Goal: Task Accomplishment & Management: Manage account settings

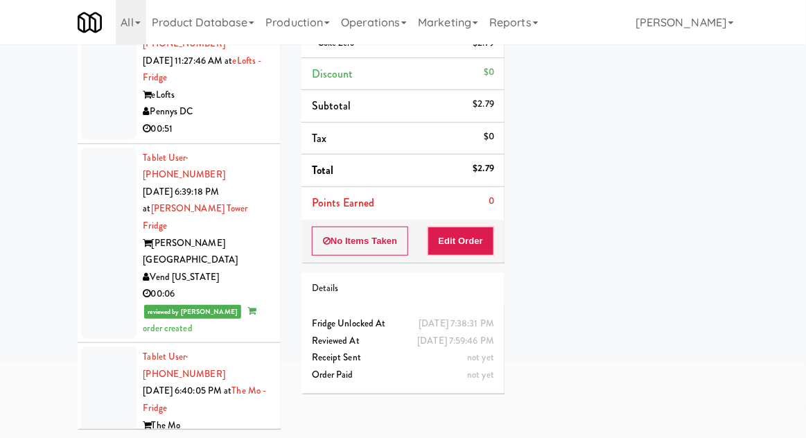
click at [107, 209] on div at bounding box center [108, 244] width 55 height 192
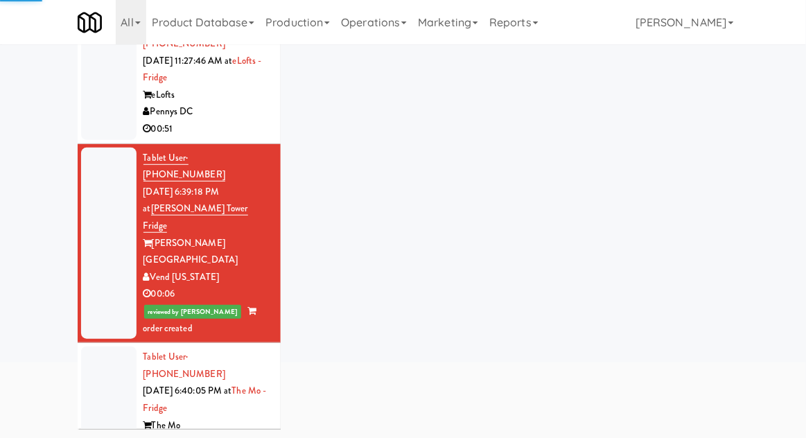
click at [108, 347] on div at bounding box center [108, 425] width 55 height 157
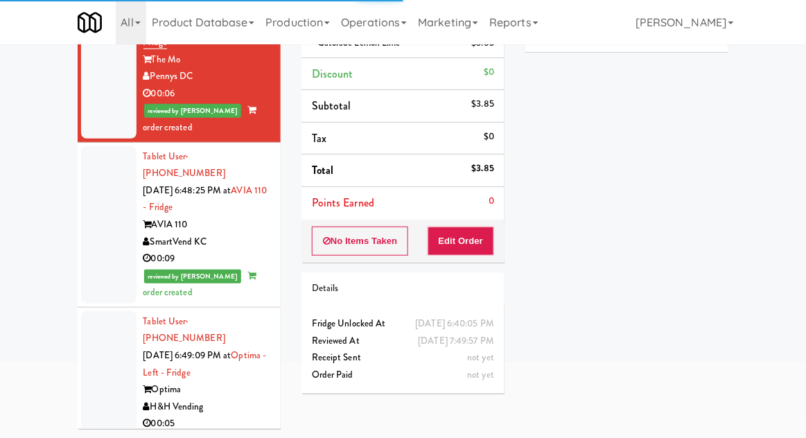
click at [102, 168] on div at bounding box center [108, 224] width 55 height 157
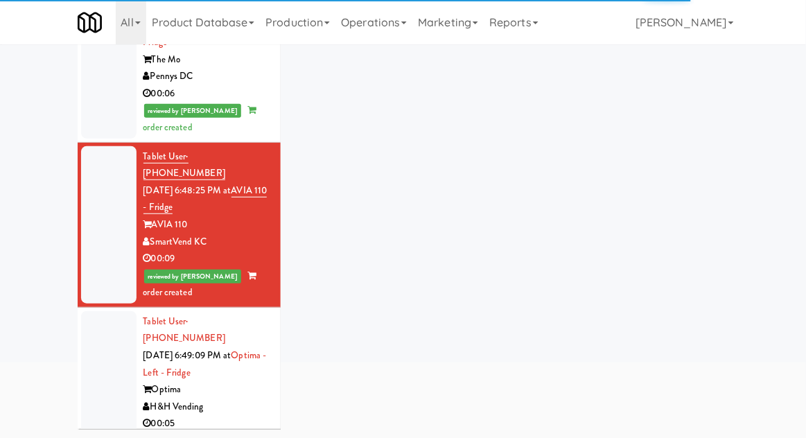
click at [110, 311] on div at bounding box center [108, 389] width 55 height 157
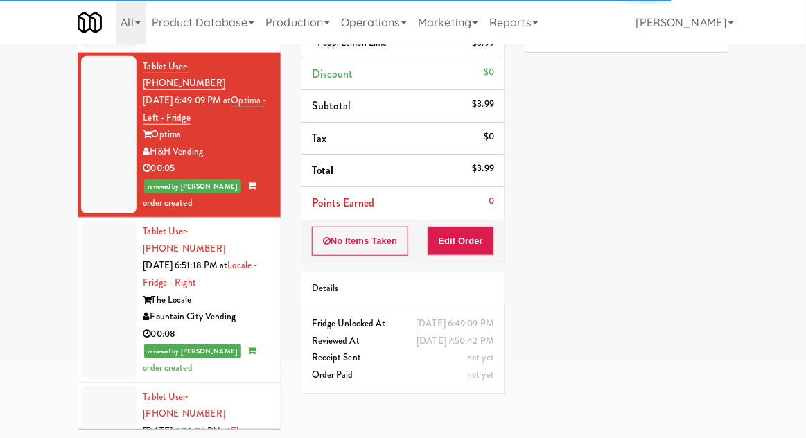
click at [115, 221] on div at bounding box center [108, 299] width 55 height 157
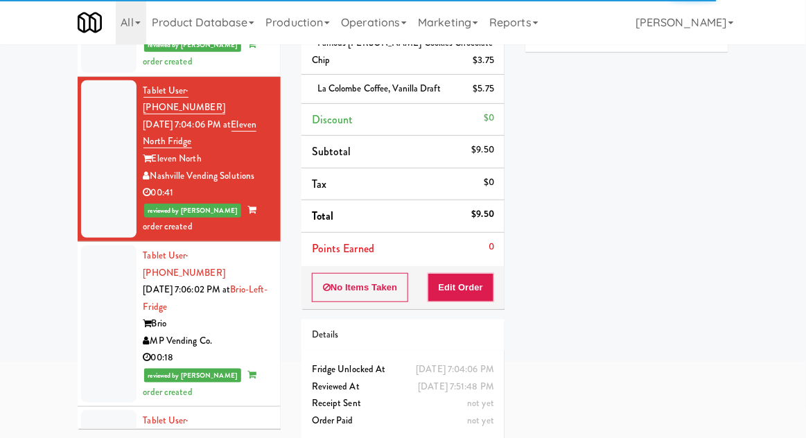
click at [107, 245] on div at bounding box center [108, 323] width 55 height 157
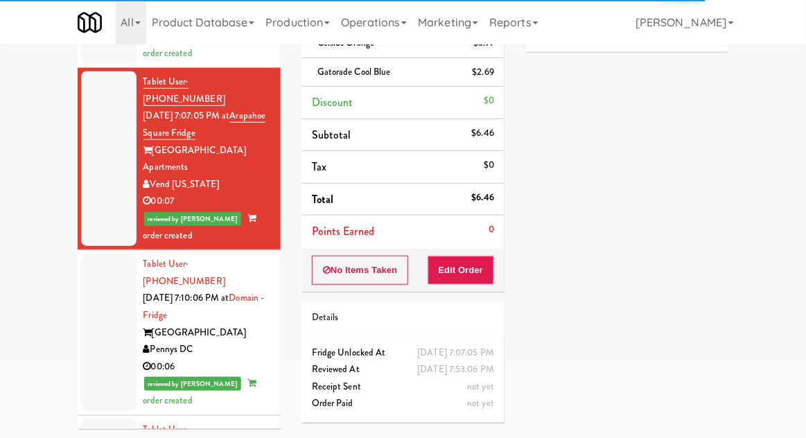
click at [105, 254] on div at bounding box center [108, 332] width 55 height 157
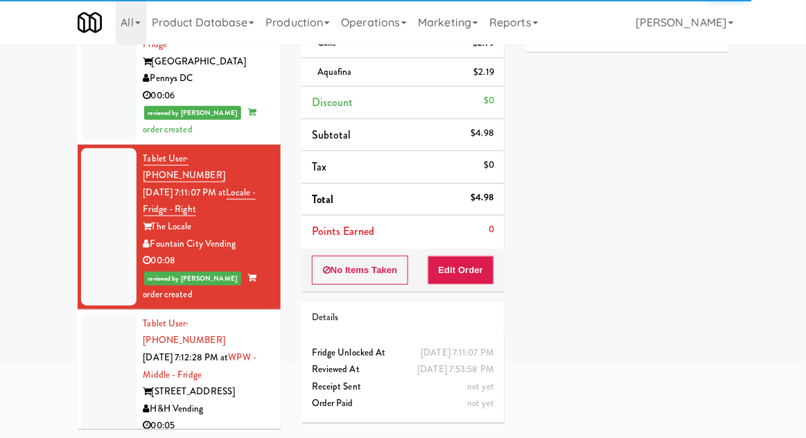
click at [101, 313] on div at bounding box center [108, 391] width 55 height 157
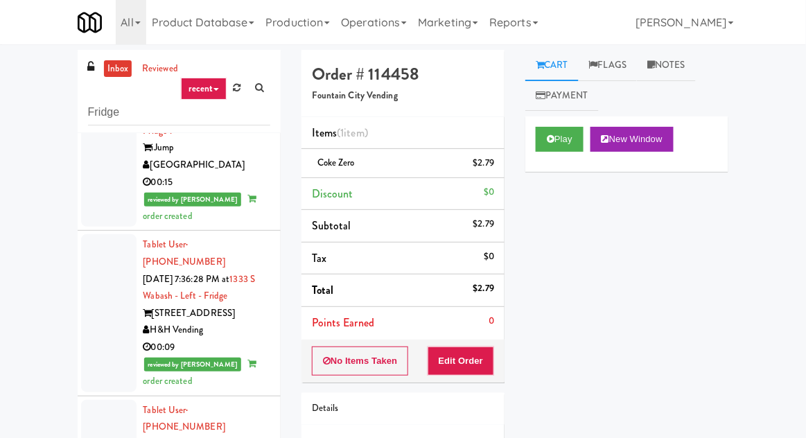
click at [112, 71] on link "inbox" at bounding box center [118, 68] width 28 height 17
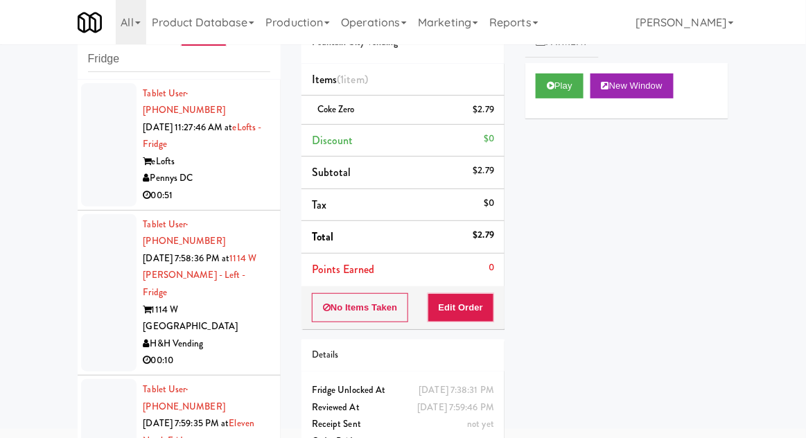
click at [97, 164] on div at bounding box center [108, 144] width 55 height 123
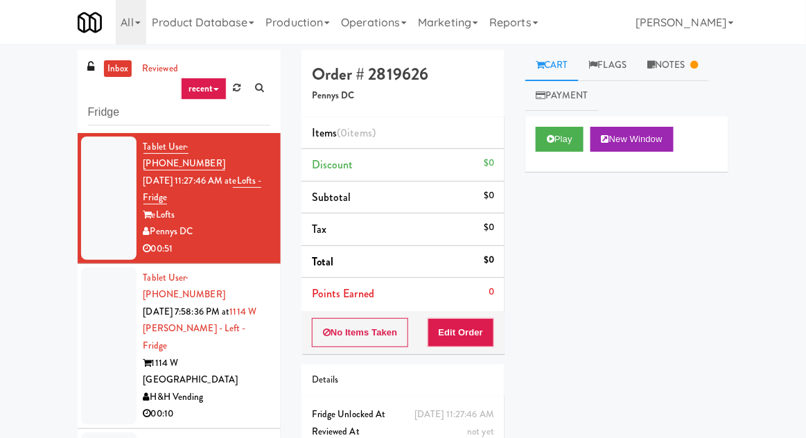
click at [689, 76] on link "Notes" at bounding box center [673, 65] width 72 height 31
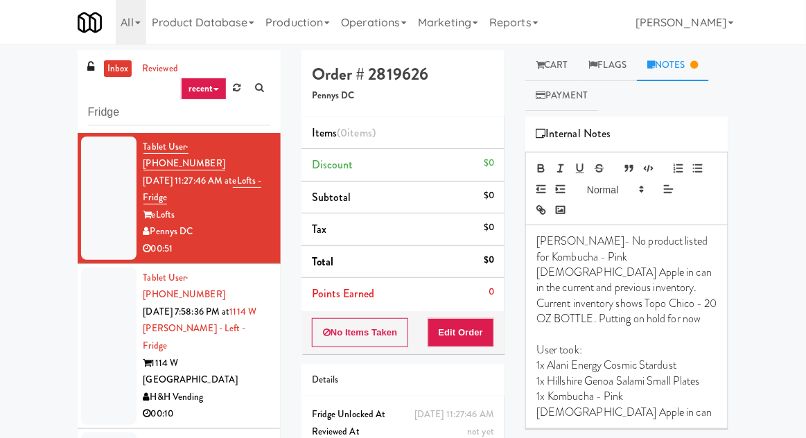
click at [567, 67] on link "Cart" at bounding box center [551, 65] width 53 height 31
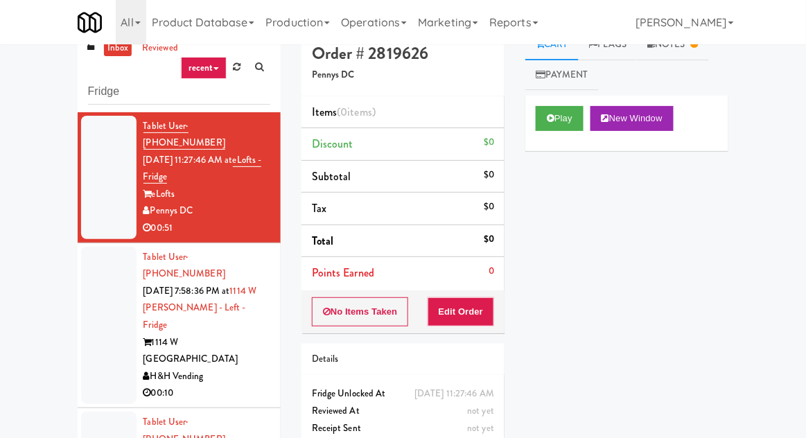
scroll to position [53, 0]
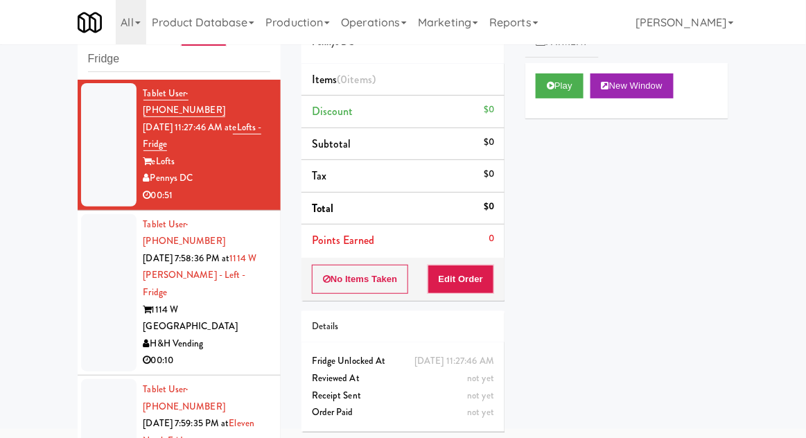
click at [92, 274] on div at bounding box center [108, 292] width 55 height 157
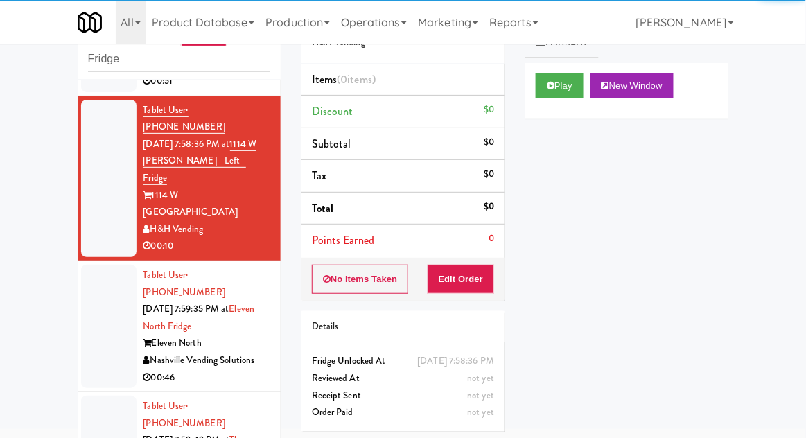
scroll to position [112, 0]
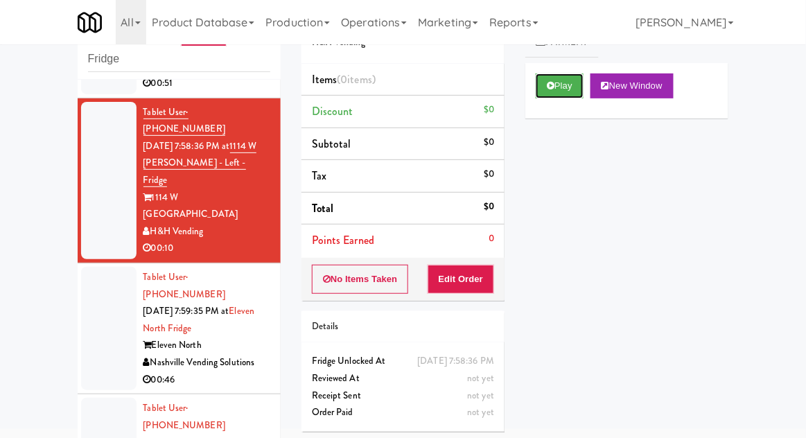
click at [561, 85] on button "Play" at bounding box center [560, 85] width 48 height 25
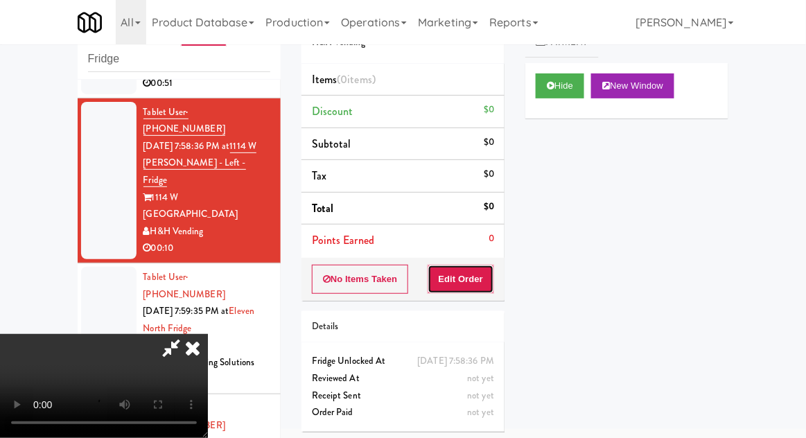
click at [473, 289] on button "Edit Order" at bounding box center [461, 279] width 67 height 29
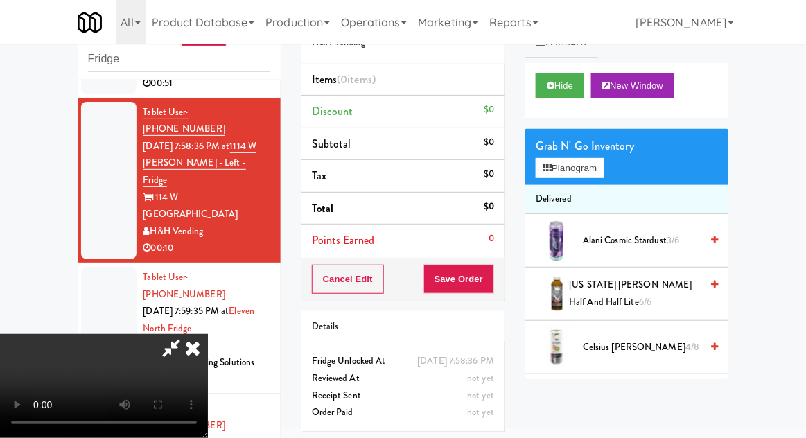
scroll to position [51, 0]
click at [641, 289] on span "[US_STATE] [PERSON_NAME] Half and Half Lite 6/6" at bounding box center [635, 294] width 132 height 34
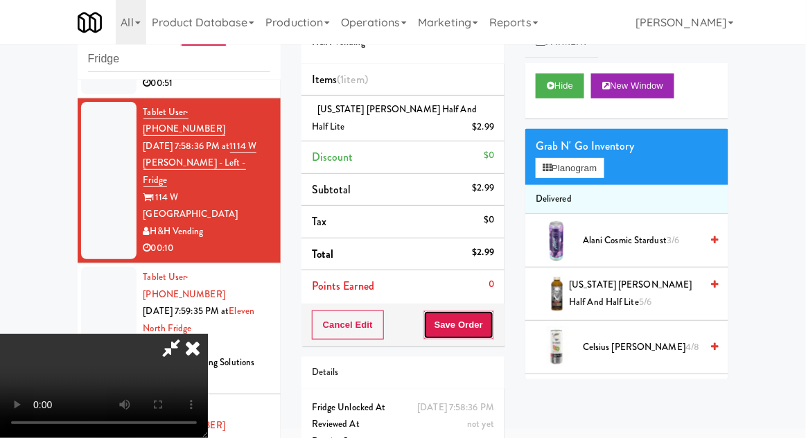
click at [489, 325] on button "Save Order" at bounding box center [458, 324] width 71 height 29
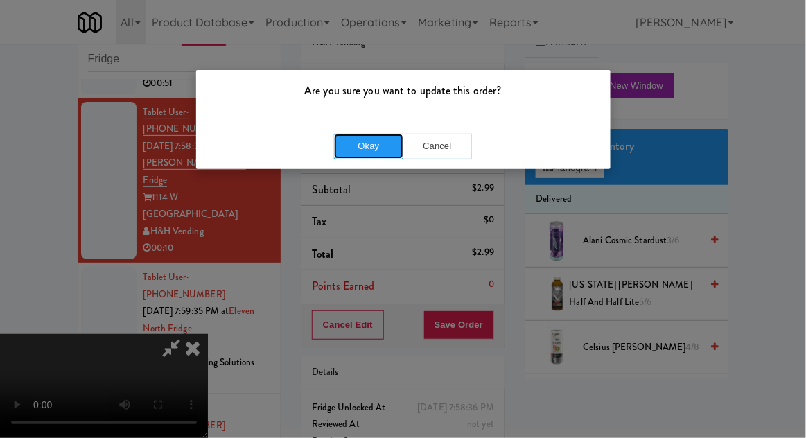
click at [351, 156] on button "Okay" at bounding box center [368, 146] width 69 height 25
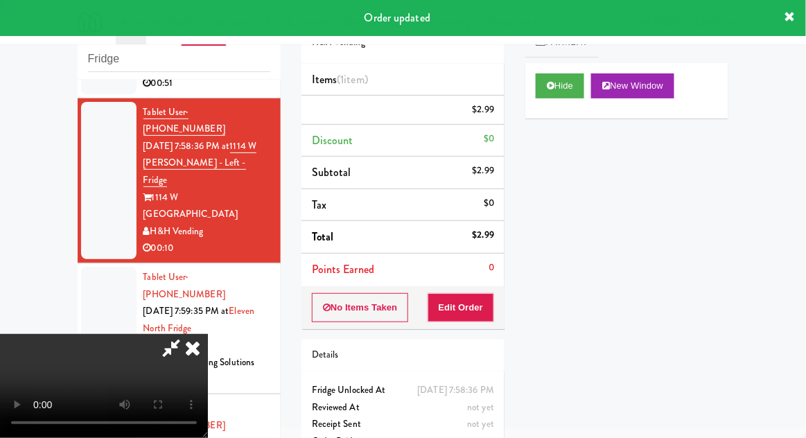
scroll to position [0, 0]
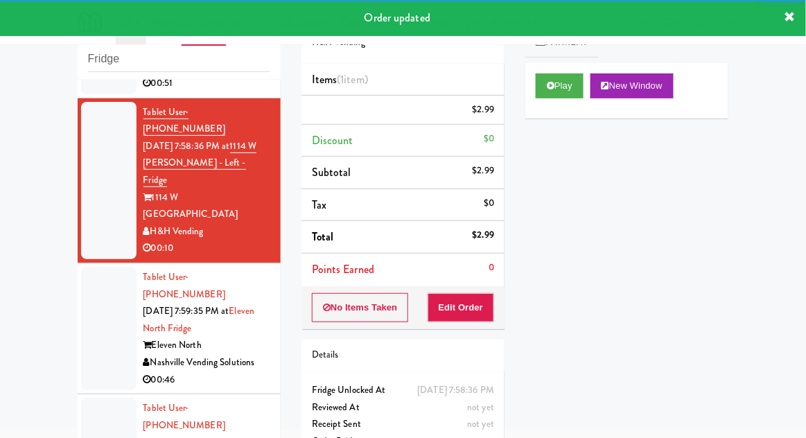
click at [97, 285] on div at bounding box center [108, 328] width 55 height 123
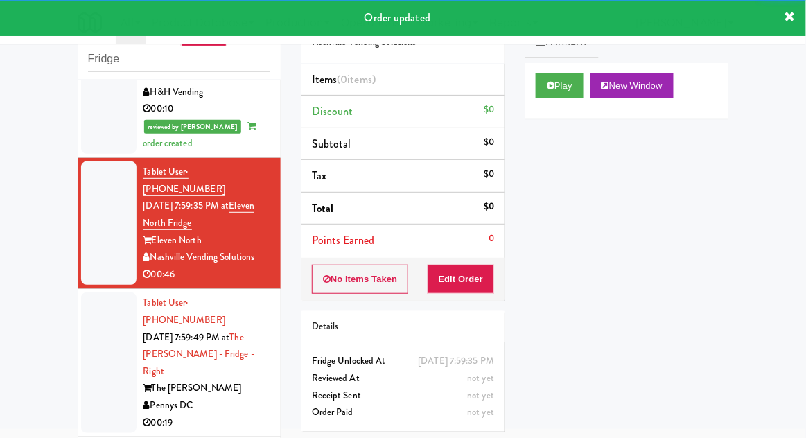
scroll to position [253, 0]
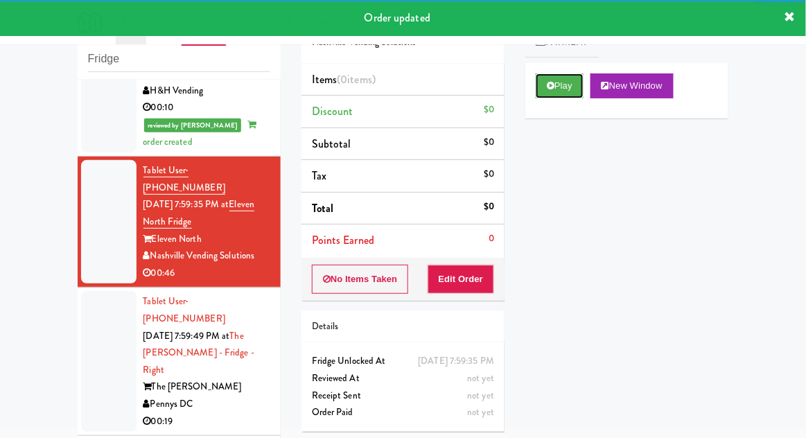
click at [577, 91] on button "Play" at bounding box center [560, 85] width 48 height 25
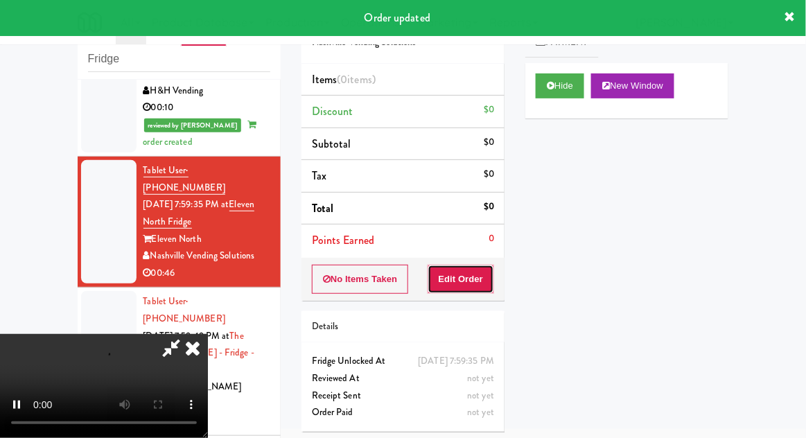
click at [486, 283] on button "Edit Order" at bounding box center [461, 279] width 67 height 29
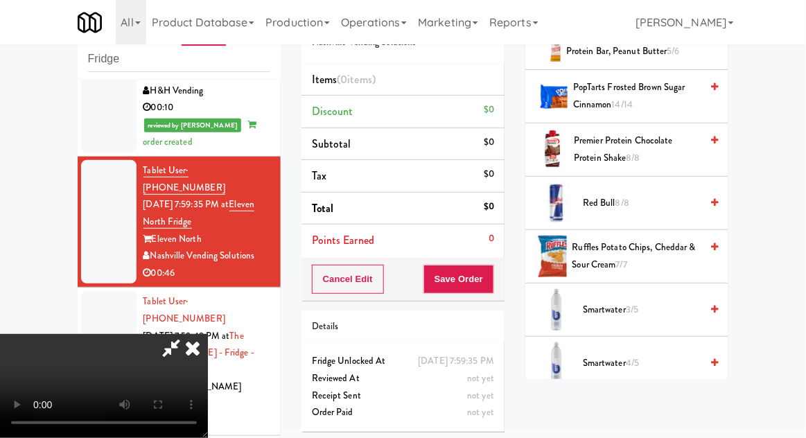
scroll to position [1425, 0]
click at [665, 254] on span "Ruffles Potato Chips, Cheddar & Sour Cream 7/7" at bounding box center [636, 256] width 129 height 34
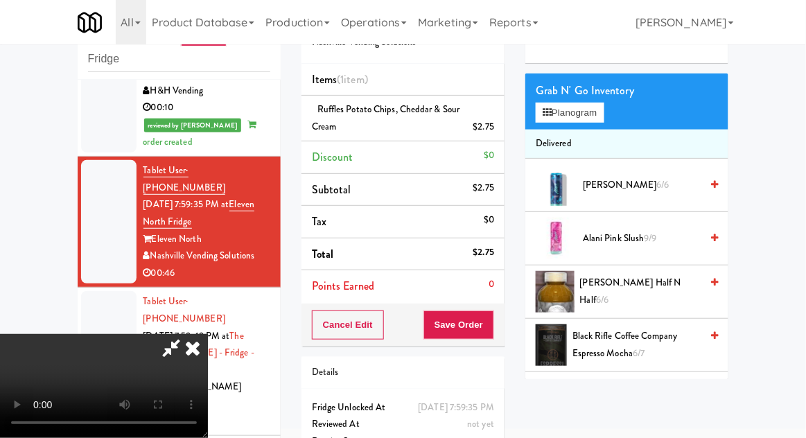
scroll to position [57, 0]
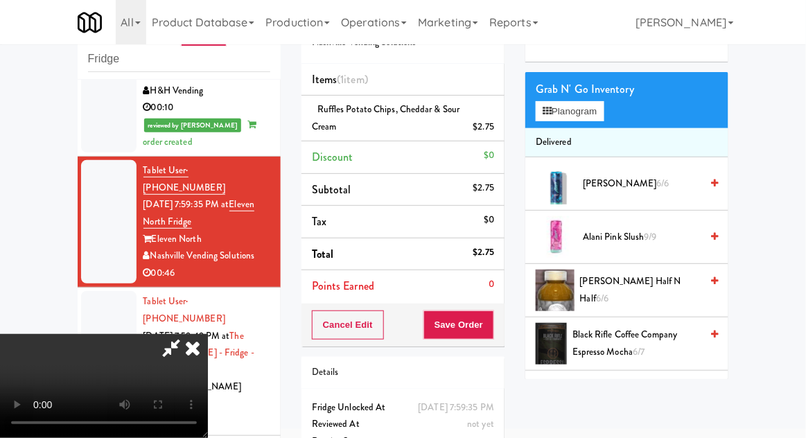
click at [678, 290] on span "[PERSON_NAME] Half n Half 6/6" at bounding box center [640, 290] width 121 height 34
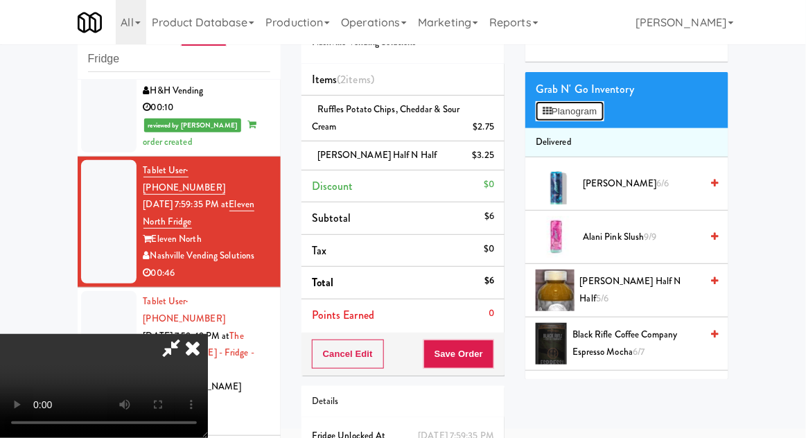
click at [602, 112] on button "Planogram" at bounding box center [570, 111] width 68 height 21
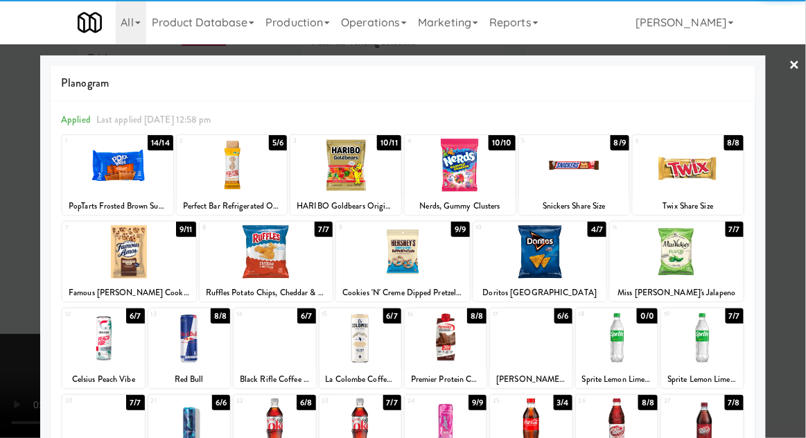
click at [788, 290] on div at bounding box center [403, 219] width 806 height 438
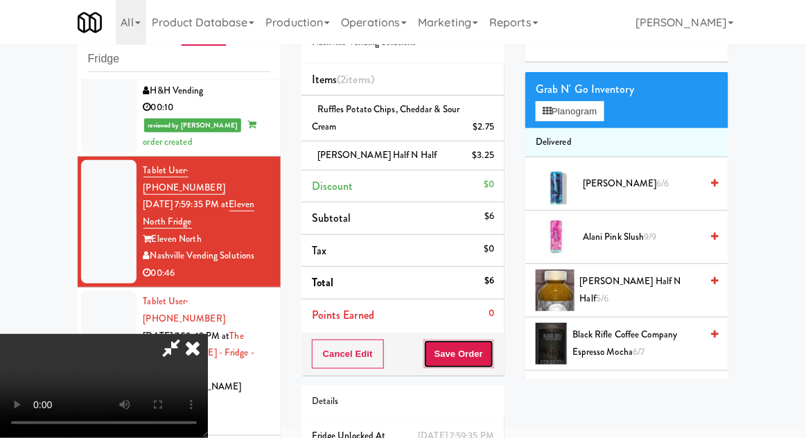
click at [489, 360] on button "Save Order" at bounding box center [458, 354] width 71 height 29
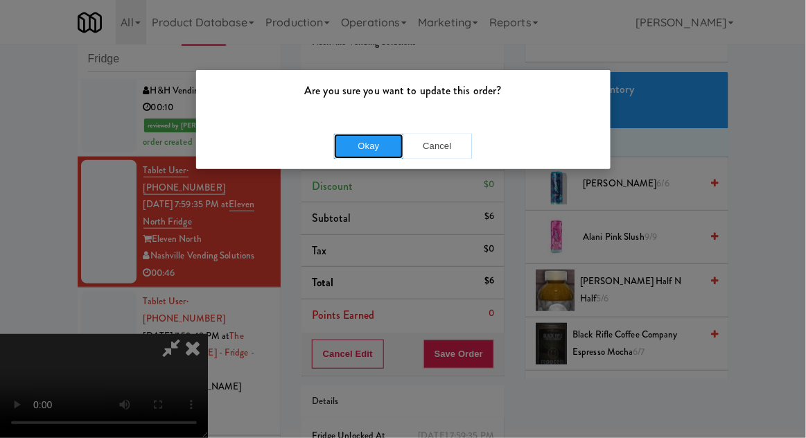
click at [367, 149] on button "Okay" at bounding box center [368, 146] width 69 height 25
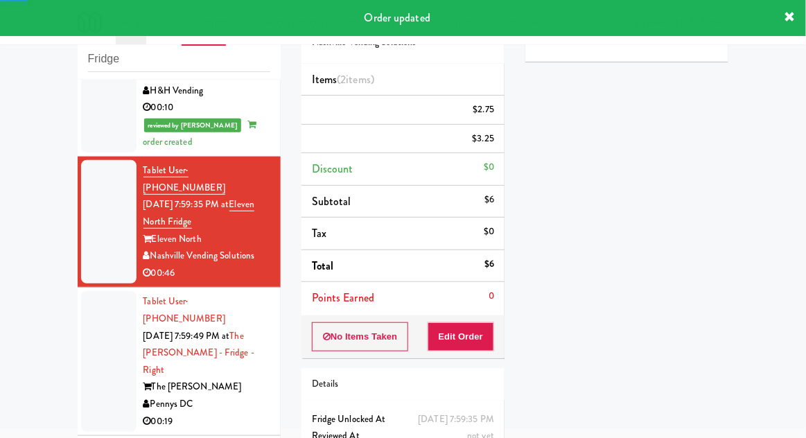
click at [95, 291] on div at bounding box center [108, 361] width 55 height 141
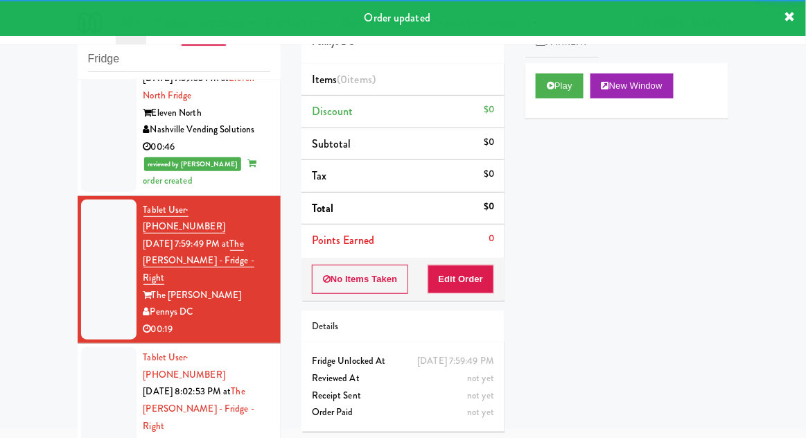
scroll to position [419, 0]
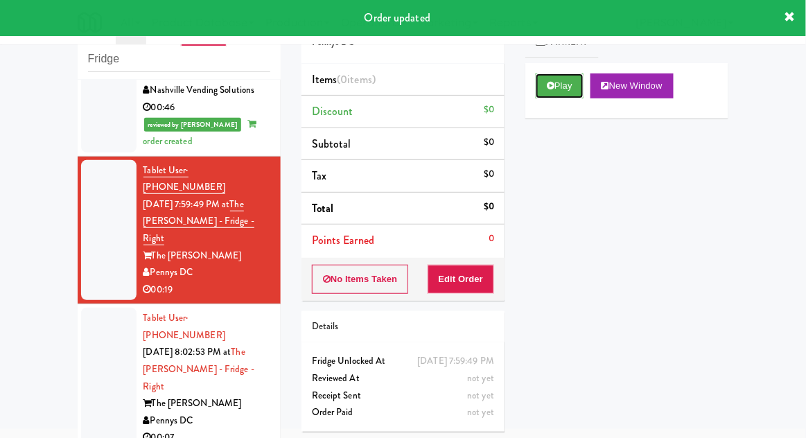
click at [565, 85] on button "Play" at bounding box center [560, 85] width 48 height 25
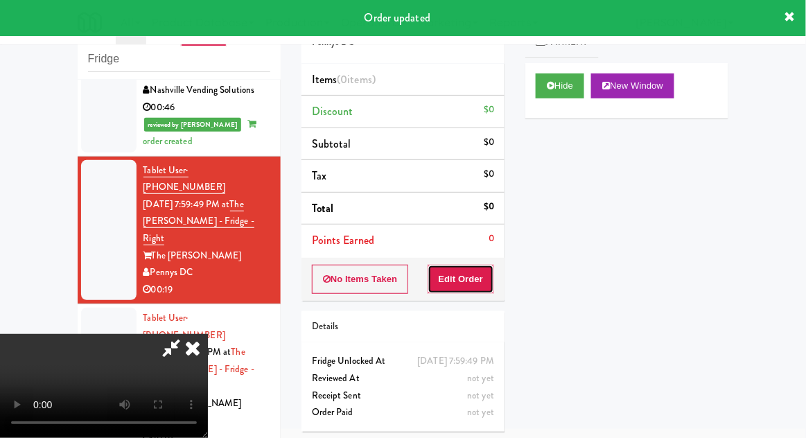
click at [472, 289] on button "Edit Order" at bounding box center [461, 279] width 67 height 29
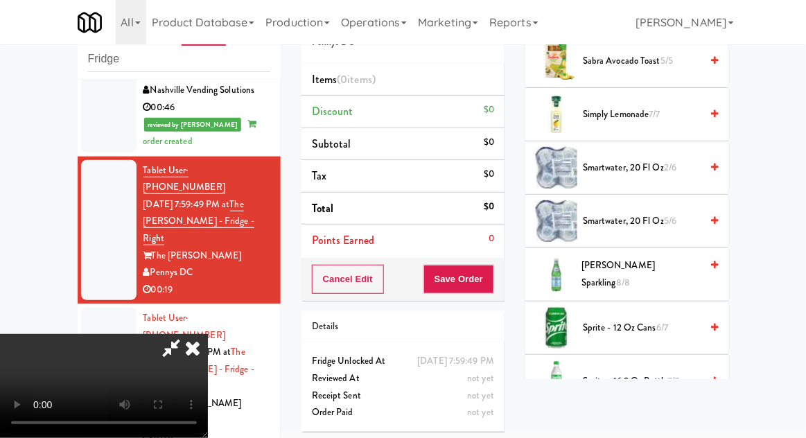
scroll to position [1627, 0]
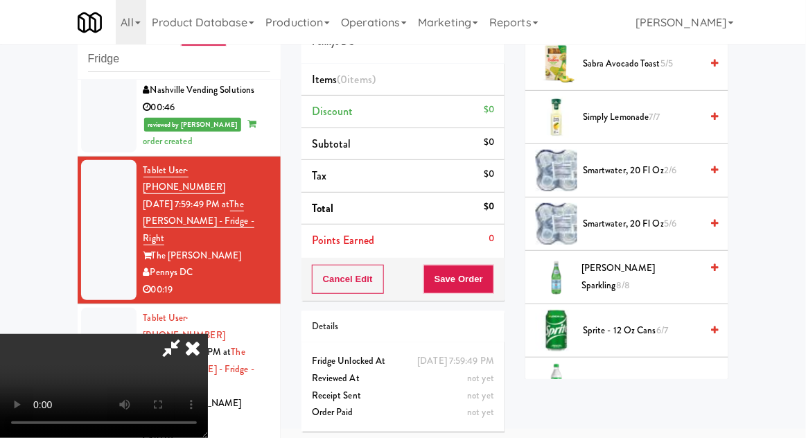
click at [652, 376] on span "Sprite - 16.9 oz Bottle 7/7" at bounding box center [642, 384] width 118 height 17
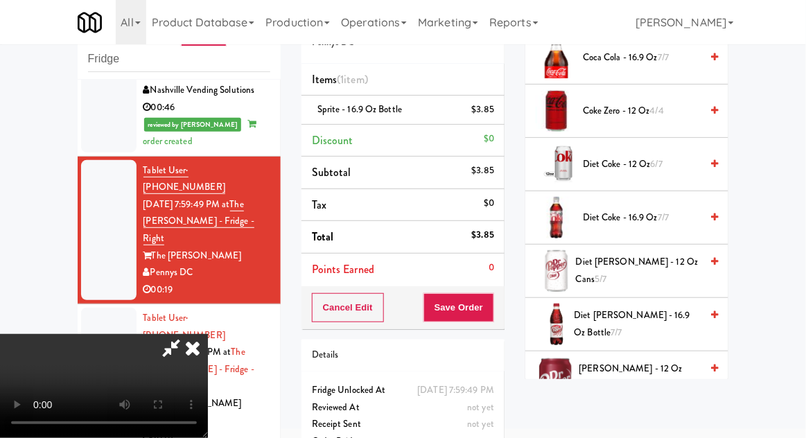
scroll to position [446, 0]
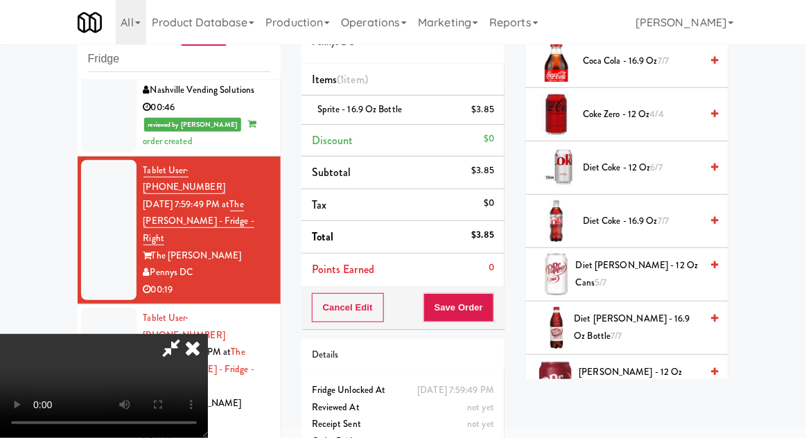
click at [662, 168] on span "6/7" at bounding box center [657, 167] width 12 height 13
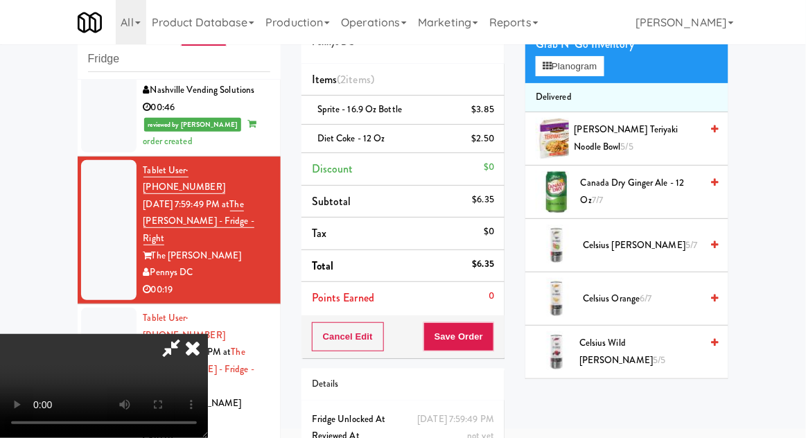
scroll to position [0, 0]
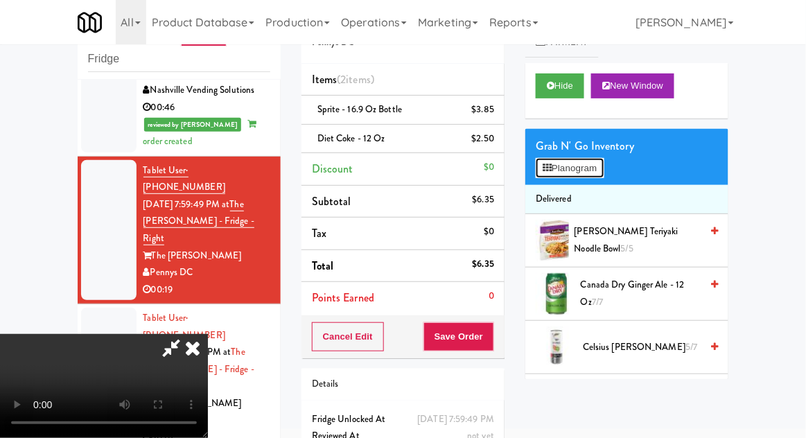
click at [602, 168] on button "Planogram" at bounding box center [570, 168] width 68 height 21
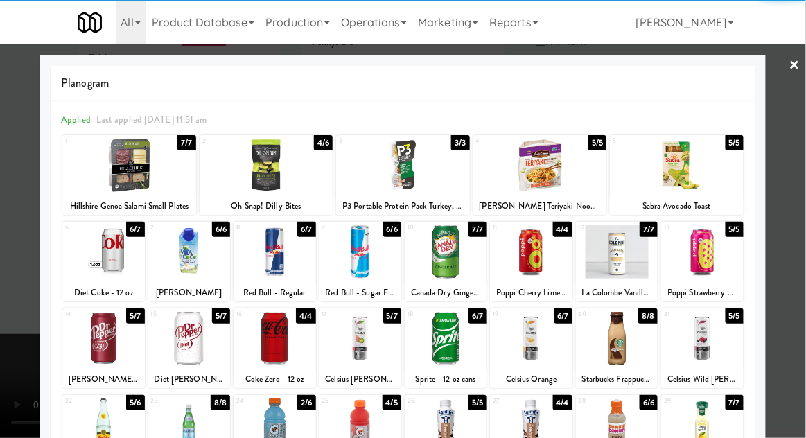
click at [104, 346] on div at bounding box center [103, 338] width 82 height 53
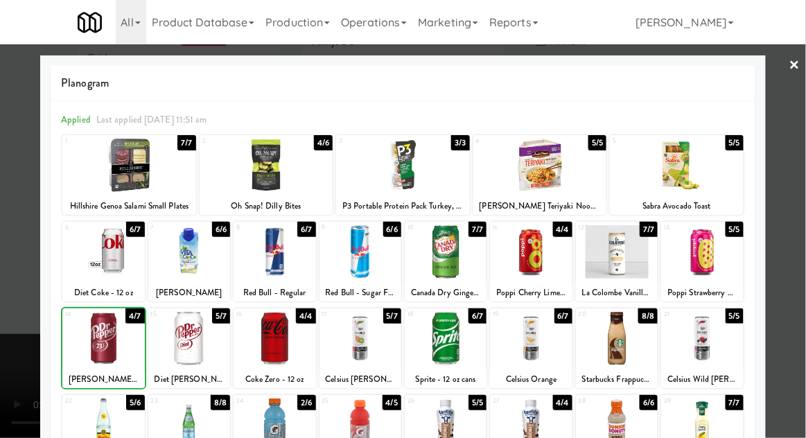
click at [774, 264] on div at bounding box center [403, 219] width 806 height 438
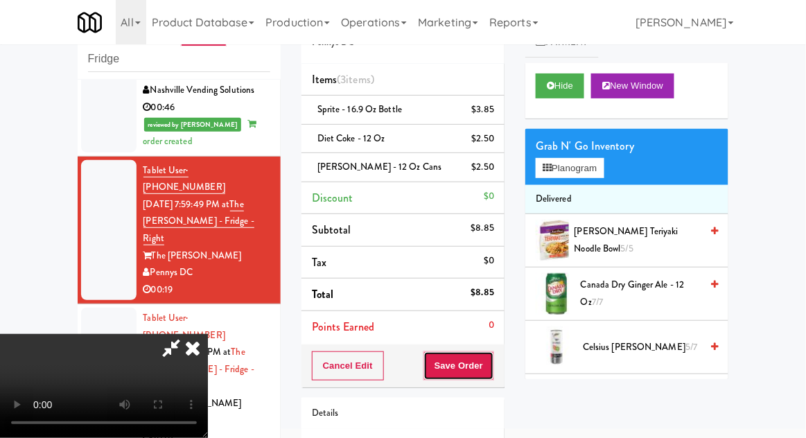
click at [491, 369] on button "Save Order" at bounding box center [458, 365] width 71 height 29
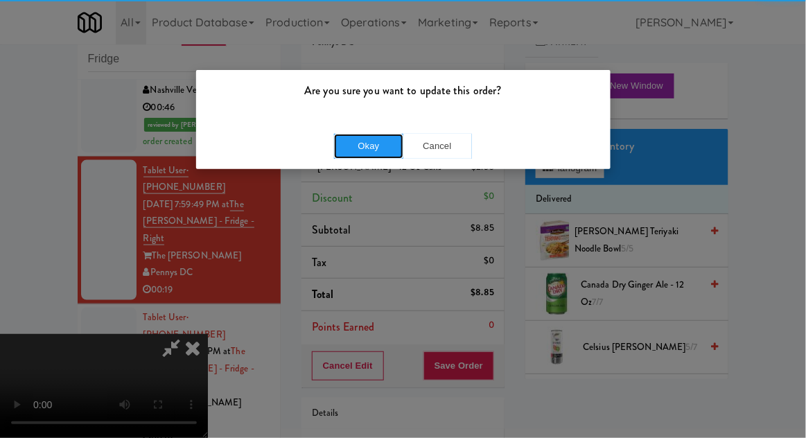
click at [352, 156] on button "Okay" at bounding box center [368, 146] width 69 height 25
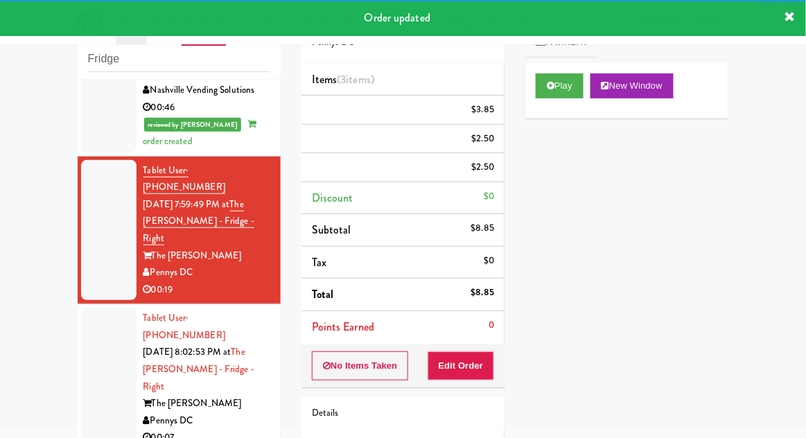
click at [91, 308] on div at bounding box center [108, 378] width 55 height 141
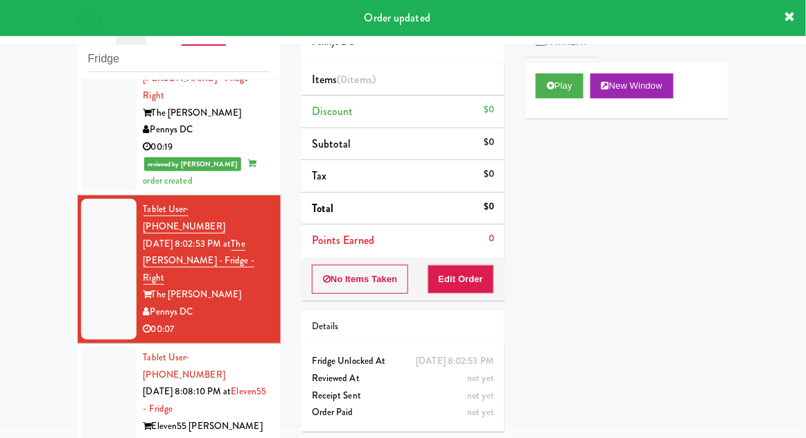
scroll to position [563, 0]
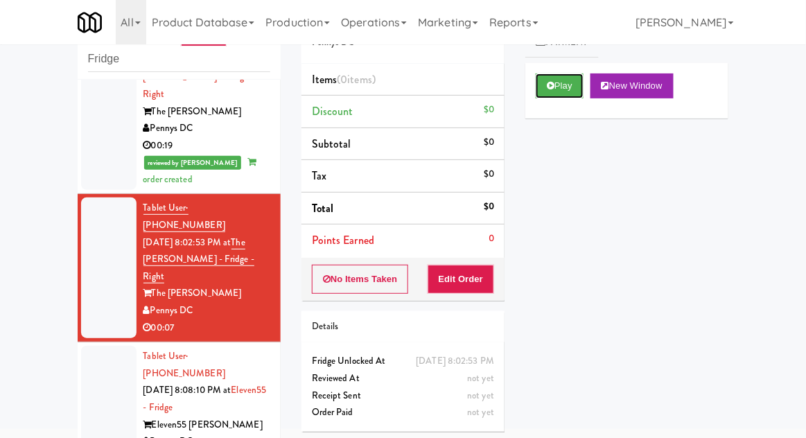
click at [569, 85] on button "Play" at bounding box center [560, 85] width 48 height 25
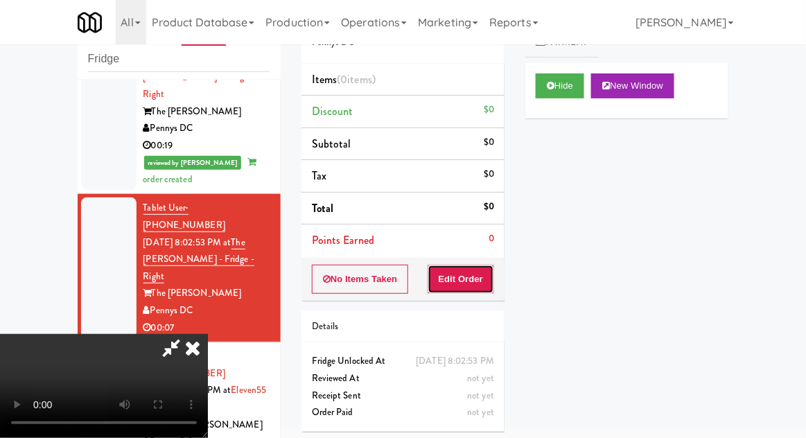
click at [491, 270] on button "Edit Order" at bounding box center [461, 279] width 67 height 29
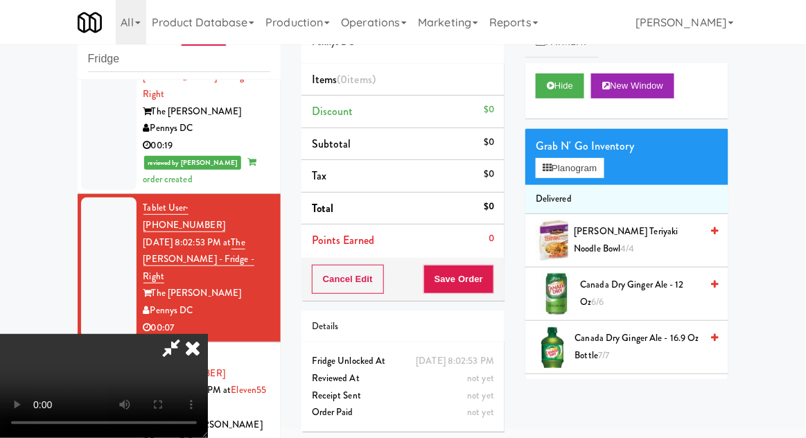
scroll to position [0, 0]
click at [600, 158] on button "Planogram" at bounding box center [570, 168] width 68 height 21
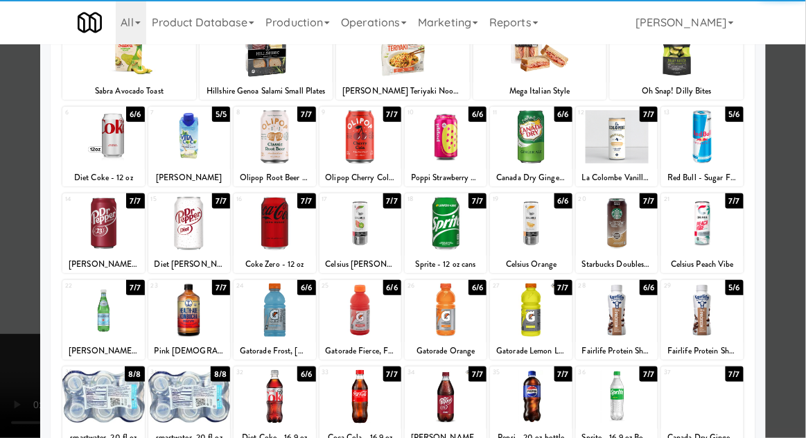
scroll to position [124, 0]
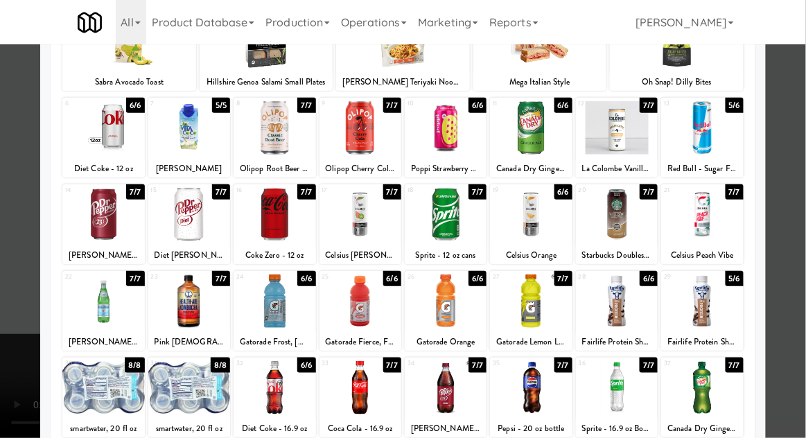
click at [730, 220] on div at bounding box center [702, 214] width 82 height 53
click at [789, 223] on div at bounding box center [403, 219] width 806 height 438
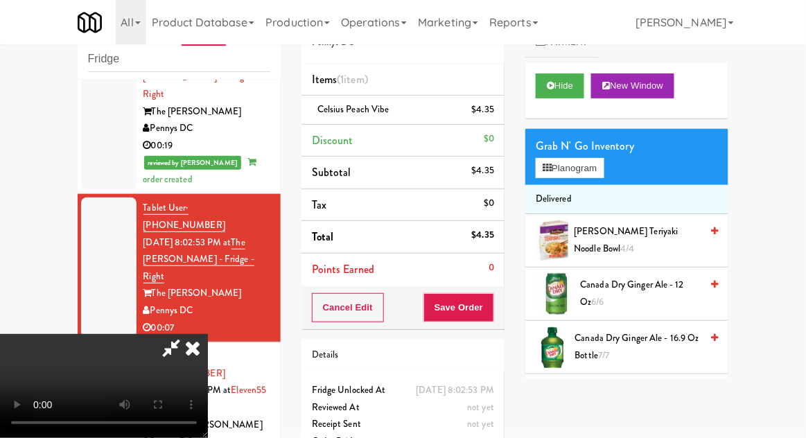
scroll to position [51, 0]
click at [491, 313] on button "Save Order" at bounding box center [458, 307] width 71 height 29
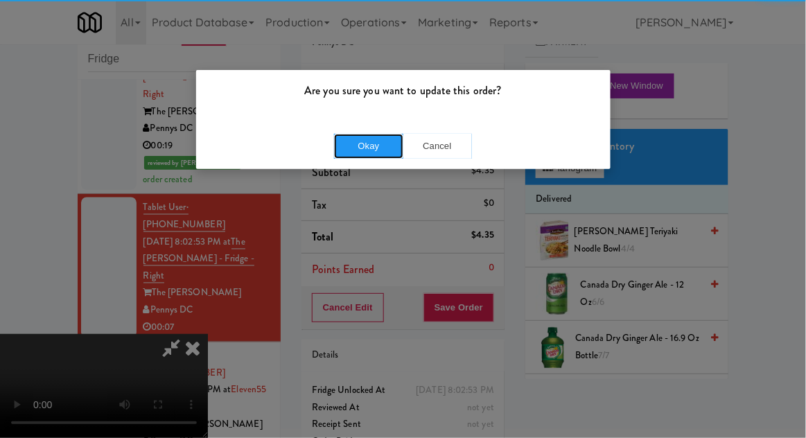
click at [358, 143] on button "Okay" at bounding box center [368, 146] width 69 height 25
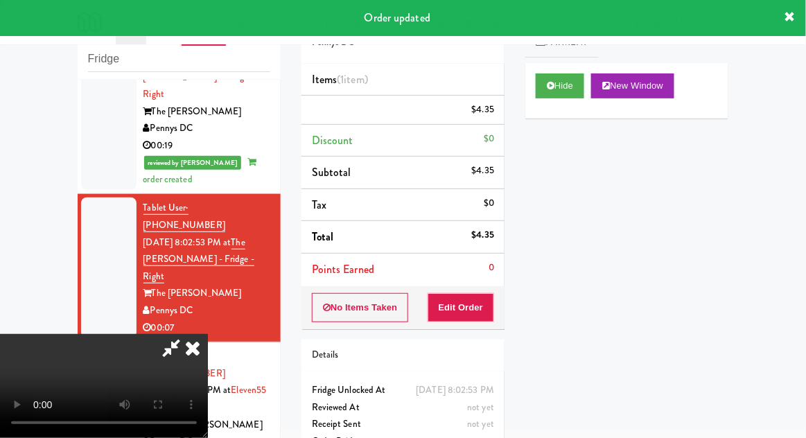
scroll to position [0, 0]
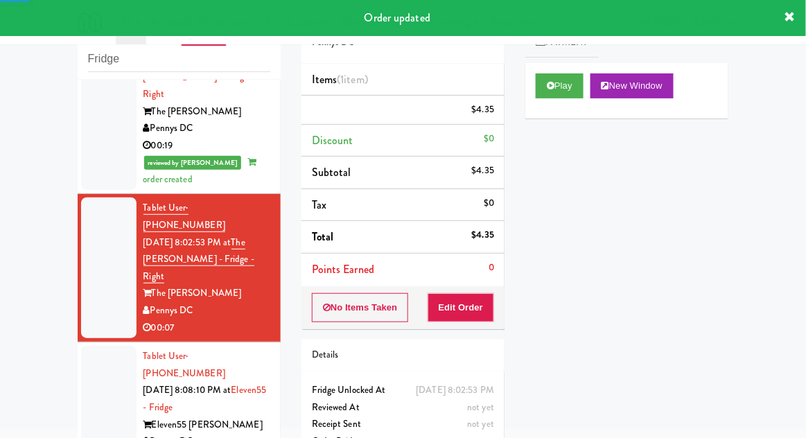
click at [112, 346] on div at bounding box center [108, 407] width 55 height 123
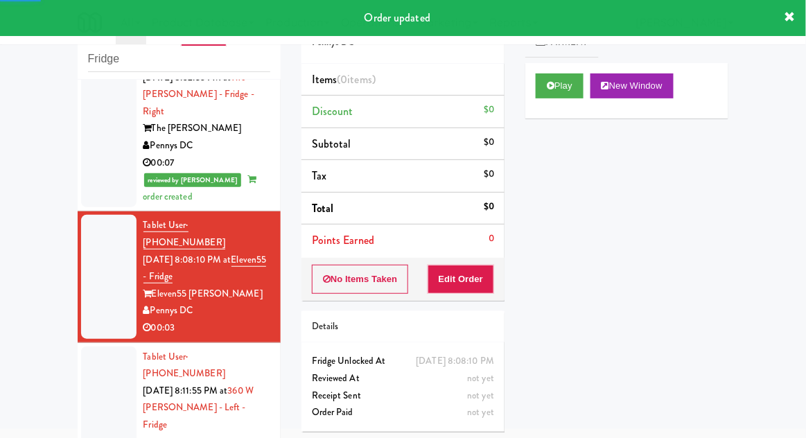
scroll to position [728, 0]
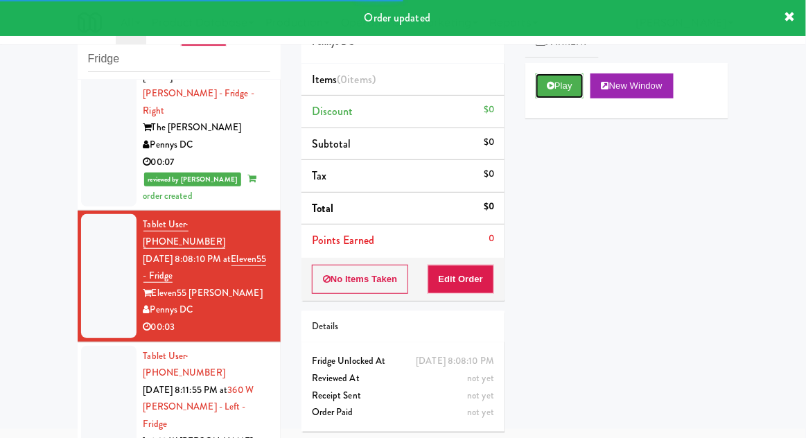
click at [573, 92] on button "Play" at bounding box center [560, 85] width 48 height 25
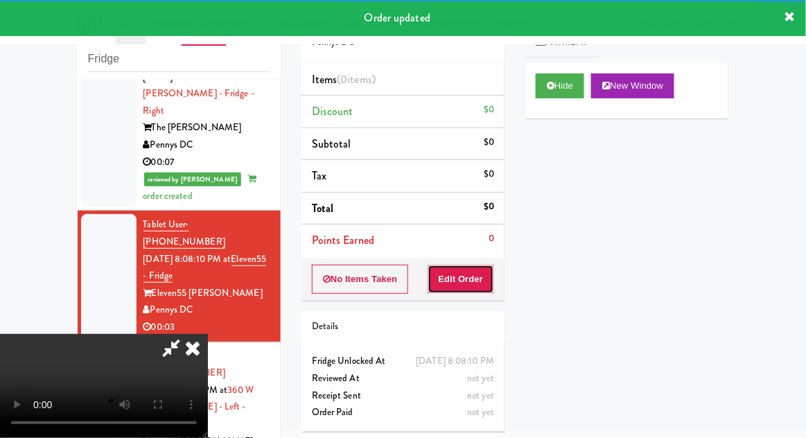
click at [476, 277] on button "Edit Order" at bounding box center [461, 279] width 67 height 29
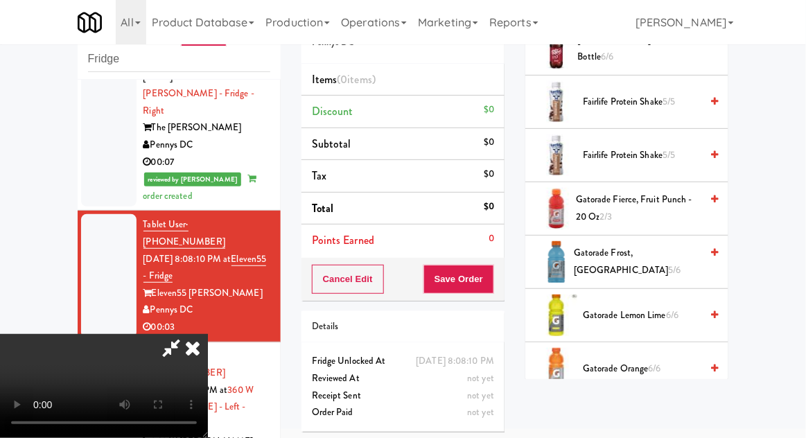
scroll to position [818, 0]
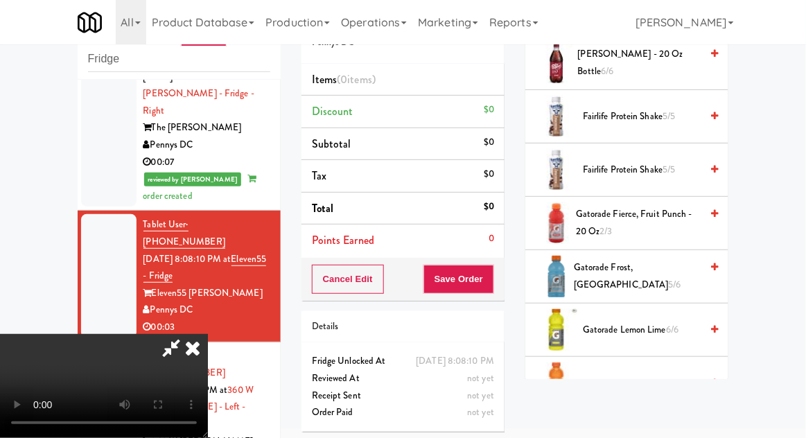
click at [676, 261] on span "Gatorade Frost, Glacier Freeze 5/6" at bounding box center [637, 276] width 127 height 34
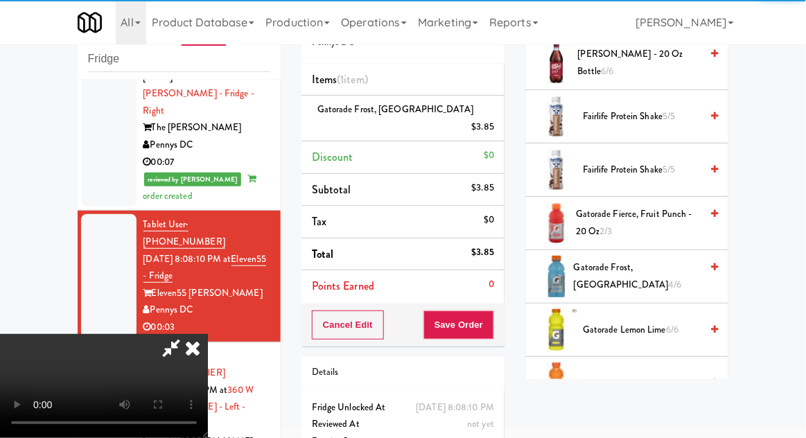
scroll to position [51, 0]
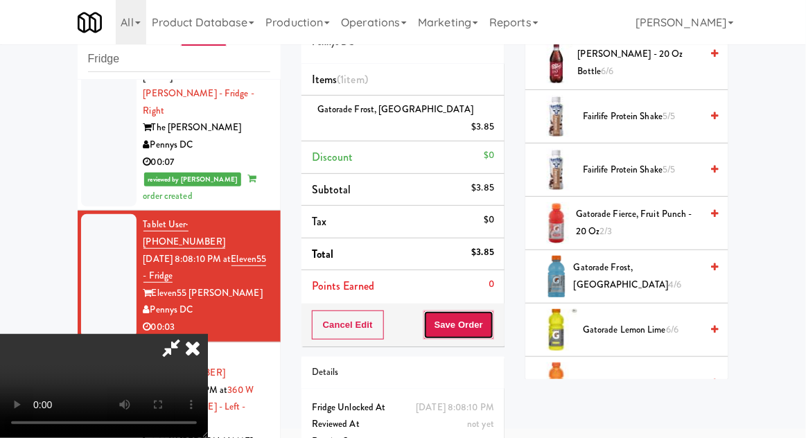
click at [491, 310] on button "Save Order" at bounding box center [458, 324] width 71 height 29
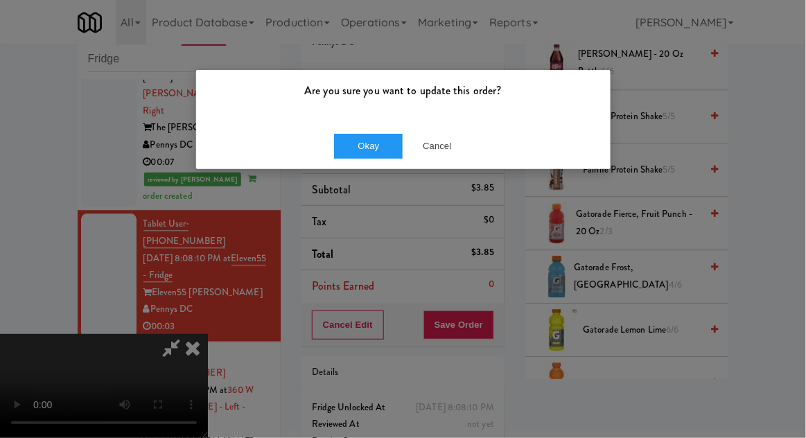
click at [373, 121] on div "Are you sure you want to update this order?" at bounding box center [403, 96] width 414 height 53
click at [372, 155] on button "Okay" at bounding box center [368, 146] width 69 height 25
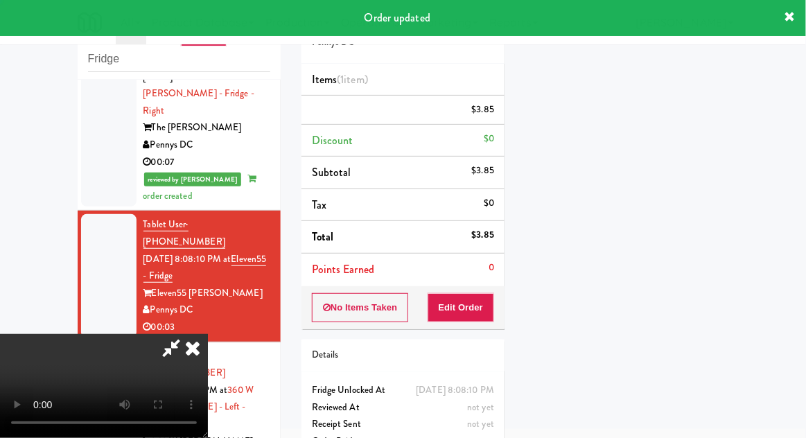
scroll to position [0, 0]
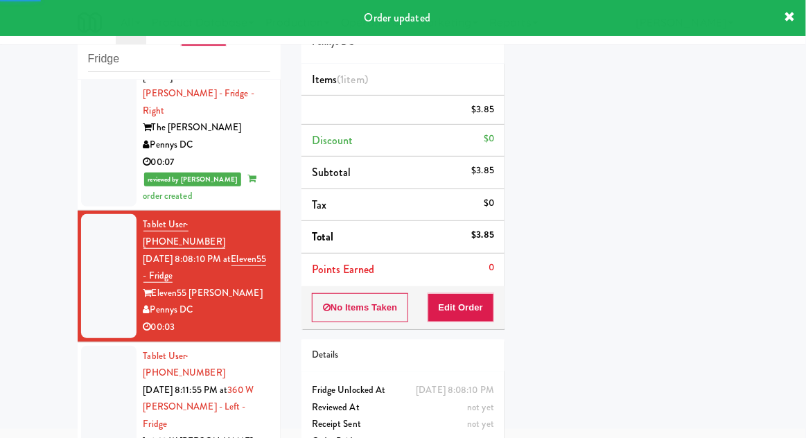
click at [86, 346] on div at bounding box center [108, 416] width 55 height 141
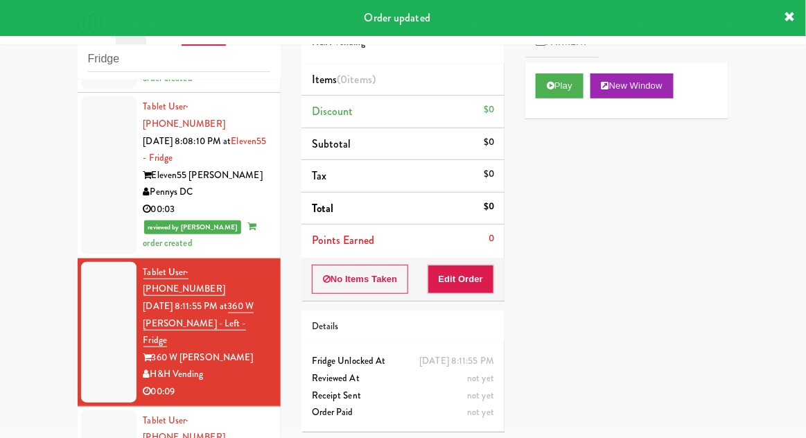
scroll to position [852, 0]
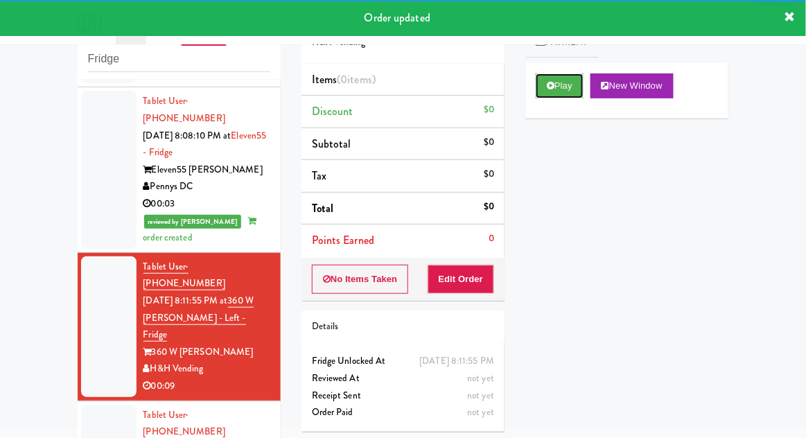
click at [561, 94] on button "Play" at bounding box center [560, 85] width 48 height 25
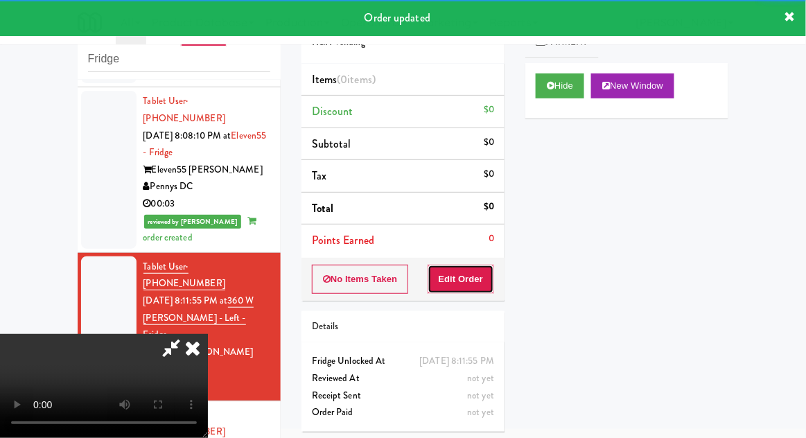
click at [471, 286] on button "Edit Order" at bounding box center [461, 279] width 67 height 29
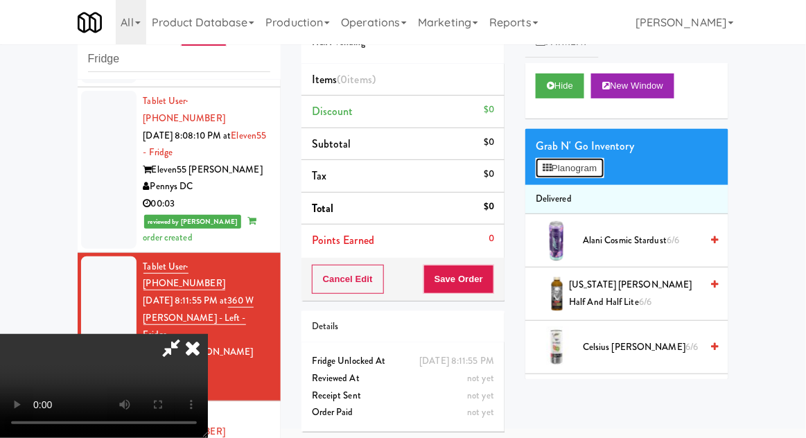
click at [594, 160] on button "Planogram" at bounding box center [570, 168] width 68 height 21
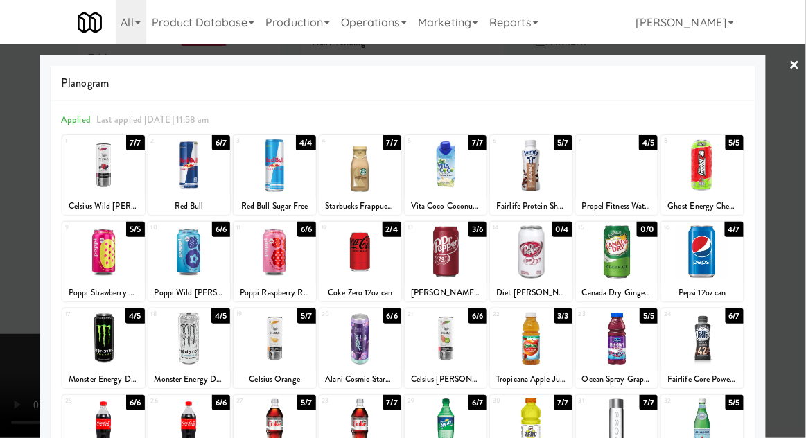
click at [717, 331] on div at bounding box center [702, 338] width 82 height 53
click at [779, 304] on div at bounding box center [403, 219] width 806 height 438
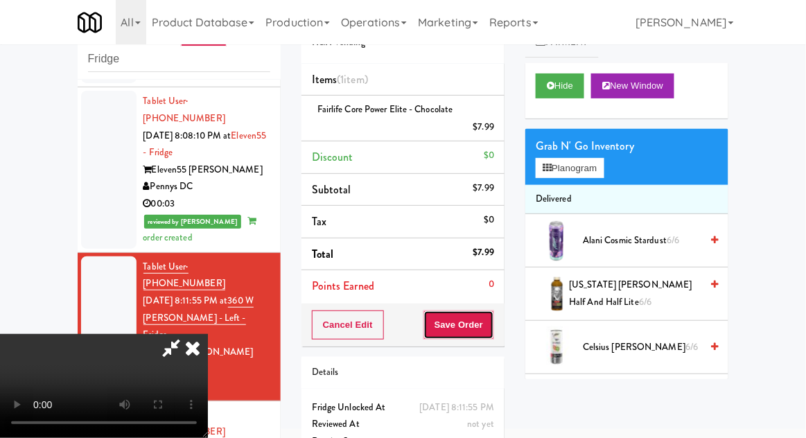
click at [492, 319] on button "Save Order" at bounding box center [458, 324] width 71 height 29
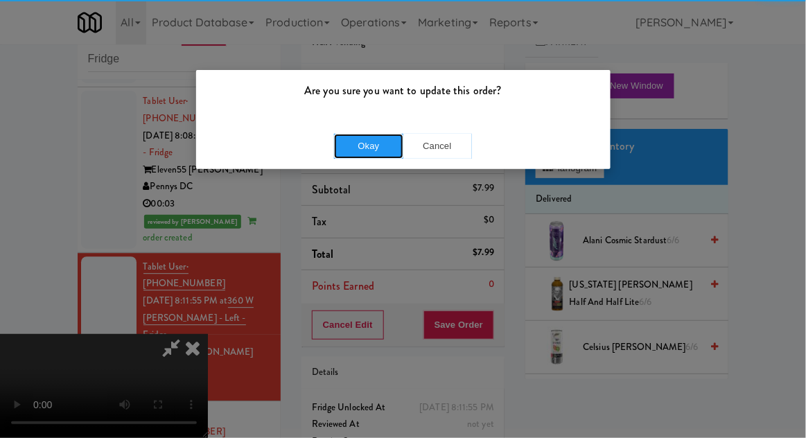
click at [356, 155] on button "Okay" at bounding box center [368, 146] width 69 height 25
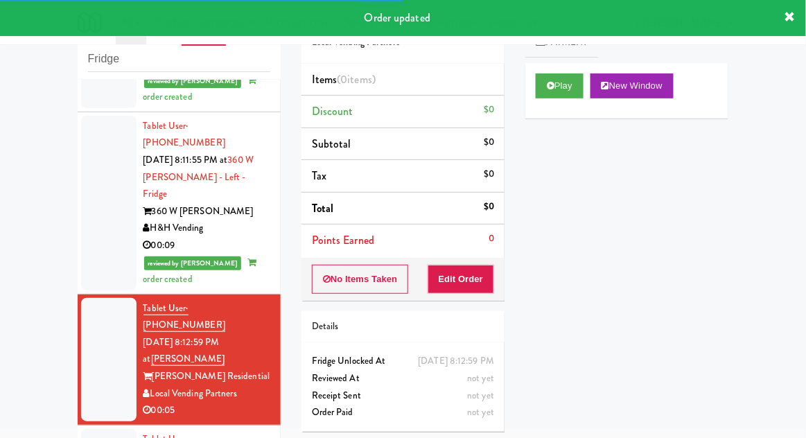
scroll to position [993, 0]
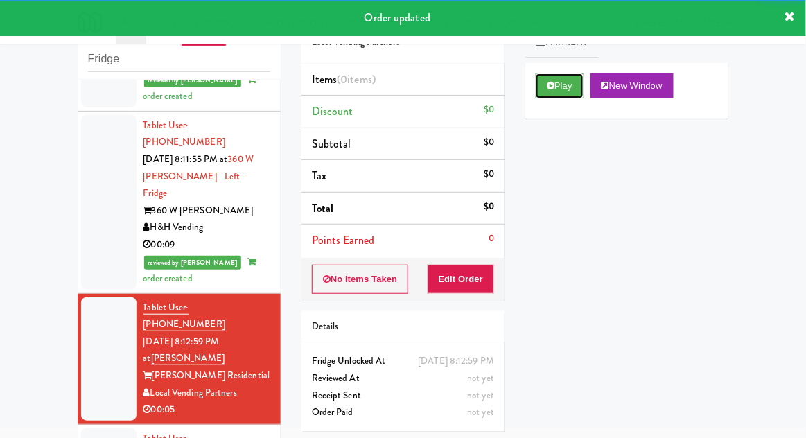
click at [573, 96] on button "Play" at bounding box center [560, 85] width 48 height 25
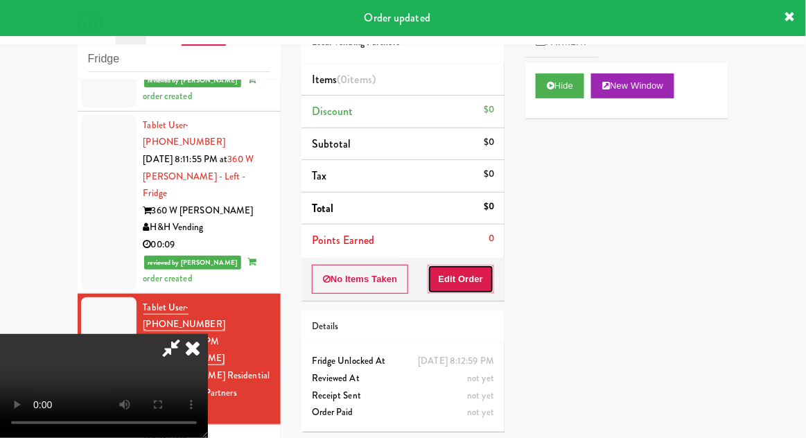
click at [471, 270] on button "Edit Order" at bounding box center [461, 279] width 67 height 29
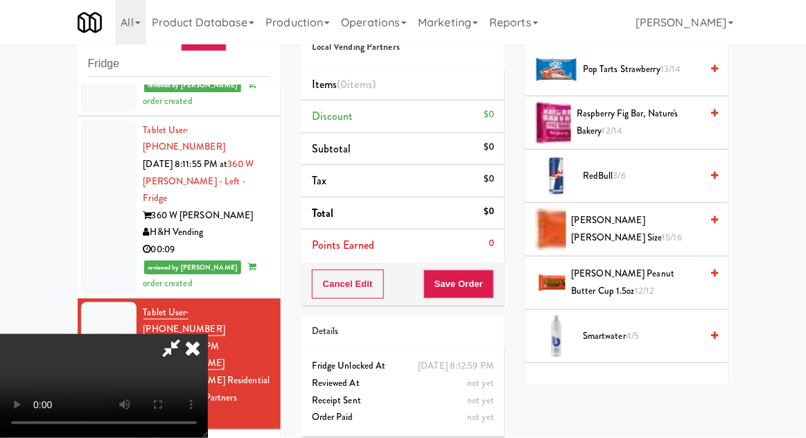
scroll to position [1349, 0]
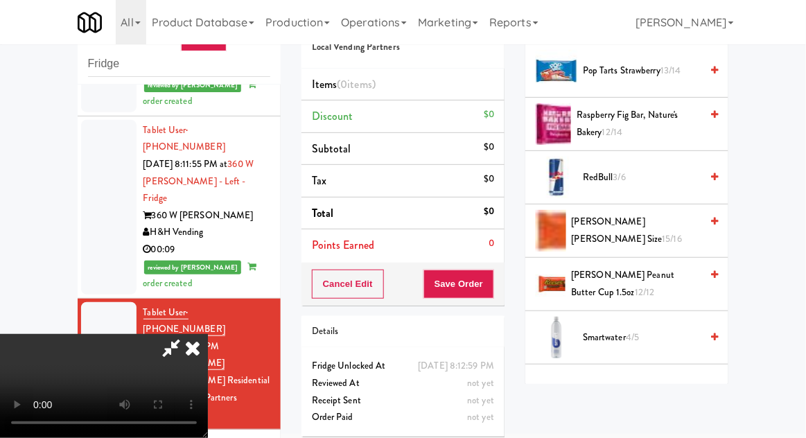
click at [644, 336] on span "Smartwater 4/5" at bounding box center [642, 337] width 118 height 17
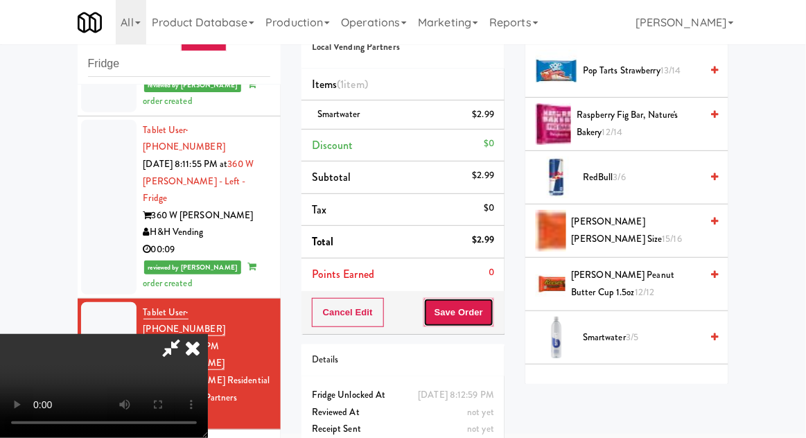
click at [491, 309] on button "Save Order" at bounding box center [458, 312] width 71 height 29
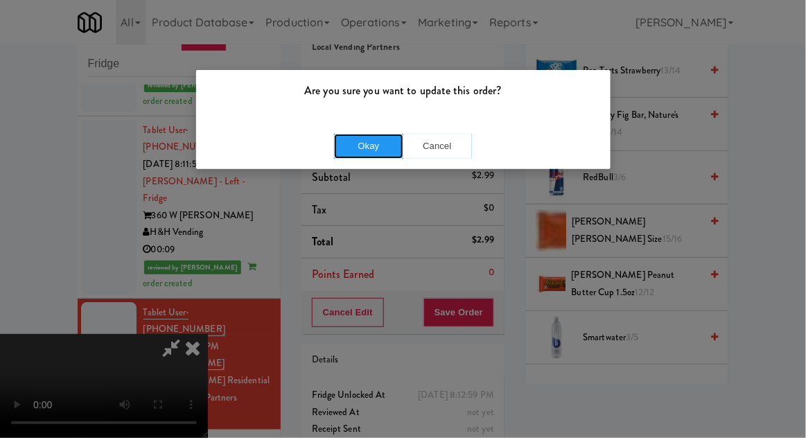
click at [351, 134] on button "Okay" at bounding box center [368, 146] width 69 height 25
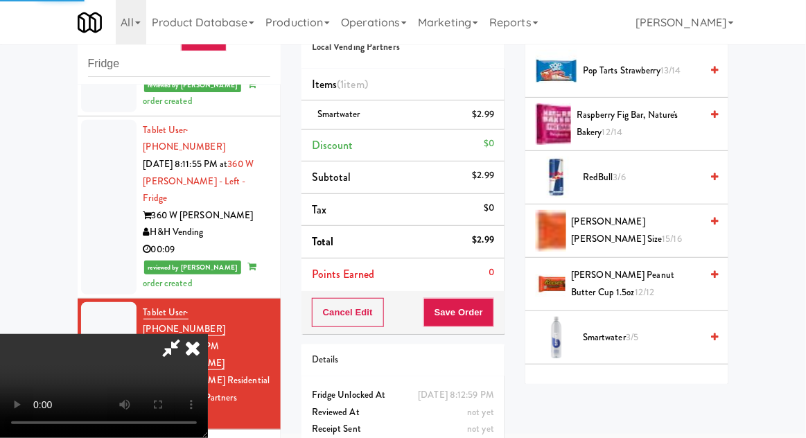
scroll to position [137, 0]
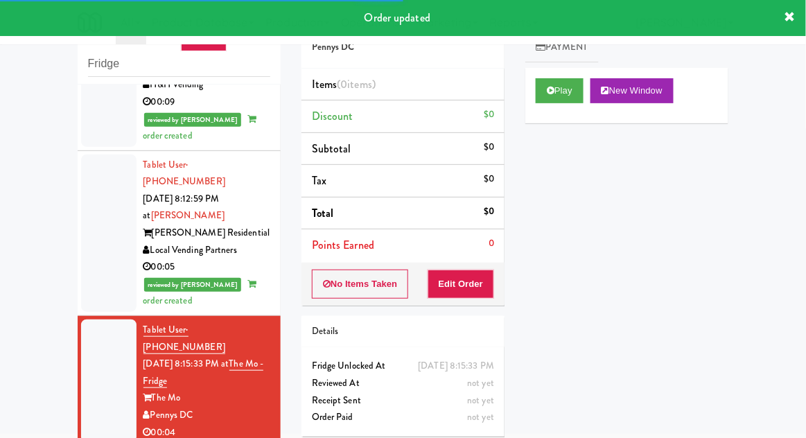
scroll to position [1144, 0]
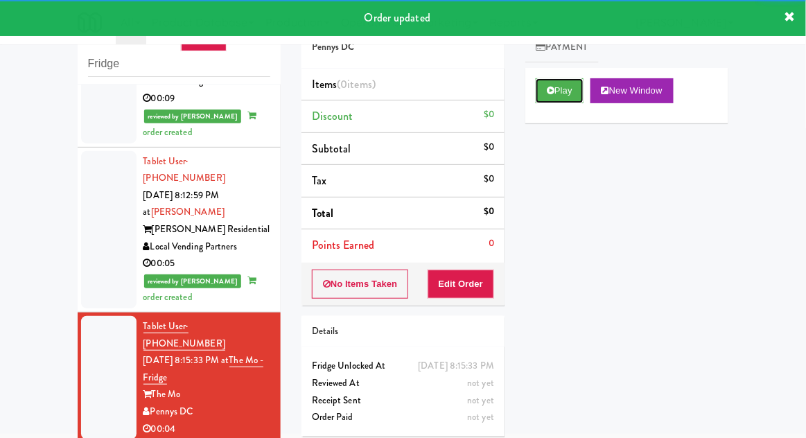
click at [570, 85] on button "Play" at bounding box center [560, 90] width 48 height 25
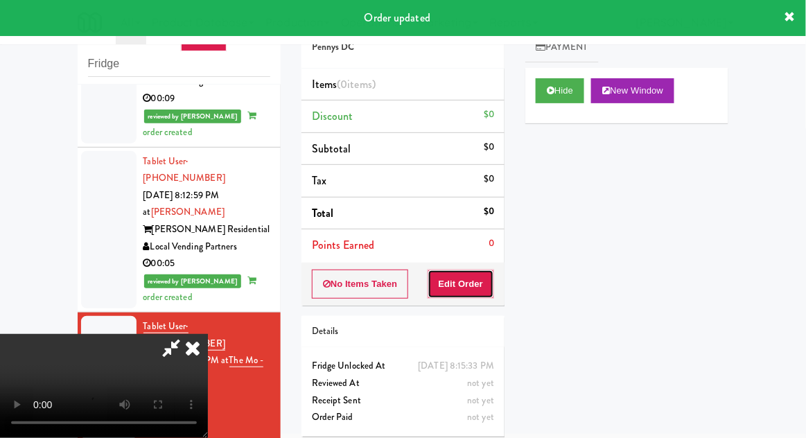
click at [475, 282] on button "Edit Order" at bounding box center [461, 284] width 67 height 29
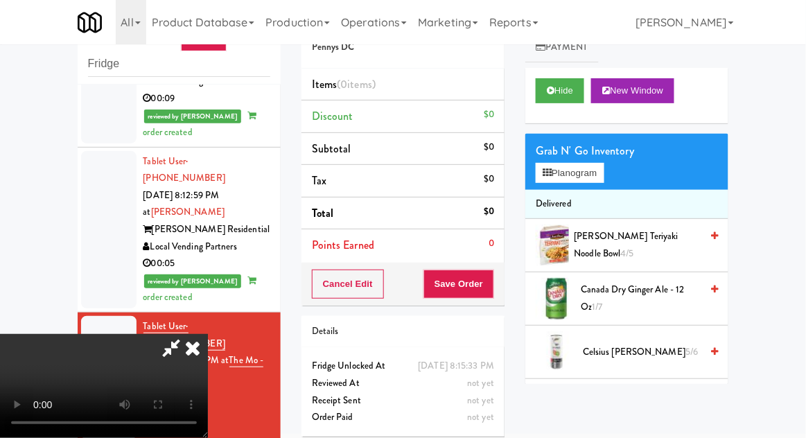
scroll to position [0, 0]
click at [649, 292] on span "Canada Dry Ginger Ale - 12 oz 1/7" at bounding box center [641, 298] width 120 height 34
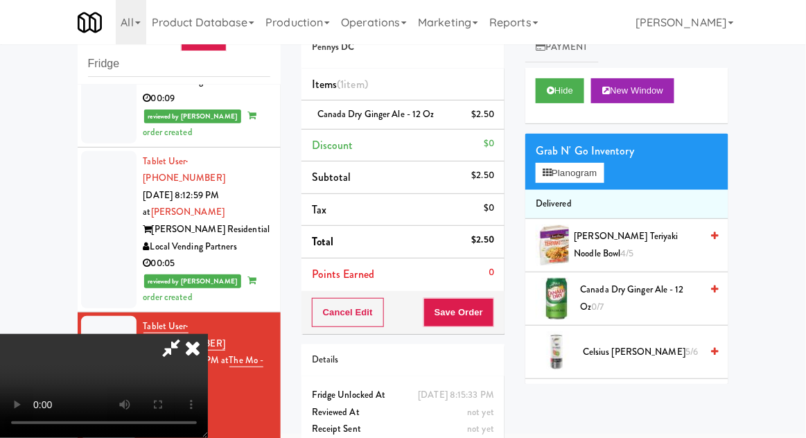
scroll to position [51, 0]
click at [493, 315] on button "Save Order" at bounding box center [458, 312] width 71 height 29
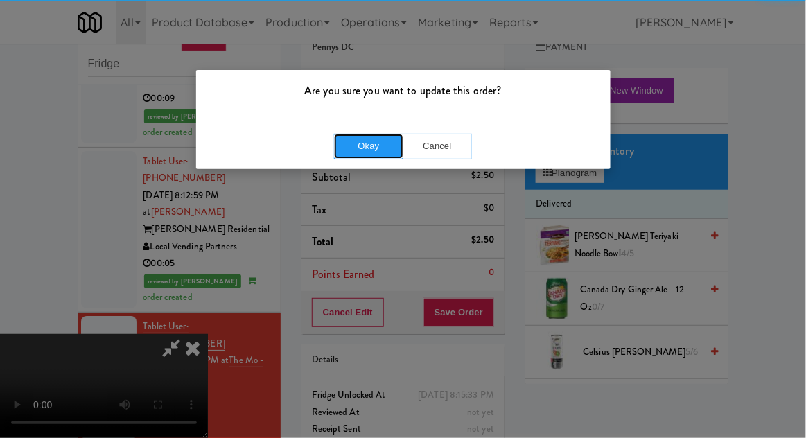
click at [361, 140] on button "Okay" at bounding box center [368, 146] width 69 height 25
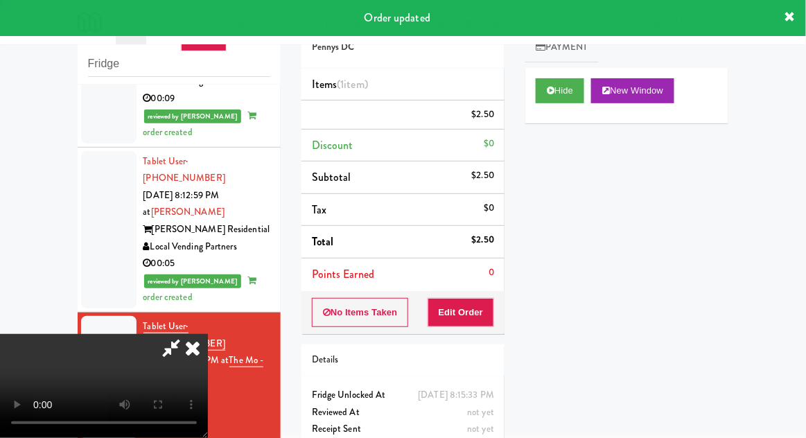
scroll to position [0, 0]
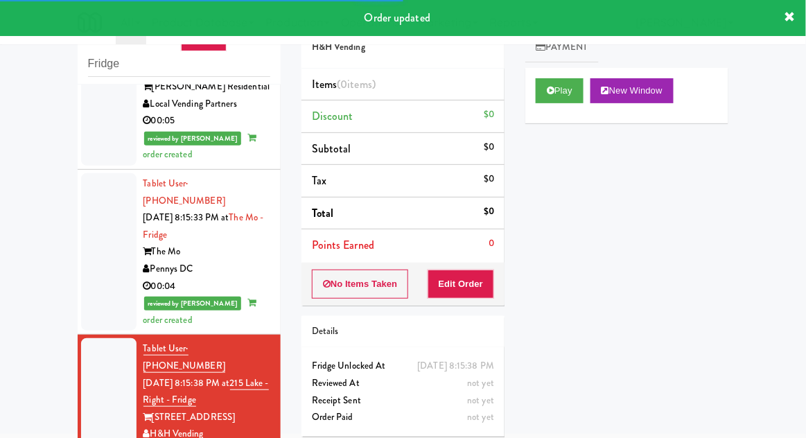
scroll to position [1291, 0]
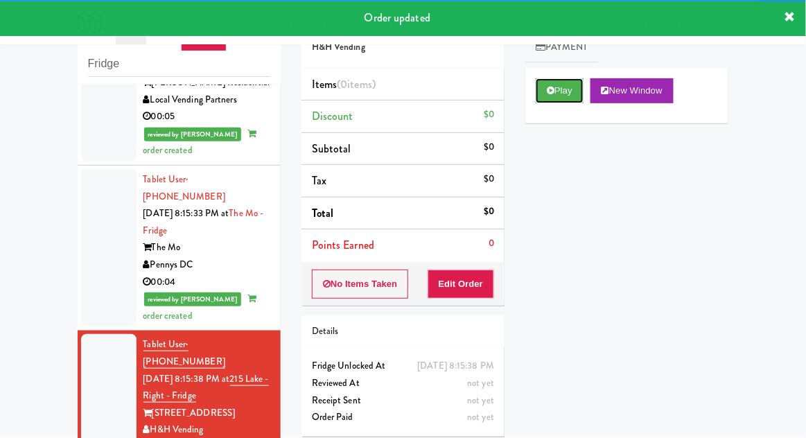
click at [549, 101] on button "Play" at bounding box center [560, 90] width 48 height 25
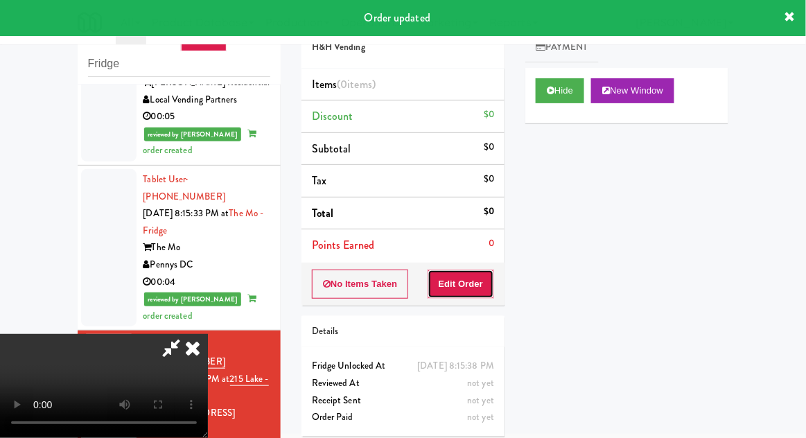
click at [475, 288] on button "Edit Order" at bounding box center [461, 284] width 67 height 29
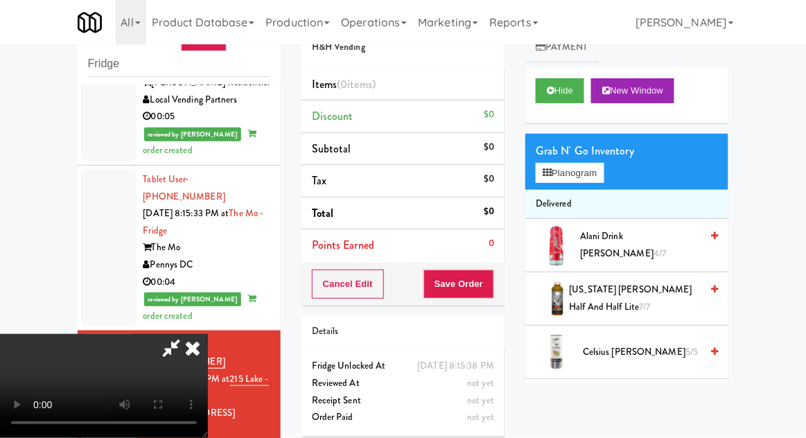
scroll to position [53, 0]
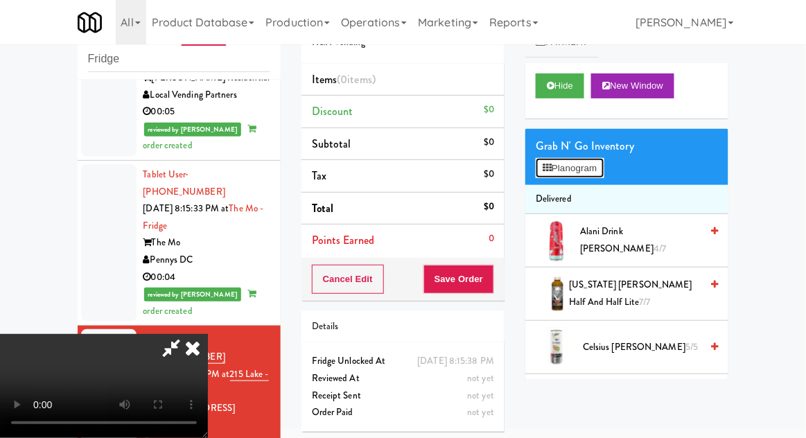
click at [597, 168] on button "Planogram" at bounding box center [570, 168] width 68 height 21
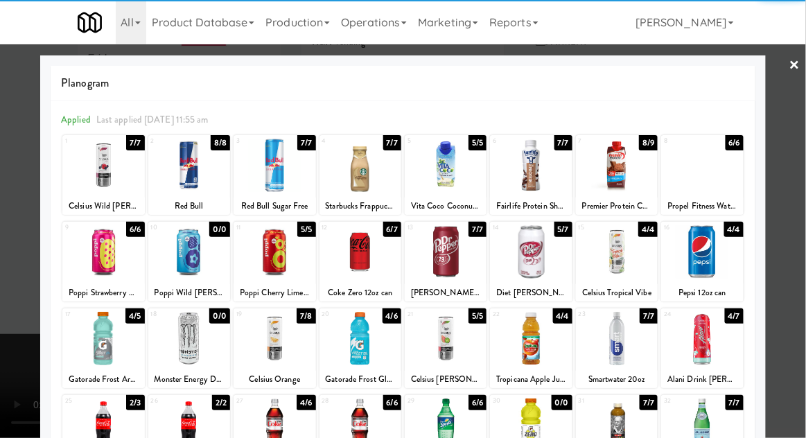
click at [528, 257] on div at bounding box center [531, 251] width 82 height 53
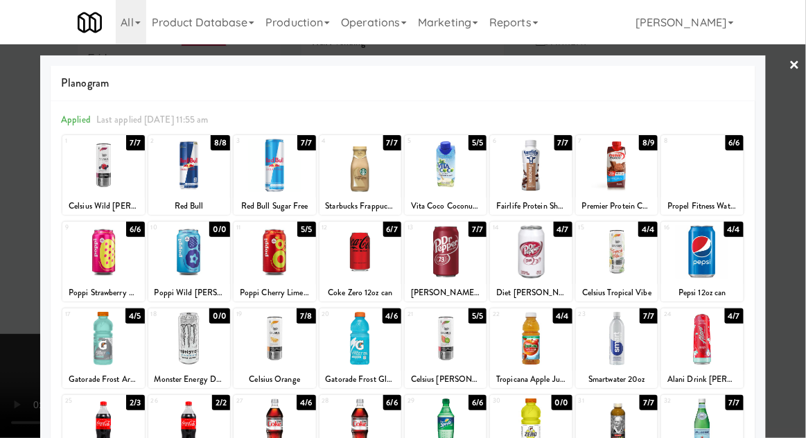
click at [800, 217] on div at bounding box center [403, 219] width 806 height 438
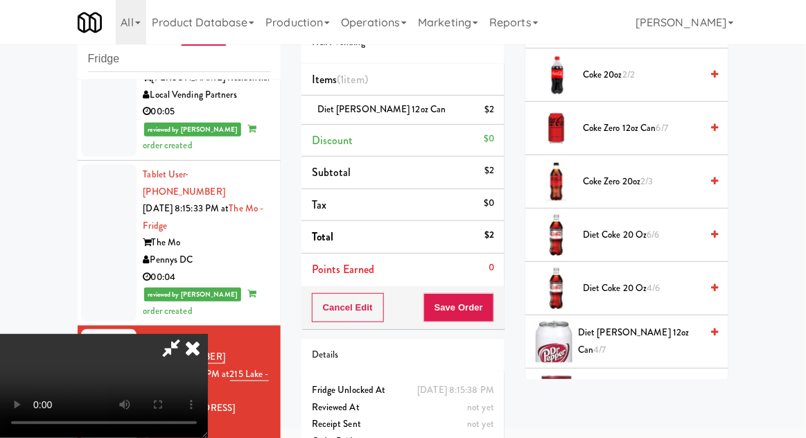
scroll to position [588, 0]
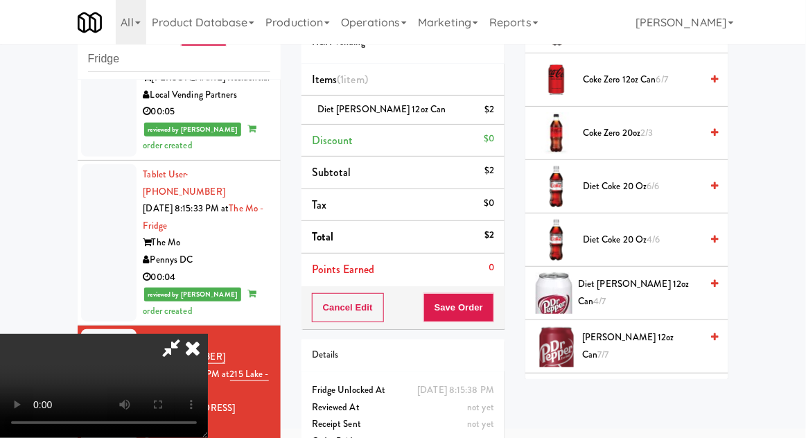
click at [674, 286] on span "Diet [PERSON_NAME] 12oz can 4/7" at bounding box center [639, 293] width 123 height 34
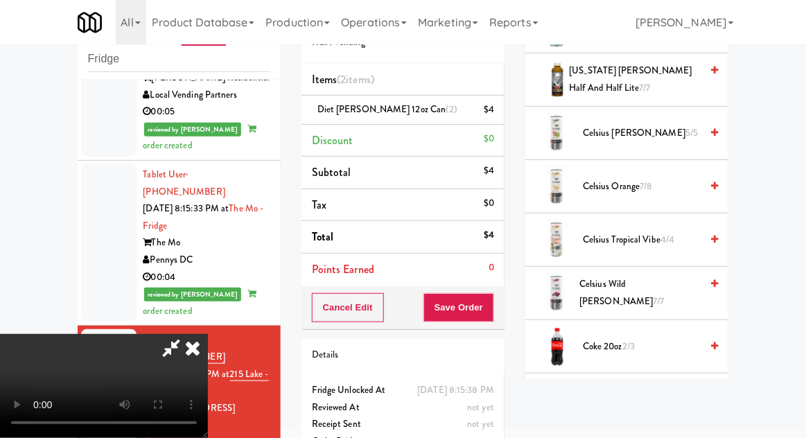
scroll to position [0, 0]
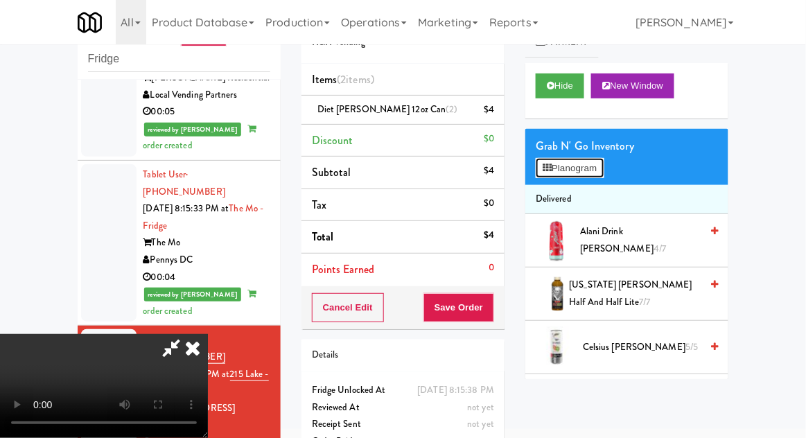
click at [604, 176] on button "Planogram" at bounding box center [570, 168] width 68 height 21
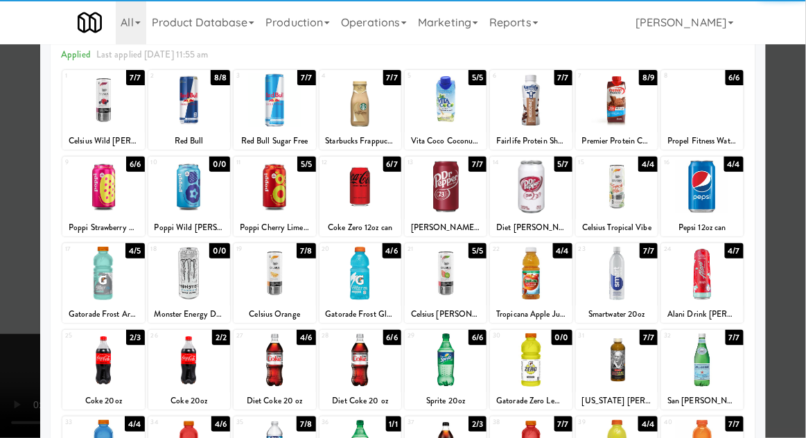
scroll to position [67, 0]
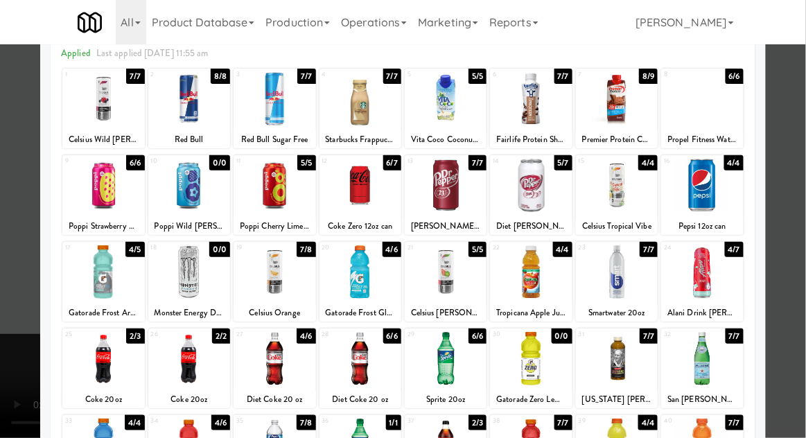
click at [360, 265] on div at bounding box center [360, 271] width 82 height 53
click at [785, 337] on div at bounding box center [403, 219] width 806 height 438
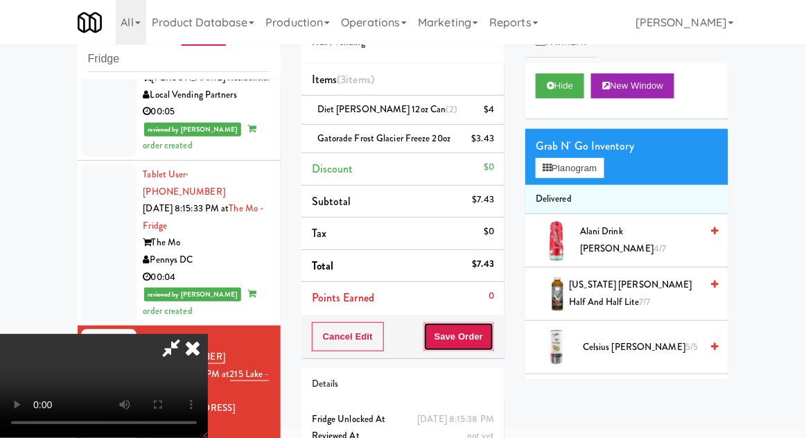
click at [493, 331] on button "Save Order" at bounding box center [458, 336] width 71 height 29
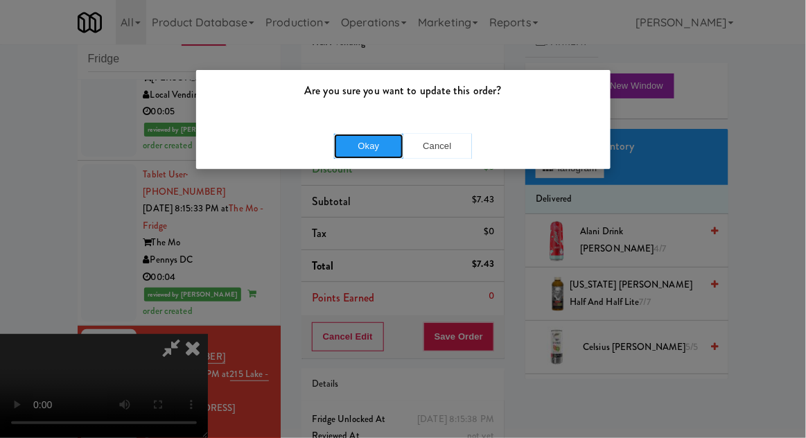
click at [353, 146] on button "Okay" at bounding box center [368, 146] width 69 height 25
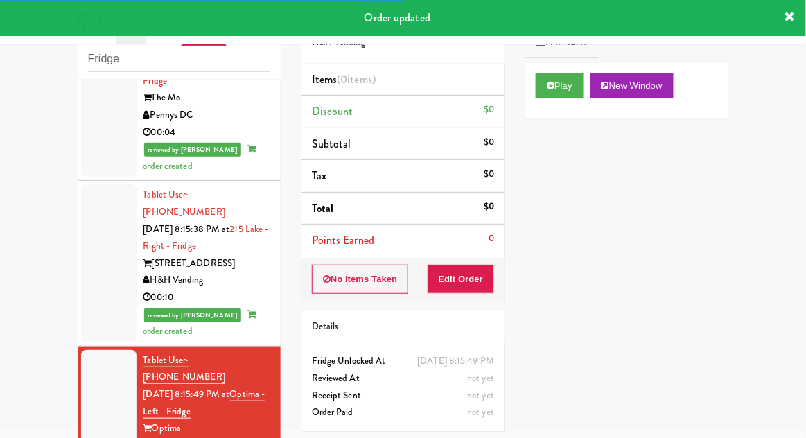
scroll to position [1436, 0]
click at [576, 89] on button "Play" at bounding box center [560, 85] width 48 height 25
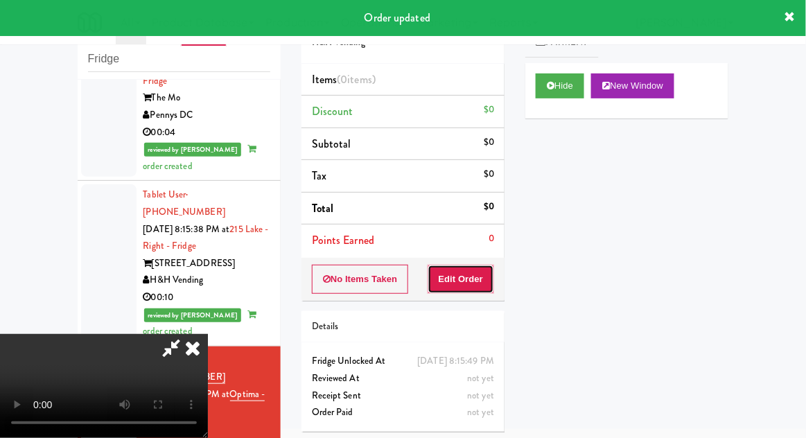
click at [484, 268] on button "Edit Order" at bounding box center [461, 279] width 67 height 29
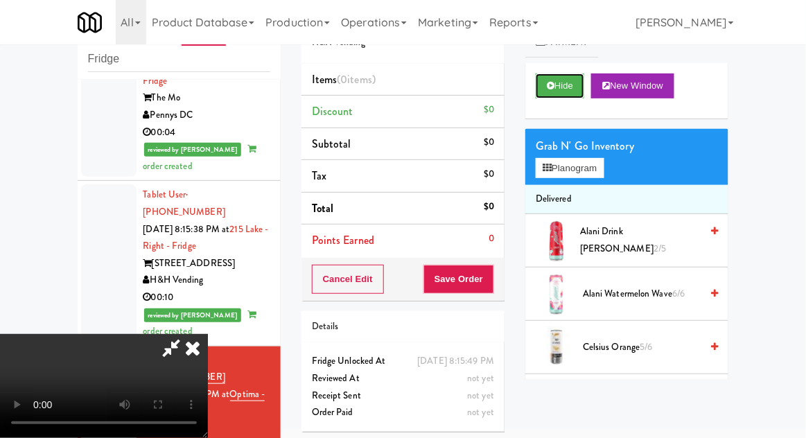
click at [577, 94] on button "Hide" at bounding box center [560, 85] width 49 height 25
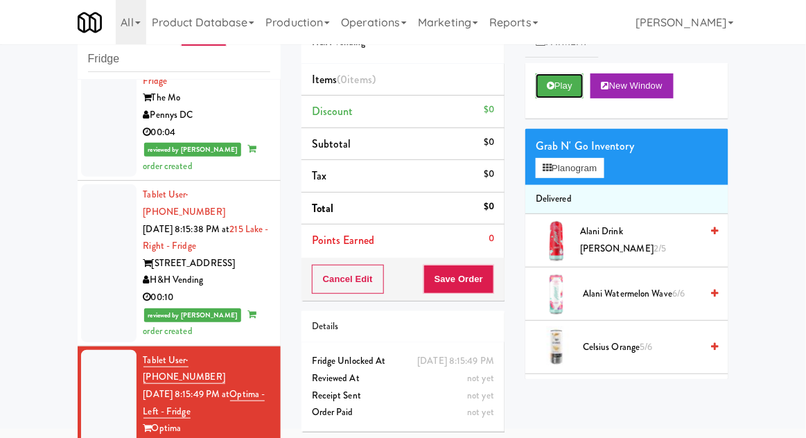
click at [574, 90] on button "Play" at bounding box center [560, 85] width 48 height 25
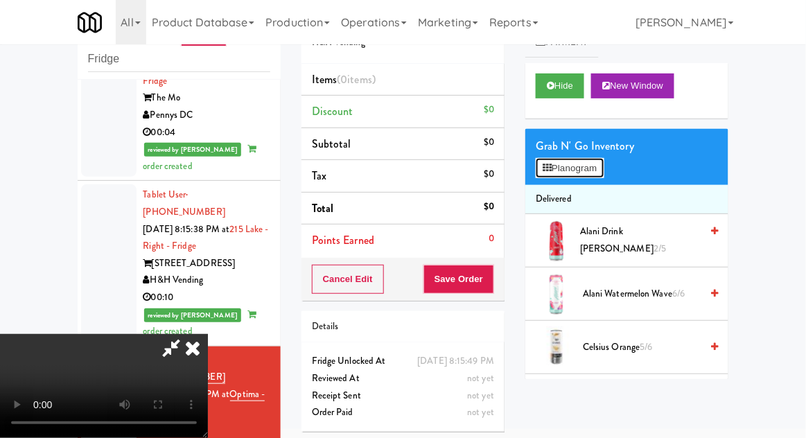
click at [593, 176] on button "Planogram" at bounding box center [570, 168] width 68 height 21
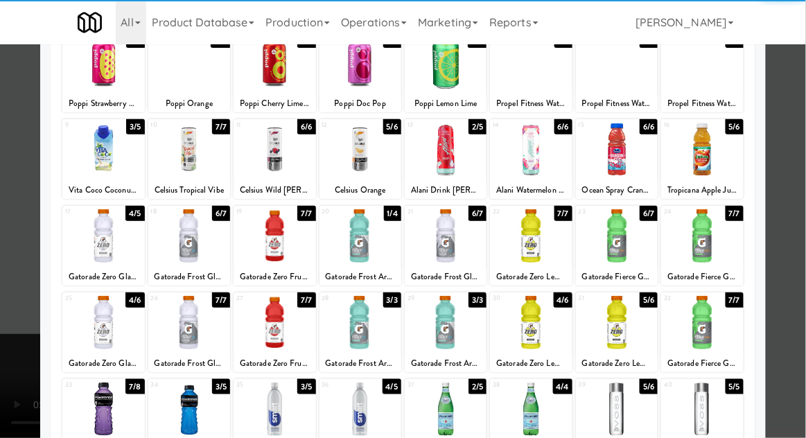
scroll to position [114, 0]
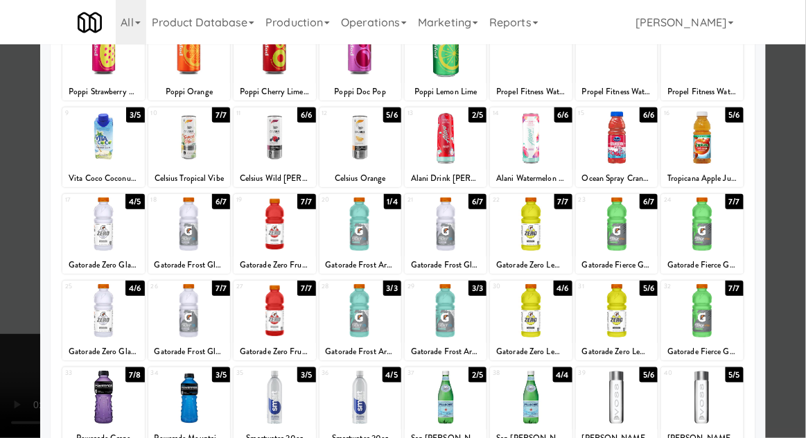
click at [261, 392] on div at bounding box center [275, 397] width 82 height 53
click at [775, 256] on div at bounding box center [403, 219] width 806 height 438
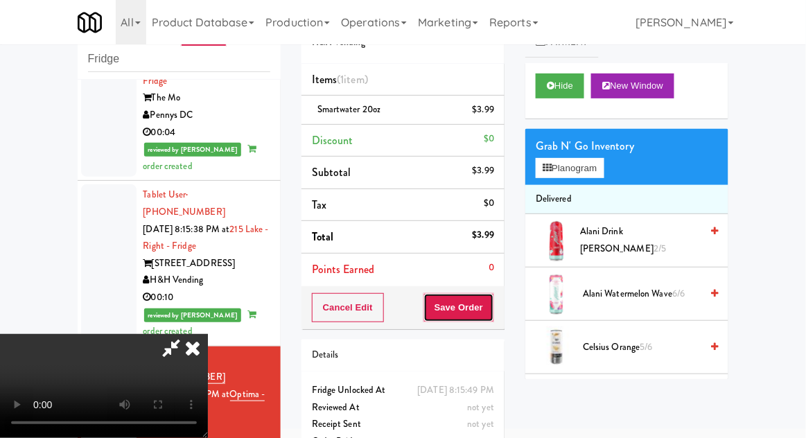
click at [493, 314] on button "Save Order" at bounding box center [458, 307] width 71 height 29
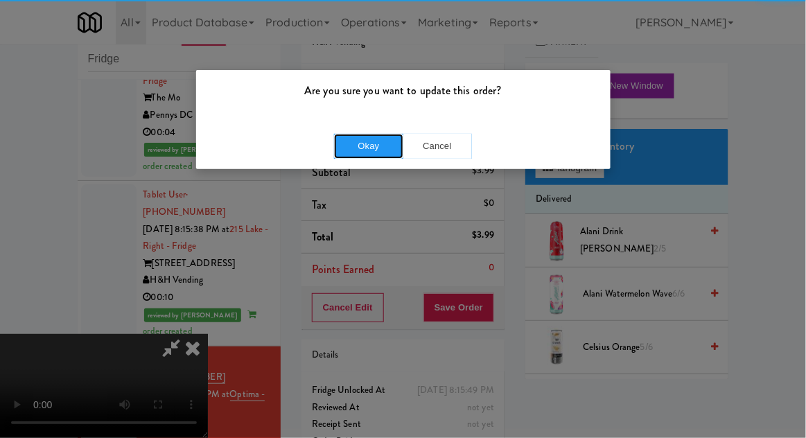
click at [349, 156] on button "Okay" at bounding box center [368, 146] width 69 height 25
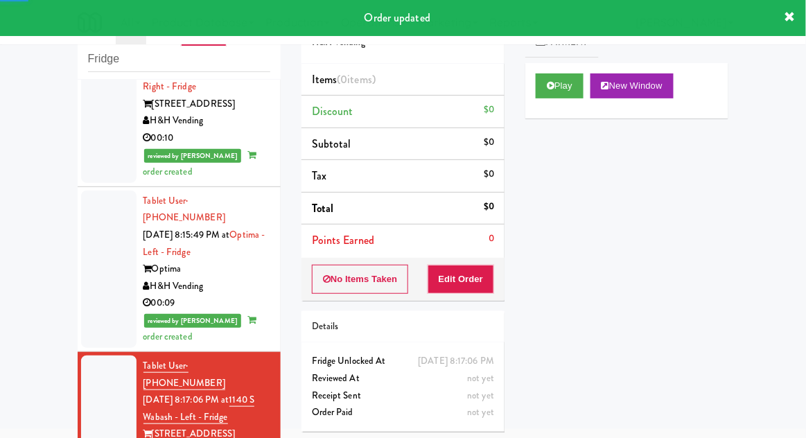
scroll to position [1601, 0]
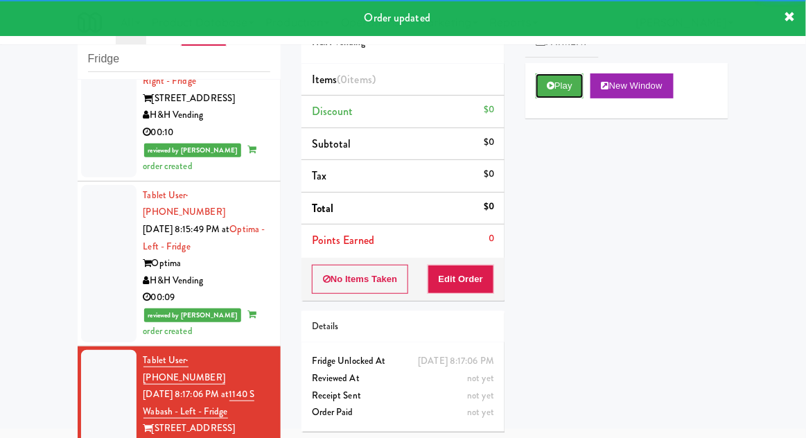
click at [568, 90] on button "Play" at bounding box center [560, 85] width 48 height 25
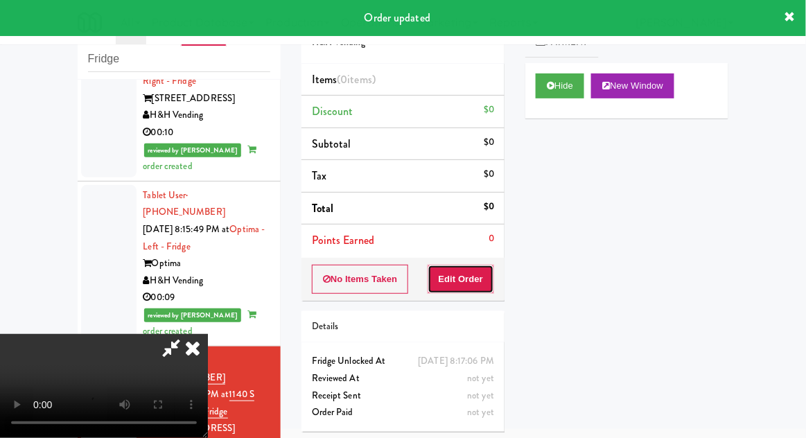
click at [477, 270] on button "Edit Order" at bounding box center [461, 279] width 67 height 29
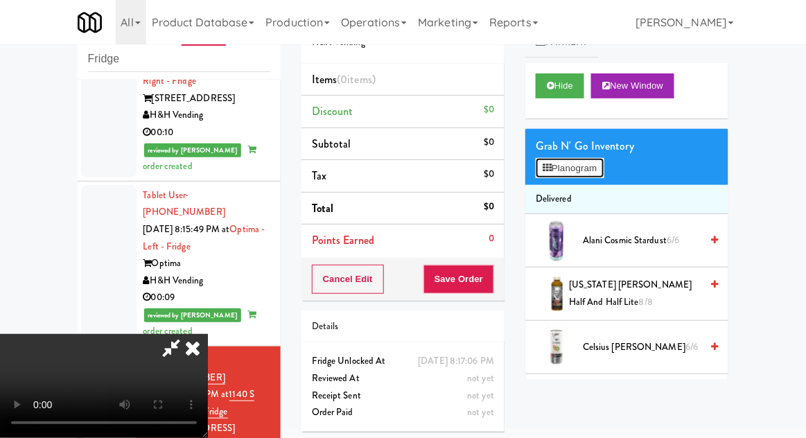
click at [586, 170] on button "Planogram" at bounding box center [570, 168] width 68 height 21
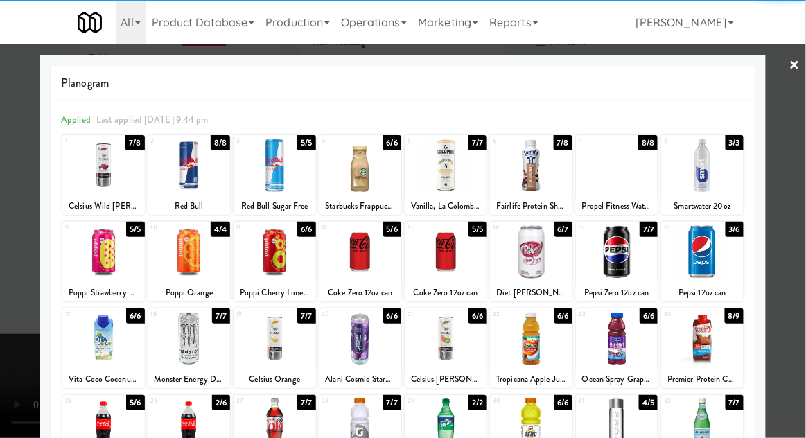
click at [467, 262] on div at bounding box center [446, 251] width 82 height 53
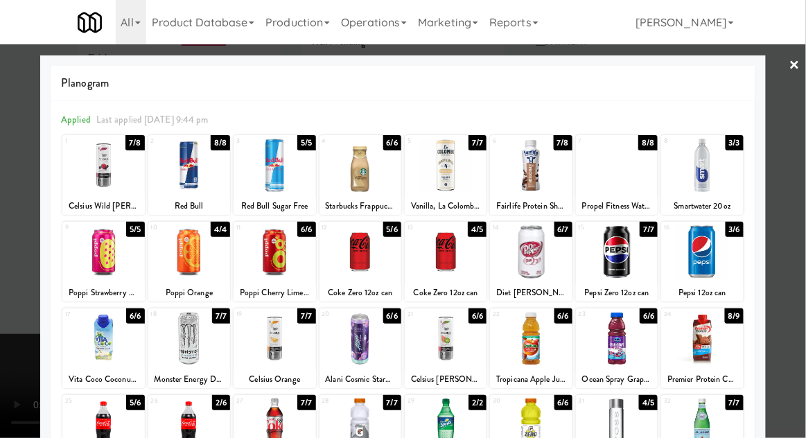
click at [795, 218] on div at bounding box center [403, 219] width 806 height 438
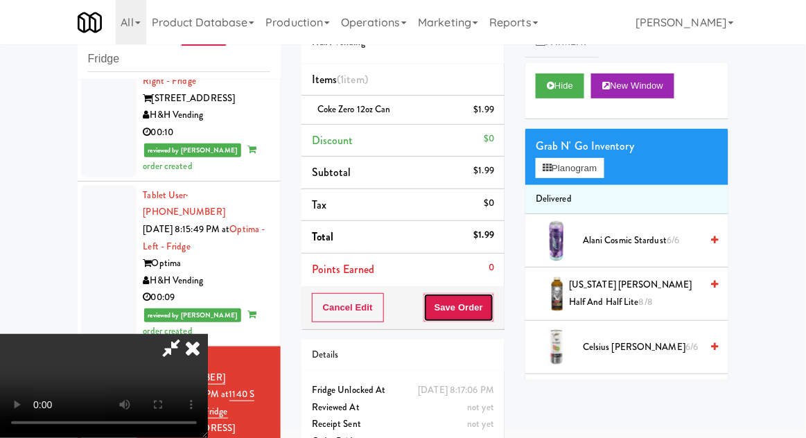
click at [487, 300] on button "Save Order" at bounding box center [458, 307] width 71 height 29
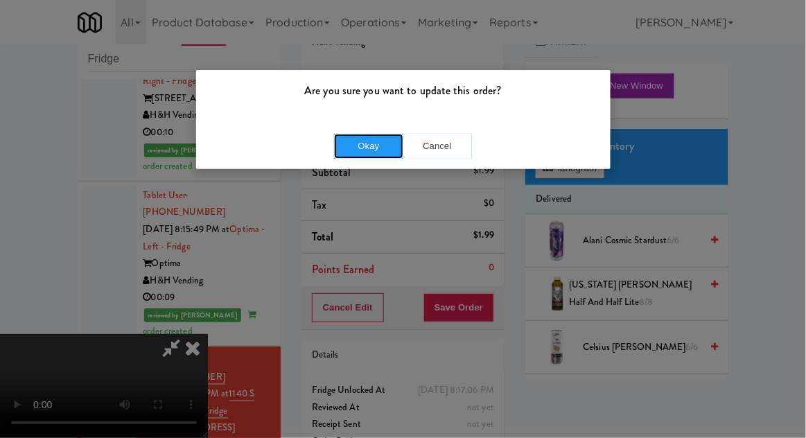
click at [370, 143] on button "Okay" at bounding box center [368, 146] width 69 height 25
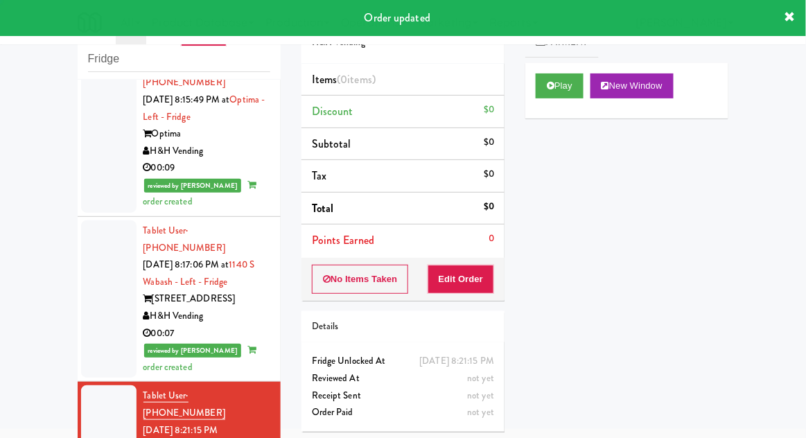
scroll to position [1735, 0]
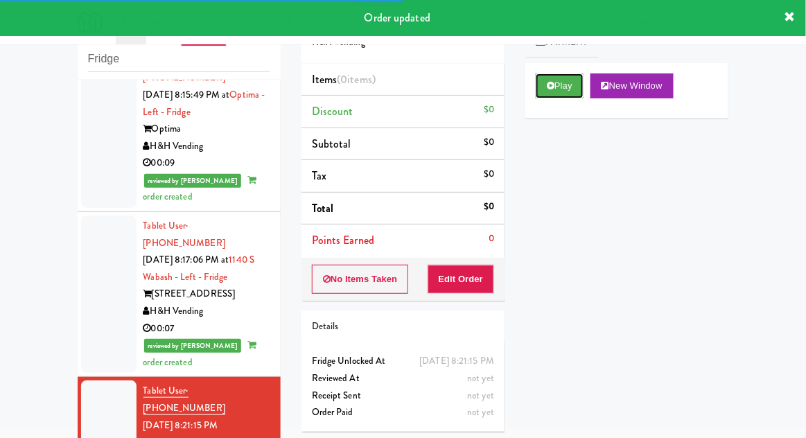
click at [565, 88] on button "Play" at bounding box center [560, 85] width 48 height 25
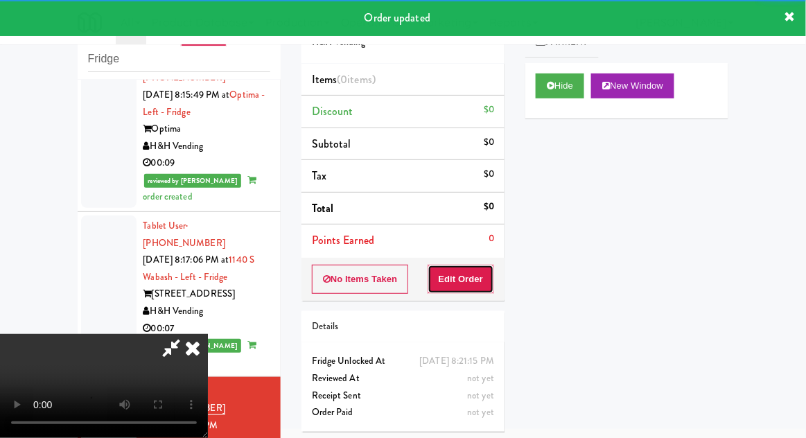
click at [460, 265] on button "Edit Order" at bounding box center [461, 279] width 67 height 29
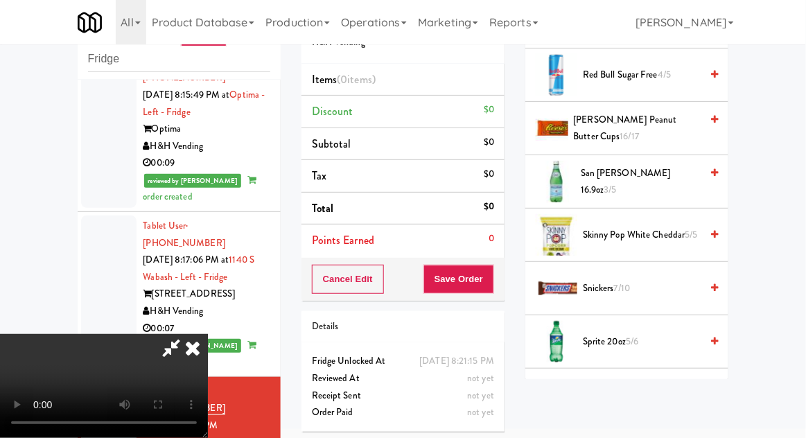
scroll to position [1258, 0]
click at [648, 334] on span "Sprite 20oz 5/6" at bounding box center [642, 342] width 118 height 17
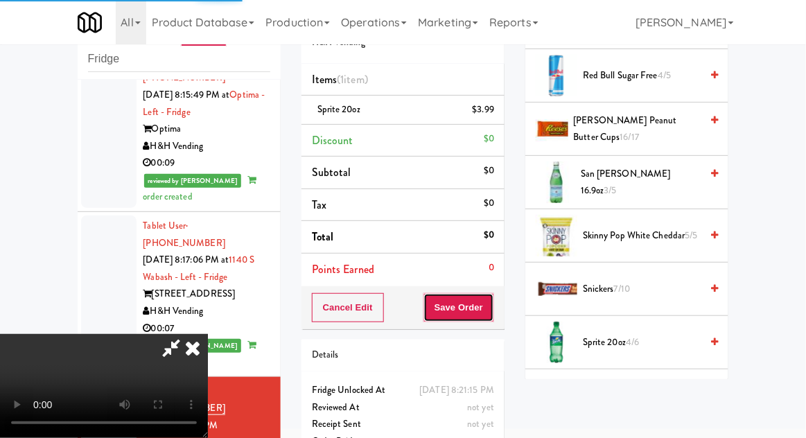
click at [491, 311] on button "Save Order" at bounding box center [458, 307] width 71 height 29
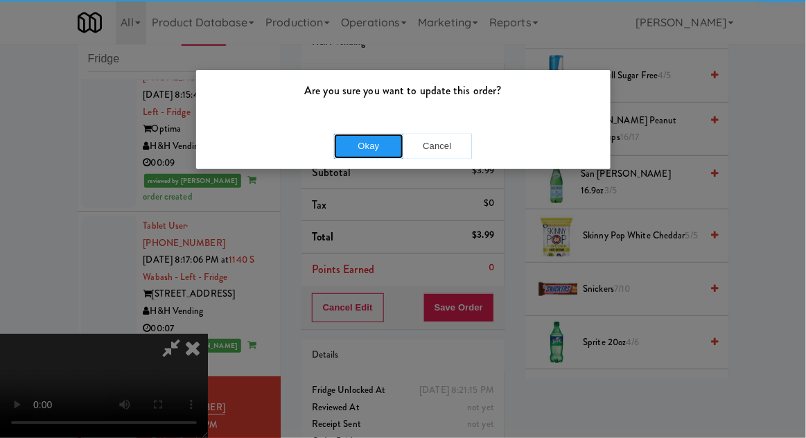
click at [358, 155] on button "Okay" at bounding box center [368, 146] width 69 height 25
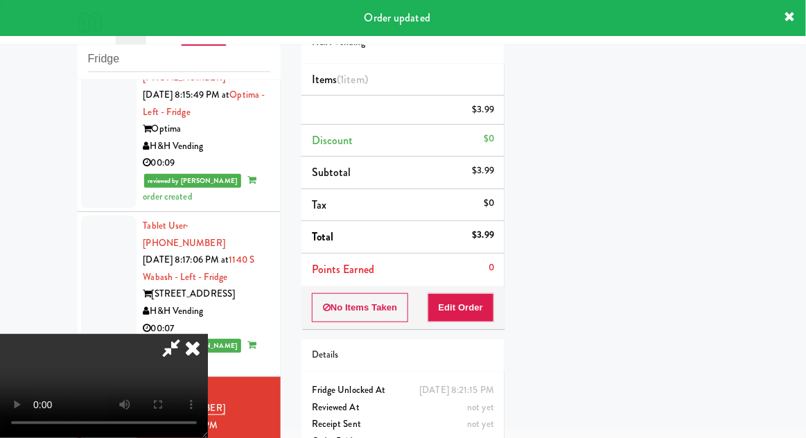
scroll to position [137, 0]
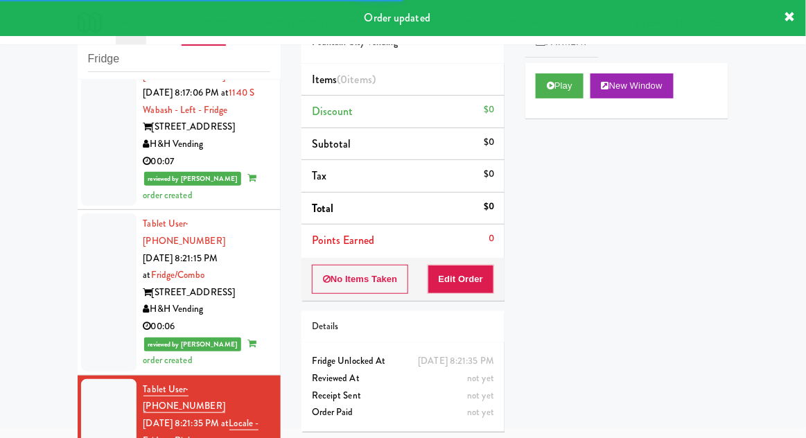
scroll to position [1898, 0]
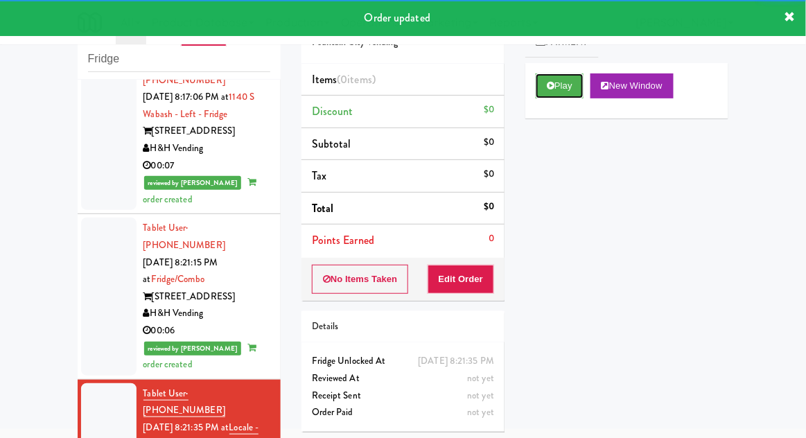
click at [571, 85] on button "Play" at bounding box center [560, 85] width 48 height 25
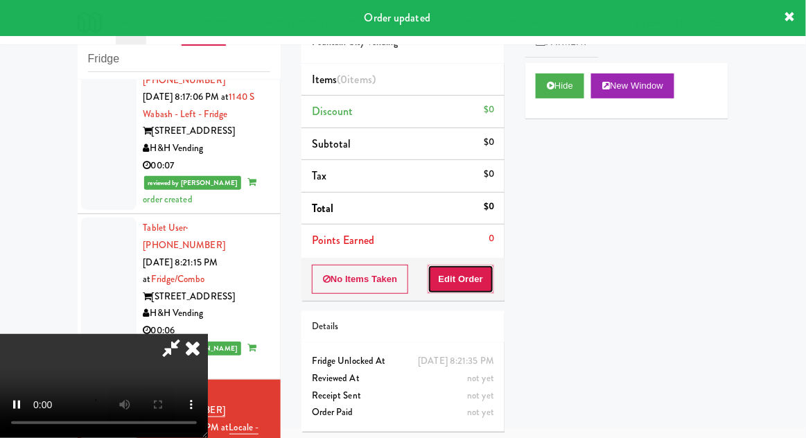
click at [486, 268] on button "Edit Order" at bounding box center [461, 279] width 67 height 29
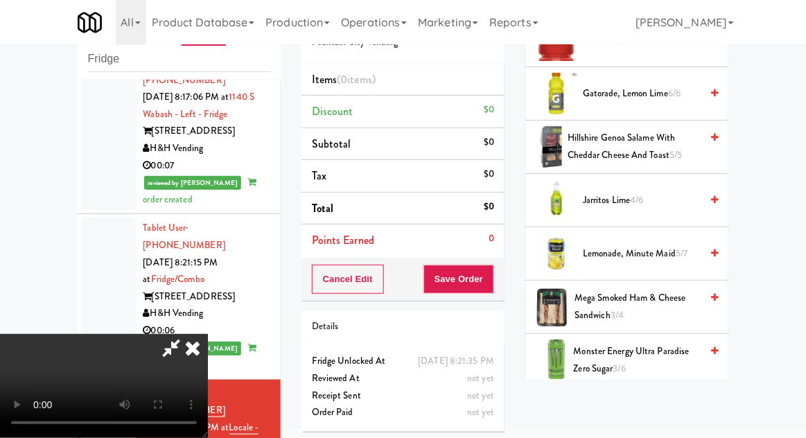
scroll to position [1171, 0]
click at [655, 350] on span "Monster Energy Ultra Paradise Zero Sugar 3/6" at bounding box center [638, 359] width 128 height 34
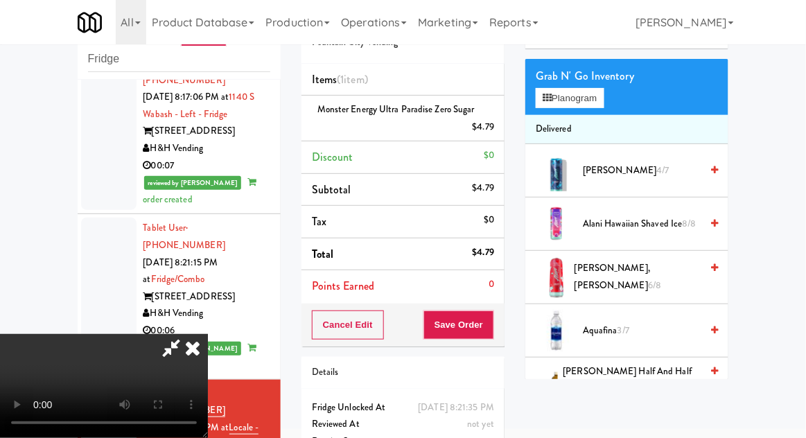
scroll to position [0, 0]
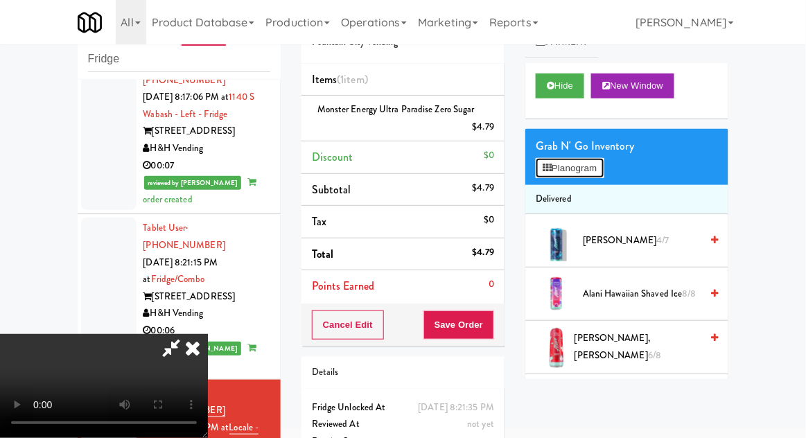
click at [599, 168] on button "Planogram" at bounding box center [570, 168] width 68 height 21
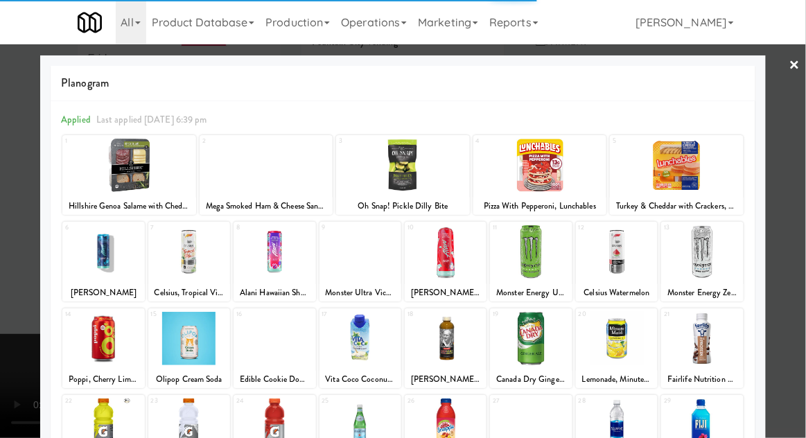
click at [785, 241] on div at bounding box center [403, 219] width 806 height 438
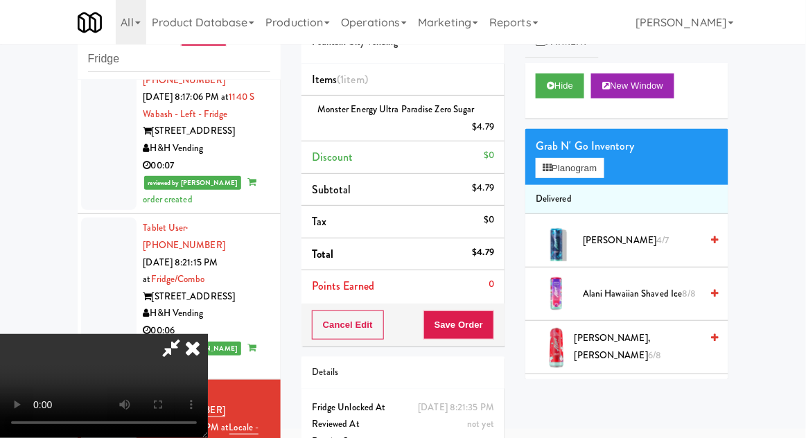
scroll to position [51, 0]
click at [492, 323] on button "Save Order" at bounding box center [458, 324] width 71 height 29
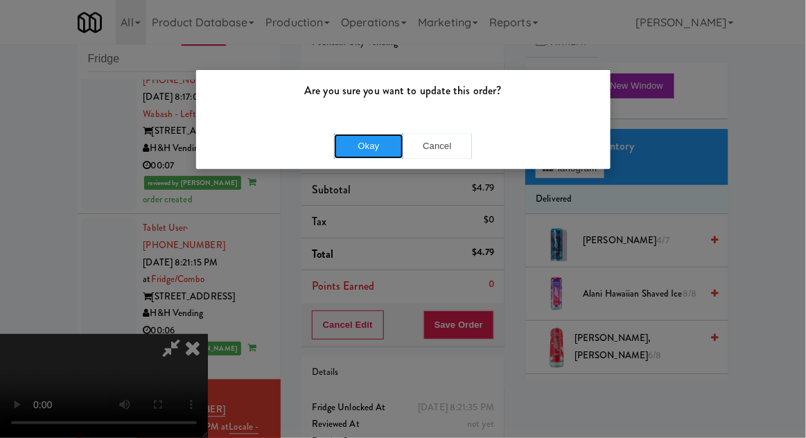
click at [360, 141] on button "Okay" at bounding box center [368, 146] width 69 height 25
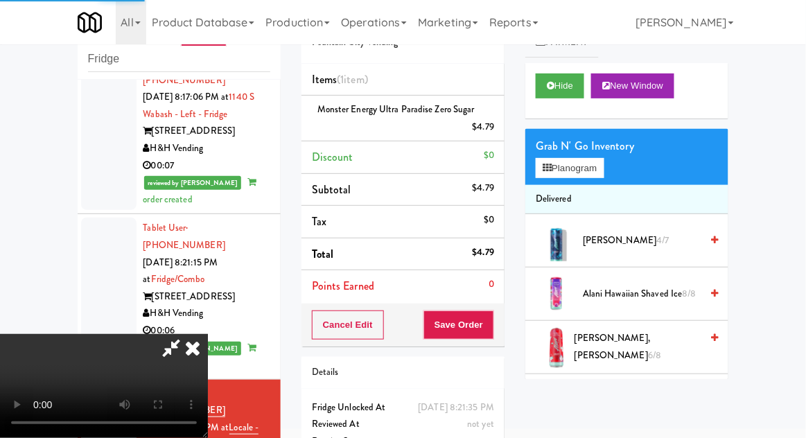
scroll to position [0, 0]
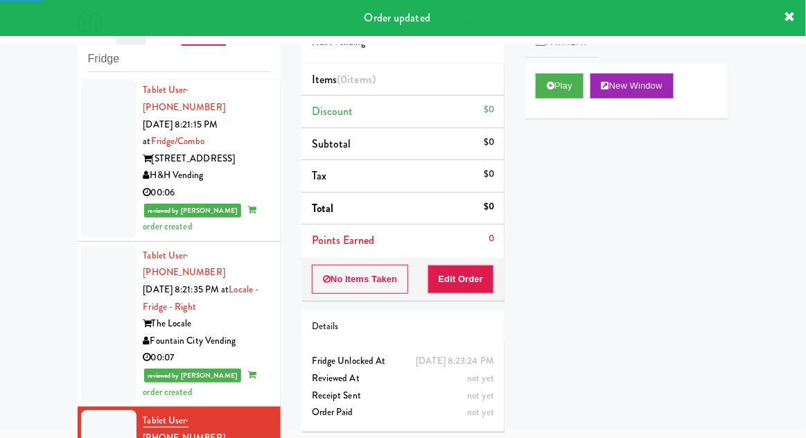
scroll to position [2043, 0]
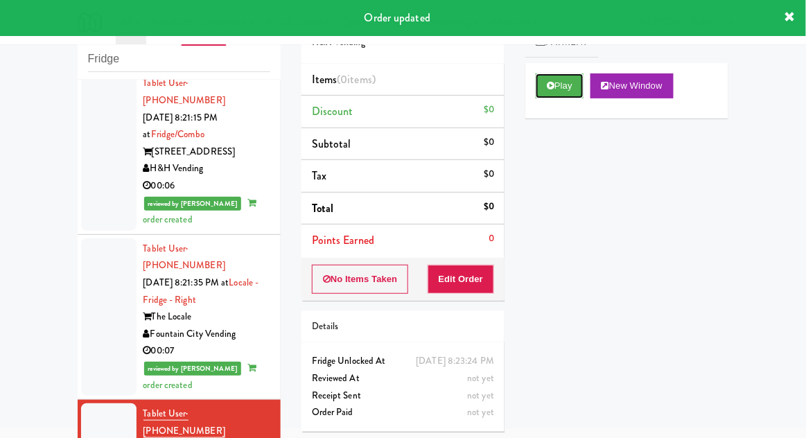
click at [574, 88] on button "Play" at bounding box center [560, 85] width 48 height 25
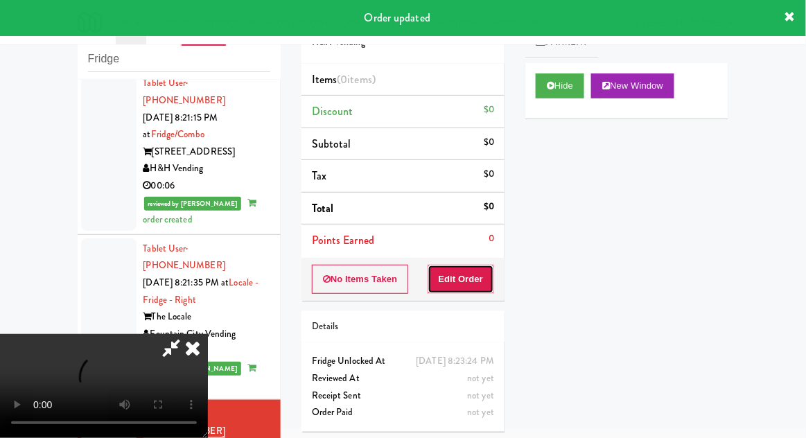
click at [489, 278] on button "Edit Order" at bounding box center [461, 279] width 67 height 29
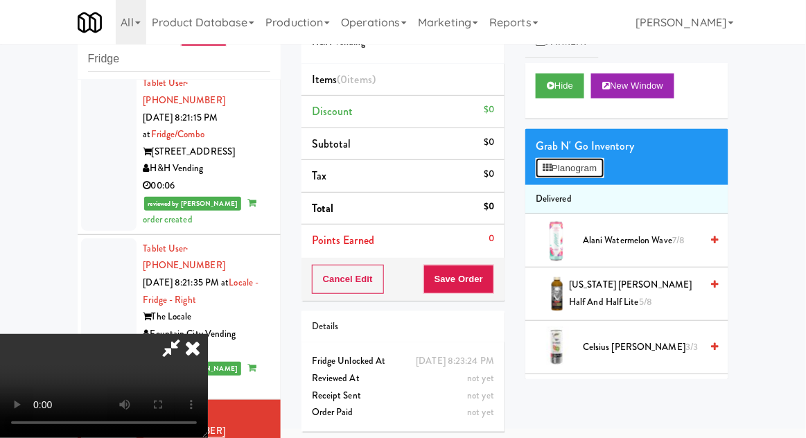
click at [588, 174] on button "Planogram" at bounding box center [570, 168] width 68 height 21
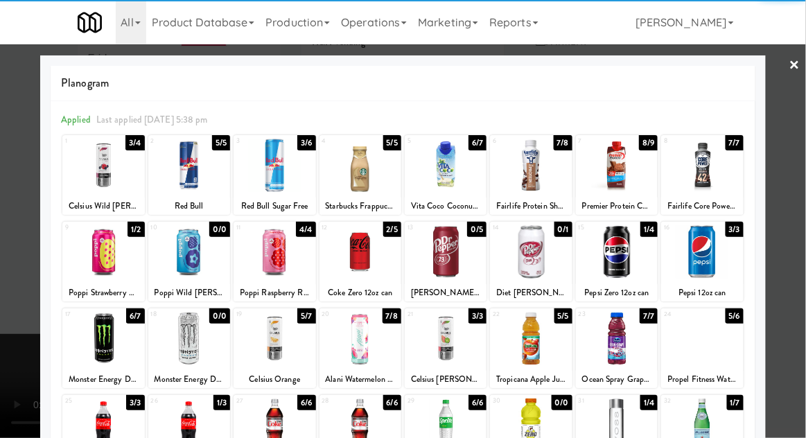
click at [270, 270] on div at bounding box center [275, 251] width 82 height 53
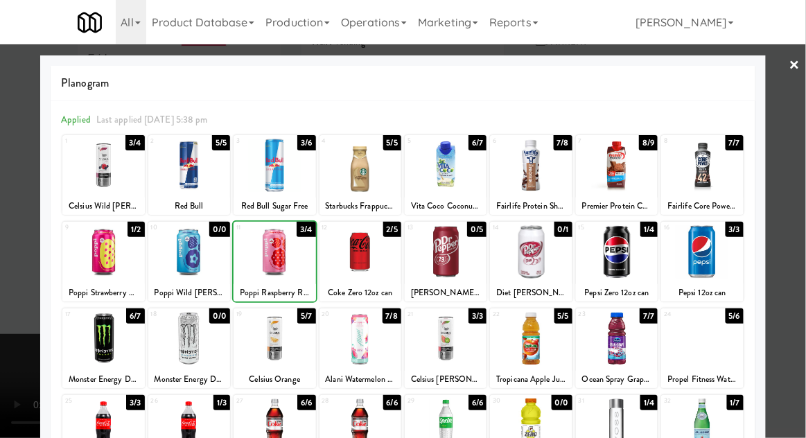
click at [774, 252] on div at bounding box center [403, 219] width 806 height 438
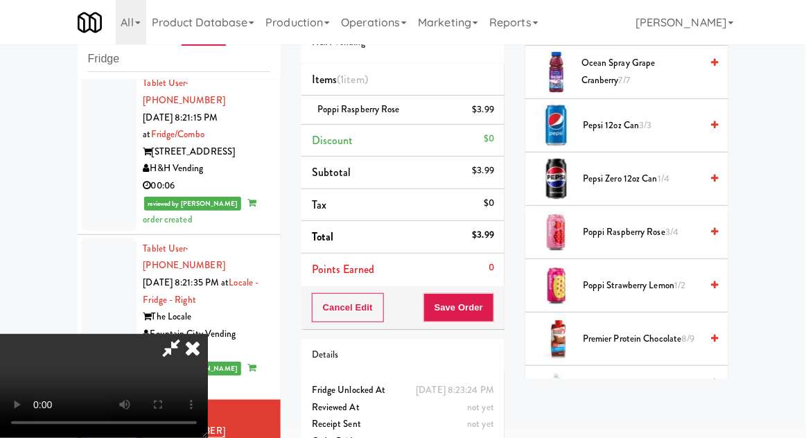
scroll to position [1169, 0]
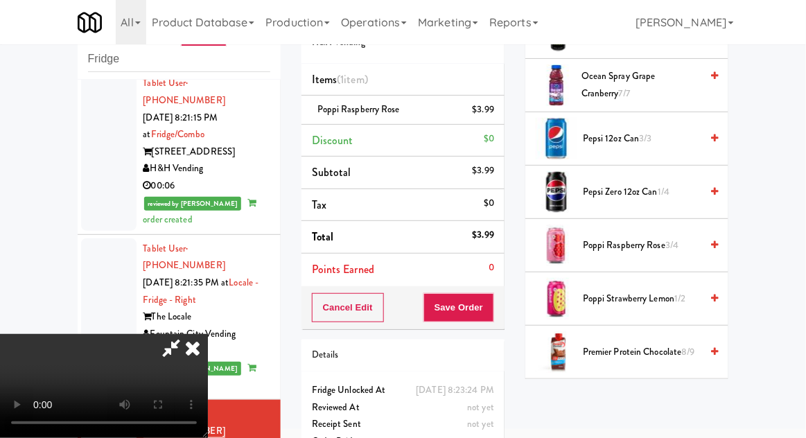
click at [666, 238] on span "3/4" at bounding box center [671, 244] width 13 height 13
click at [491, 315] on button "Save Order" at bounding box center [458, 307] width 71 height 29
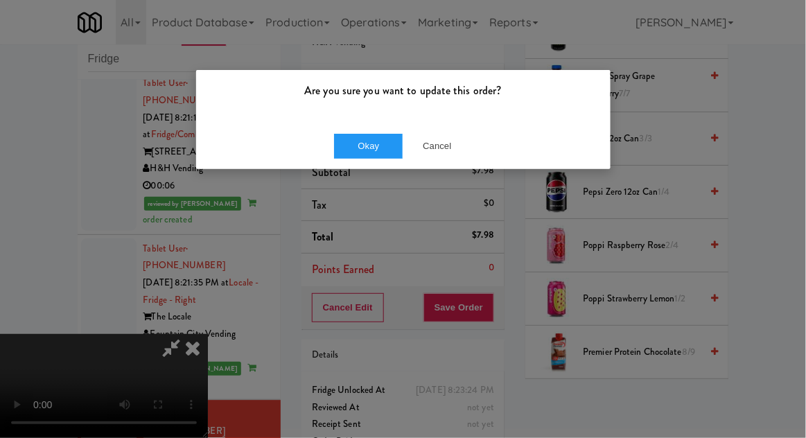
click at [362, 166] on div "Okay Cancel" at bounding box center [403, 146] width 414 height 46
click at [357, 155] on button "Okay" at bounding box center [368, 146] width 69 height 25
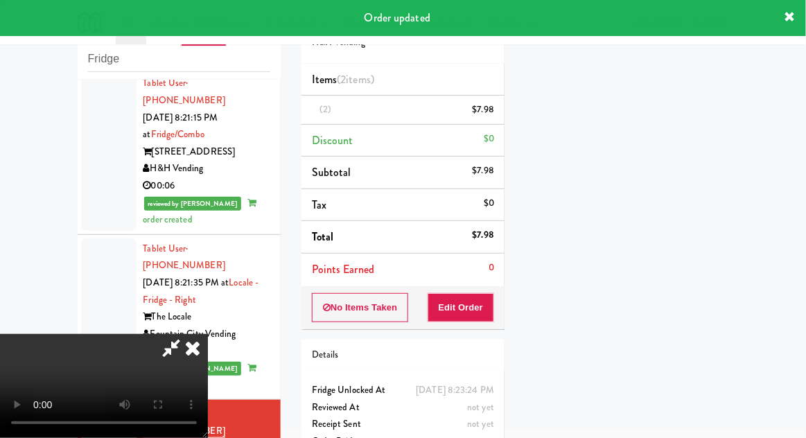
scroll to position [137, 0]
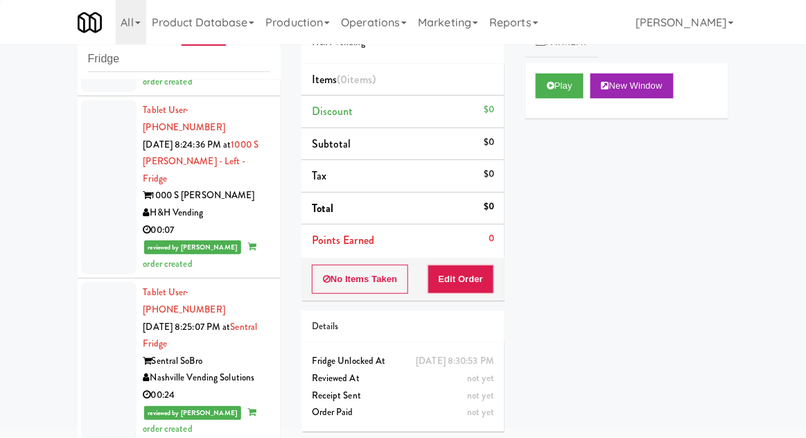
scroll to position [2556, 0]
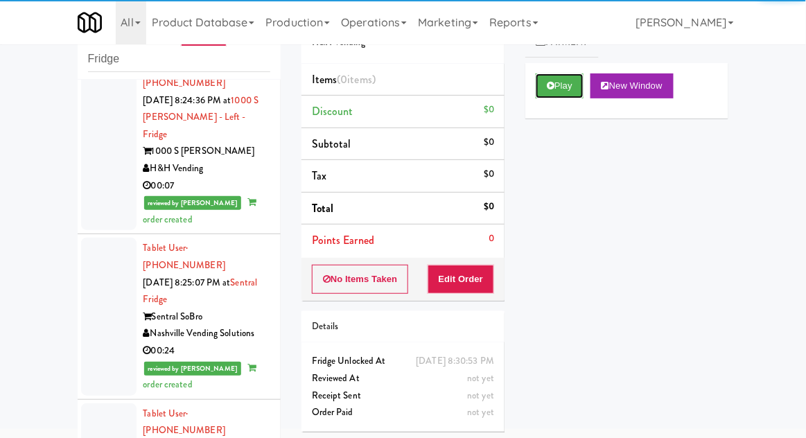
click at [569, 97] on button "Play" at bounding box center [560, 85] width 48 height 25
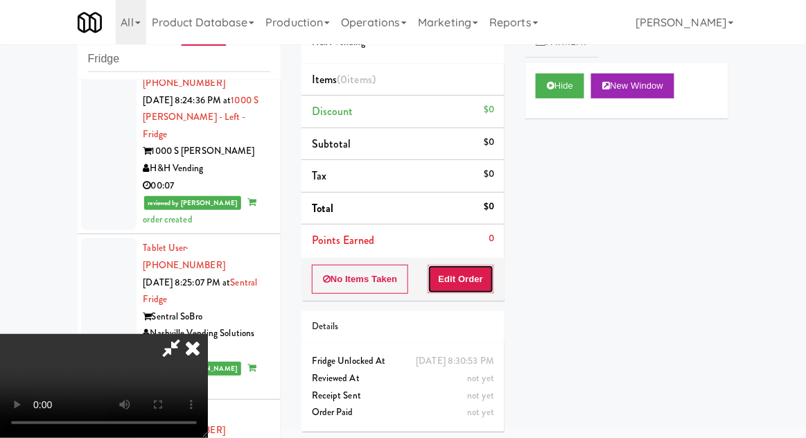
click at [480, 270] on button "Edit Order" at bounding box center [461, 279] width 67 height 29
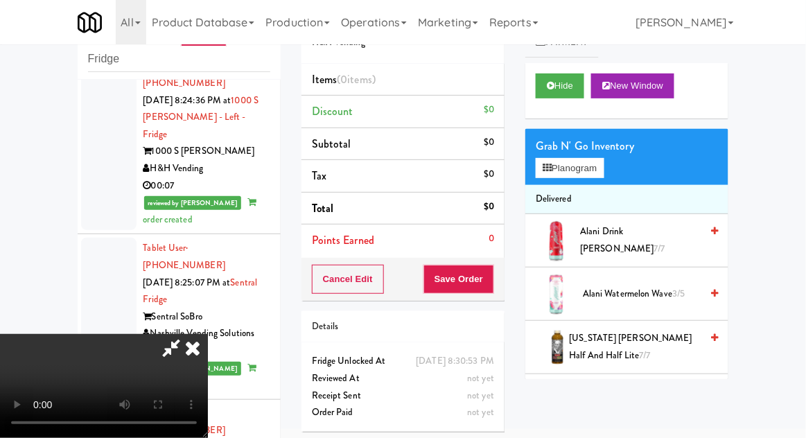
scroll to position [0, 0]
click at [594, 186] on li "Delivered" at bounding box center [626, 199] width 203 height 29
click at [593, 170] on button "Planogram" at bounding box center [570, 168] width 68 height 21
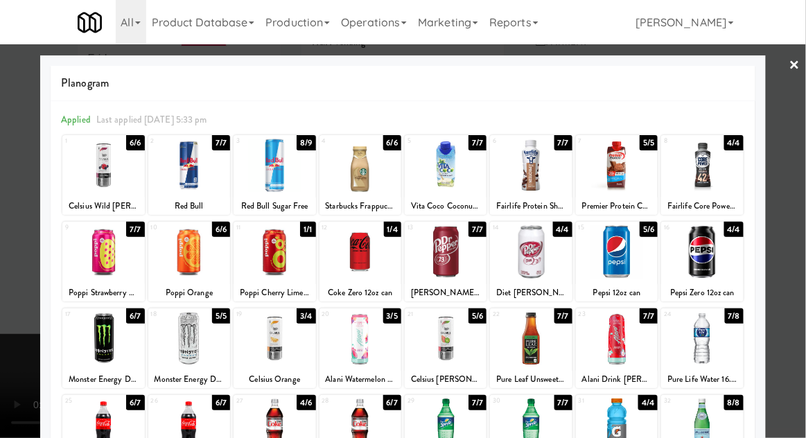
click at [719, 265] on div at bounding box center [702, 251] width 82 height 53
click at [780, 258] on div at bounding box center [403, 219] width 806 height 438
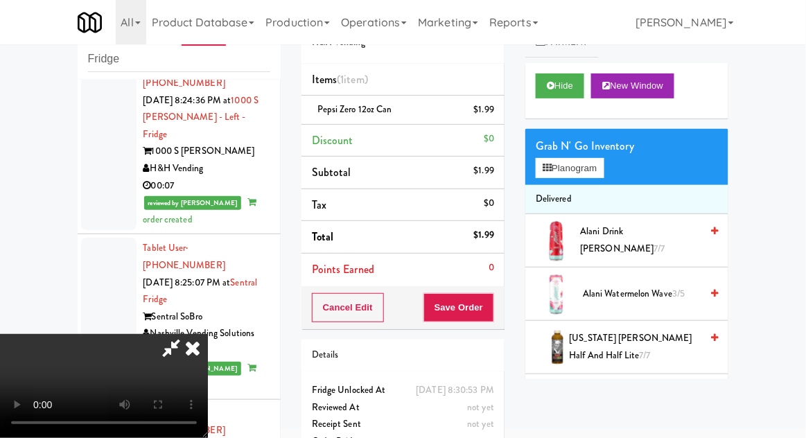
scroll to position [51, 0]
click at [491, 311] on button "Save Order" at bounding box center [458, 307] width 71 height 29
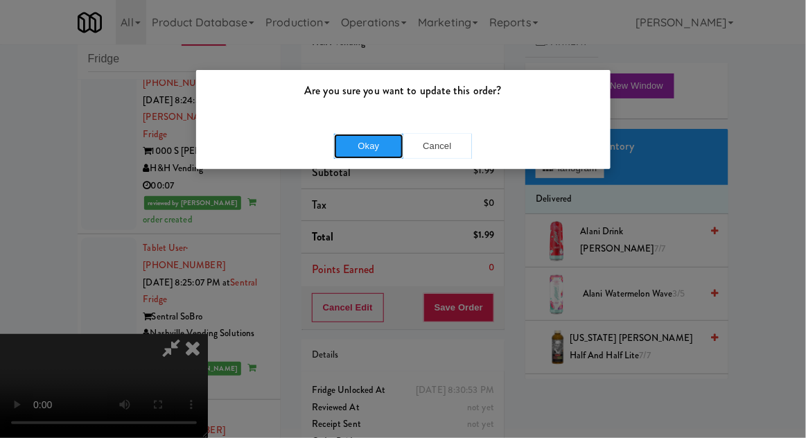
click at [353, 156] on button "Okay" at bounding box center [368, 146] width 69 height 25
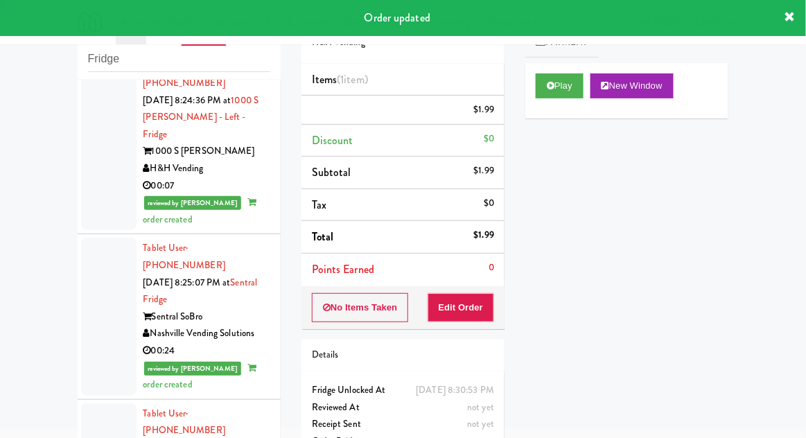
scroll to position [0, 0]
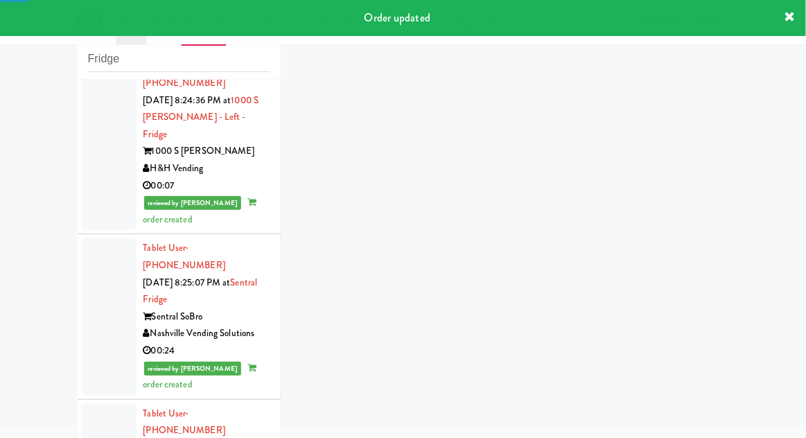
scroll to position [2590, 0]
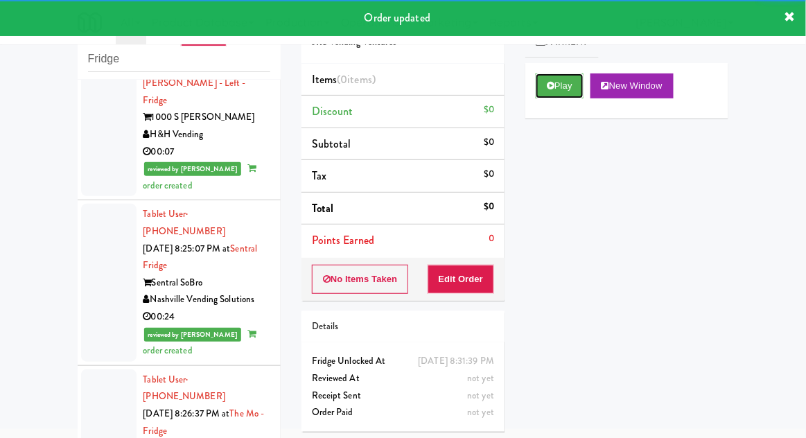
click at [572, 95] on button "Play" at bounding box center [560, 85] width 48 height 25
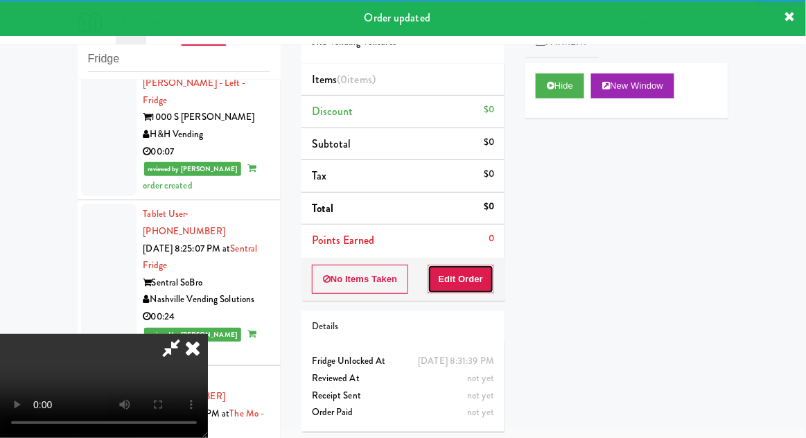
click at [481, 277] on button "Edit Order" at bounding box center [461, 279] width 67 height 29
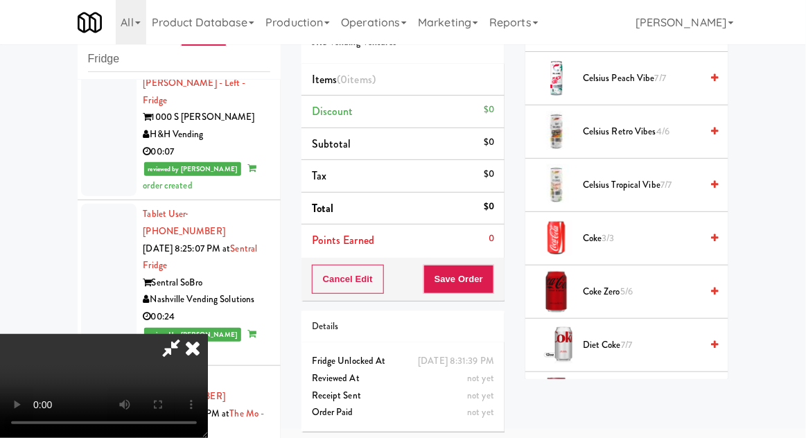
scroll to position [863, 0]
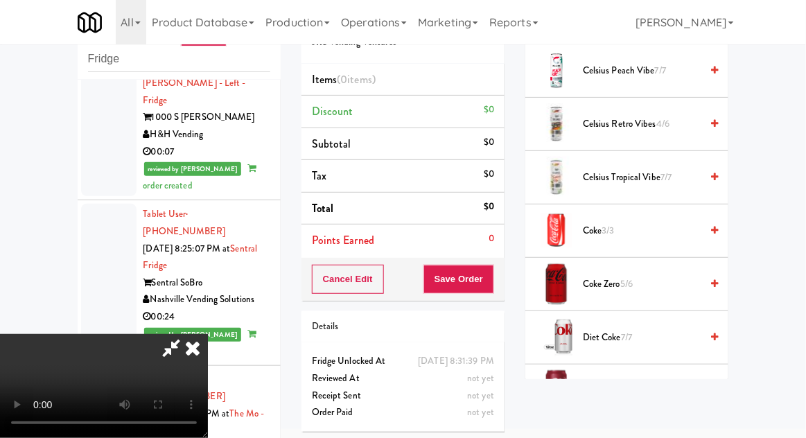
click at [629, 338] on span "7/7" at bounding box center [626, 337] width 11 height 13
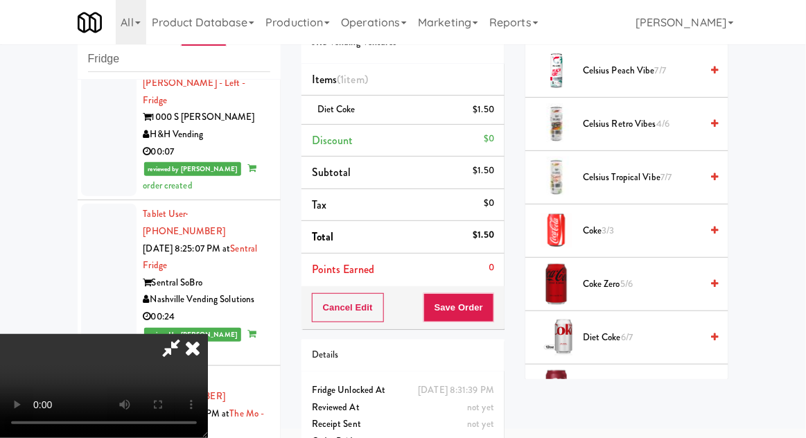
click at [633, 336] on span "6/7" at bounding box center [627, 337] width 12 height 13
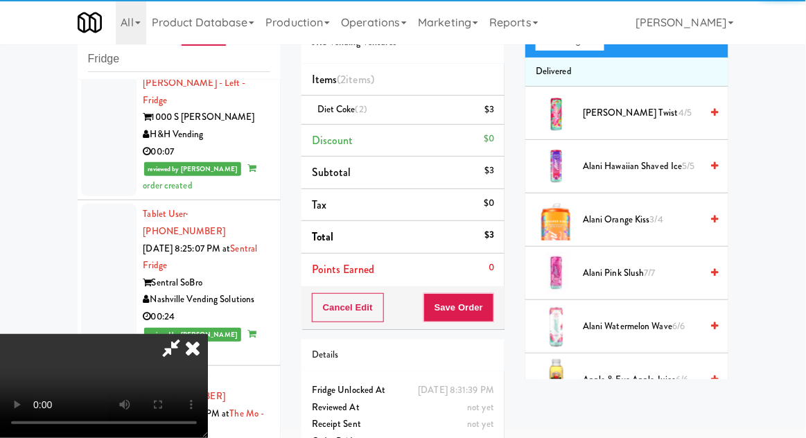
scroll to position [0, 0]
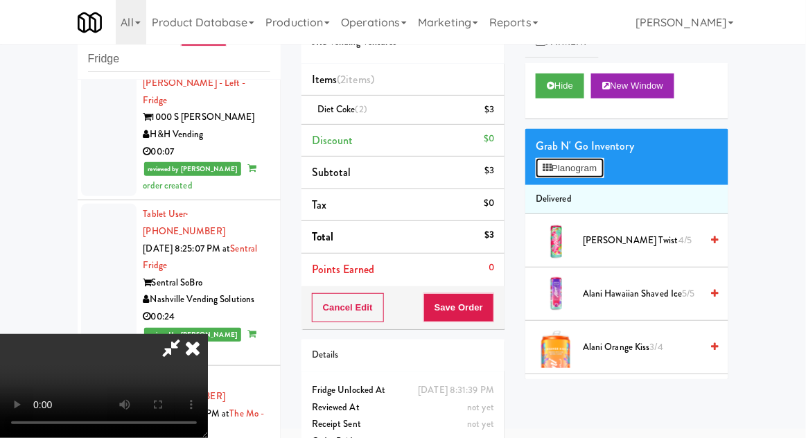
click at [590, 173] on button "Planogram" at bounding box center [570, 168] width 68 height 21
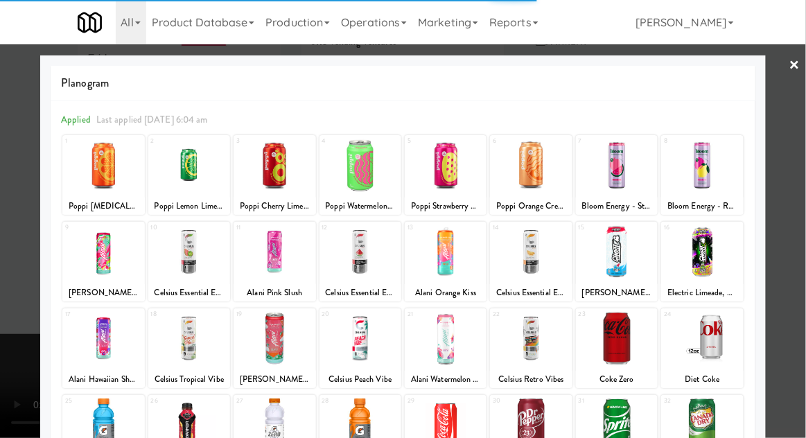
click at [793, 318] on div at bounding box center [403, 219] width 806 height 438
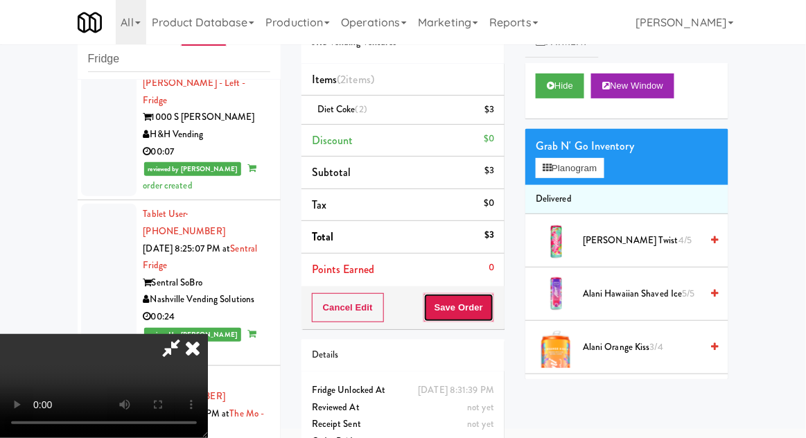
click at [493, 310] on button "Save Order" at bounding box center [458, 307] width 71 height 29
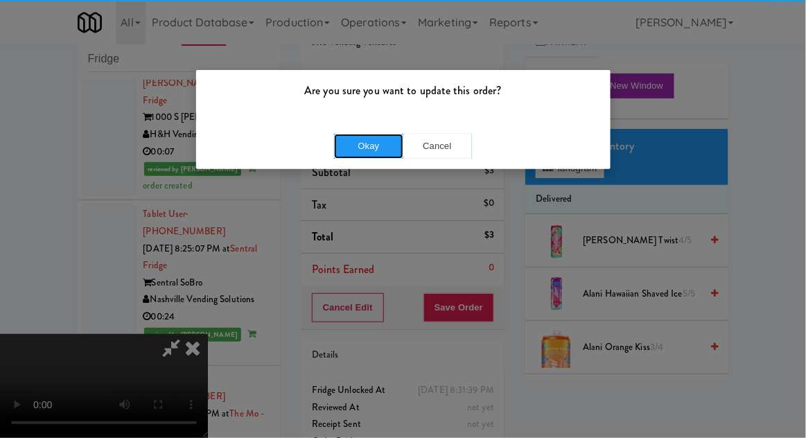
click at [358, 144] on button "Okay" at bounding box center [368, 146] width 69 height 25
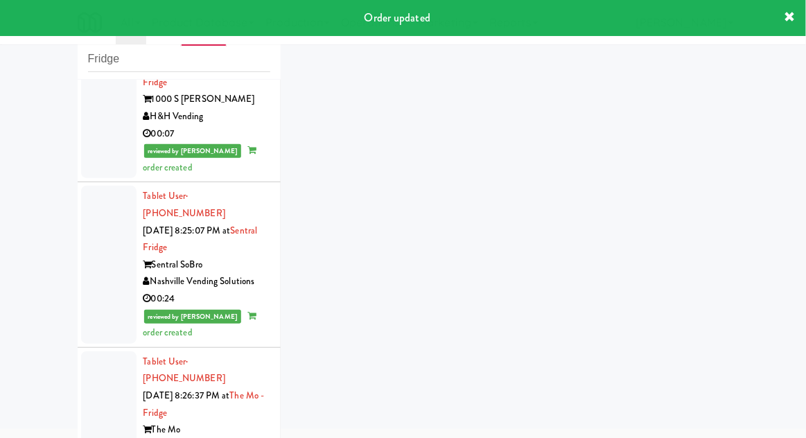
scroll to position [2624, 0]
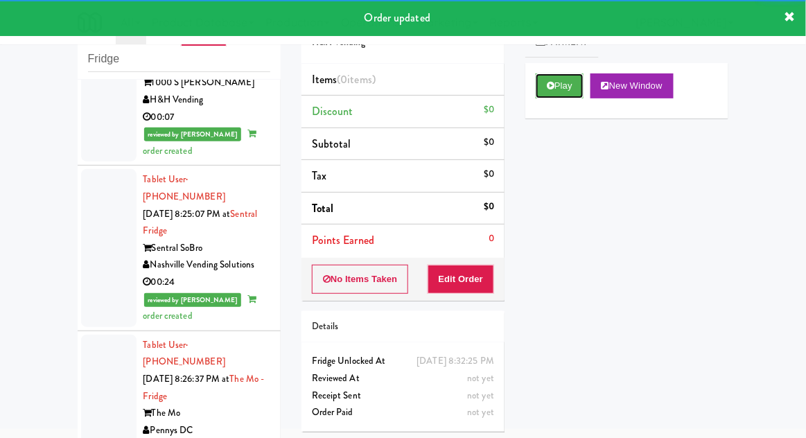
click at [577, 87] on button "Play" at bounding box center [560, 85] width 48 height 25
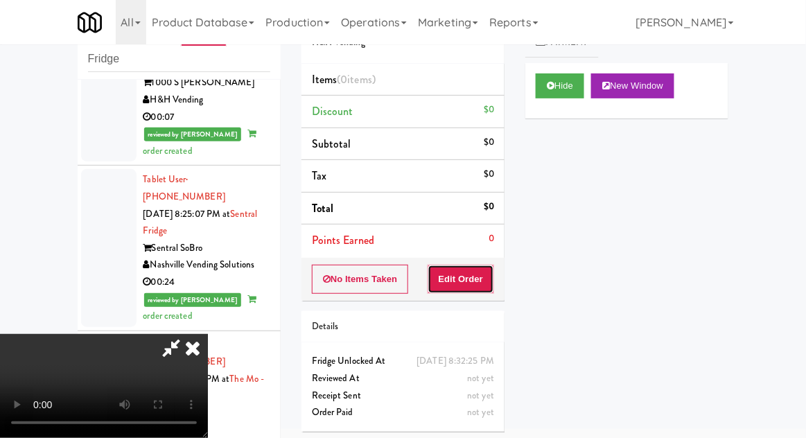
click at [490, 279] on button "Edit Order" at bounding box center [461, 279] width 67 height 29
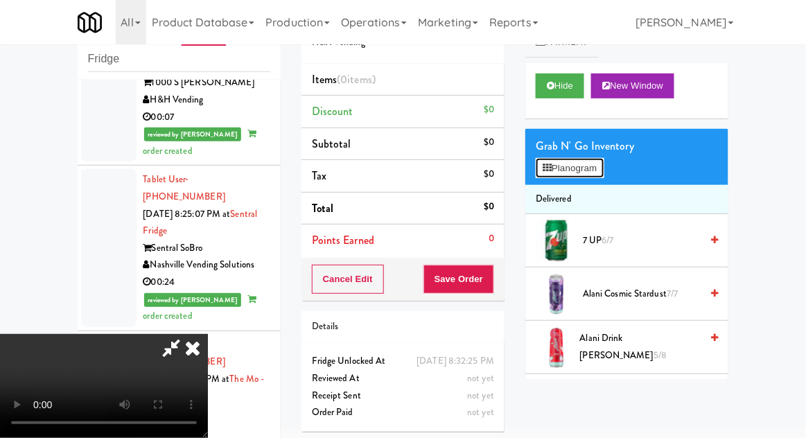
click at [585, 175] on button "Planogram" at bounding box center [570, 168] width 68 height 21
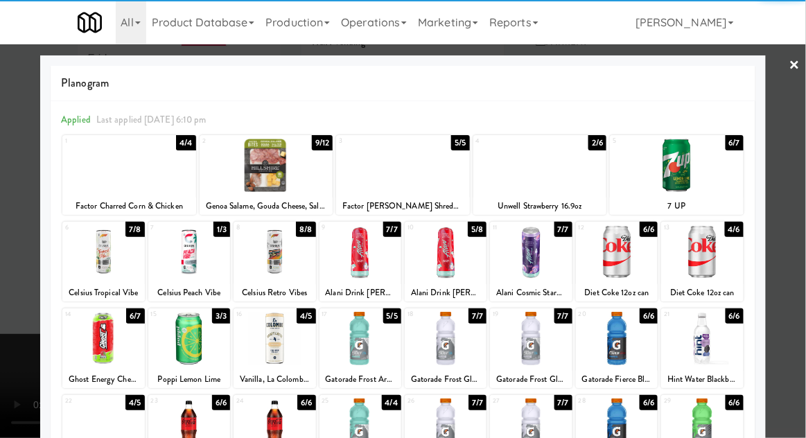
click at [629, 258] on div at bounding box center [617, 251] width 82 height 53
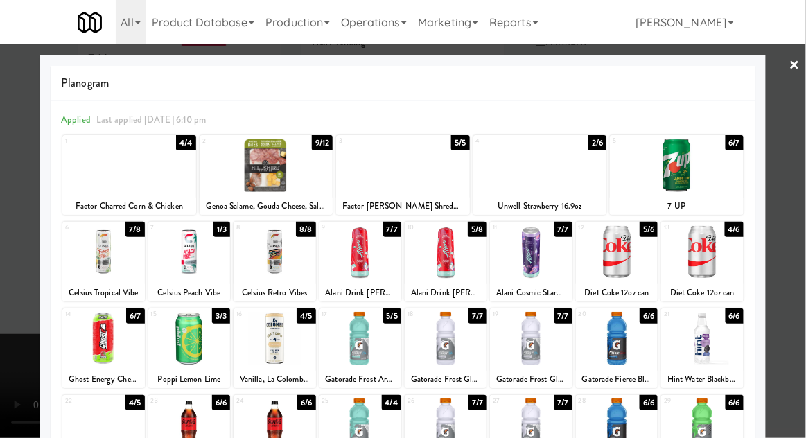
click at [801, 222] on div at bounding box center [403, 219] width 806 height 438
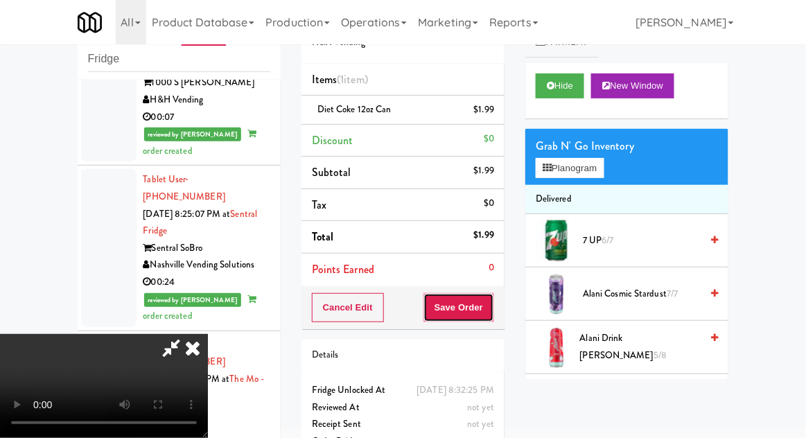
click at [493, 295] on button "Save Order" at bounding box center [458, 307] width 71 height 29
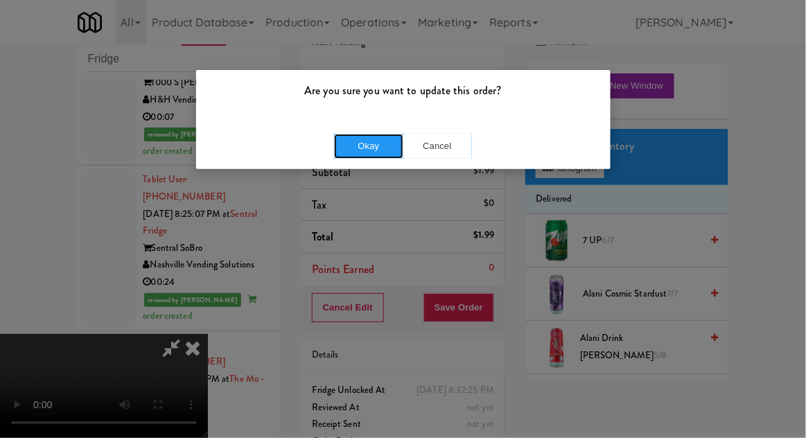
click at [356, 149] on button "Okay" at bounding box center [368, 146] width 69 height 25
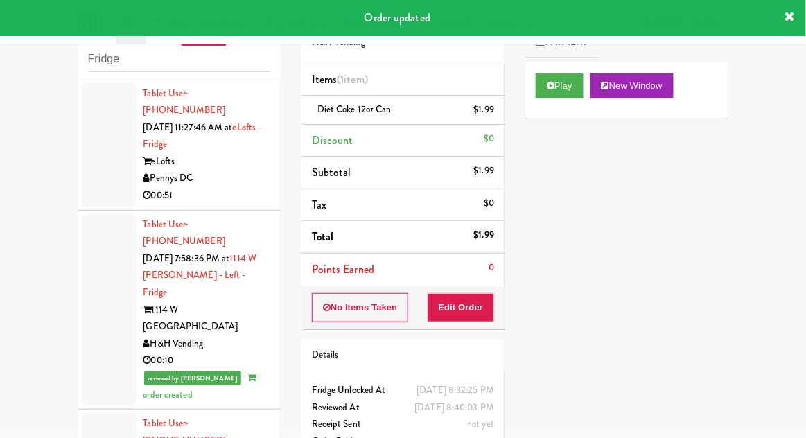
click at [103, 260] on div at bounding box center [108, 310] width 55 height 192
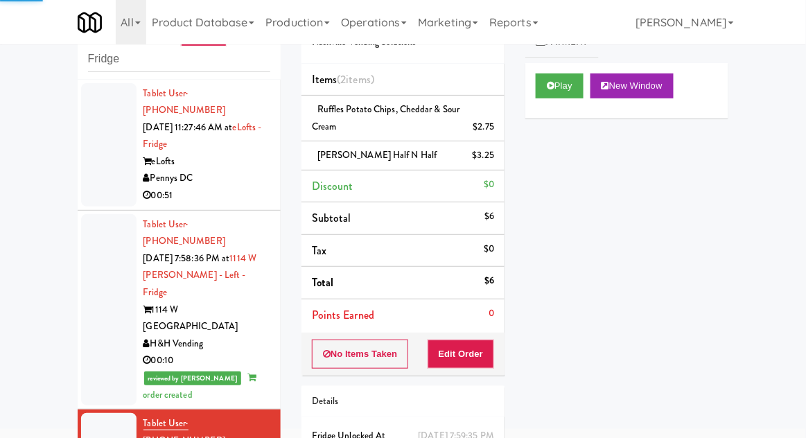
click at [91, 280] on div at bounding box center [108, 310] width 55 height 192
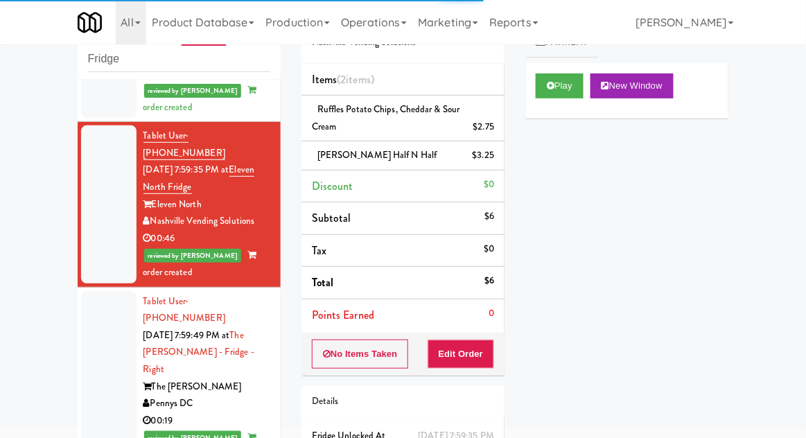
click at [89, 297] on div at bounding box center [108, 378] width 55 height 175
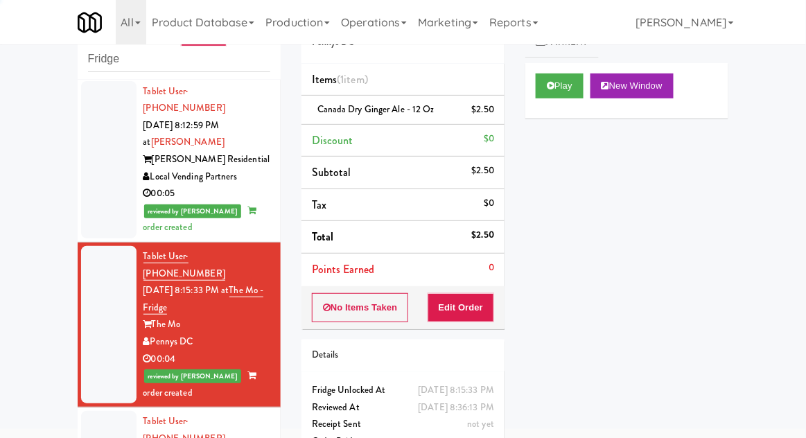
scroll to position [1210, 0]
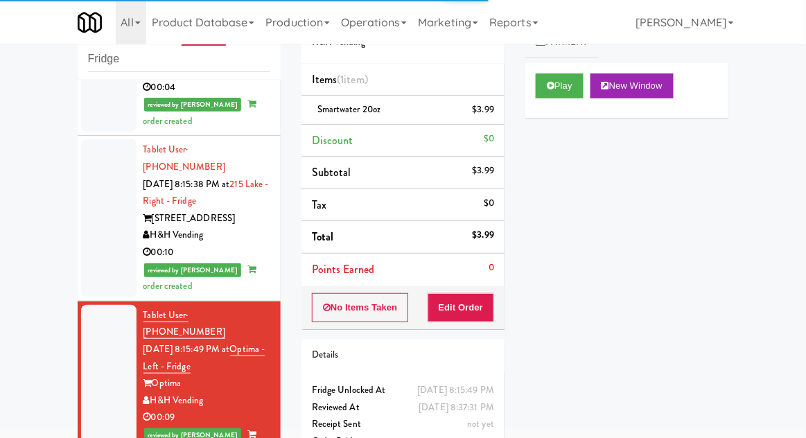
scroll to position [1484, 0]
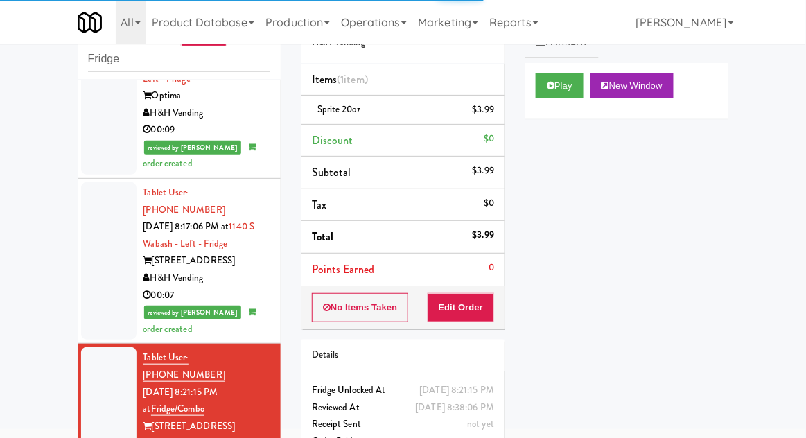
scroll to position [1769, 0]
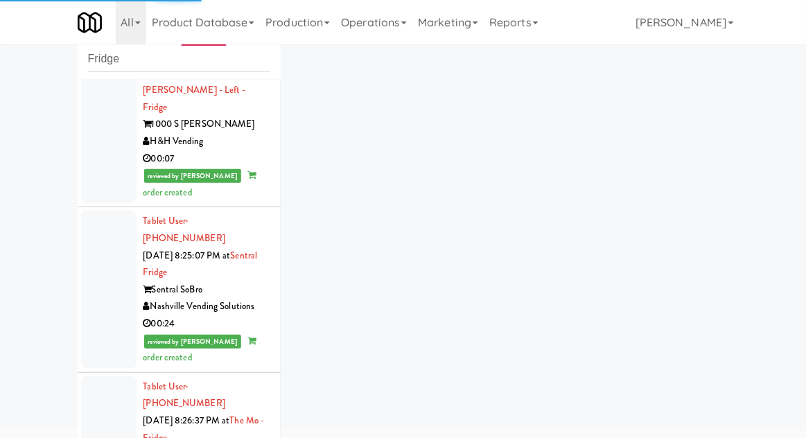
scroll to position [2658, 0]
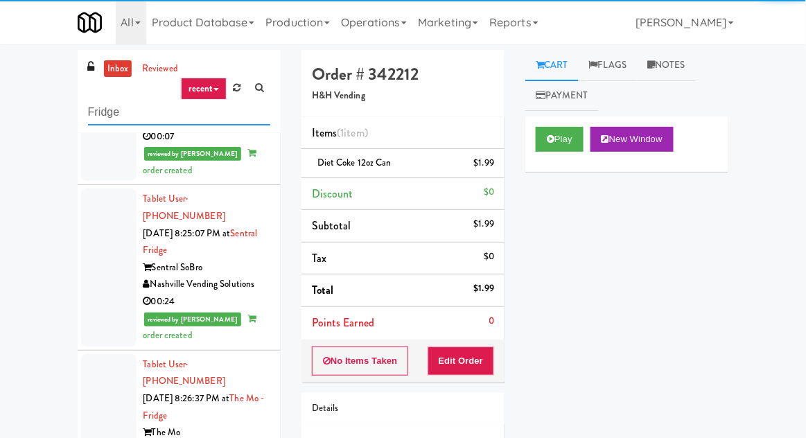
click at [106, 112] on input "Fridge" at bounding box center [179, 113] width 182 height 26
click at [95, 114] on input "Fridge" at bounding box center [179, 113] width 182 height 26
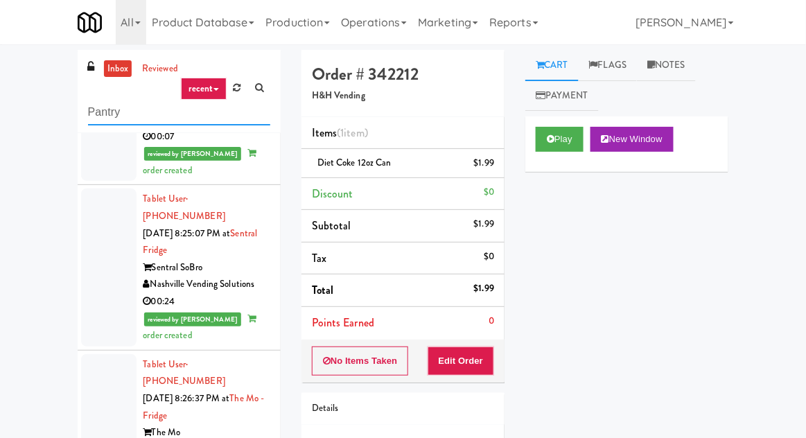
type input "Pantry"
click at [25, 98] on div "inbox reviewed recent all unclear take inventory issue suspicious failed recent…" at bounding box center [403, 304] width 806 height 509
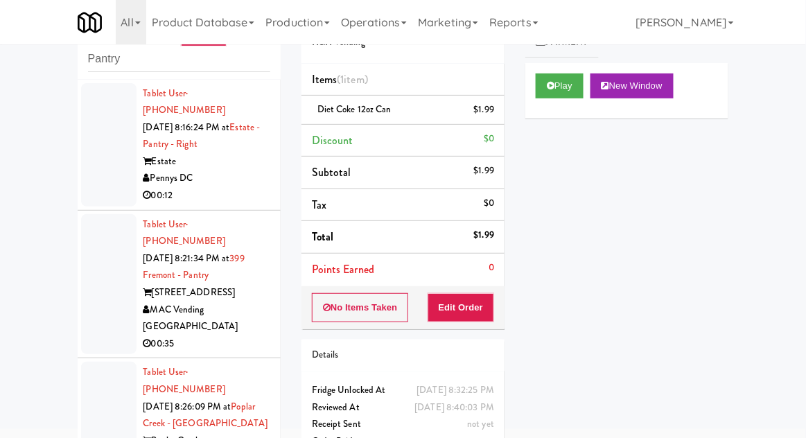
click at [98, 177] on div at bounding box center [108, 144] width 55 height 123
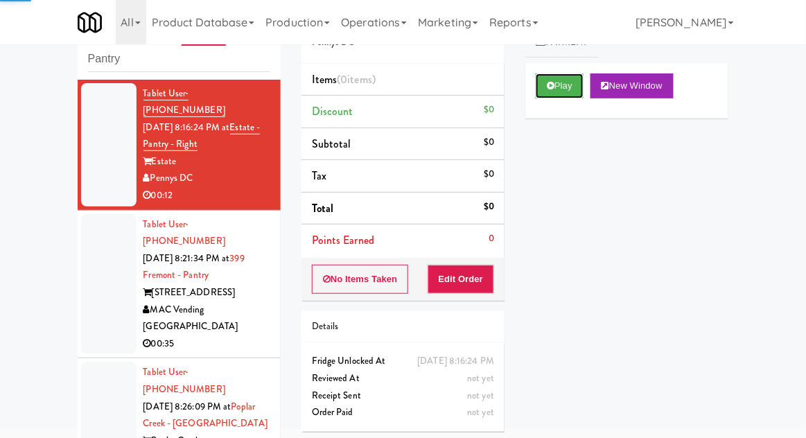
click at [567, 94] on button "Play" at bounding box center [560, 85] width 48 height 25
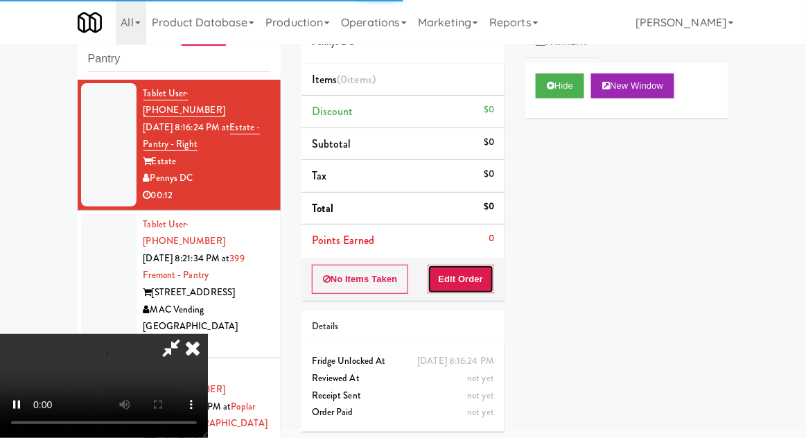
click at [462, 272] on button "Edit Order" at bounding box center [461, 279] width 67 height 29
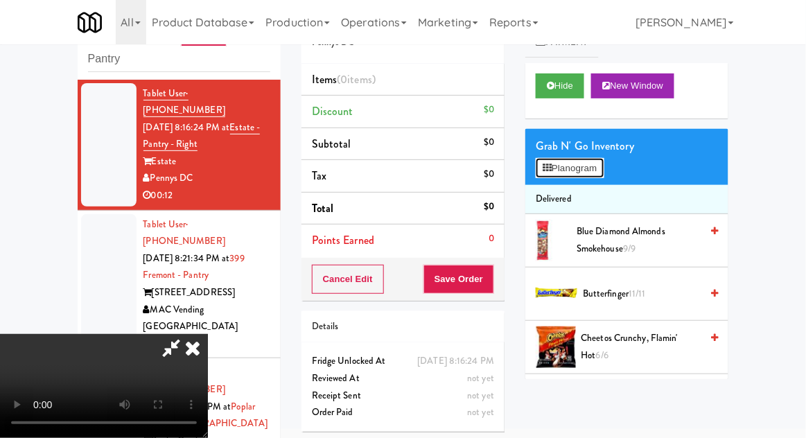
click at [592, 169] on button "Planogram" at bounding box center [570, 168] width 68 height 21
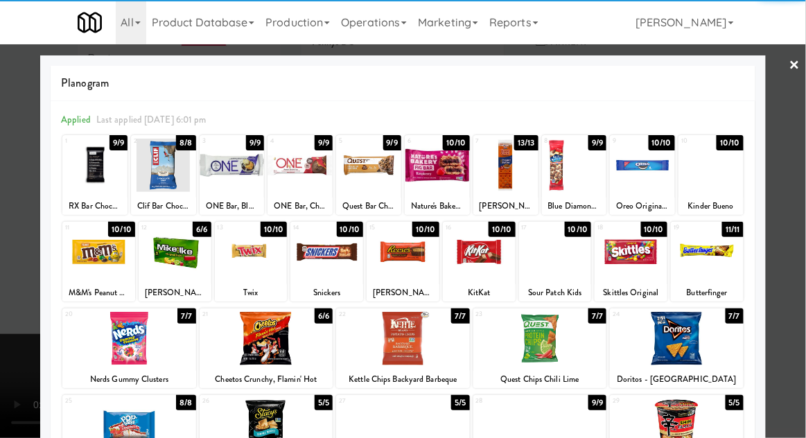
click at [685, 346] on div at bounding box center [677, 338] width 134 height 53
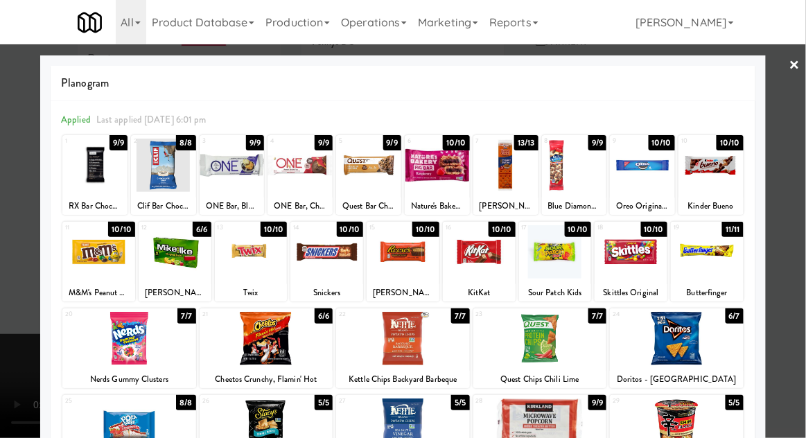
click at [787, 313] on div at bounding box center [403, 219] width 806 height 438
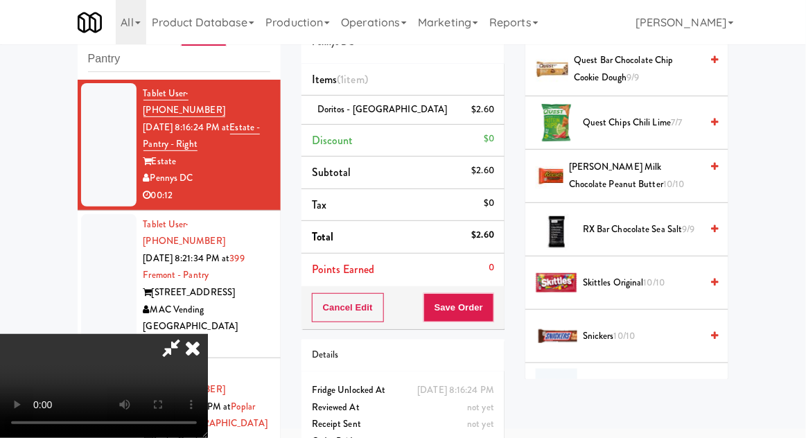
scroll to position [1367, 0]
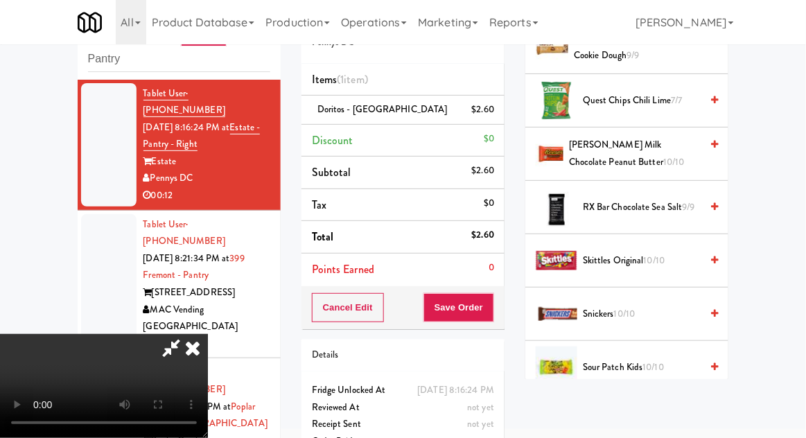
click at [669, 255] on span "Skittles Original 10/10" at bounding box center [642, 260] width 118 height 17
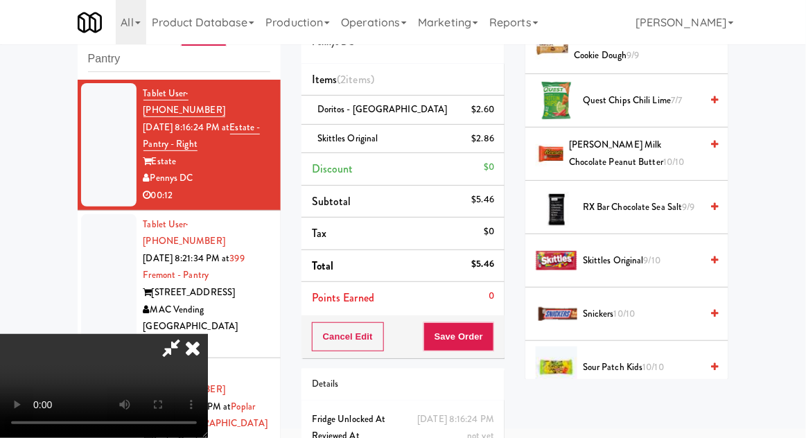
scroll to position [51, 0]
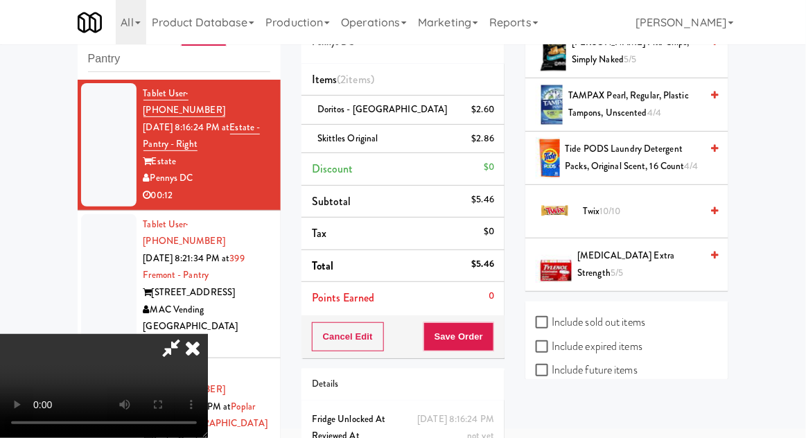
click at [621, 208] on span "10/10" at bounding box center [610, 210] width 21 height 13
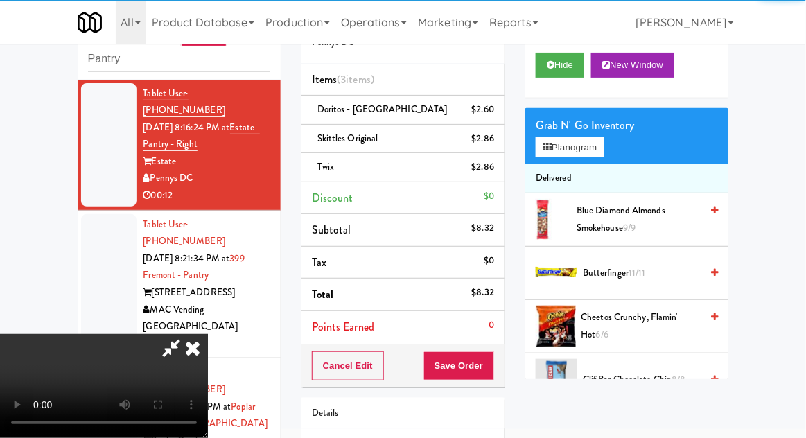
scroll to position [0, 0]
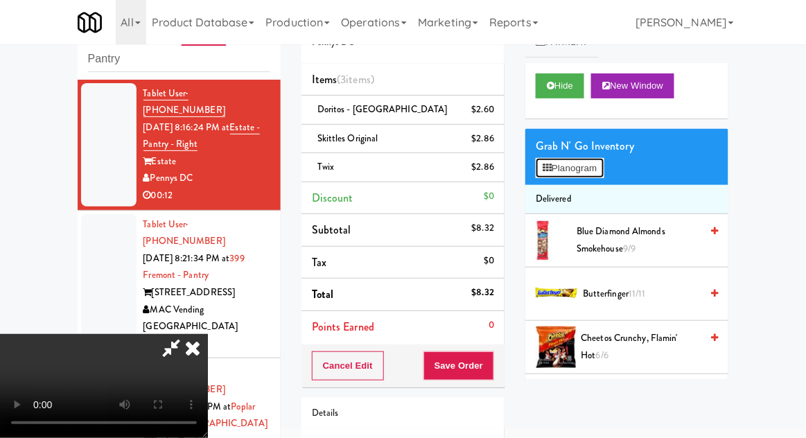
click at [586, 173] on button "Planogram" at bounding box center [570, 168] width 68 height 21
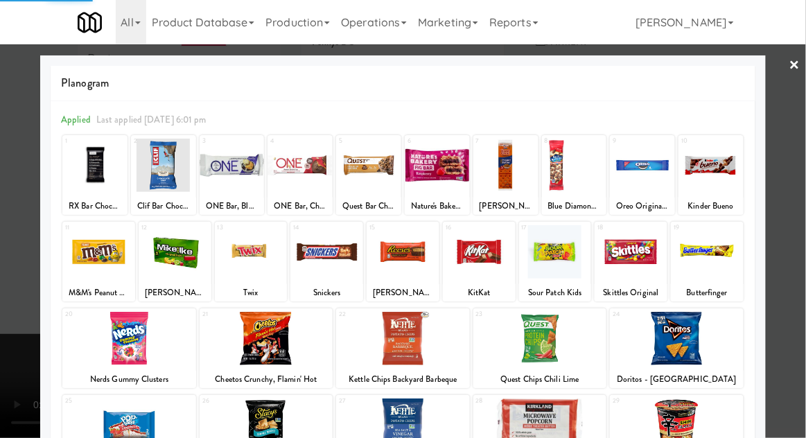
click at [15, 261] on div at bounding box center [403, 219] width 806 height 438
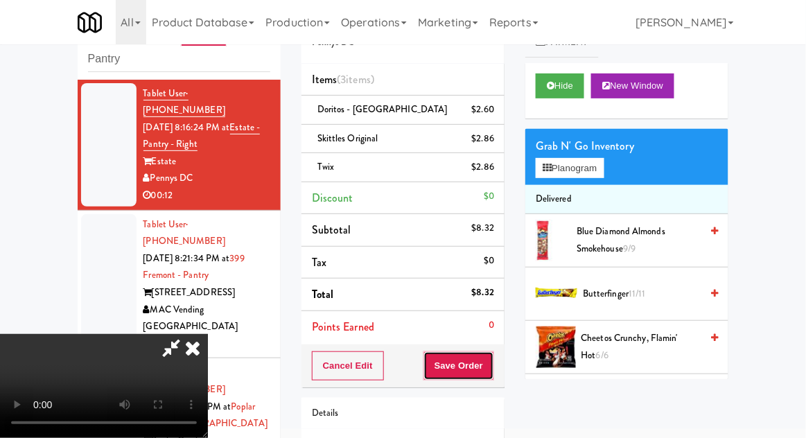
click at [490, 372] on button "Save Order" at bounding box center [458, 365] width 71 height 29
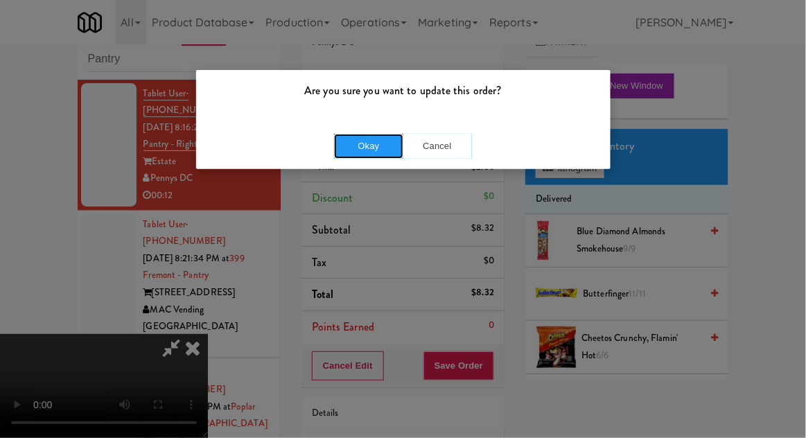
click at [347, 152] on button "Okay" at bounding box center [368, 146] width 69 height 25
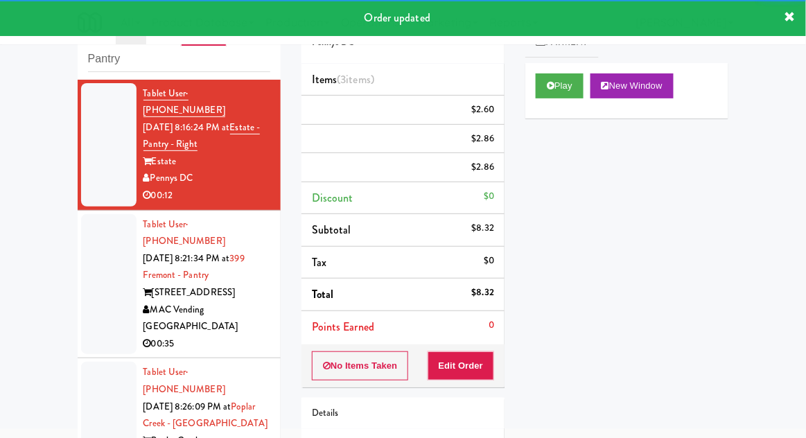
click at [99, 248] on div at bounding box center [108, 284] width 55 height 141
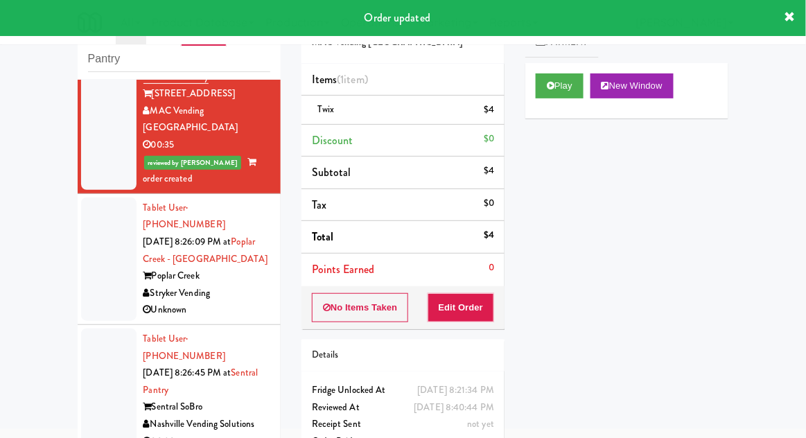
click at [104, 236] on div at bounding box center [108, 259] width 55 height 123
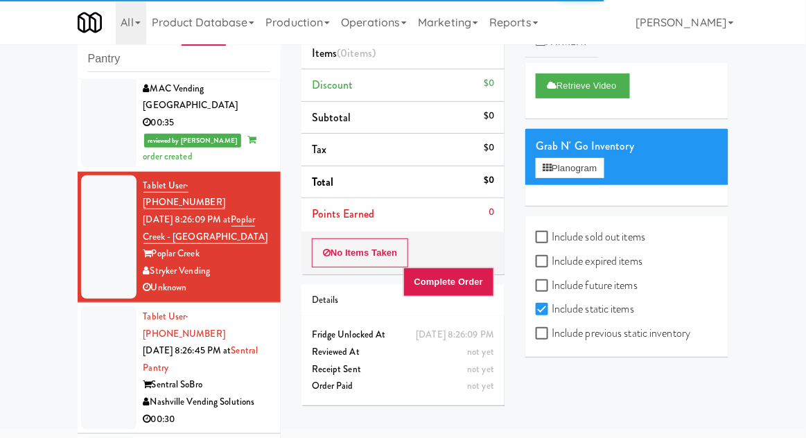
click at [94, 306] on div at bounding box center [108, 367] width 55 height 123
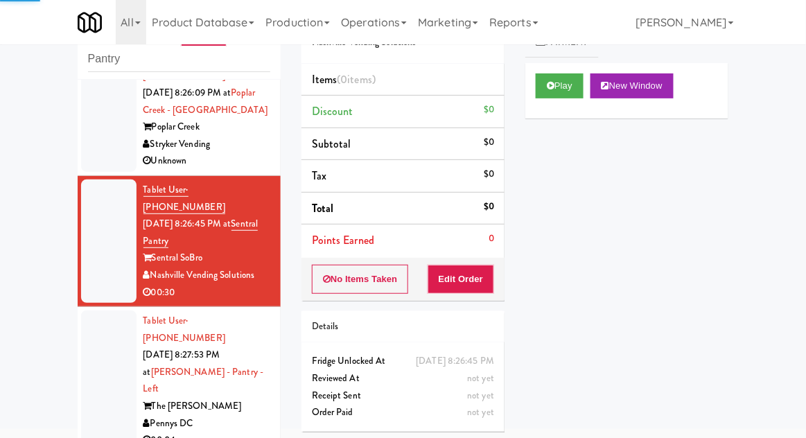
scroll to position [396, 0]
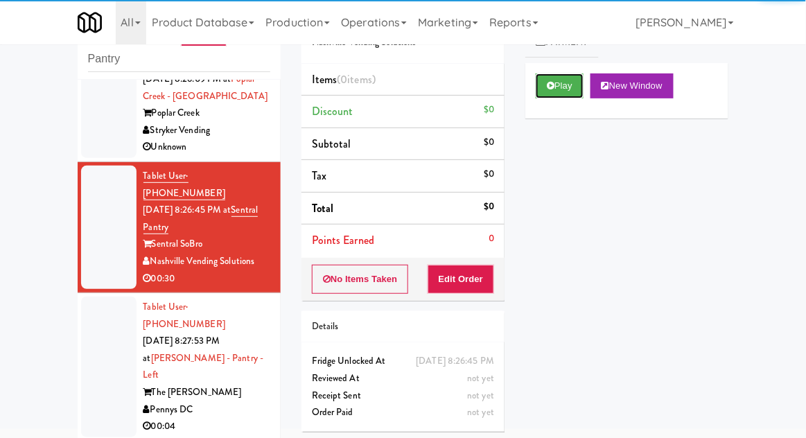
click at [566, 93] on button "Play" at bounding box center [560, 85] width 48 height 25
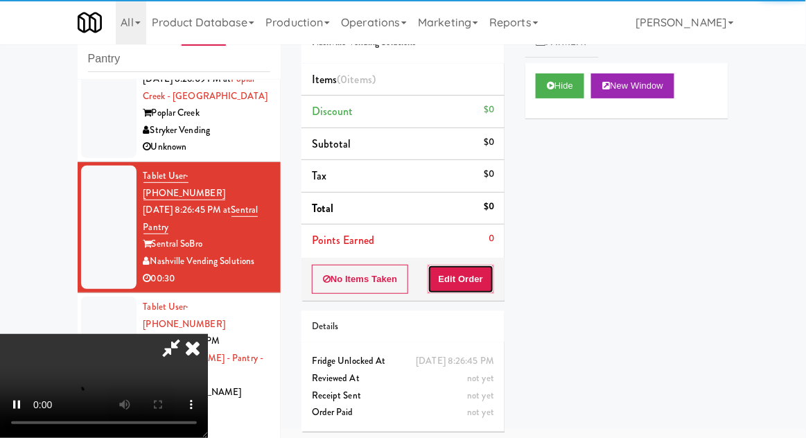
click at [480, 288] on button "Edit Order" at bounding box center [461, 279] width 67 height 29
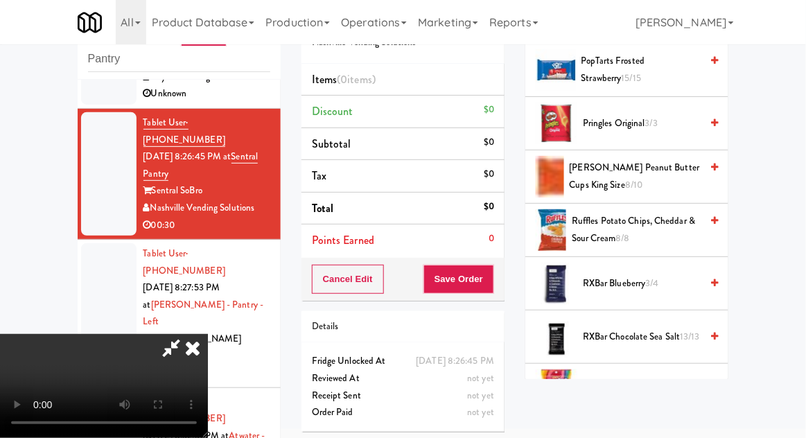
scroll to position [1057, 0]
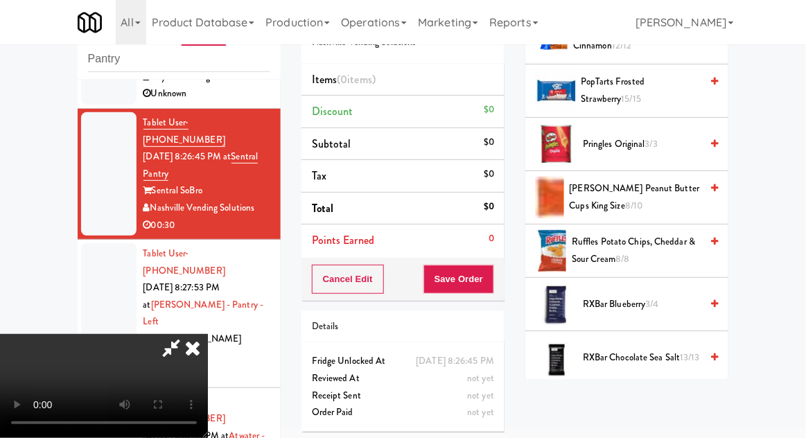
click at [649, 241] on span "Ruffles Potato Chips, Cheddar & Sour Cream 8/8" at bounding box center [636, 251] width 129 height 34
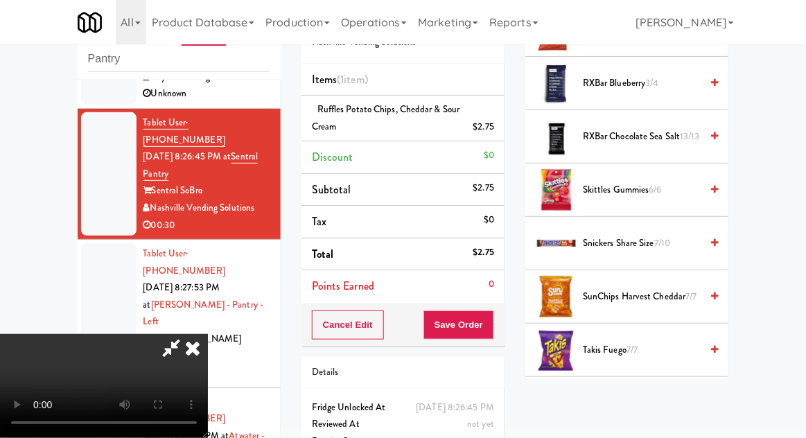
scroll to position [1279, 0]
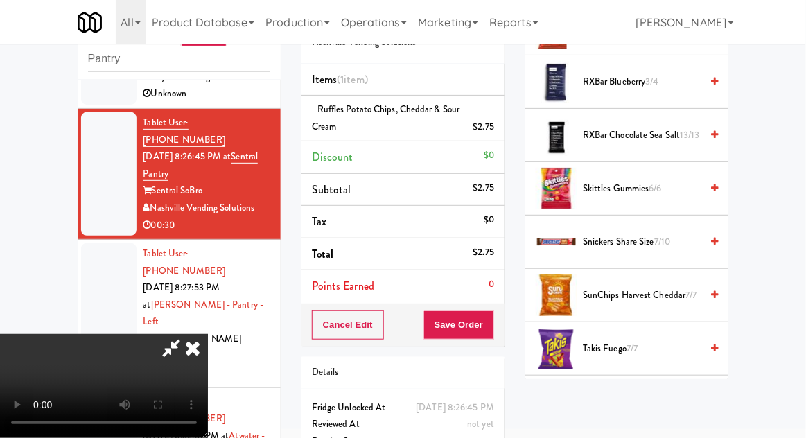
click at [656, 287] on span "SunChips Harvest Cheddar 7/7" at bounding box center [642, 295] width 118 height 17
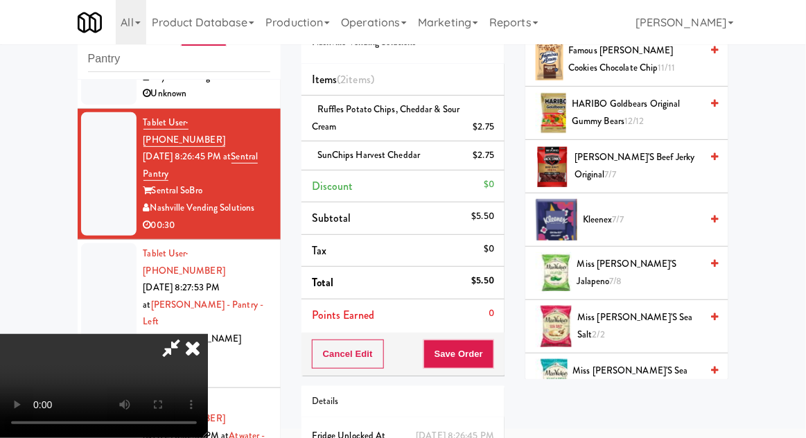
scroll to position [0, 0]
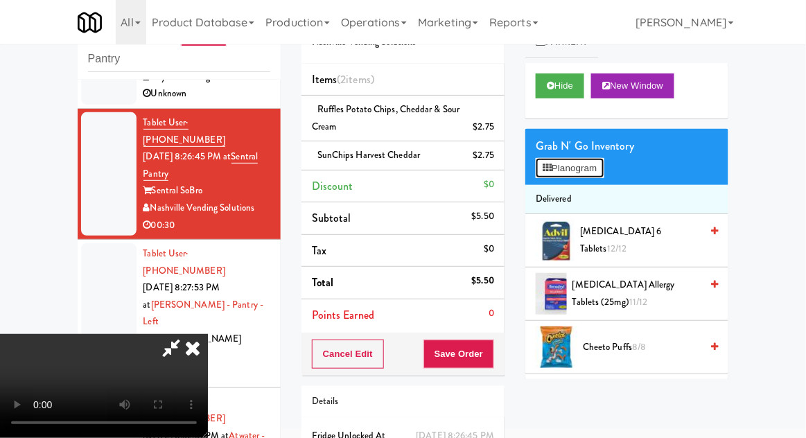
click at [602, 161] on button "Planogram" at bounding box center [570, 168] width 68 height 21
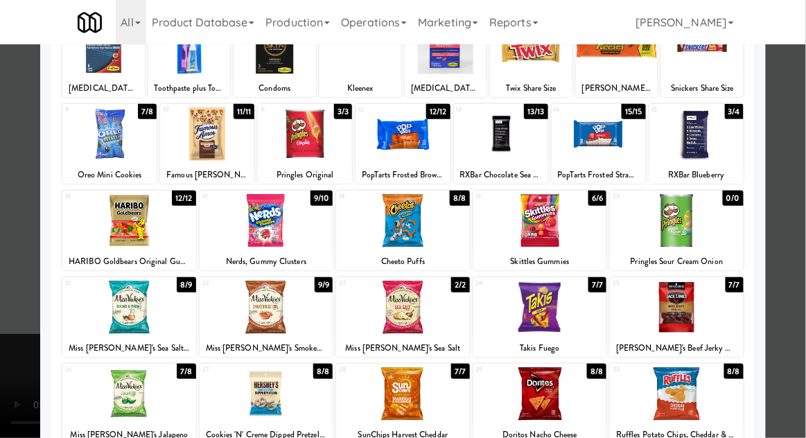
scroll to position [119, 0]
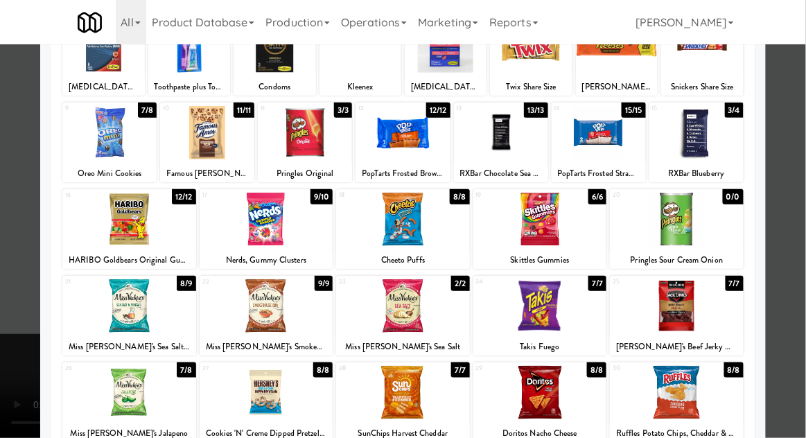
click at [791, 247] on div at bounding box center [403, 219] width 806 height 438
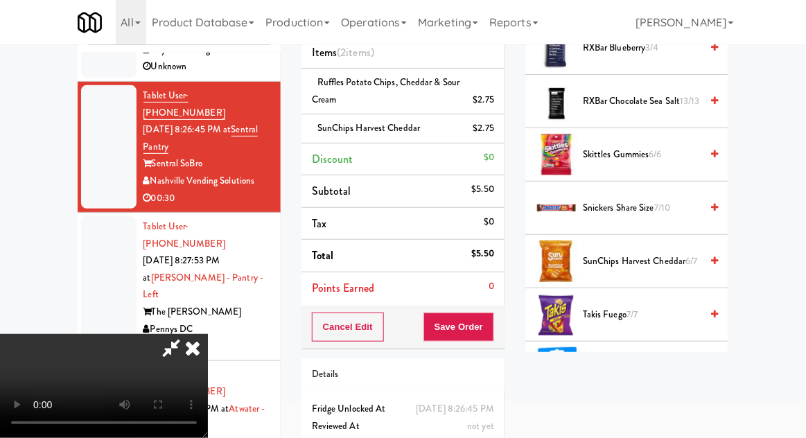
scroll to position [1292, 0]
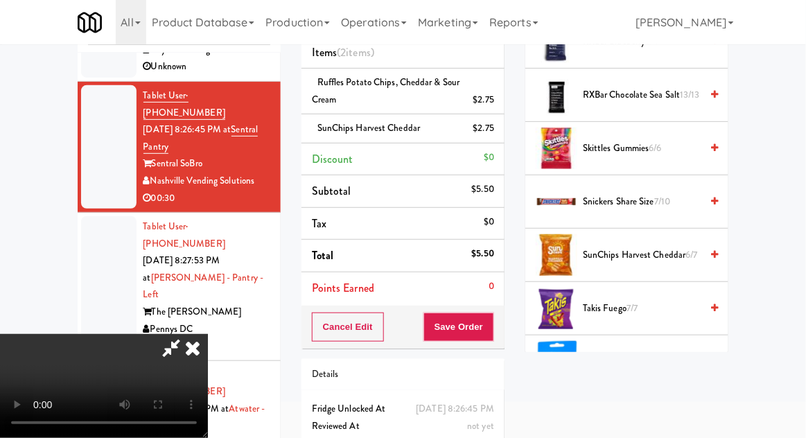
click at [657, 198] on span "7/10" at bounding box center [662, 201] width 16 height 13
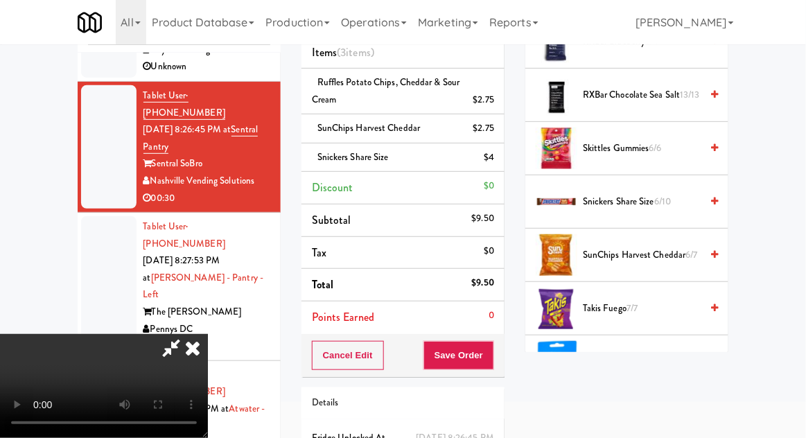
scroll to position [51, 0]
click at [491, 359] on button "Save Order" at bounding box center [458, 355] width 71 height 29
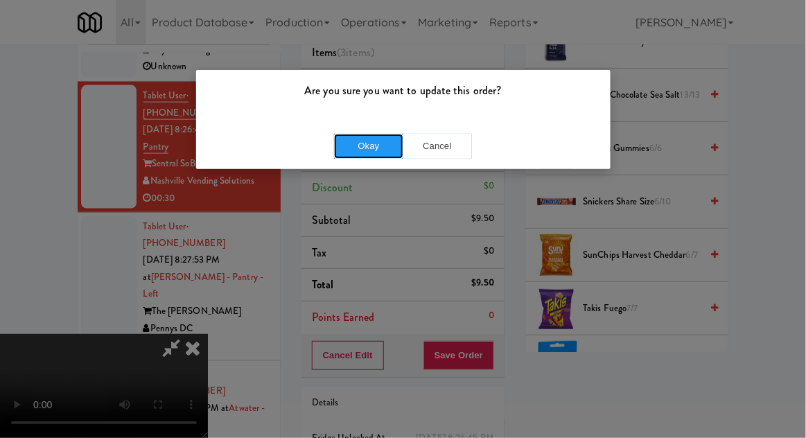
click at [347, 150] on button "Okay" at bounding box center [368, 146] width 69 height 25
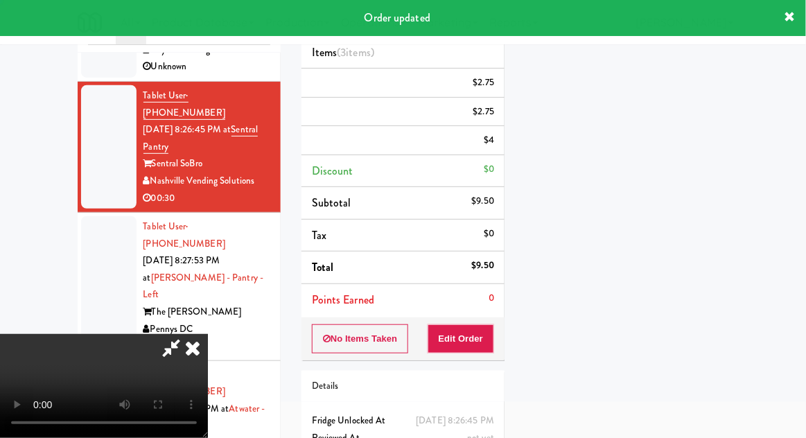
scroll to position [0, 0]
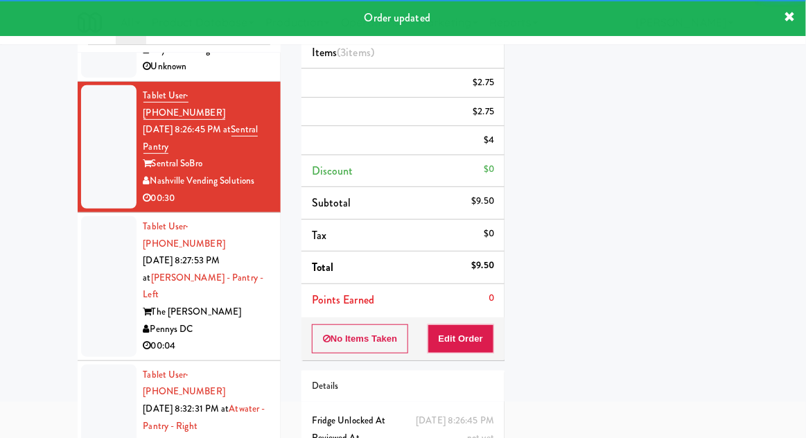
click at [91, 236] on div at bounding box center [108, 286] width 55 height 141
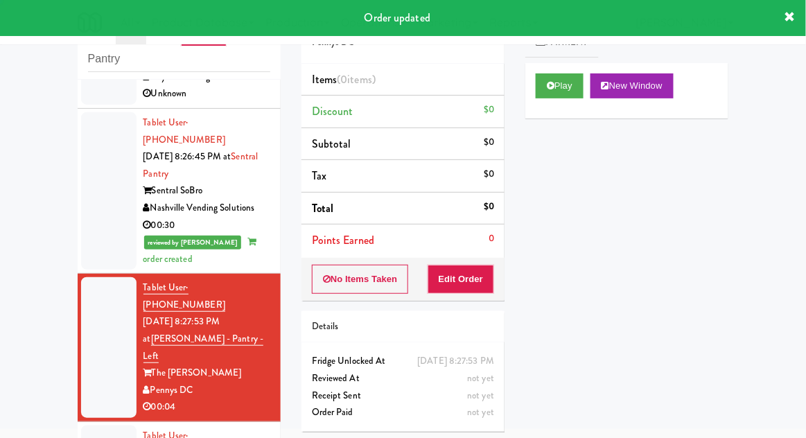
scroll to position [483, 0]
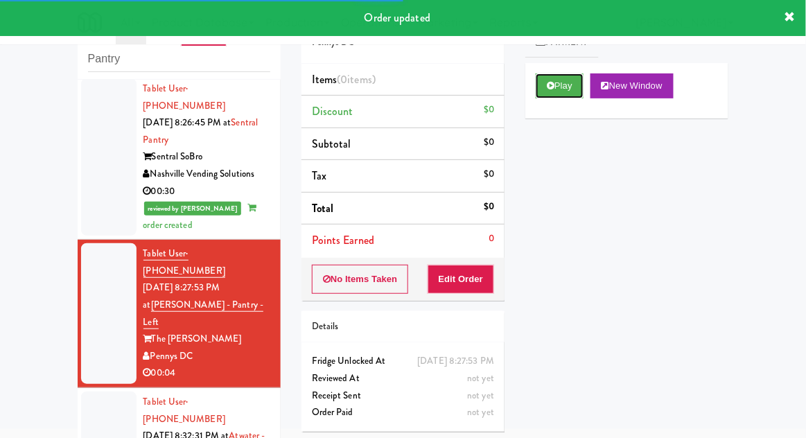
click at [558, 96] on button "Play" at bounding box center [560, 85] width 48 height 25
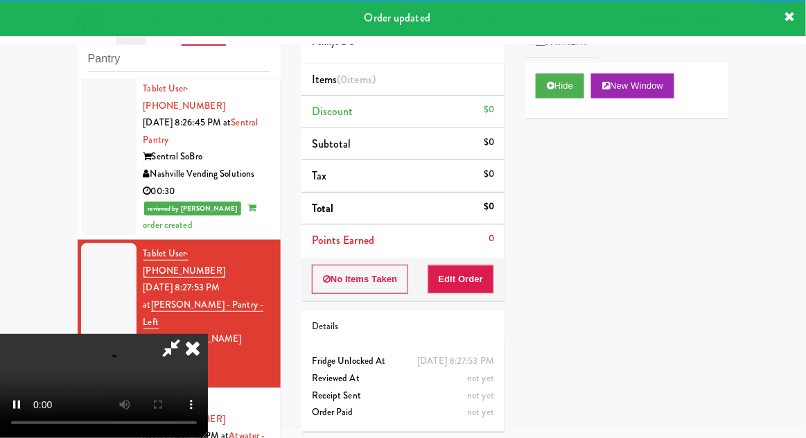
click at [462, 302] on div "Order # 947702 Pennys DC Items (0 items ) Discount $0 Subtotal $0 Tax $0 Total …" at bounding box center [403, 220] width 224 height 446
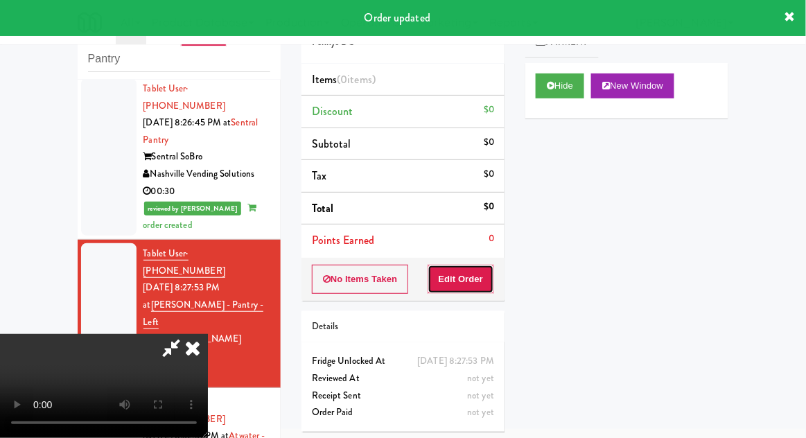
click at [477, 281] on button "Edit Order" at bounding box center [461, 279] width 67 height 29
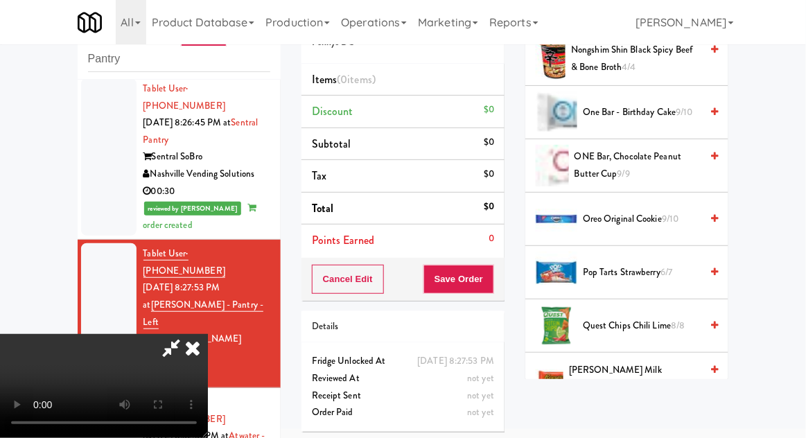
scroll to position [1146, 0]
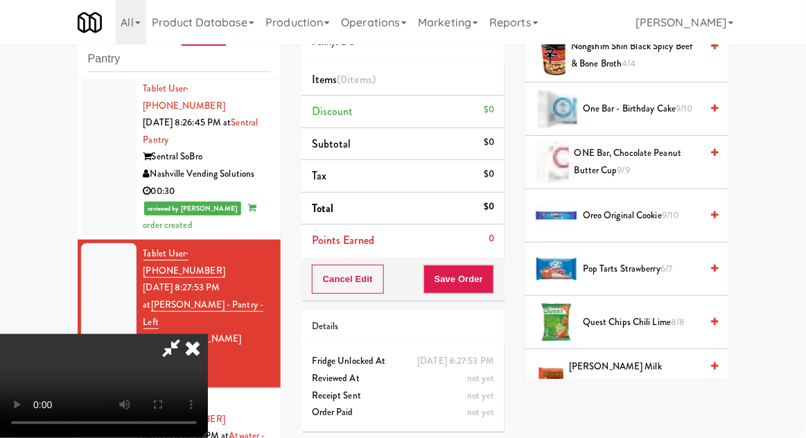
click at [670, 265] on span "6/7" at bounding box center [666, 268] width 12 height 13
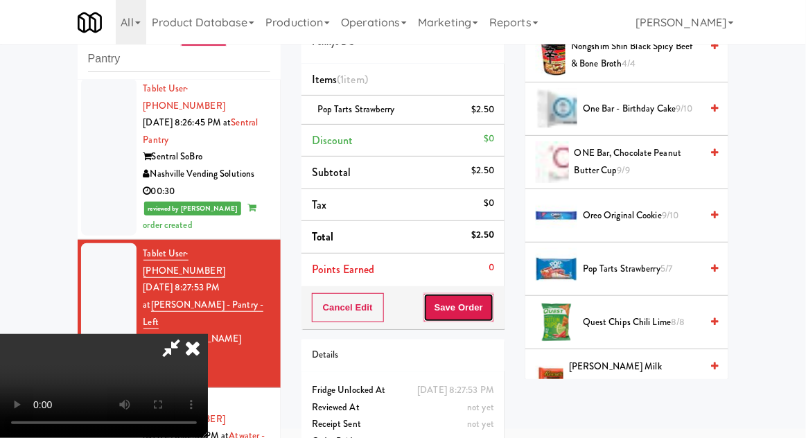
click at [492, 317] on button "Save Order" at bounding box center [458, 307] width 71 height 29
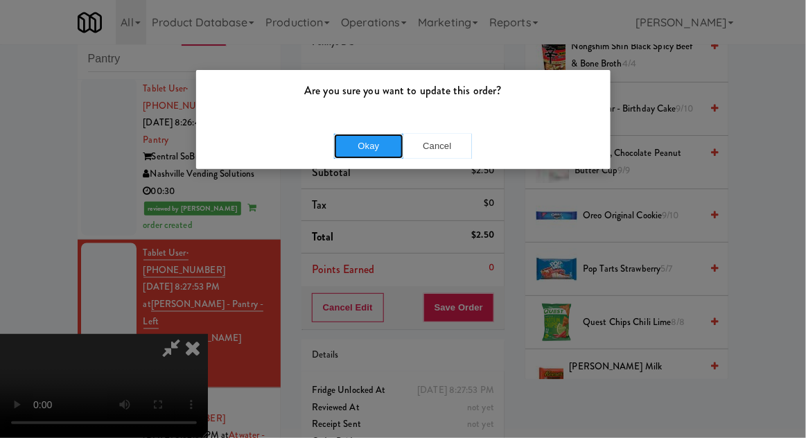
click at [338, 148] on button "Okay" at bounding box center [368, 146] width 69 height 25
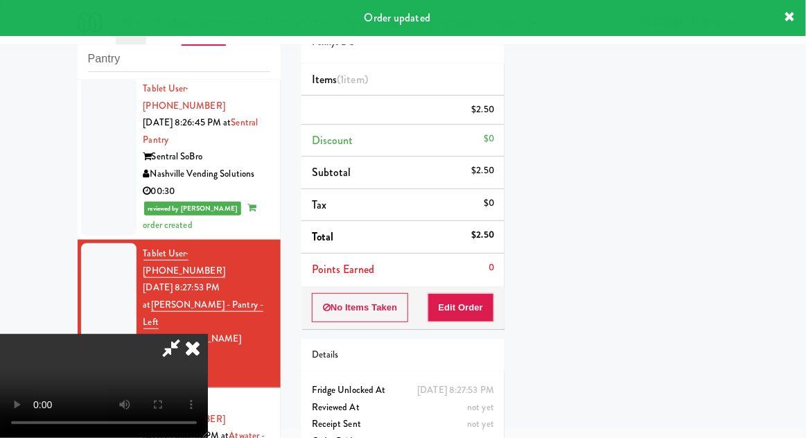
scroll to position [137, 0]
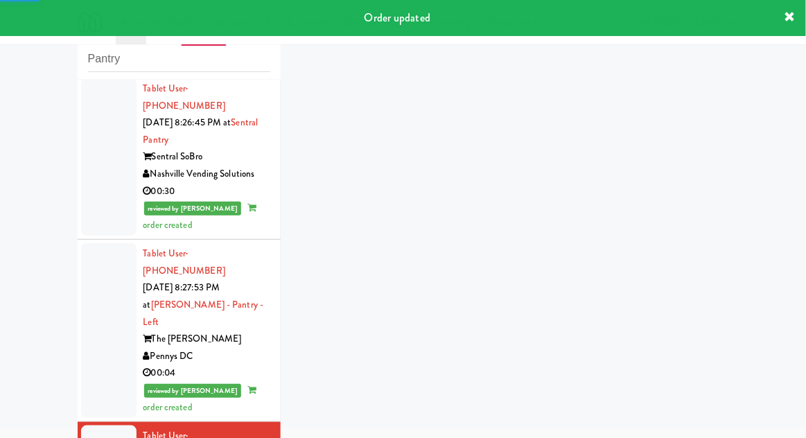
scroll to position [517, 0]
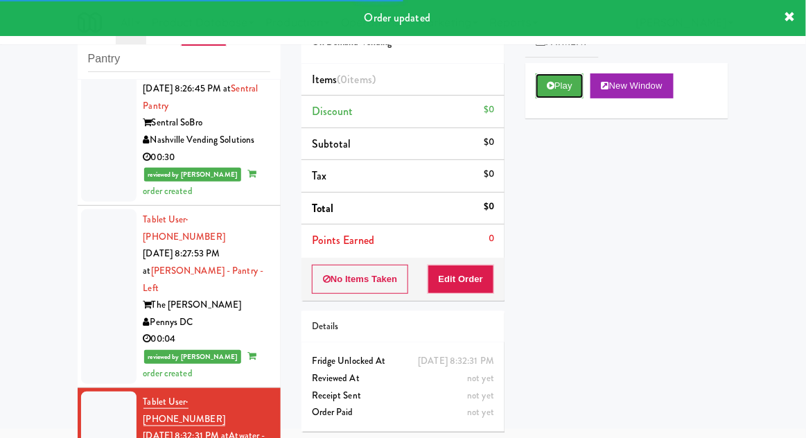
click at [577, 80] on button "Play" at bounding box center [560, 85] width 48 height 25
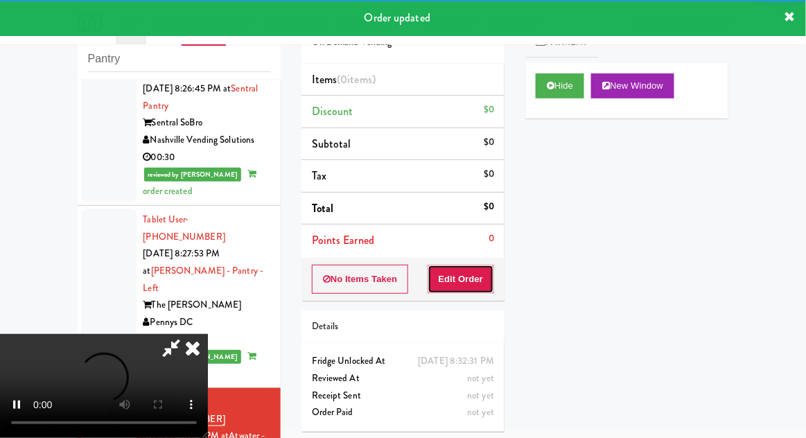
click at [475, 277] on button "Edit Order" at bounding box center [461, 279] width 67 height 29
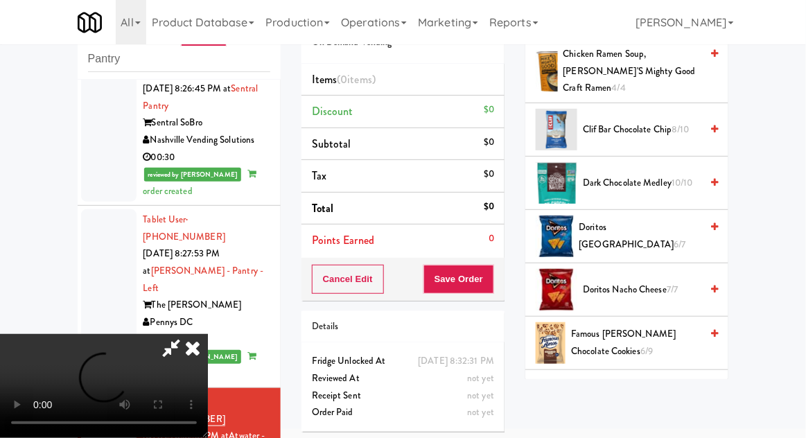
scroll to position [383, 0]
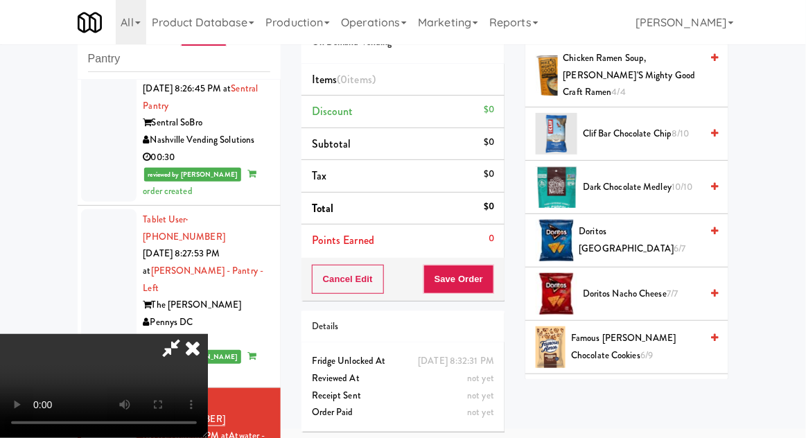
click at [674, 242] on span "6/7" at bounding box center [680, 248] width 12 height 13
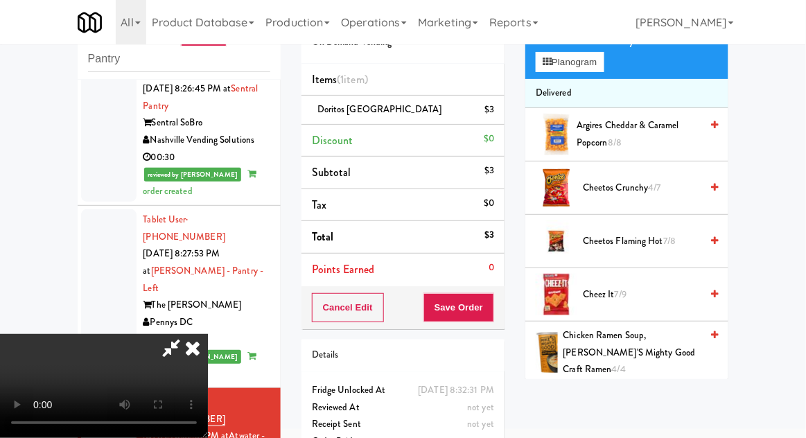
scroll to position [0, 0]
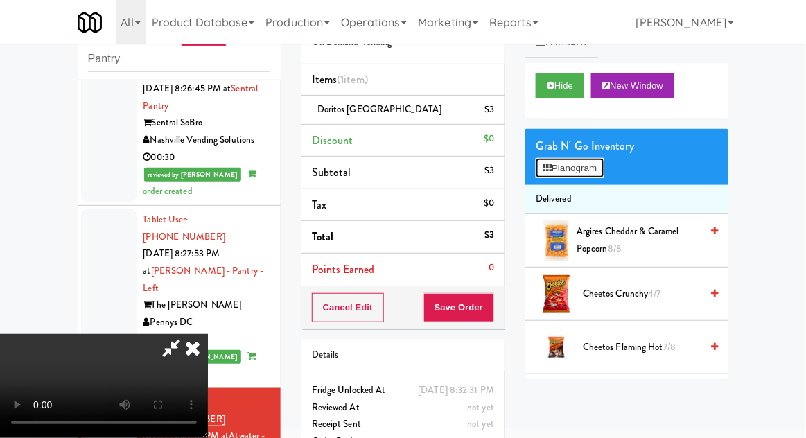
click at [582, 177] on button "Planogram" at bounding box center [570, 168] width 68 height 21
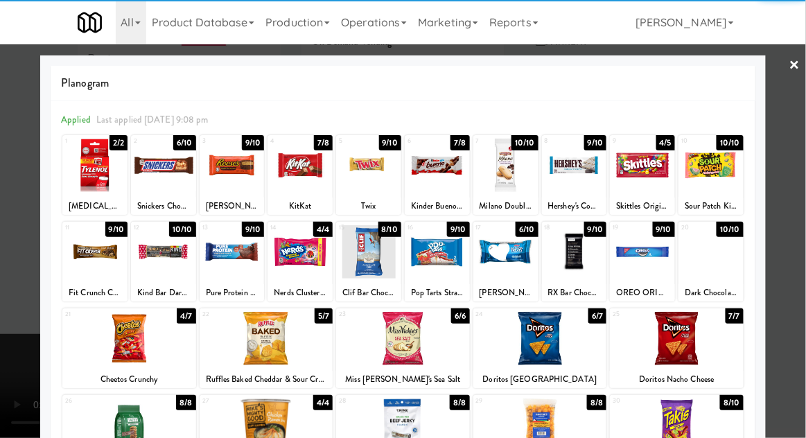
click at [225, 263] on div at bounding box center [232, 251] width 65 height 53
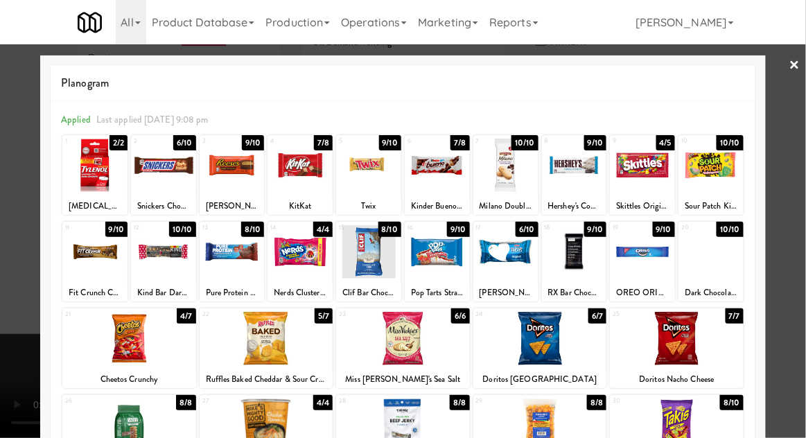
click at [782, 252] on div at bounding box center [403, 219] width 806 height 438
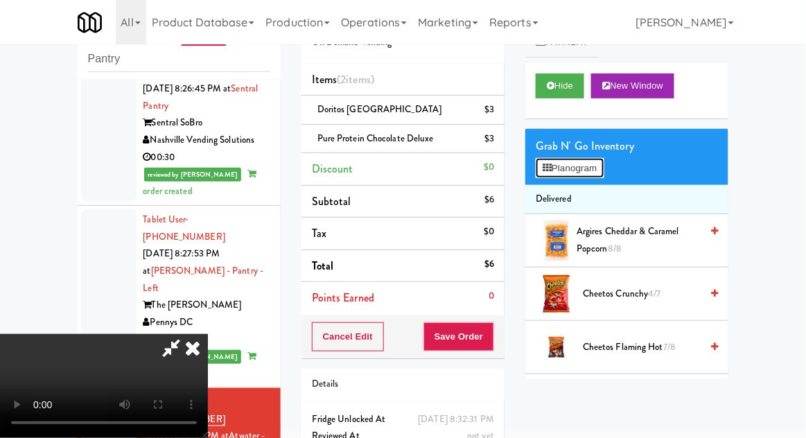
click at [593, 161] on button "Planogram" at bounding box center [570, 168] width 68 height 21
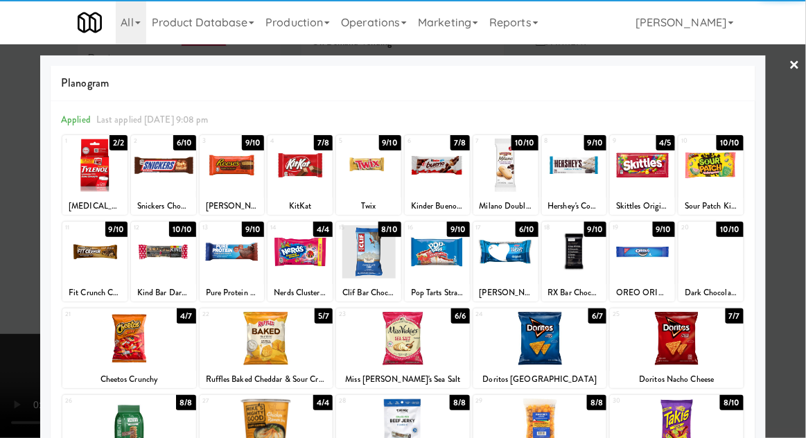
click at [796, 252] on div at bounding box center [403, 219] width 806 height 438
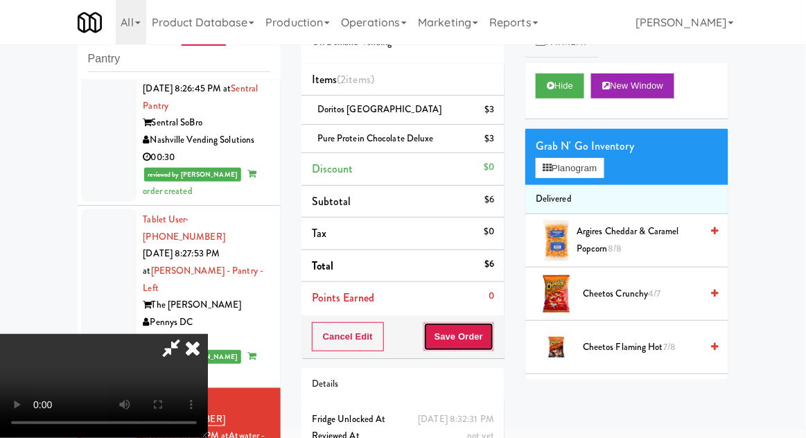
click at [486, 344] on button "Save Order" at bounding box center [458, 336] width 71 height 29
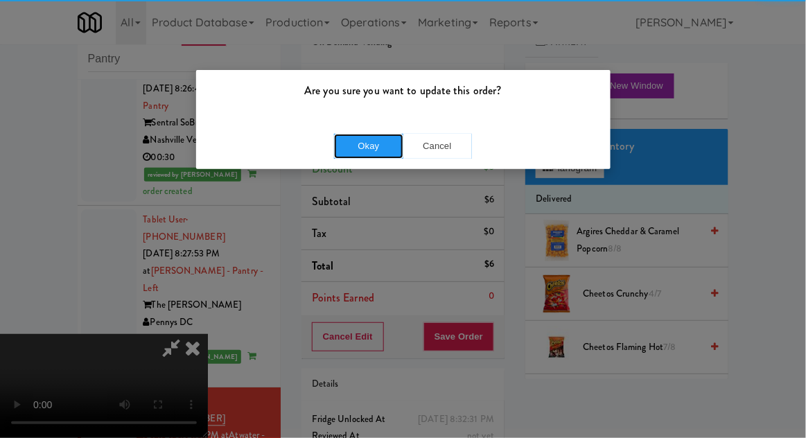
click at [351, 141] on button "Okay" at bounding box center [368, 146] width 69 height 25
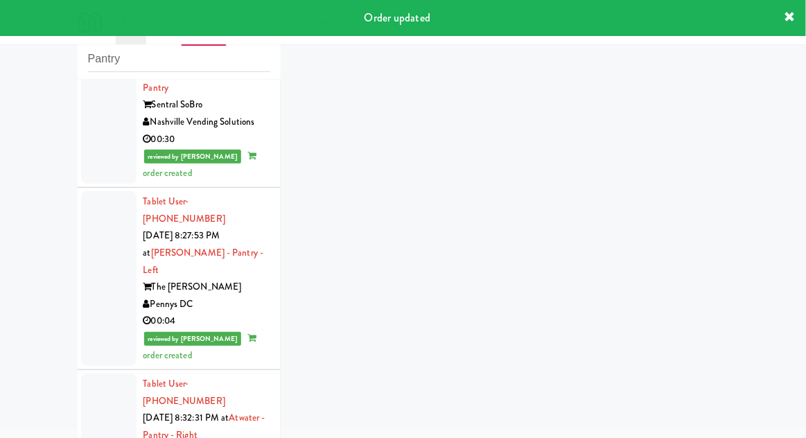
scroll to position [552, 0]
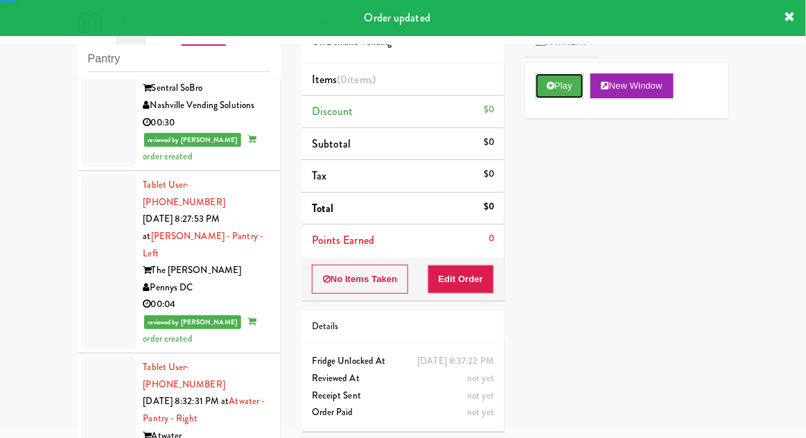
click at [567, 85] on button "Play" at bounding box center [560, 85] width 48 height 25
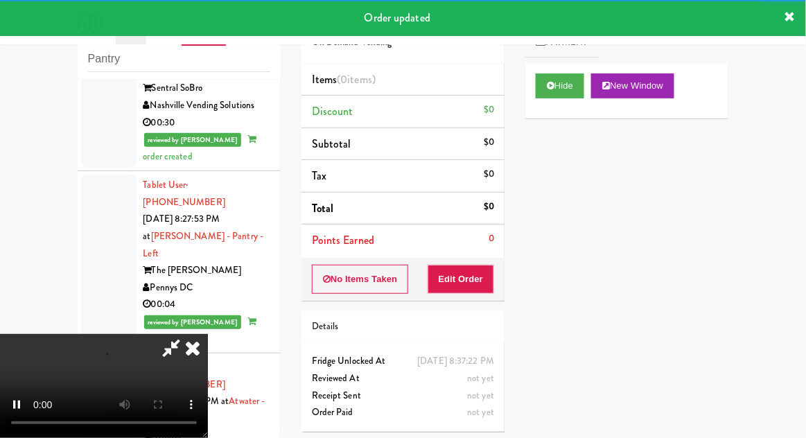
click at [477, 250] on li "Points Earned 0" at bounding box center [402, 241] width 203 height 32
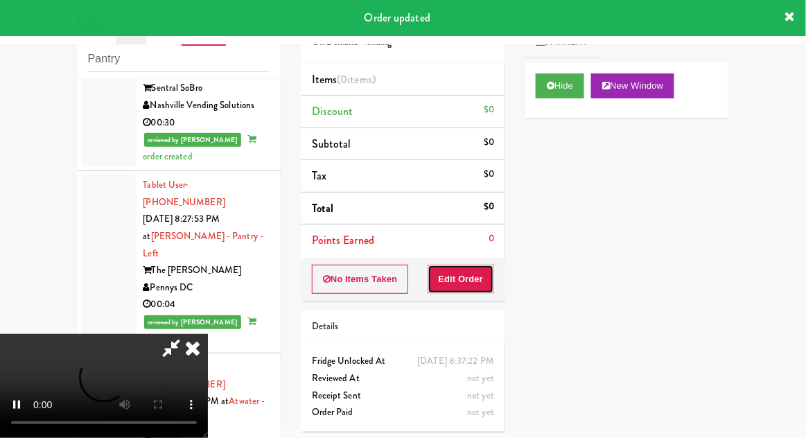
click at [476, 274] on button "Edit Order" at bounding box center [461, 279] width 67 height 29
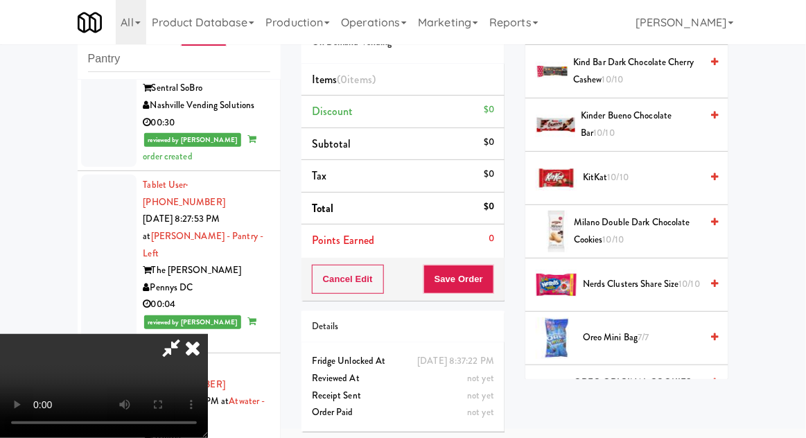
scroll to position [841, 0]
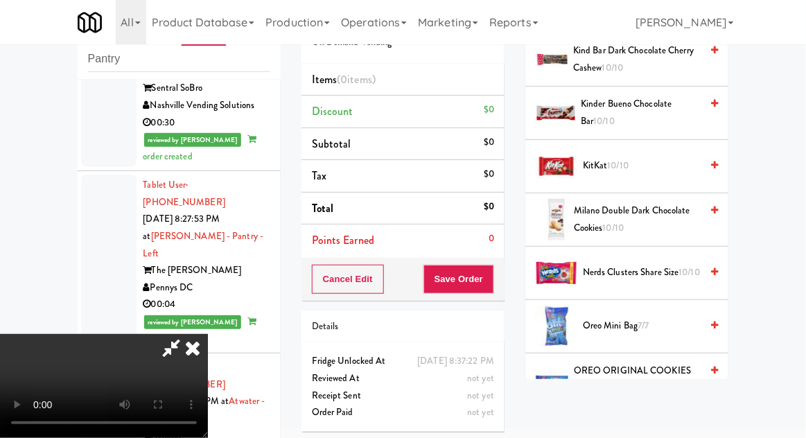
click at [653, 264] on span "Nerds Clusters Share Size 10/10" at bounding box center [642, 272] width 118 height 17
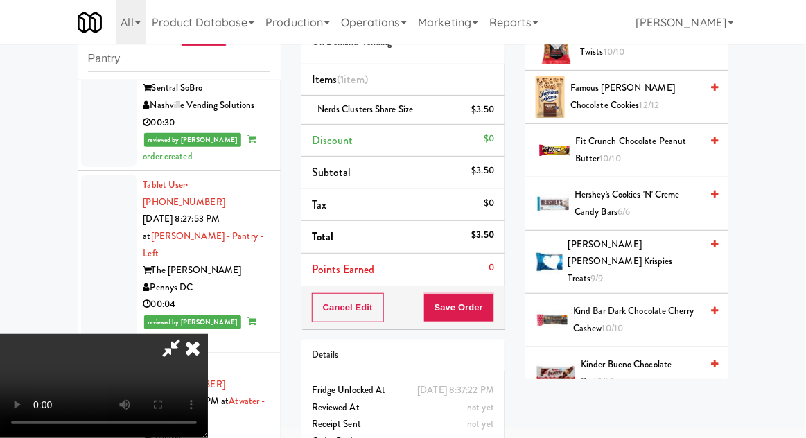
scroll to position [579, 0]
click at [660, 202] on span "Hershey's Cookies 'n' Creme Candy Bars 6/6" at bounding box center [637, 204] width 126 height 34
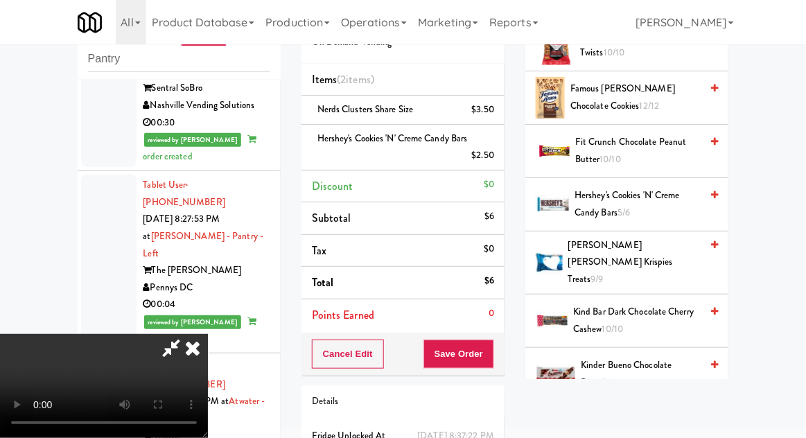
scroll to position [51, 0]
click at [493, 352] on button "Save Order" at bounding box center [458, 354] width 71 height 29
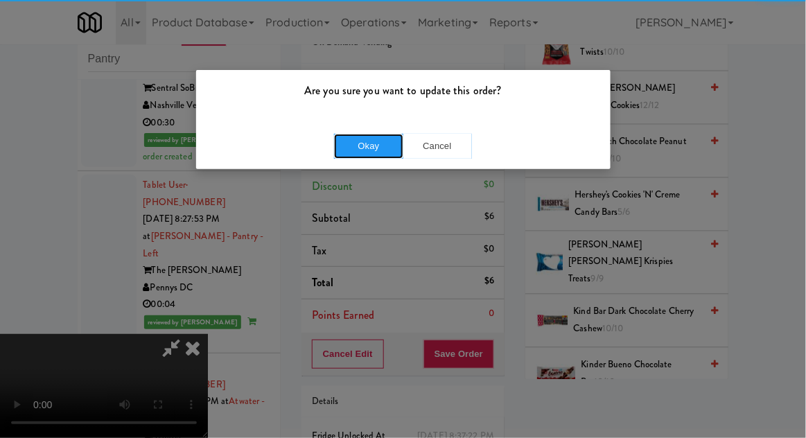
click at [346, 147] on button "Okay" at bounding box center [368, 146] width 69 height 25
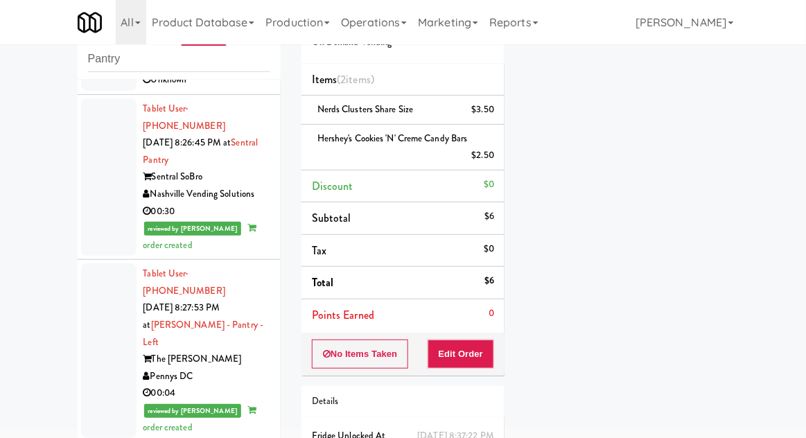
scroll to position [0, 0]
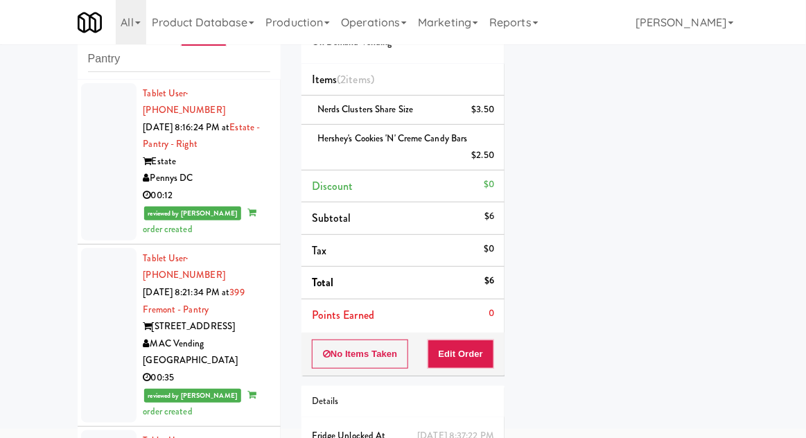
click at [109, 186] on div at bounding box center [108, 161] width 55 height 157
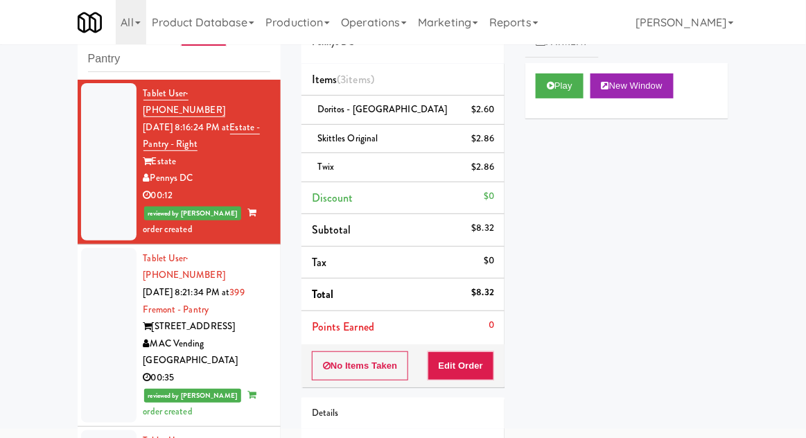
click at [105, 202] on div at bounding box center [108, 161] width 55 height 157
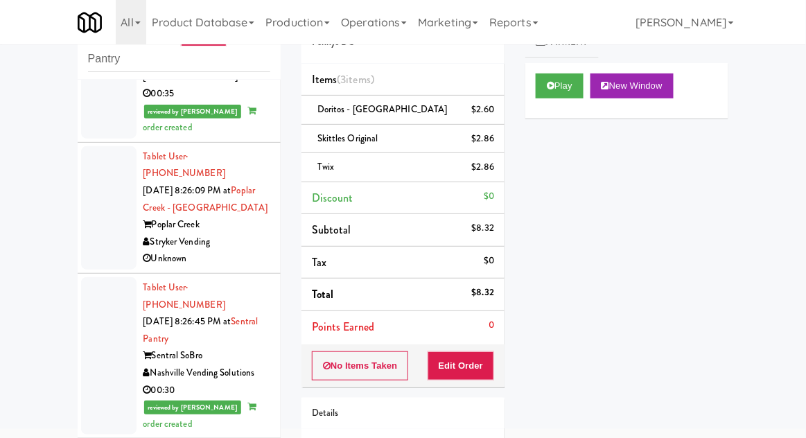
click at [96, 286] on div at bounding box center [108, 355] width 55 height 157
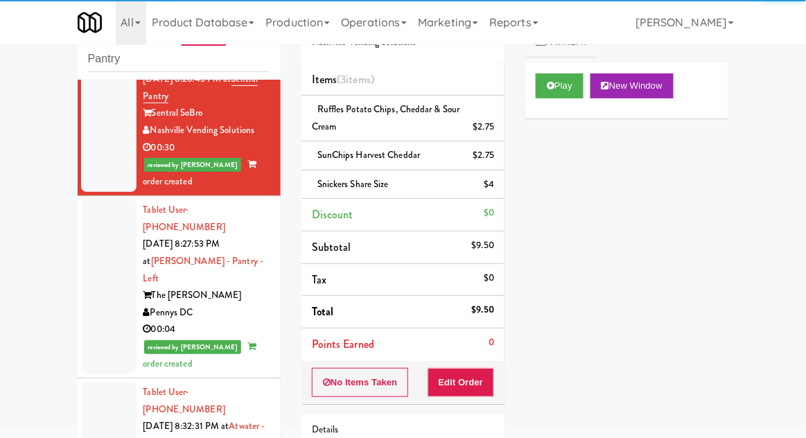
scroll to position [524, 0]
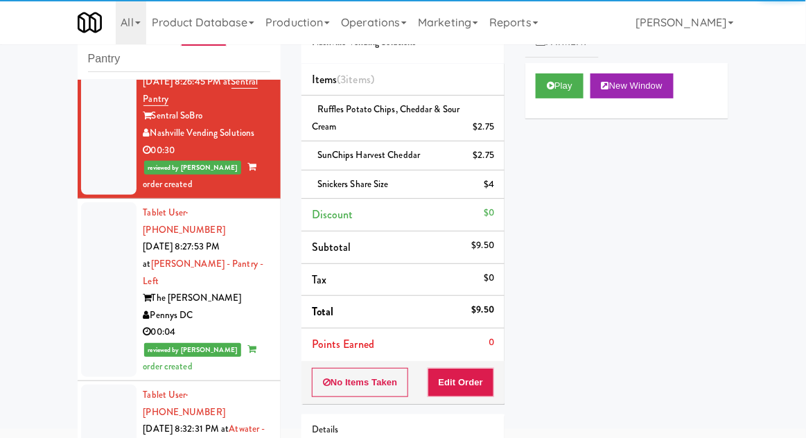
click at [108, 222] on div at bounding box center [108, 289] width 55 height 175
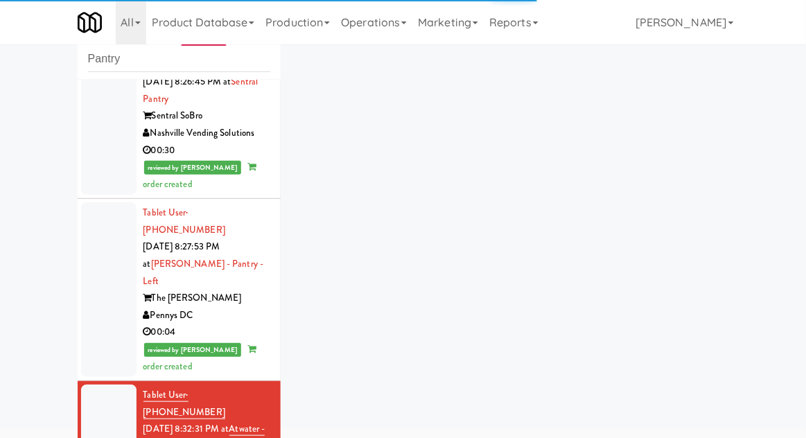
scroll to position [586, 0]
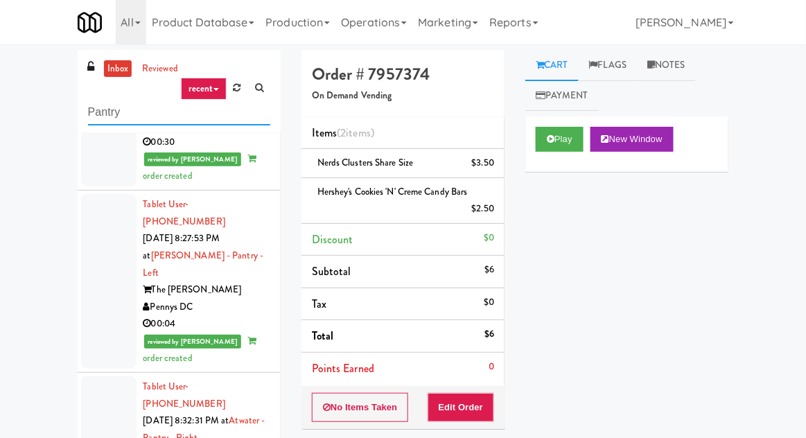
click at [116, 115] on input "Pantry" at bounding box center [179, 113] width 182 height 26
click at [109, 112] on input "Pantry" at bounding box center [179, 113] width 182 height 26
type input "Ambient"
click at [22, 49] on div "inbox reviewed recent all unclear take inventory issue suspicious failed recent…" at bounding box center [403, 307] width 806 height 526
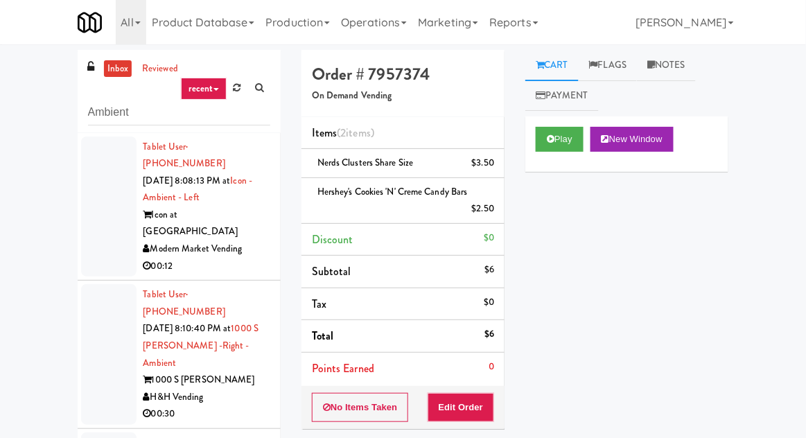
click at [111, 230] on div at bounding box center [108, 207] width 55 height 141
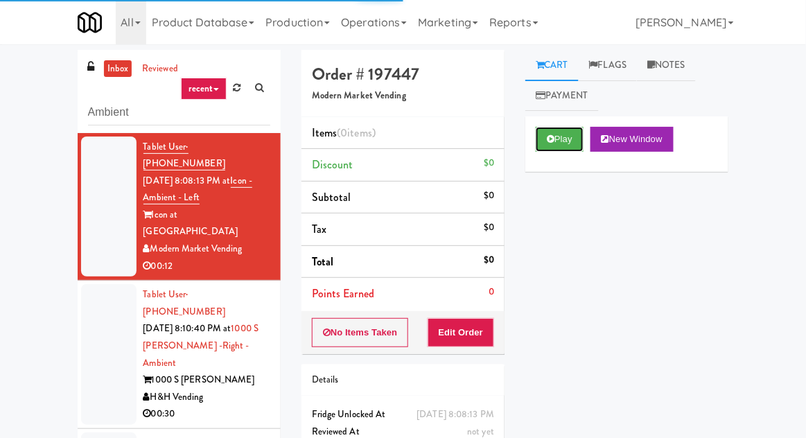
click at [569, 141] on button "Play" at bounding box center [560, 139] width 48 height 25
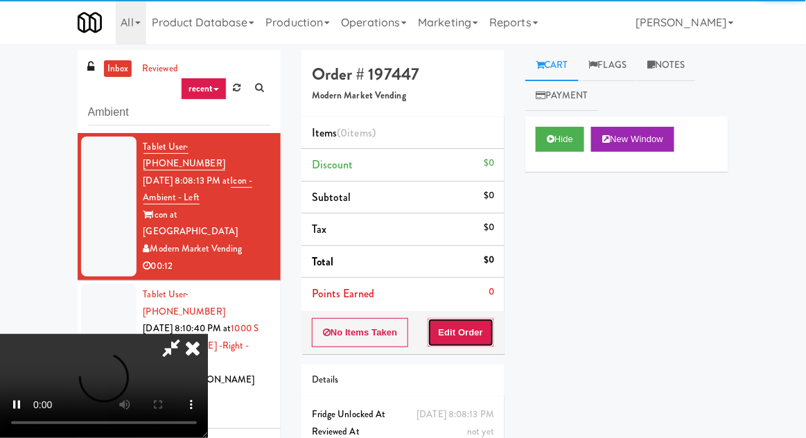
click at [471, 342] on button "Edit Order" at bounding box center [461, 332] width 67 height 29
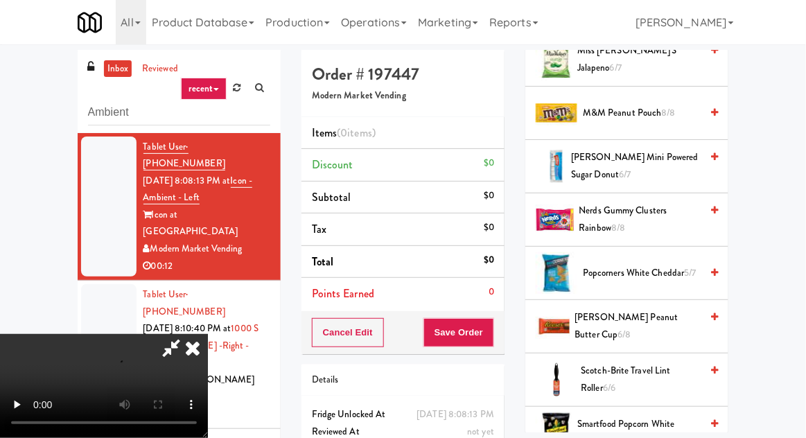
scroll to position [972, 0]
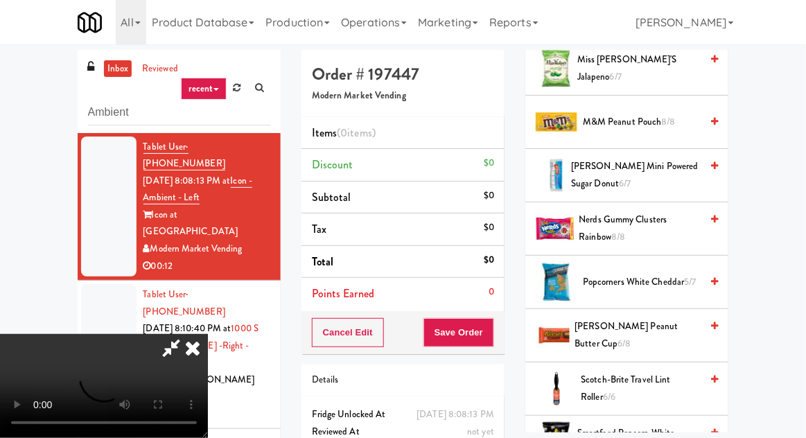
click at [675, 278] on span "Popcorners White Cheddar 5/7" at bounding box center [642, 282] width 118 height 17
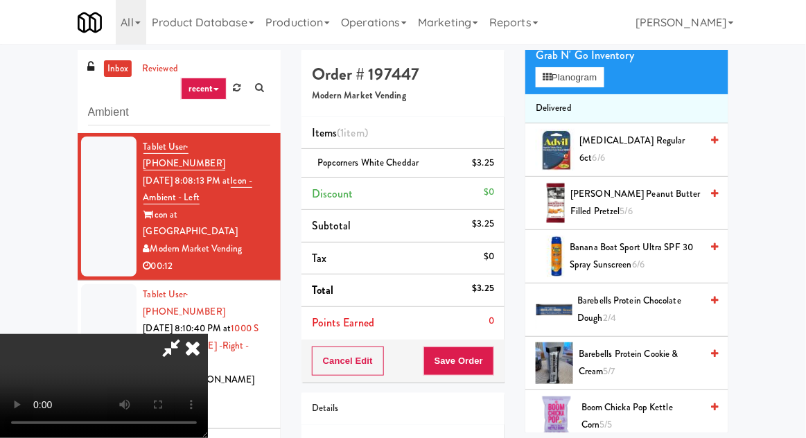
scroll to position [0, 0]
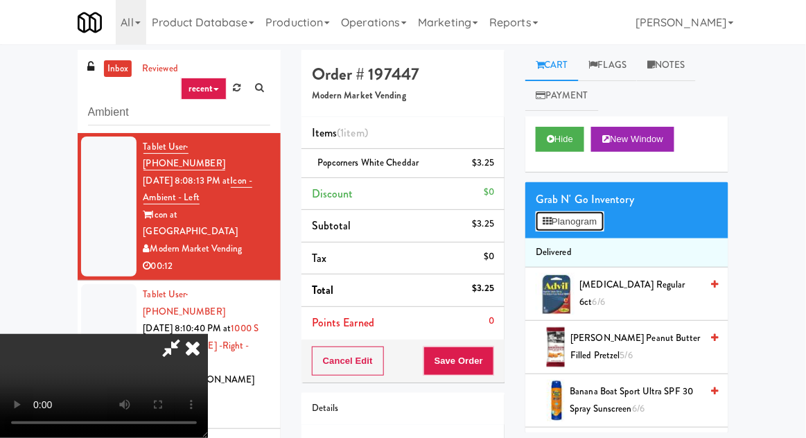
click at [574, 211] on button "Planogram" at bounding box center [570, 221] width 68 height 21
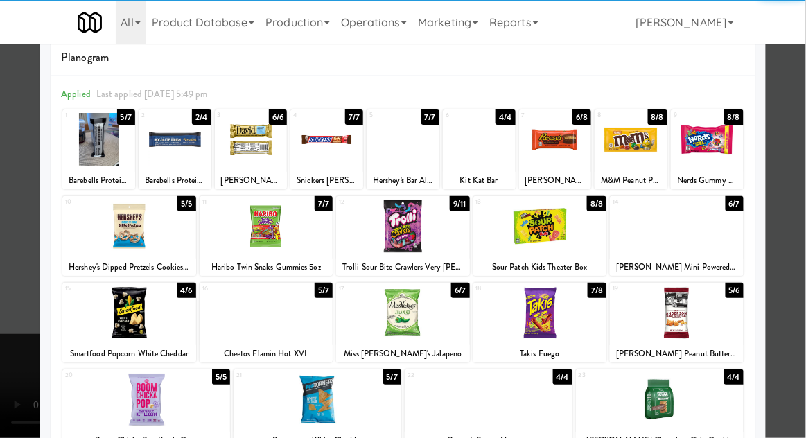
scroll to position [43, 0]
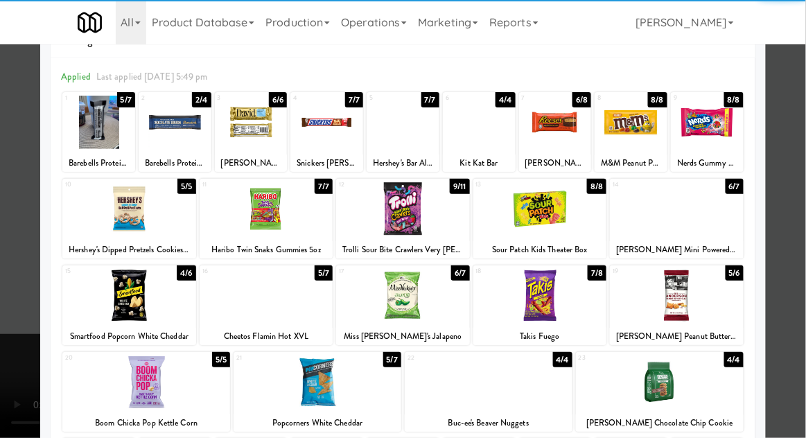
click at [588, 298] on div at bounding box center [540, 295] width 134 height 53
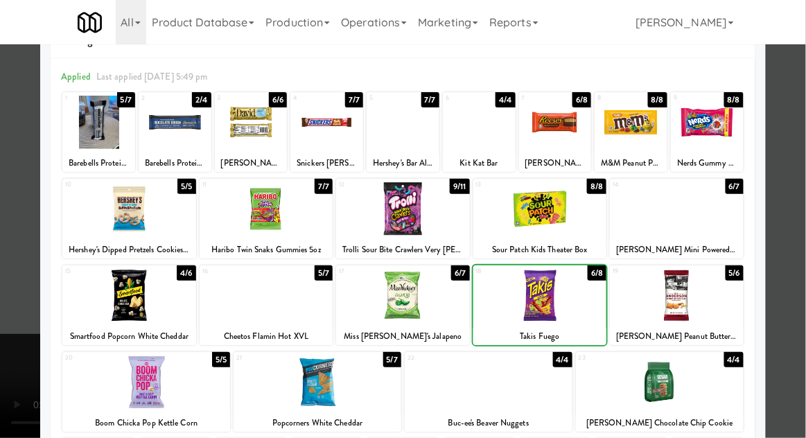
click at [790, 253] on div at bounding box center [403, 219] width 806 height 438
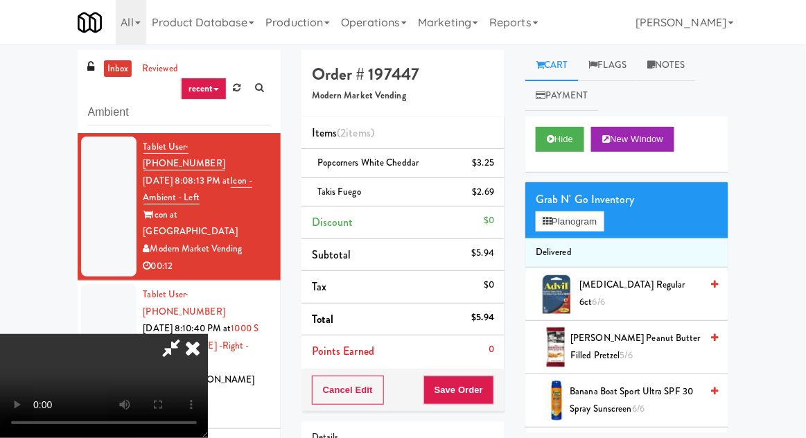
scroll to position [51, 0]
click at [491, 384] on button "Save Order" at bounding box center [458, 390] width 71 height 29
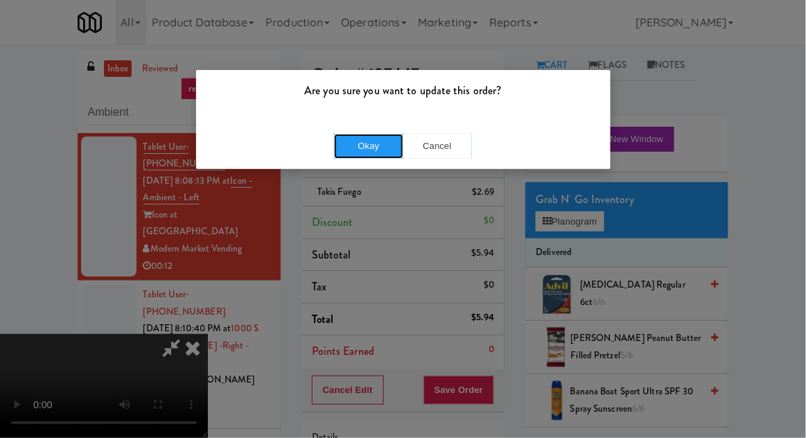
click at [356, 154] on button "Okay" at bounding box center [368, 146] width 69 height 25
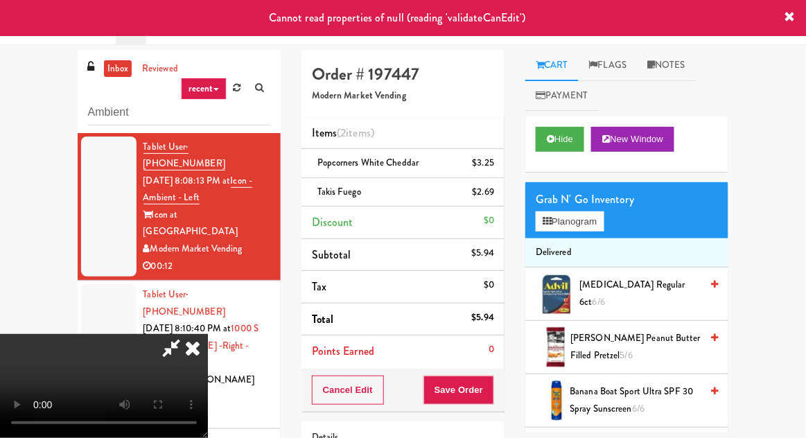
scroll to position [0, 0]
click at [208, 334] on icon at bounding box center [192, 348] width 30 height 28
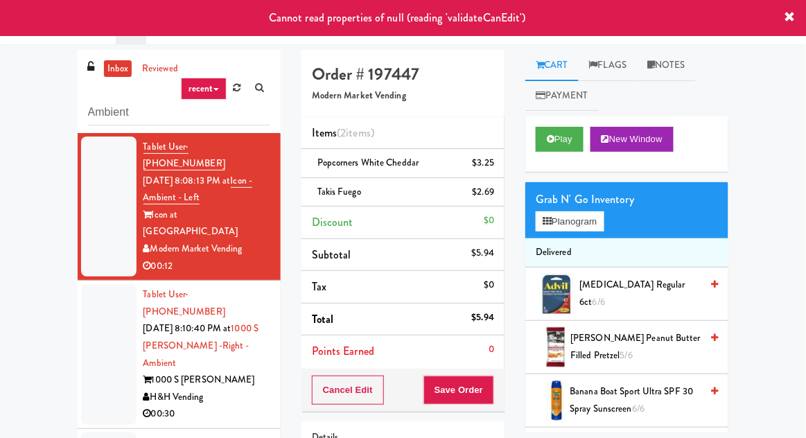
click at [96, 305] on div at bounding box center [108, 354] width 55 height 141
click at [91, 234] on div at bounding box center [108, 207] width 55 height 141
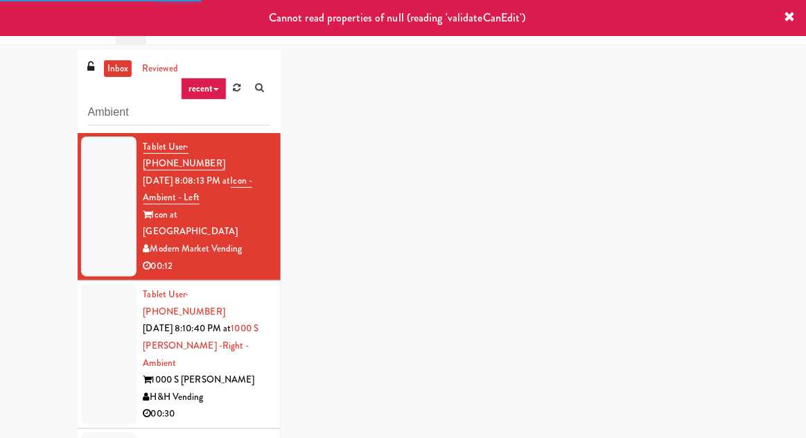
click at [86, 324] on div at bounding box center [108, 354] width 55 height 141
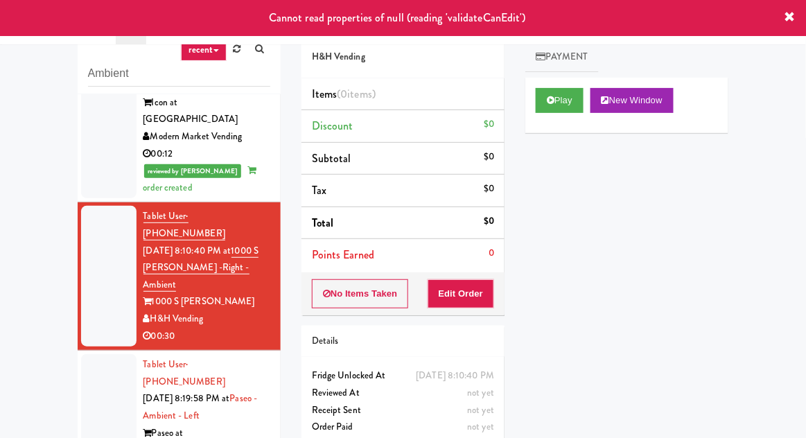
scroll to position [53, 0]
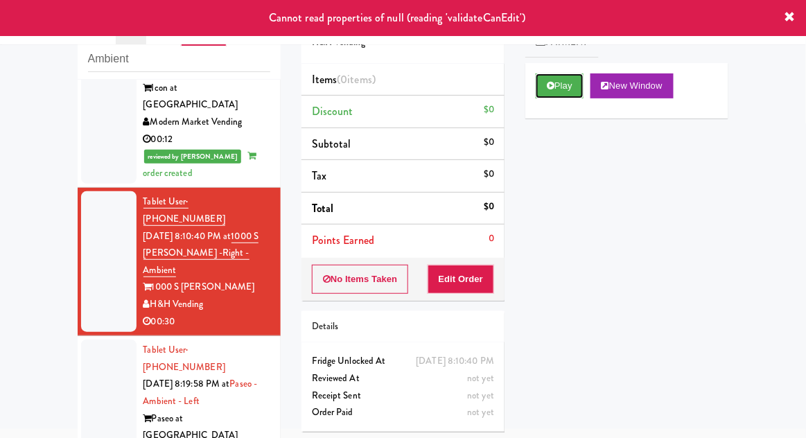
click at [565, 89] on button "Play" at bounding box center [560, 85] width 48 height 25
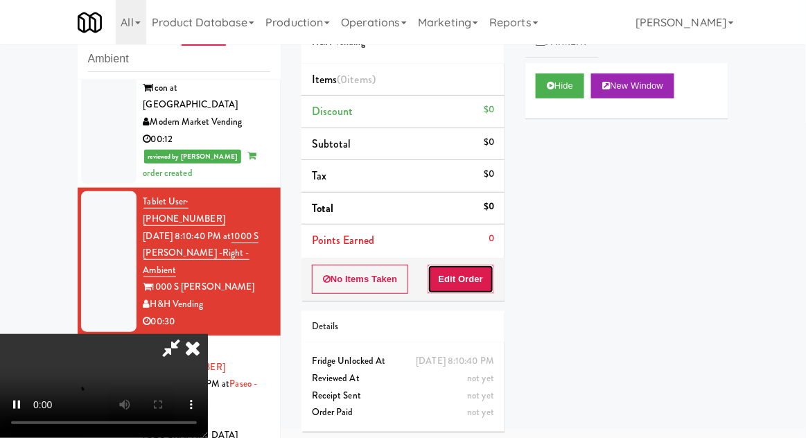
click at [471, 269] on button "Edit Order" at bounding box center [461, 279] width 67 height 29
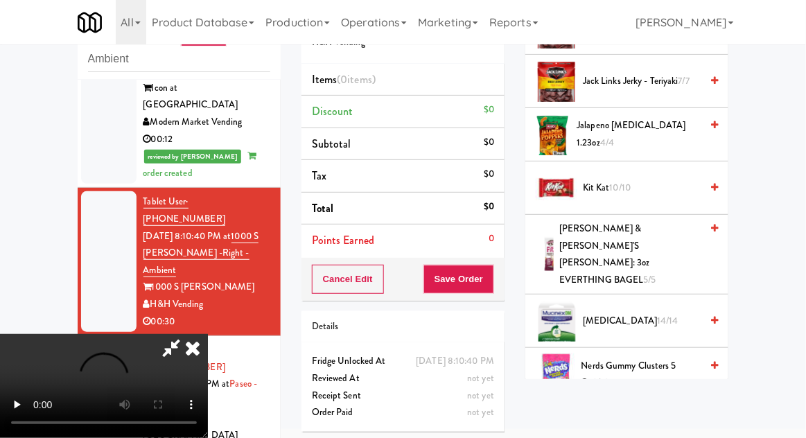
scroll to position [821, 0]
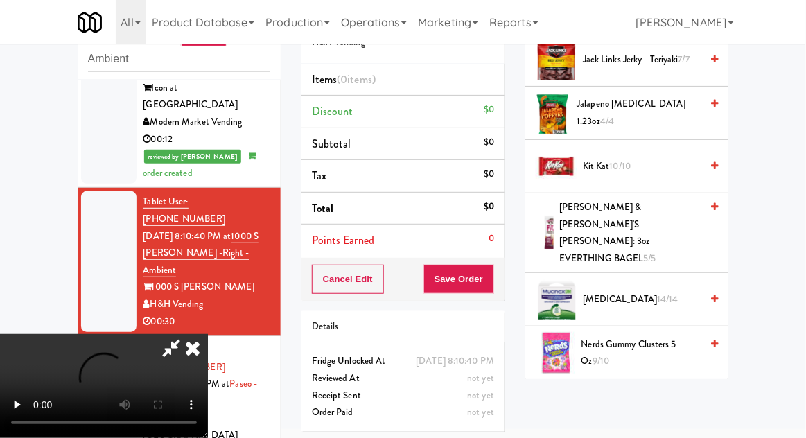
click at [640, 336] on span "Nerds Gummy Clusters 5 oz 9/10" at bounding box center [641, 353] width 120 height 34
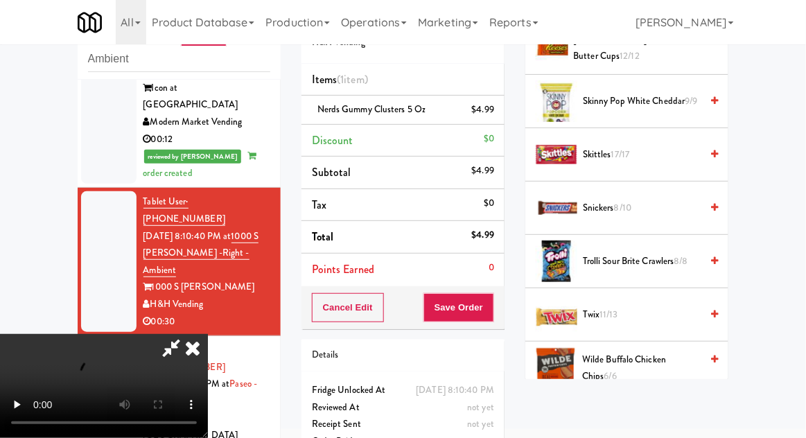
scroll to position [1395, 0]
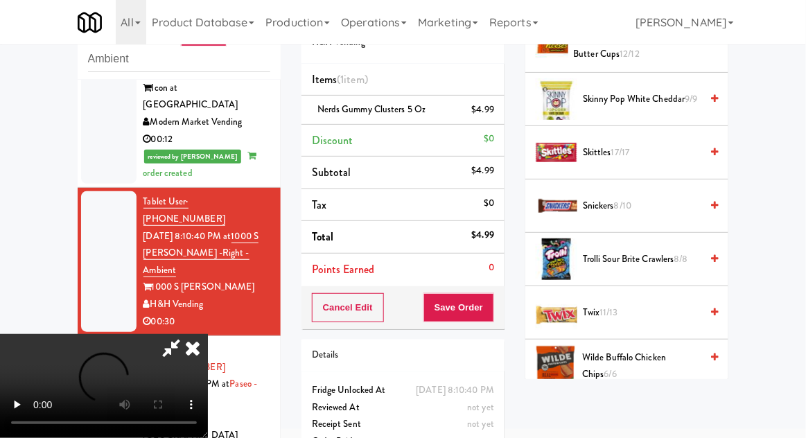
click at [654, 251] on span "Trolli Sour Brite Crawlers 8/8" at bounding box center [642, 259] width 118 height 17
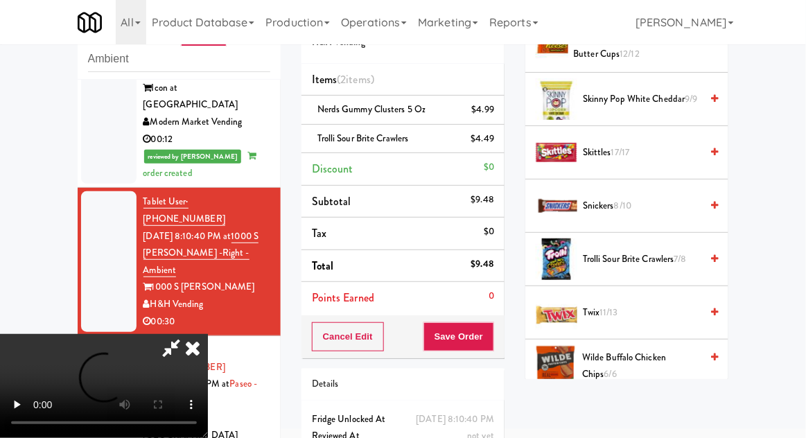
click at [489, 148] on li "Trolli Sour Brite Crawlers $4.49" at bounding box center [402, 139] width 203 height 29
click at [495, 144] on icon at bounding box center [495, 143] width 7 height 9
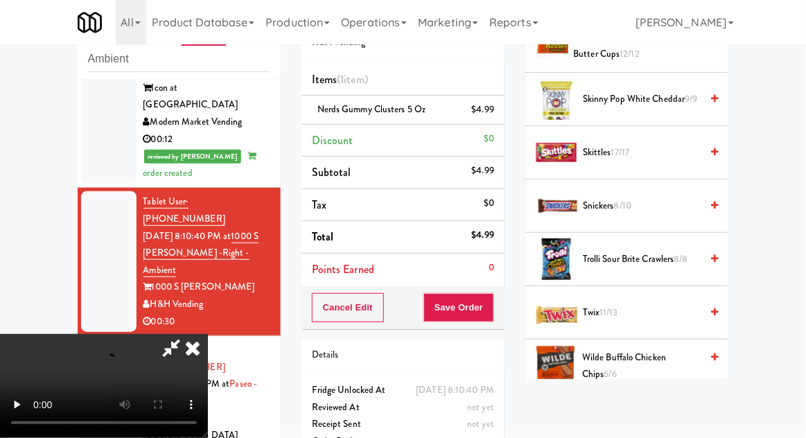
click at [643, 251] on span "Trolli Sour Brite Crawlers 8/8" at bounding box center [642, 259] width 118 height 17
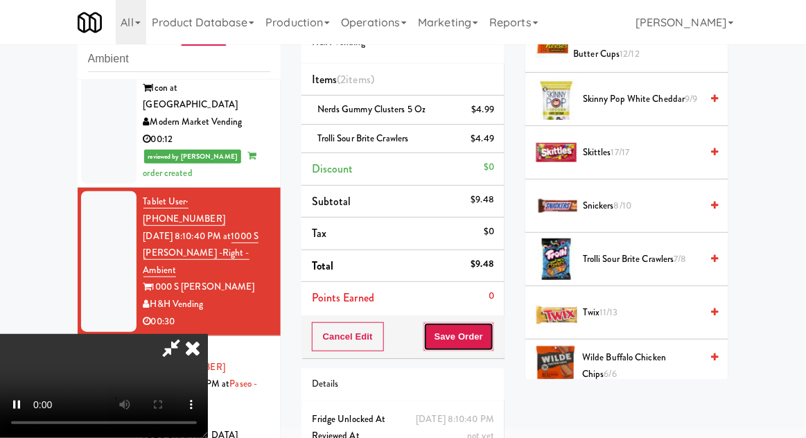
click at [489, 342] on button "Save Order" at bounding box center [458, 336] width 71 height 29
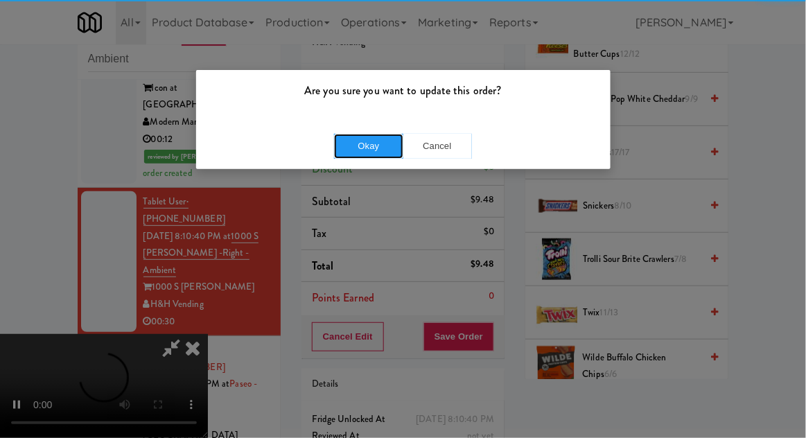
click at [354, 150] on button "Okay" at bounding box center [368, 146] width 69 height 25
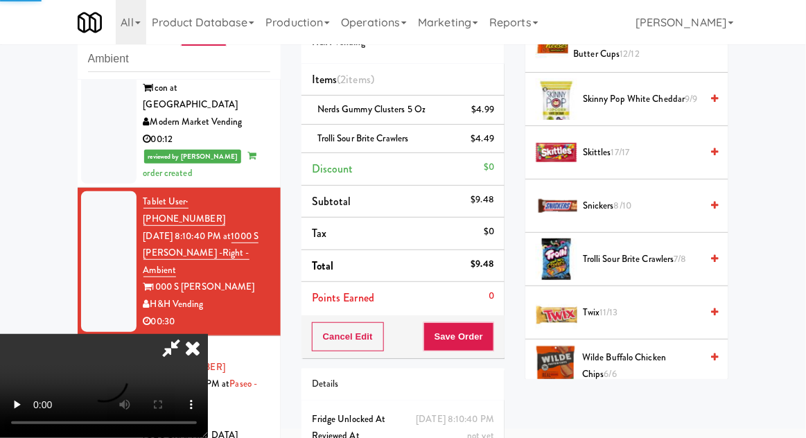
scroll to position [137, 0]
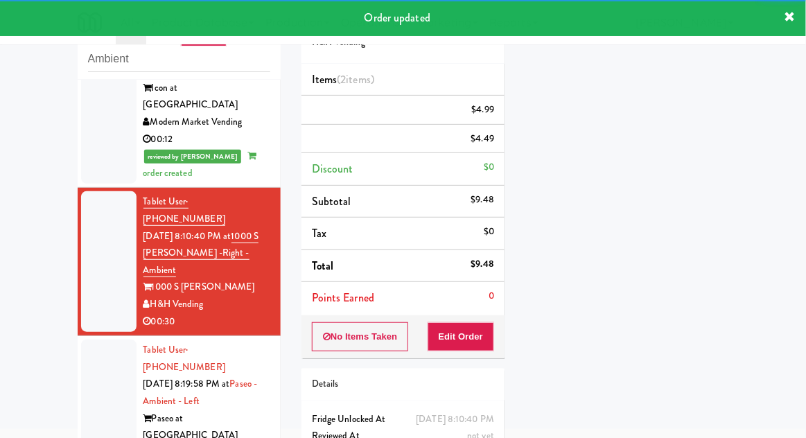
click at [100, 340] on div at bounding box center [108, 410] width 55 height 141
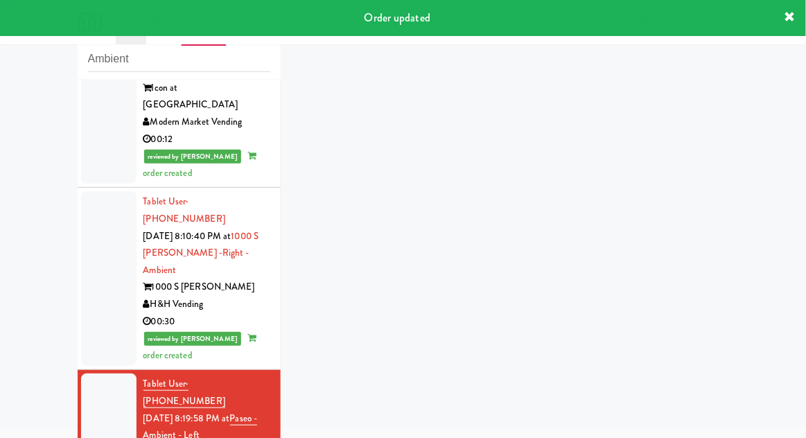
scroll to position [107, 0]
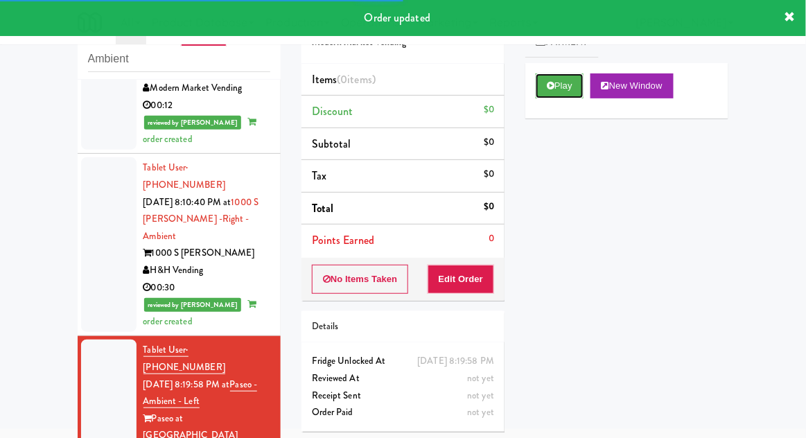
click at [565, 87] on button "Play" at bounding box center [560, 85] width 48 height 25
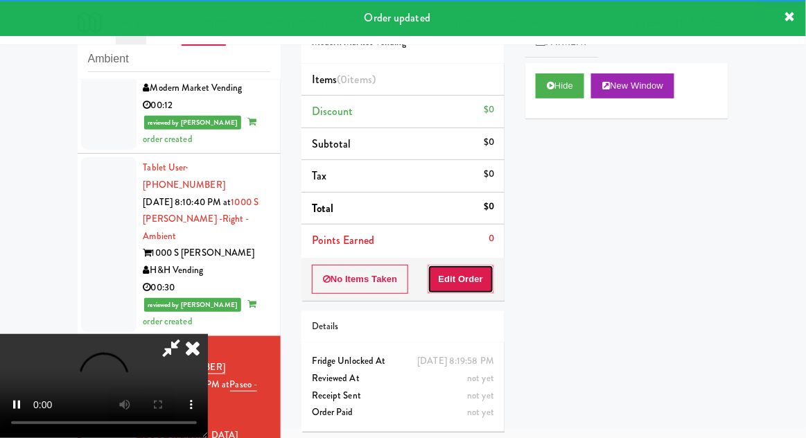
click at [476, 268] on button "Edit Order" at bounding box center [461, 279] width 67 height 29
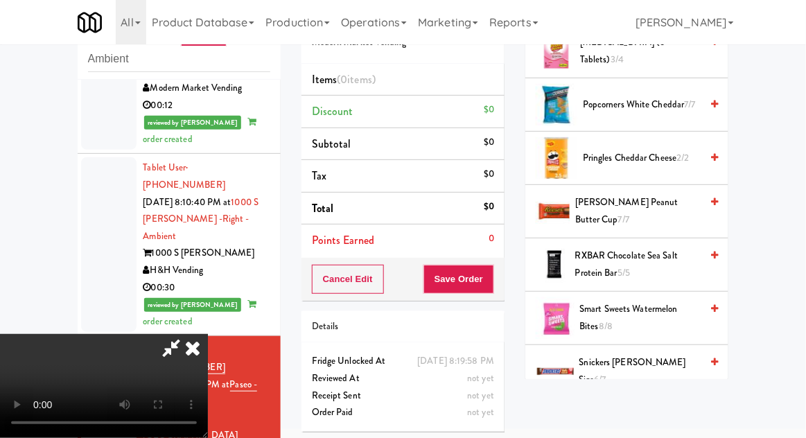
scroll to position [972, 0]
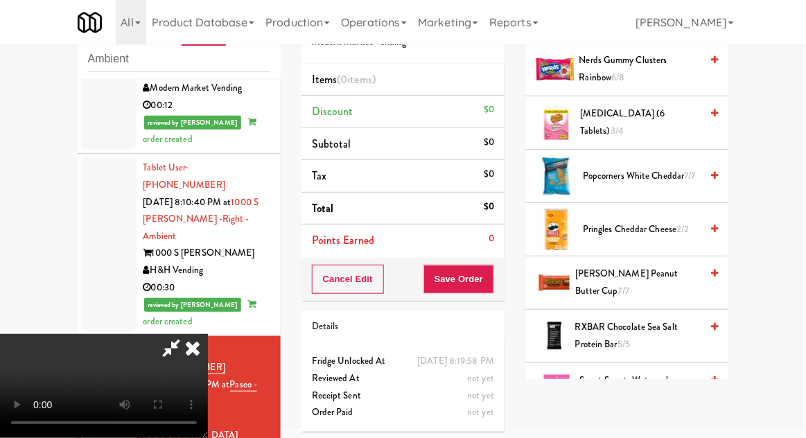
click at [652, 272] on span "[PERSON_NAME] Peanut Butter Cup 7/7" at bounding box center [637, 282] width 125 height 34
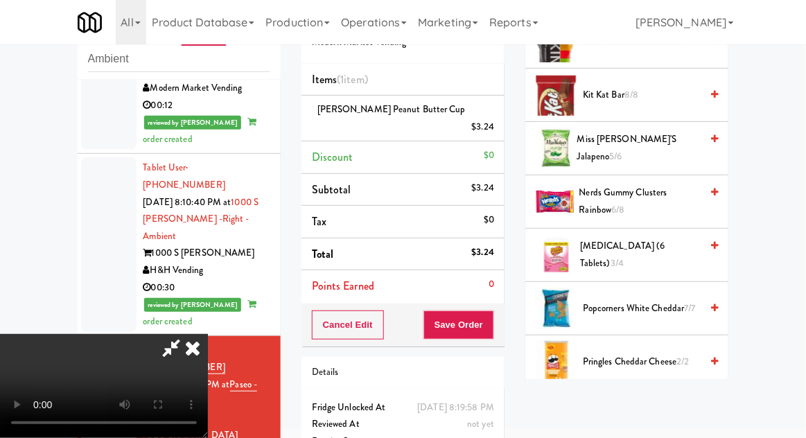
scroll to position [839, 0]
click at [674, 301] on span "Popcorners White Cheddar 7/7" at bounding box center [642, 309] width 118 height 17
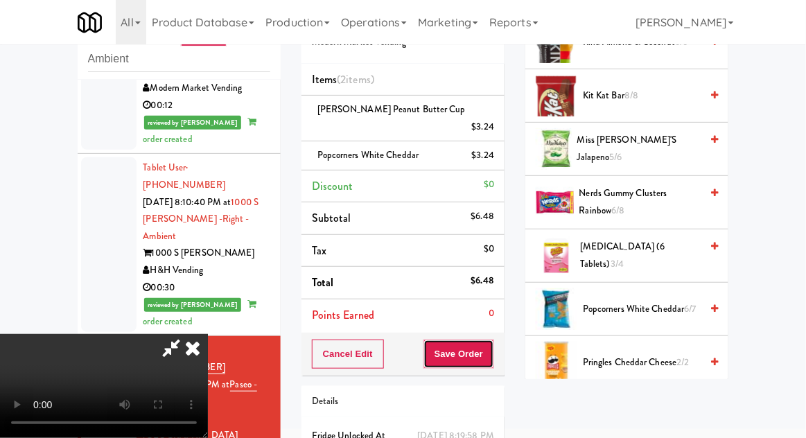
click at [493, 342] on button "Save Order" at bounding box center [458, 354] width 71 height 29
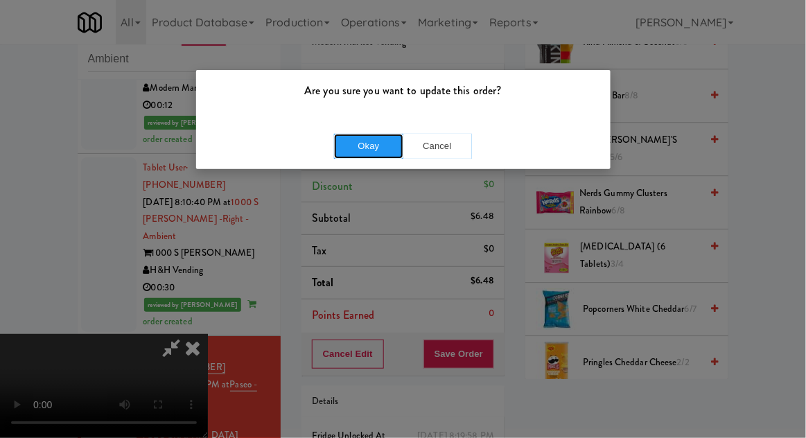
click at [355, 151] on button "Okay" at bounding box center [368, 146] width 69 height 25
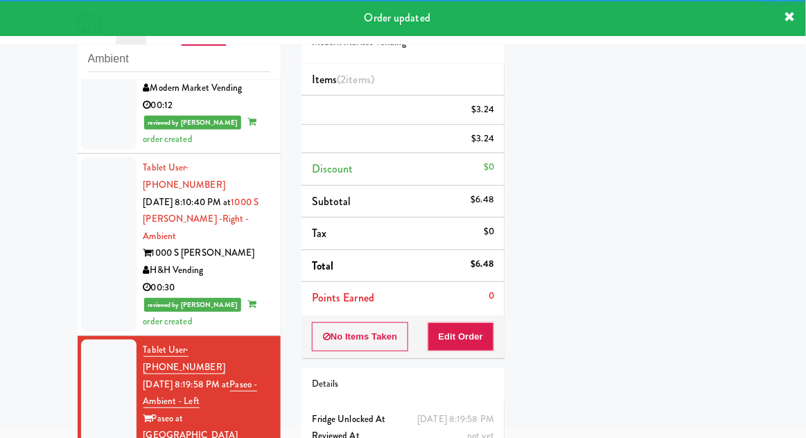
scroll to position [141, 0]
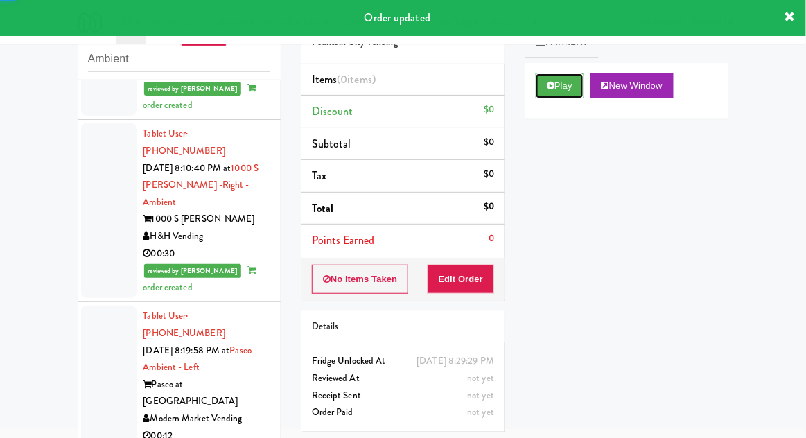
click at [565, 91] on button "Play" at bounding box center [560, 85] width 48 height 25
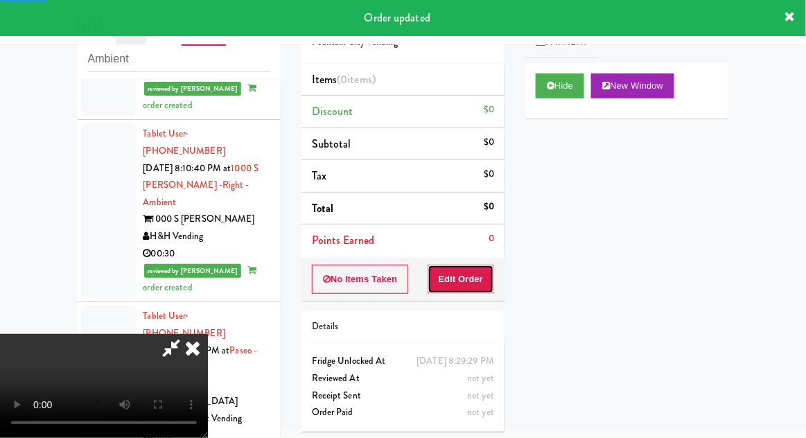
click at [477, 280] on button "Edit Order" at bounding box center [461, 279] width 67 height 29
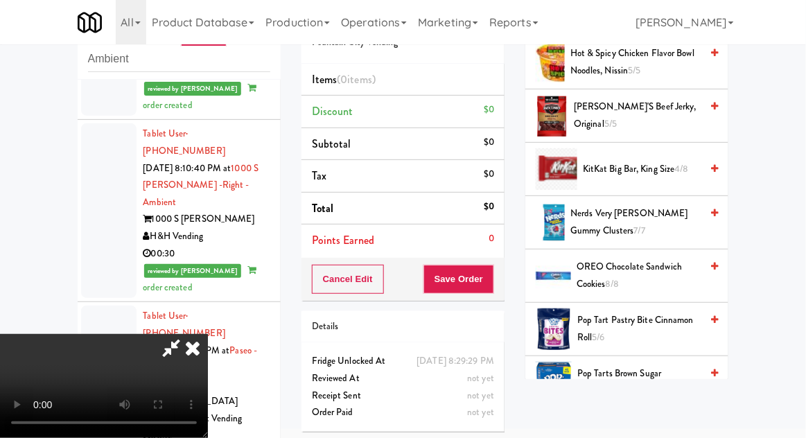
scroll to position [742, 0]
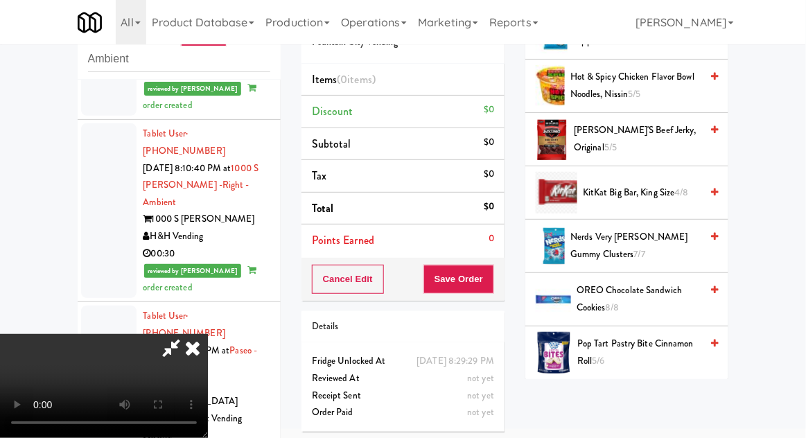
click at [646, 250] on span "Nerds Very [PERSON_NAME] Gummy Clusters 7/7" at bounding box center [635, 246] width 130 height 34
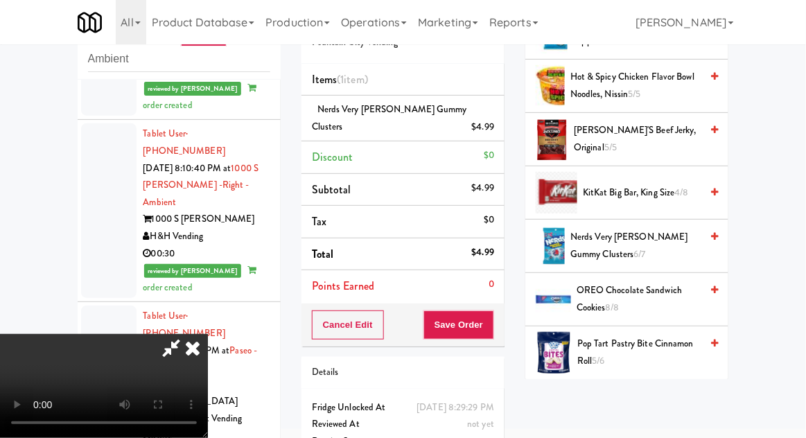
click at [503, 124] on li "Nerds Very [PERSON_NAME] Gummy Clusters $4.99" at bounding box center [402, 119] width 203 height 46
click at [498, 132] on icon at bounding box center [495, 132] width 7 height 9
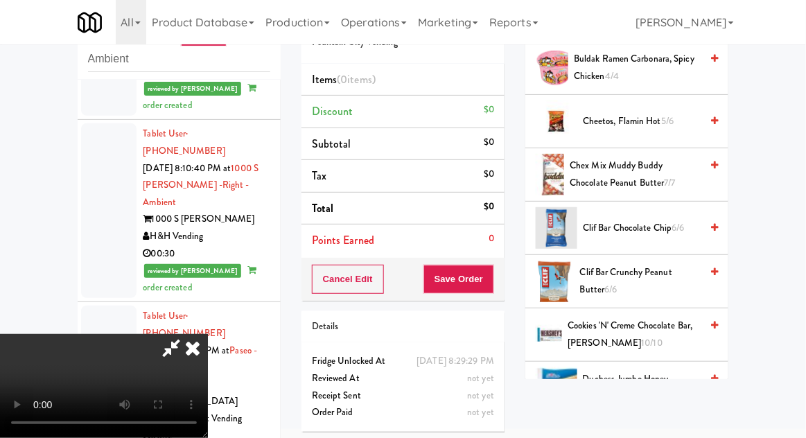
scroll to position [0, 0]
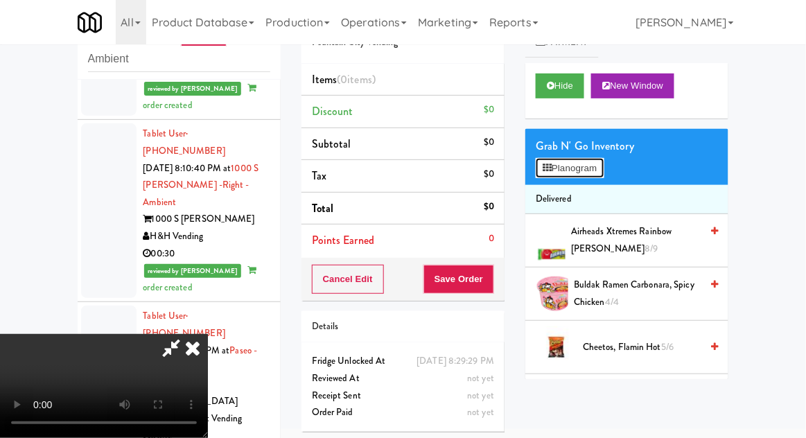
click at [593, 172] on button "Planogram" at bounding box center [570, 168] width 68 height 21
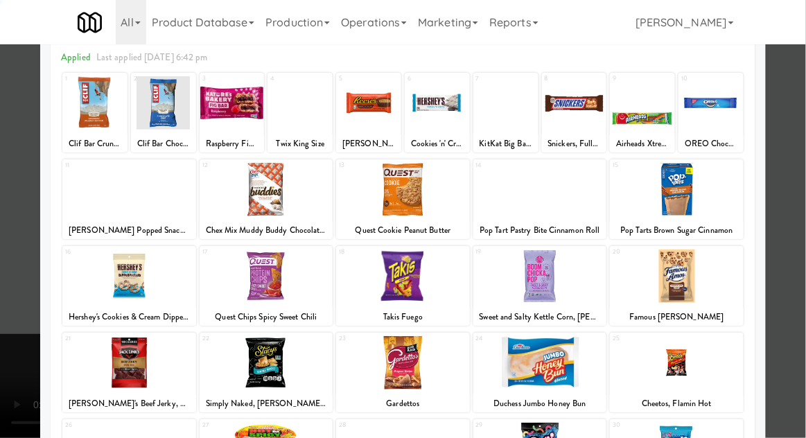
scroll to position [175, 0]
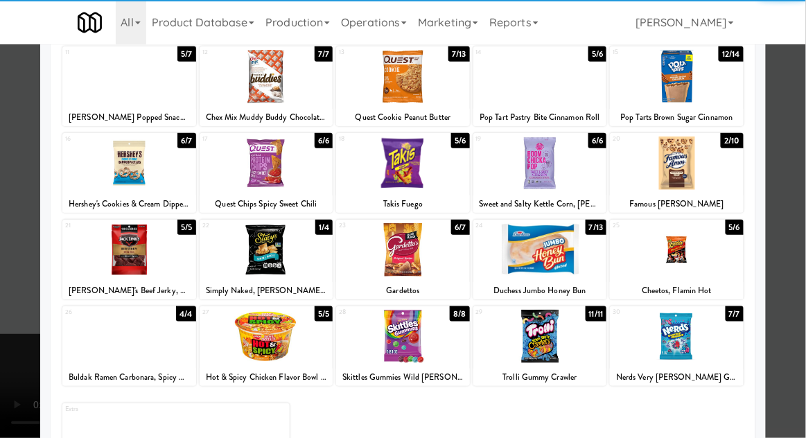
click at [433, 353] on div at bounding box center [403, 336] width 134 height 53
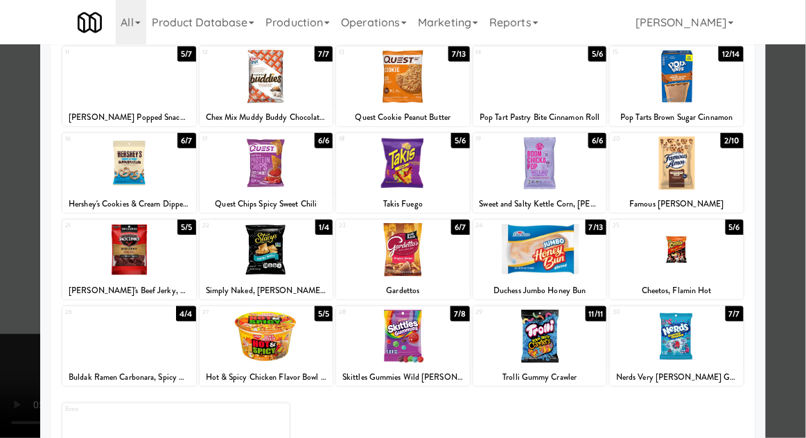
click at [13, 354] on div at bounding box center [403, 219] width 806 height 438
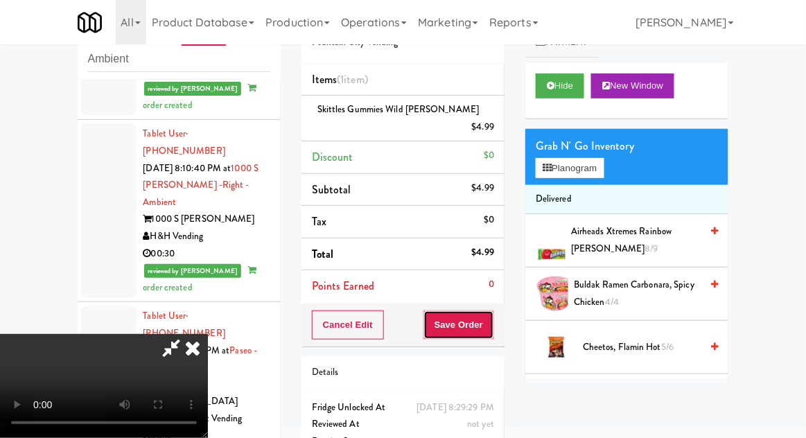
click at [492, 314] on button "Save Order" at bounding box center [458, 324] width 71 height 29
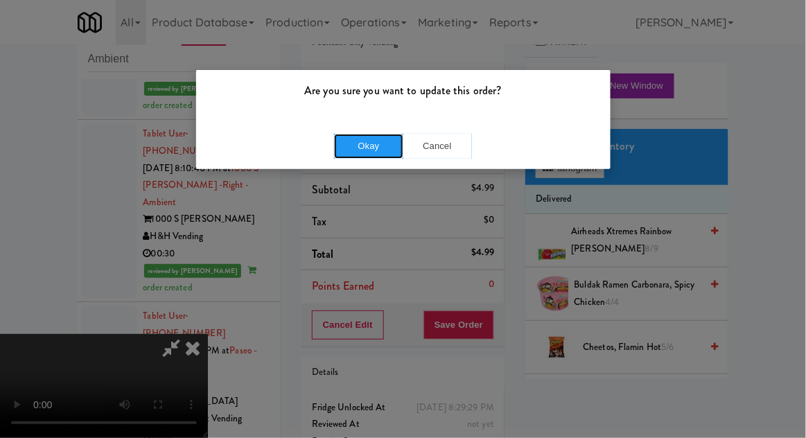
click at [344, 156] on button "Okay" at bounding box center [368, 146] width 69 height 25
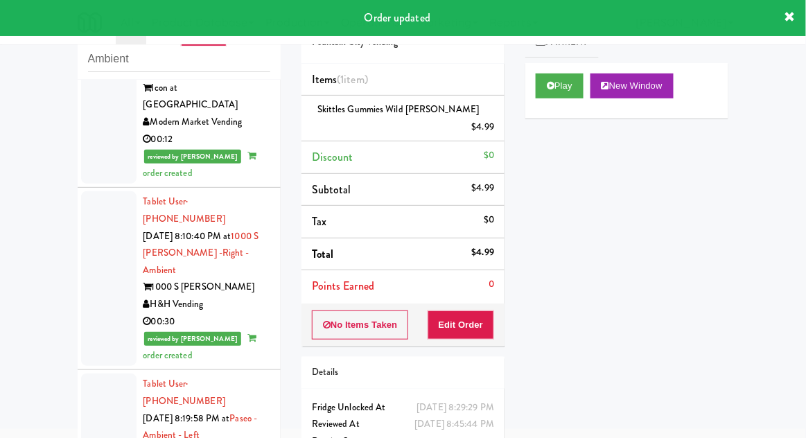
scroll to position [175, 0]
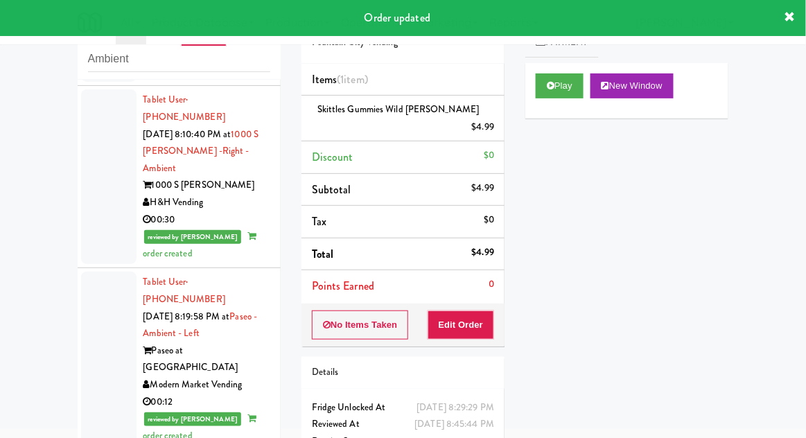
click at [103, 179] on div at bounding box center [108, 176] width 55 height 175
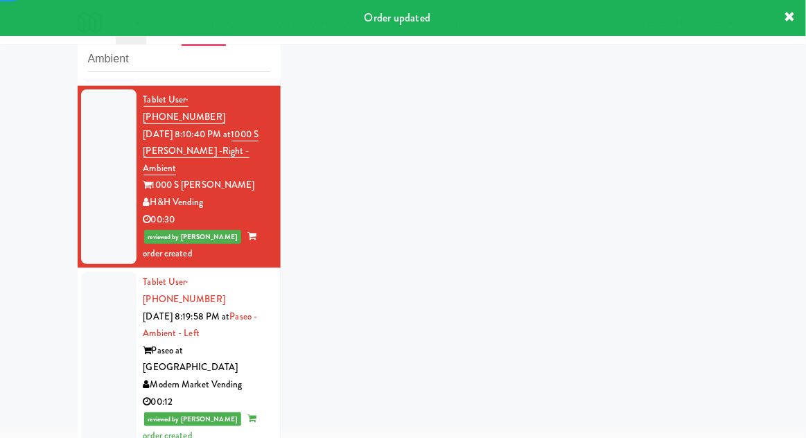
click at [94, 272] on div at bounding box center [108, 359] width 55 height 175
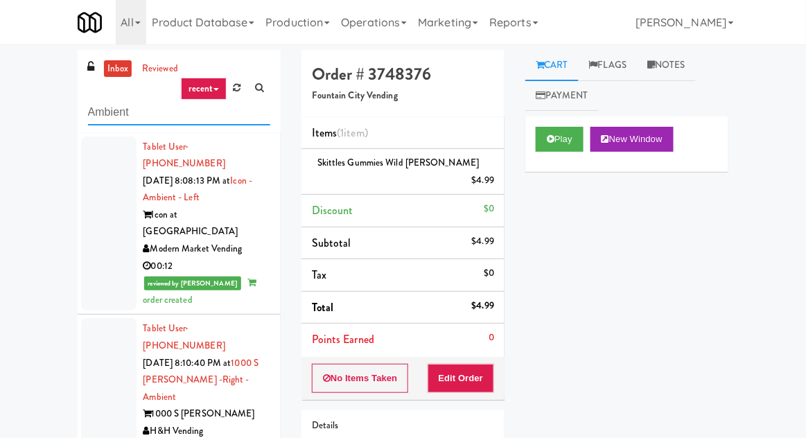
click at [100, 107] on input "Ambient" at bounding box center [179, 113] width 182 height 26
click at [97, 105] on input "Ambient" at bounding box center [179, 113] width 182 height 26
type input "Combo"
click at [1, 68] on div "inbox reviewed recent all unclear take inventory issue suspicious failed recent…" at bounding box center [403, 304] width 806 height 509
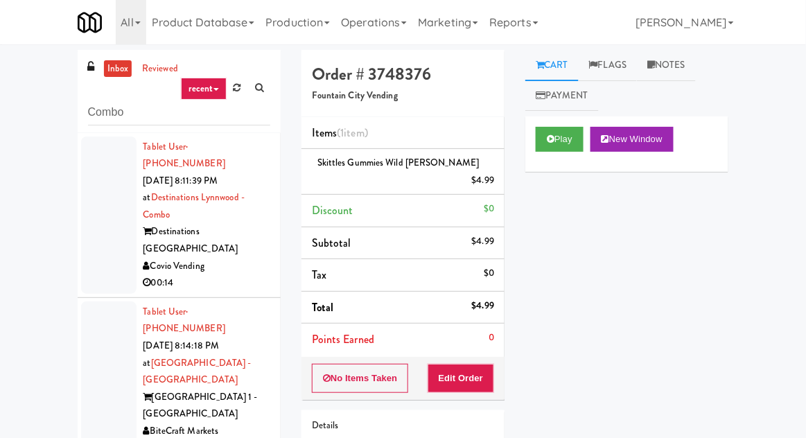
click at [94, 239] on div at bounding box center [108, 215] width 55 height 157
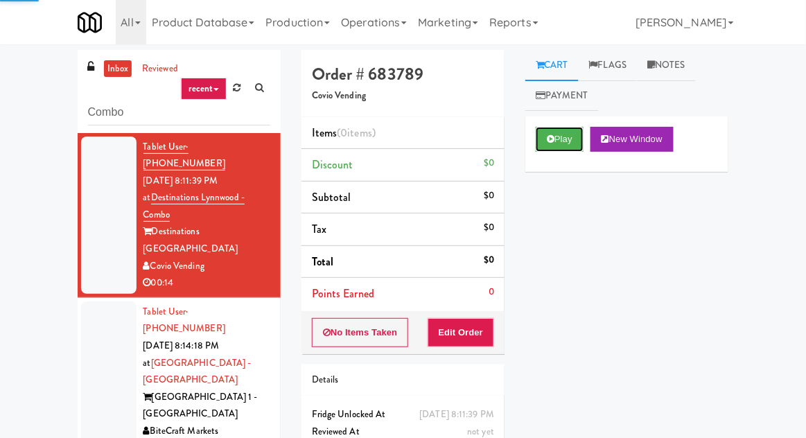
click at [556, 147] on button "Play" at bounding box center [560, 139] width 48 height 25
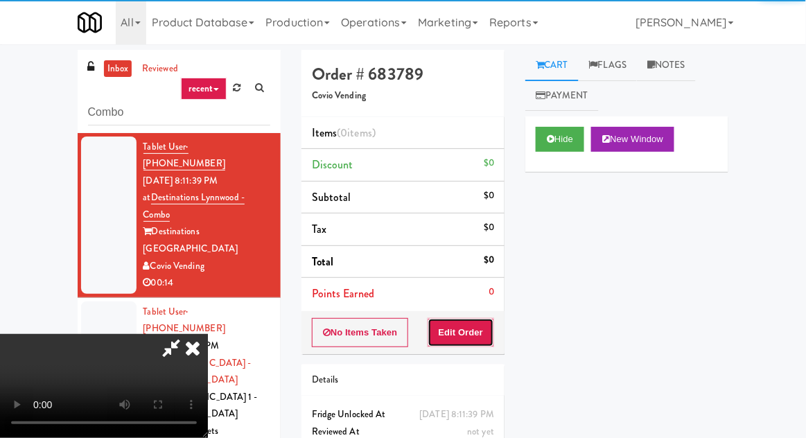
click at [466, 339] on button "Edit Order" at bounding box center [461, 332] width 67 height 29
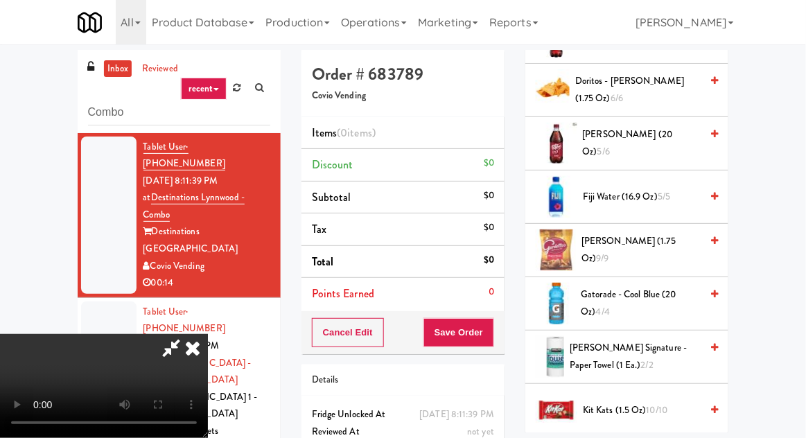
scroll to position [523, 0]
click at [652, 200] on span "Fiji Water (16.9 oz) 5/5" at bounding box center [642, 197] width 118 height 17
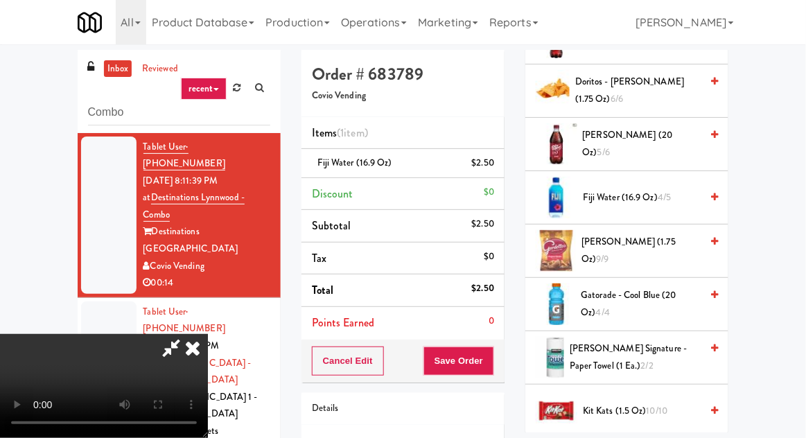
click at [640, 202] on span "Fiji Water (16.9 oz) 4/5" at bounding box center [642, 197] width 118 height 17
click at [642, 201] on span "Fiji Water (16.9 oz) 3/5" at bounding box center [642, 197] width 118 height 17
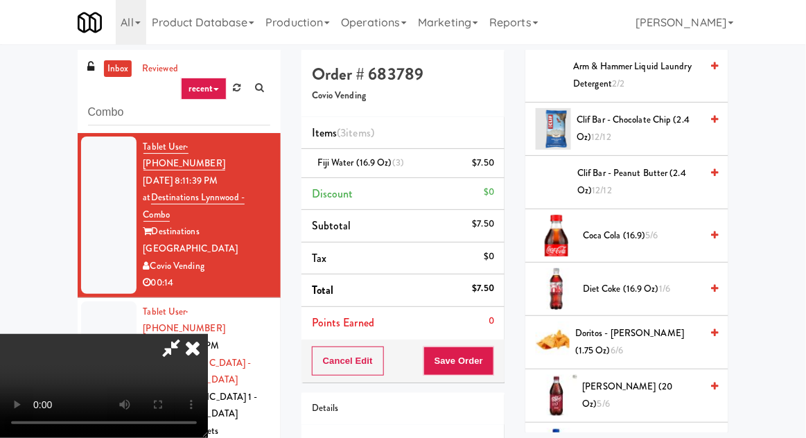
scroll to position [267, 0]
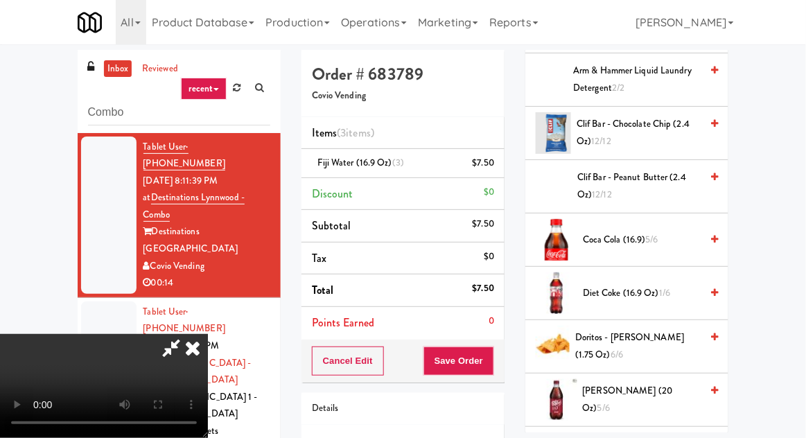
click at [655, 238] on span "5/6" at bounding box center [652, 239] width 12 height 13
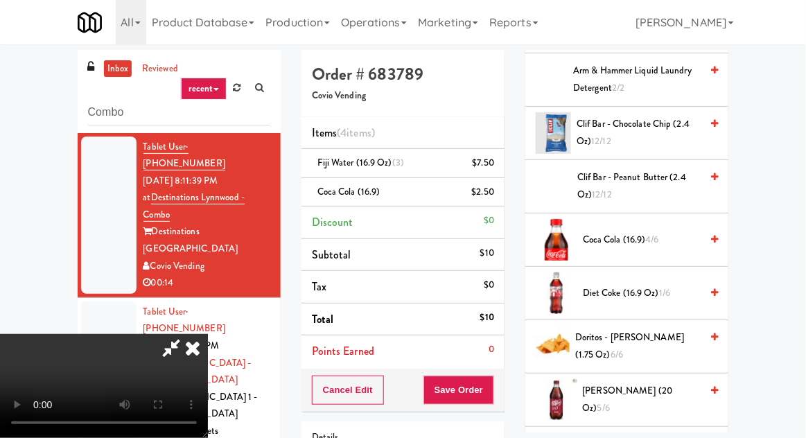
scroll to position [51, 0]
click at [492, 381] on button "Save Order" at bounding box center [458, 390] width 71 height 29
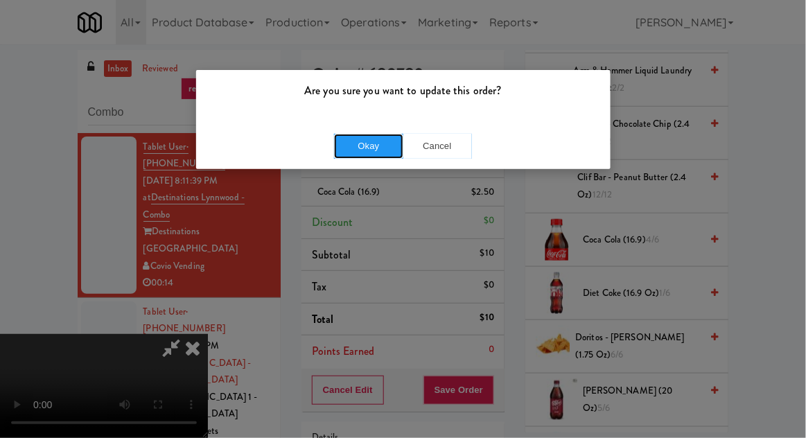
click at [353, 155] on button "Okay" at bounding box center [368, 146] width 69 height 25
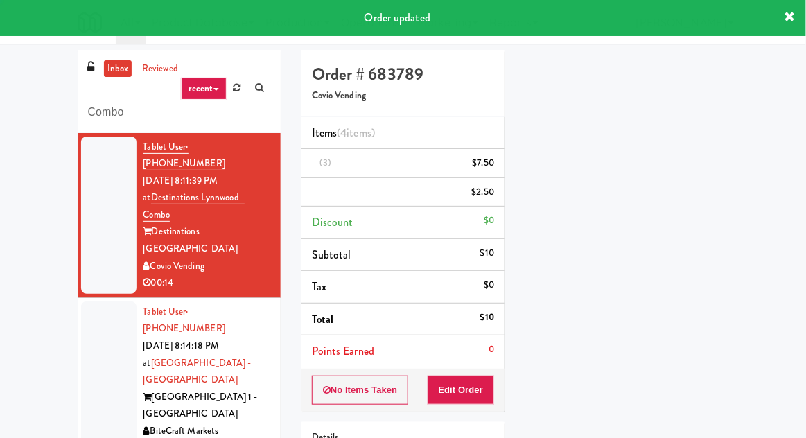
scroll to position [0, 0]
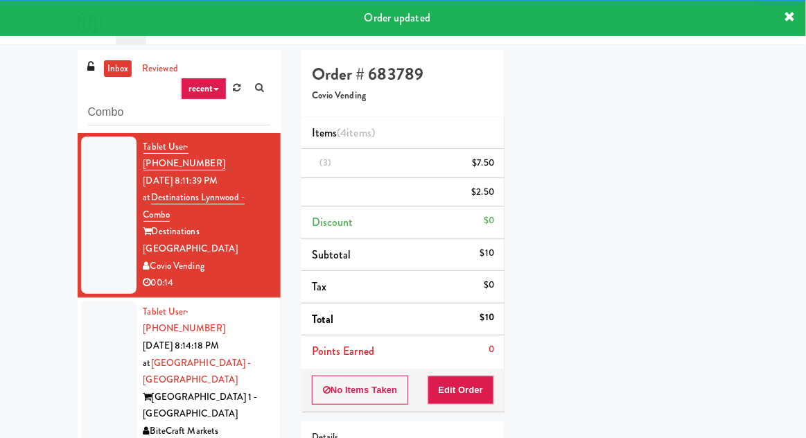
click at [93, 306] on div at bounding box center [108, 379] width 55 height 157
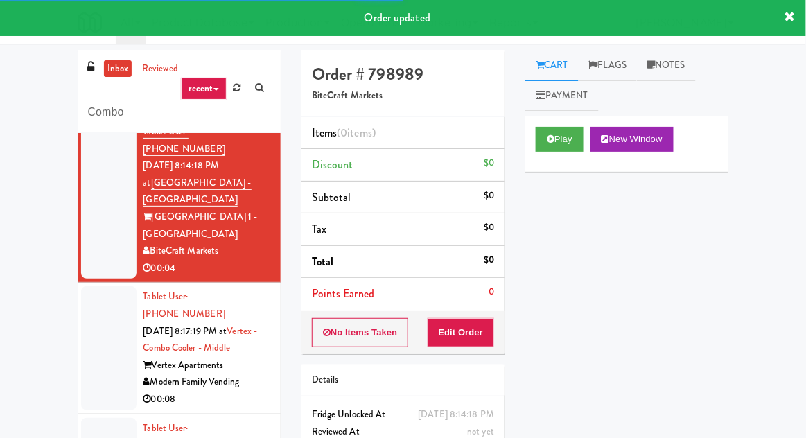
scroll to position [213, 0]
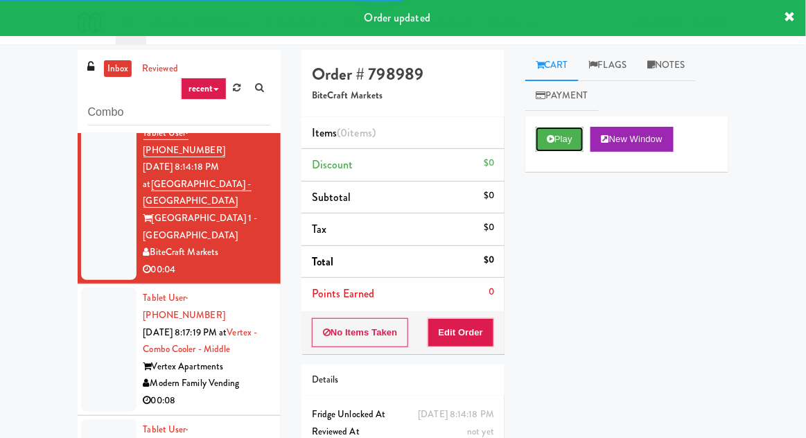
click at [580, 137] on button "Play" at bounding box center [560, 139] width 48 height 25
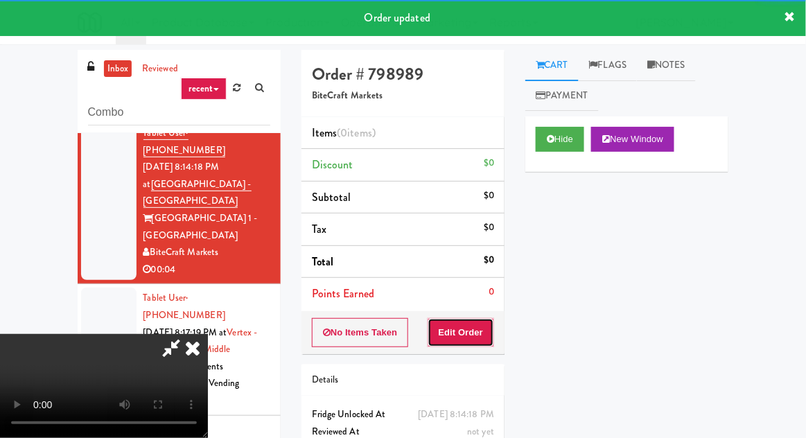
click at [476, 318] on button "Edit Order" at bounding box center [461, 332] width 67 height 29
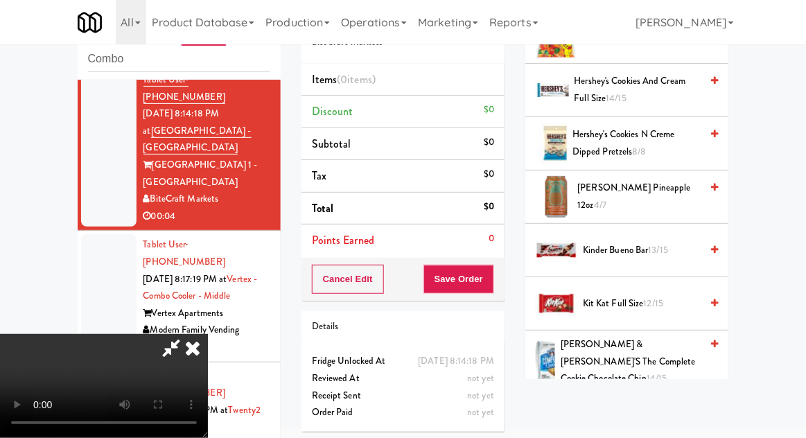
scroll to position [848, 0]
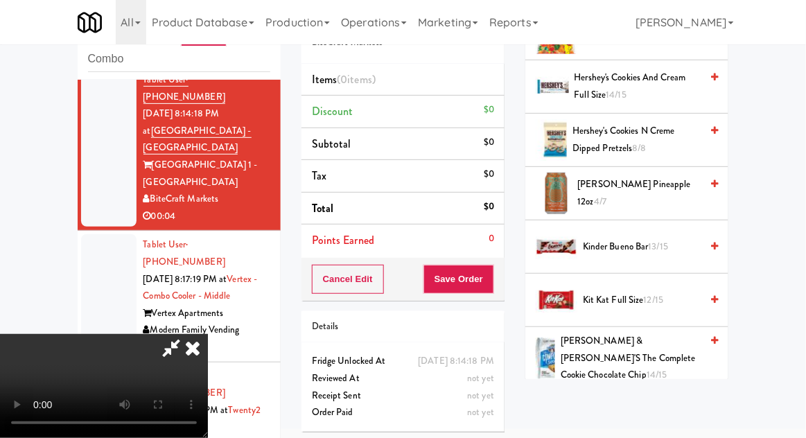
click at [647, 297] on span "12/15" at bounding box center [654, 299] width 20 height 13
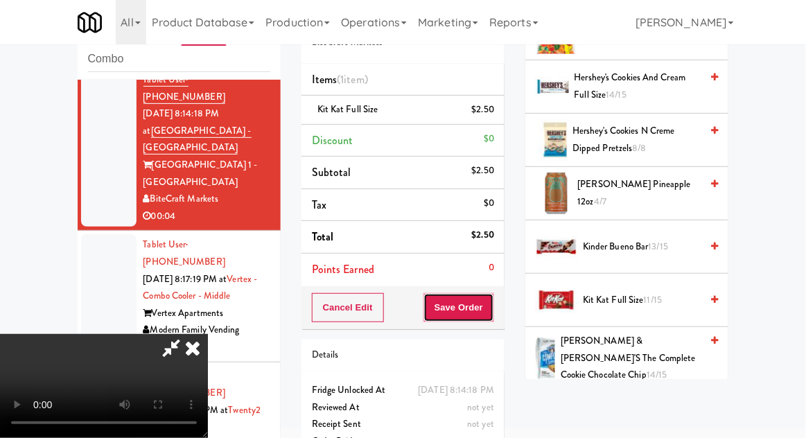
click at [492, 309] on button "Save Order" at bounding box center [458, 307] width 71 height 29
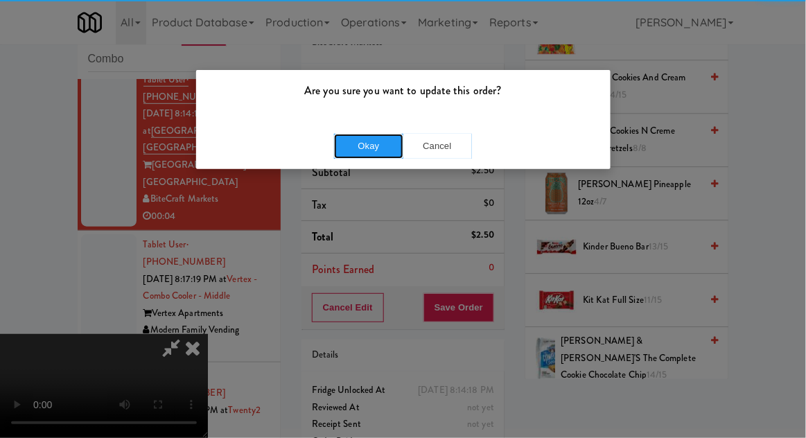
click at [351, 148] on button "Okay" at bounding box center [368, 146] width 69 height 25
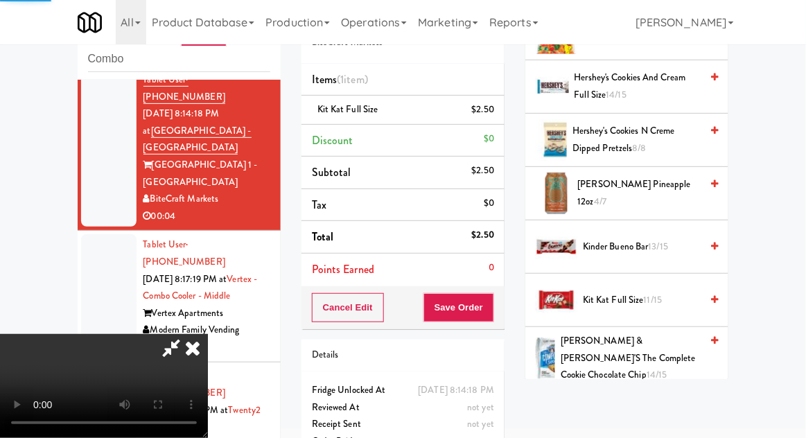
scroll to position [137, 0]
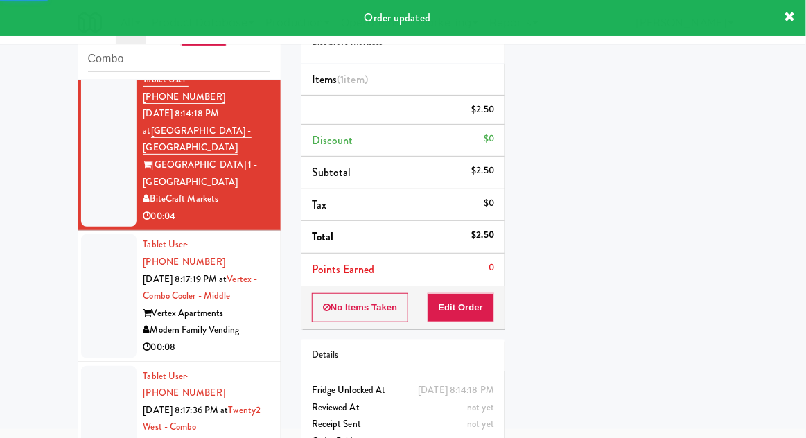
click at [110, 251] on div at bounding box center [108, 295] width 55 height 123
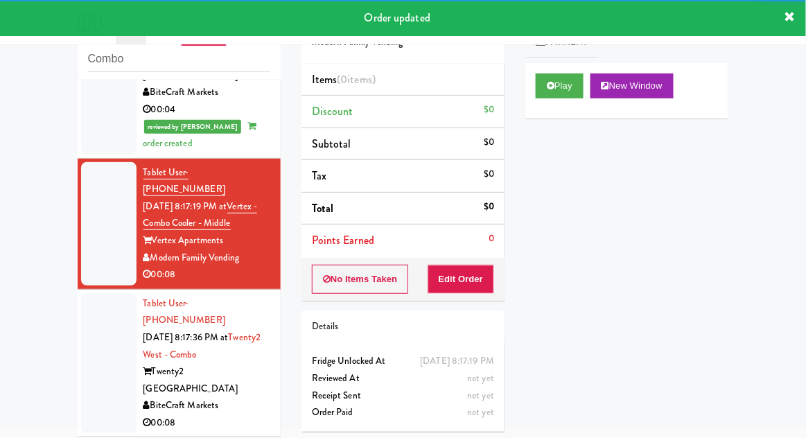
scroll to position [319, 0]
click at [570, 82] on button "Play" at bounding box center [560, 85] width 48 height 25
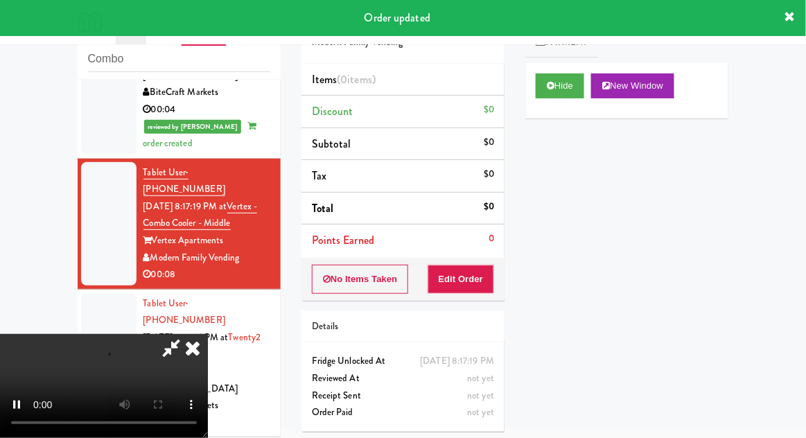
click at [464, 301] on div "Order # 8632092 Modern Family Vending Items (0 items ) Discount $0 Subtotal $0 …" at bounding box center [403, 220] width 224 height 446
click at [475, 281] on button "Edit Order" at bounding box center [461, 279] width 67 height 29
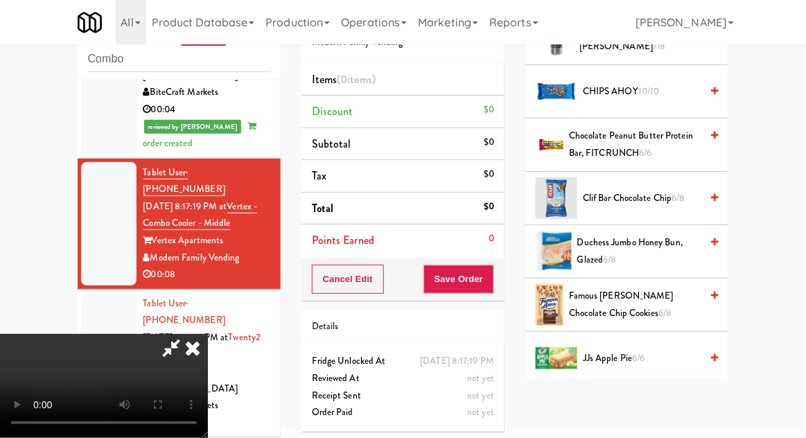
scroll to position [553, 0]
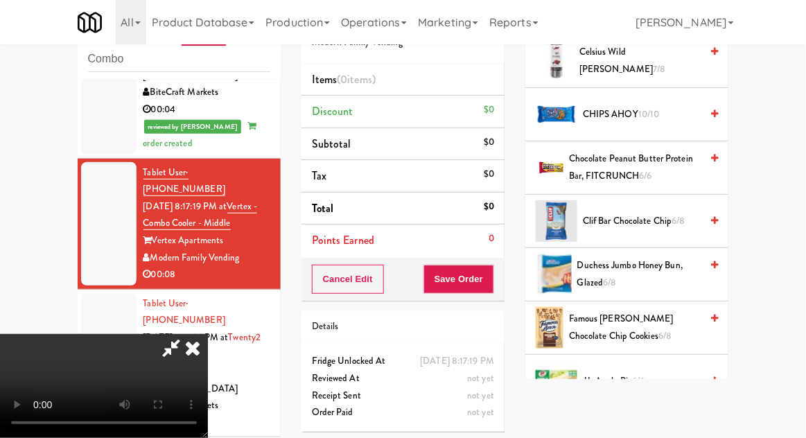
click at [646, 274] on span "Duchess Jumbo Honey Bun, Glazed 6/8" at bounding box center [639, 274] width 124 height 34
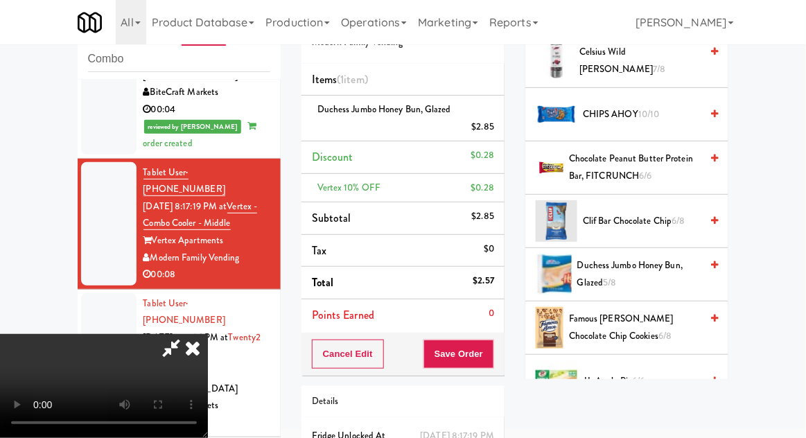
click at [491, 124] on link at bounding box center [492, 132] width 12 height 17
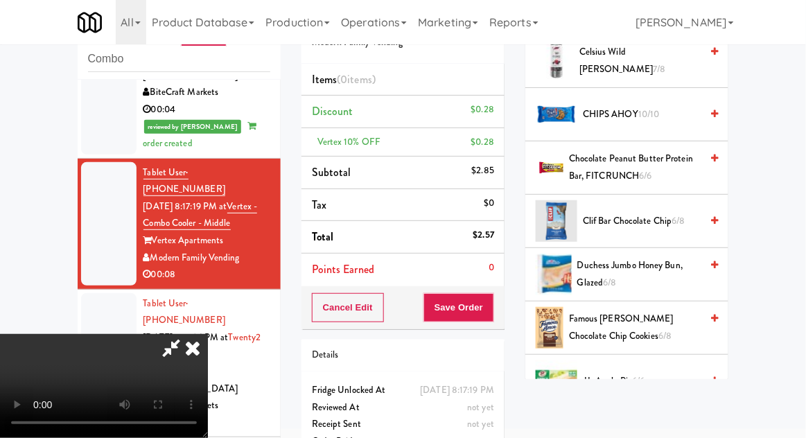
click at [496, 116] on li "Discount $0.28" at bounding box center [402, 112] width 203 height 33
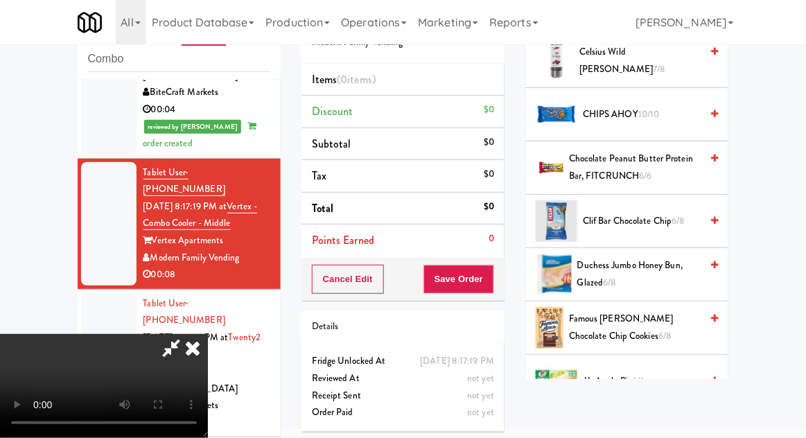
click at [208, 334] on icon at bounding box center [192, 348] width 30 height 28
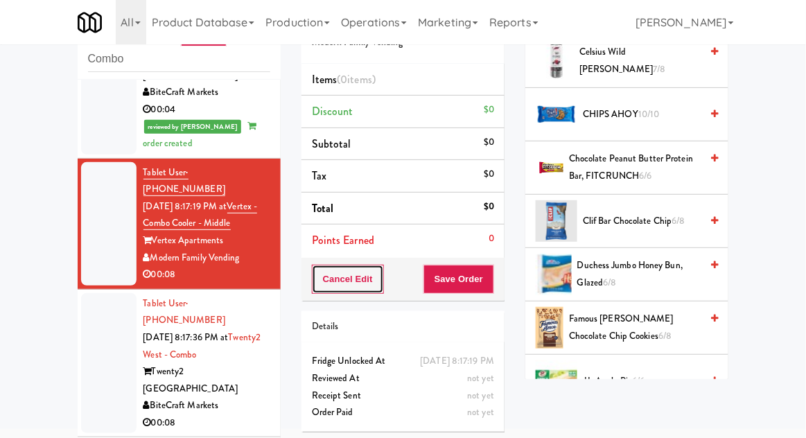
click at [331, 266] on button "Cancel Edit" at bounding box center [348, 279] width 72 height 29
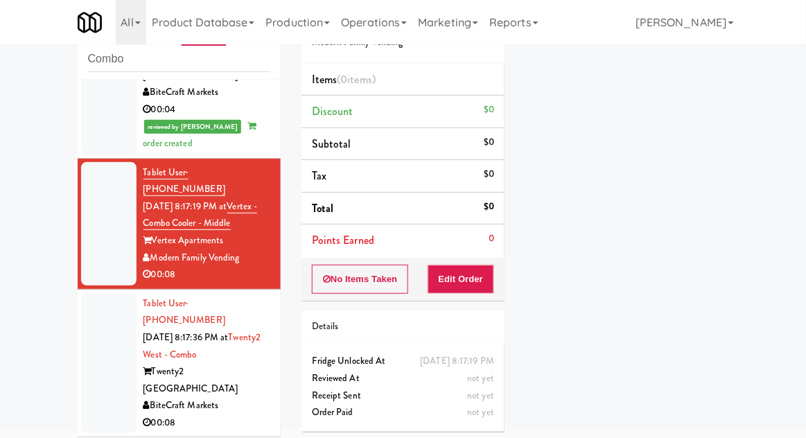
scroll to position [0, 0]
click at [568, 96] on button "Play" at bounding box center [560, 85] width 48 height 25
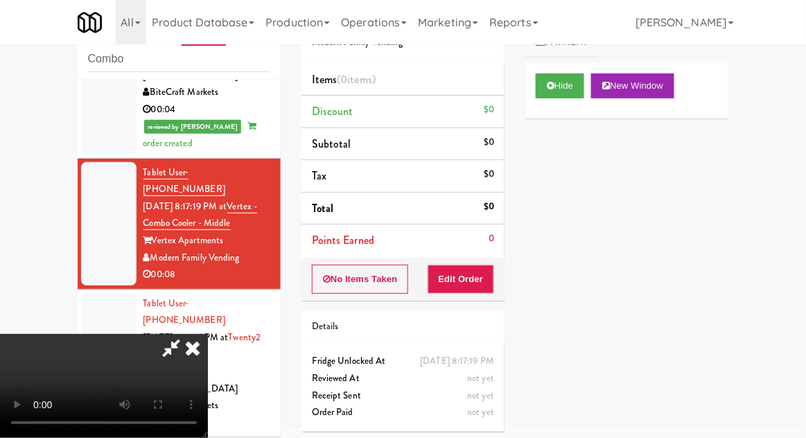
click at [208, 334] on icon at bounding box center [192, 348] width 30 height 28
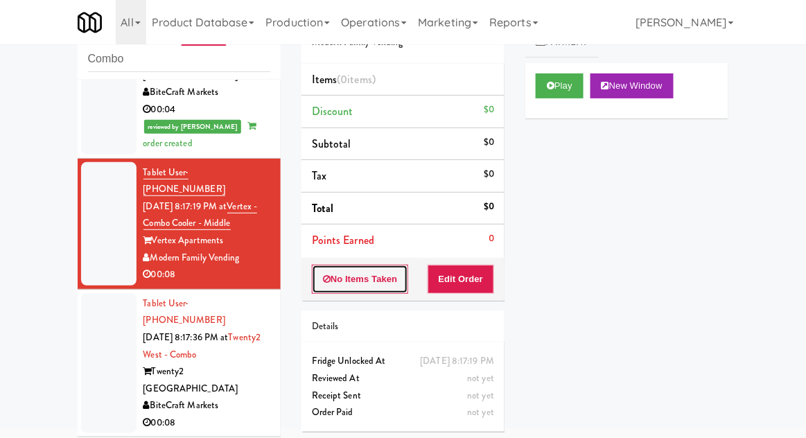
click at [329, 283] on button "No Items Taken" at bounding box center [360, 279] width 97 height 29
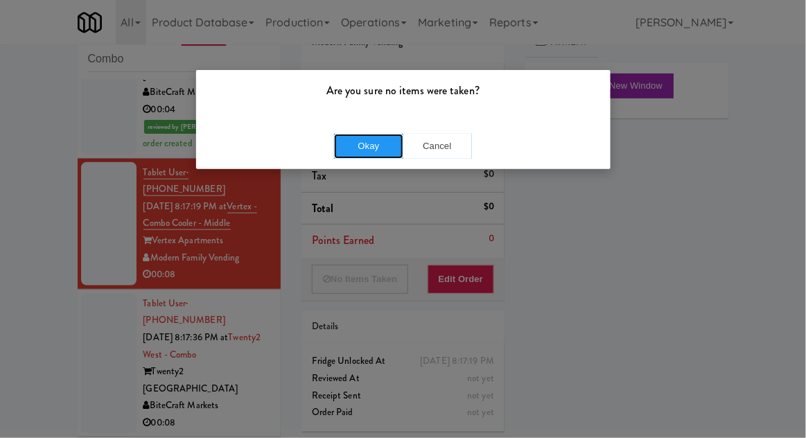
click at [360, 151] on button "Okay" at bounding box center [368, 146] width 69 height 25
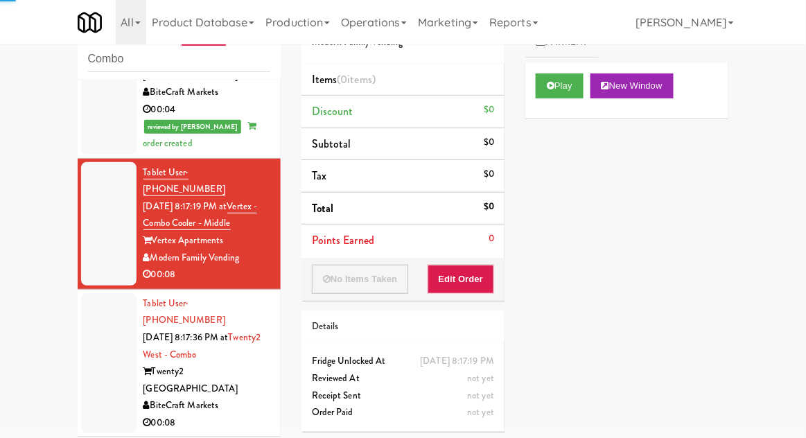
click at [89, 293] on div at bounding box center [108, 363] width 55 height 141
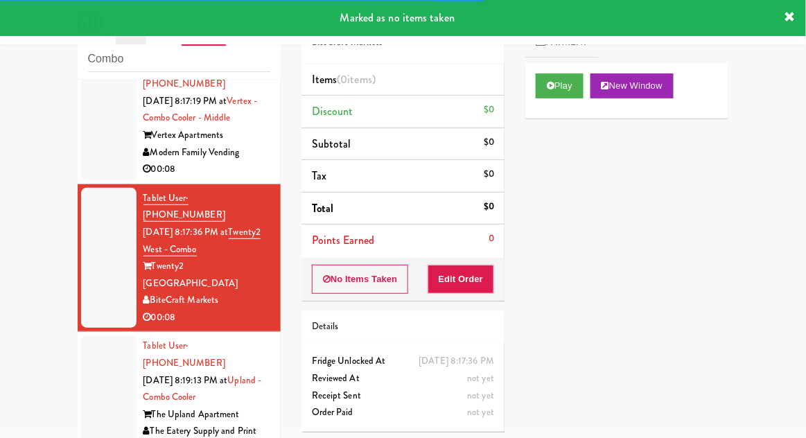
scroll to position [486, 0]
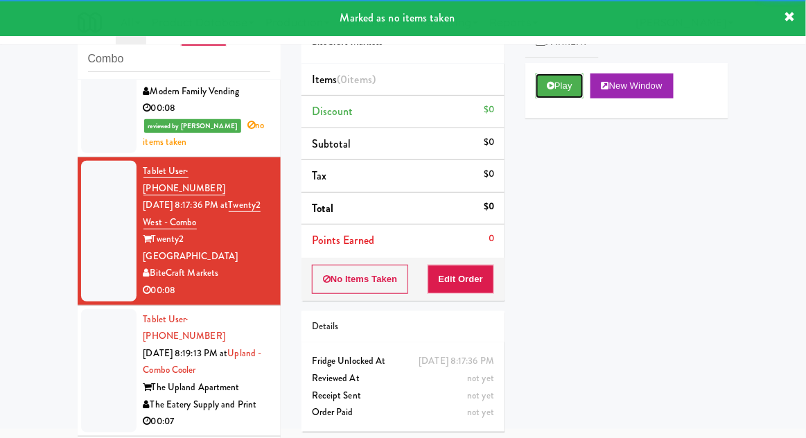
click at [568, 87] on button "Play" at bounding box center [560, 85] width 48 height 25
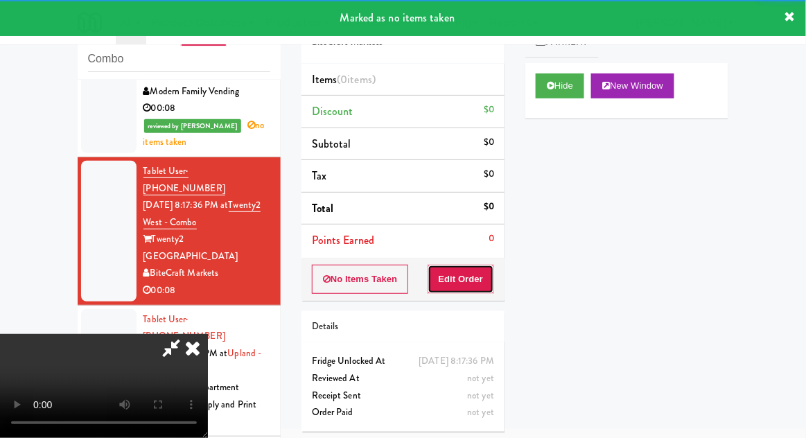
click at [473, 276] on button "Edit Order" at bounding box center [461, 279] width 67 height 29
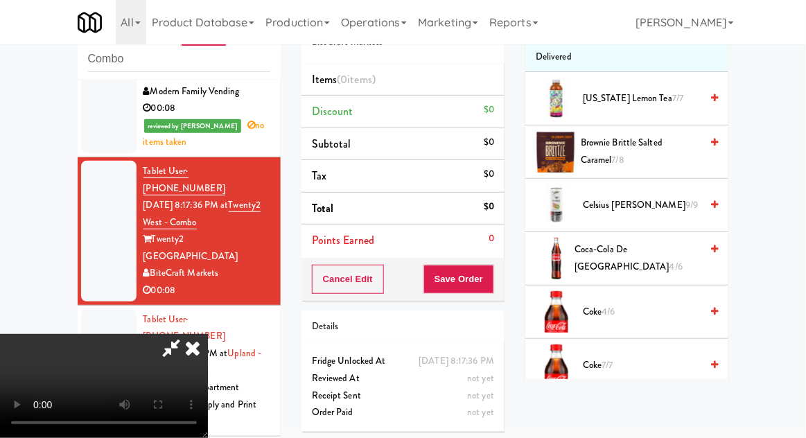
scroll to position [138, 0]
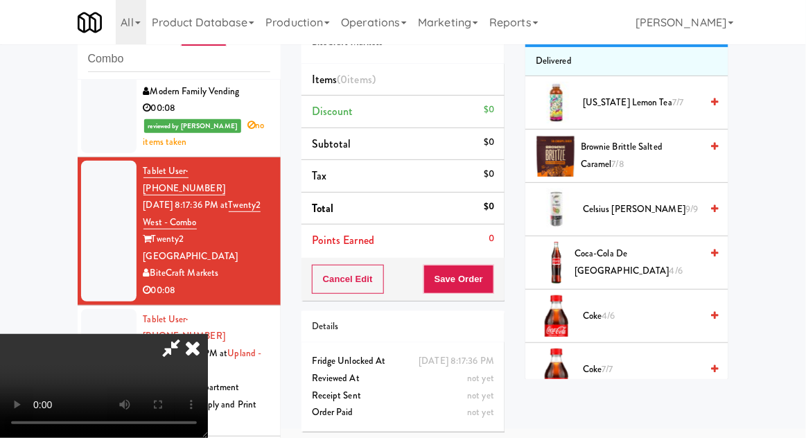
click at [678, 264] on span "4/6" at bounding box center [675, 270] width 13 height 13
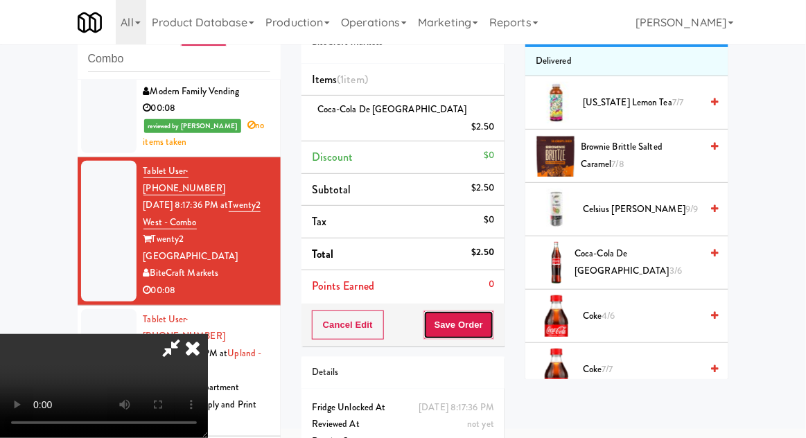
click at [491, 310] on button "Save Order" at bounding box center [458, 324] width 71 height 29
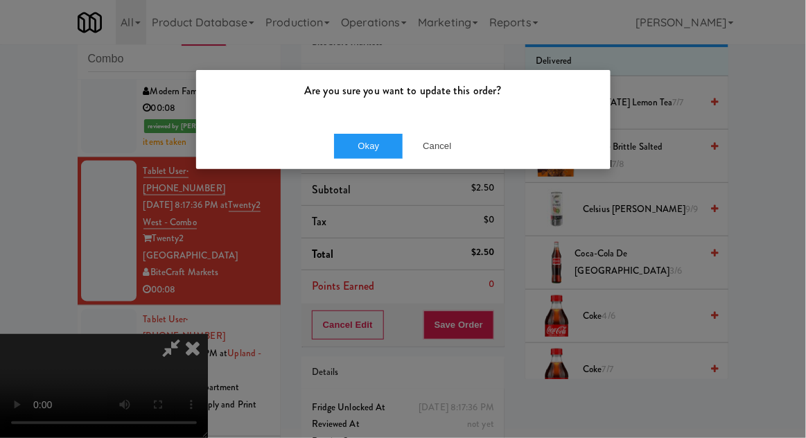
click at [349, 165] on div "Okay Cancel" at bounding box center [403, 146] width 414 height 46
click at [337, 153] on button "Okay" at bounding box center [368, 146] width 69 height 25
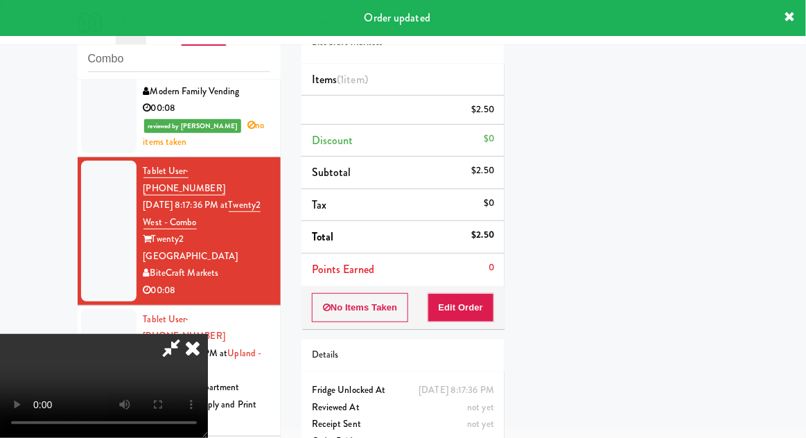
scroll to position [137, 0]
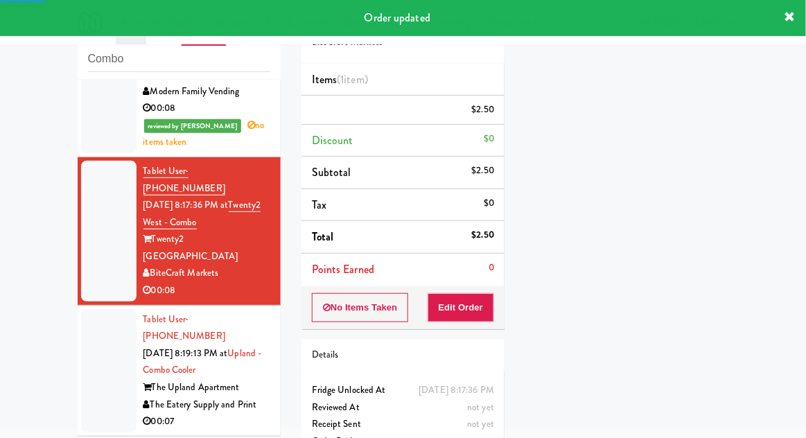
click at [97, 309] on div at bounding box center [108, 370] width 55 height 123
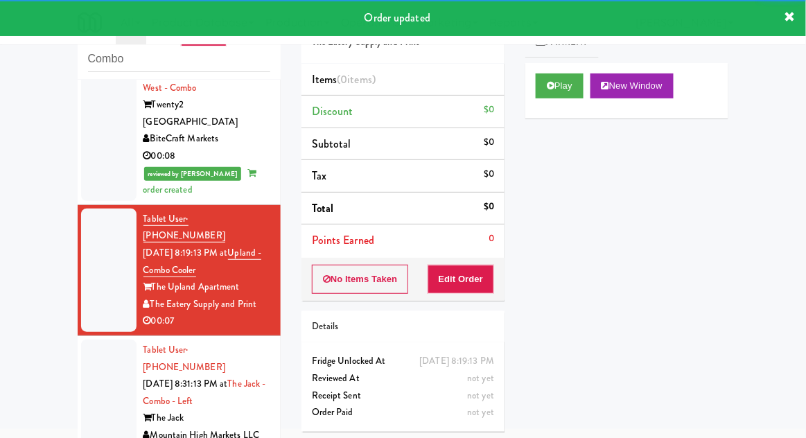
scroll to position [620, 0]
click at [574, 88] on button "Play" at bounding box center [560, 85] width 48 height 25
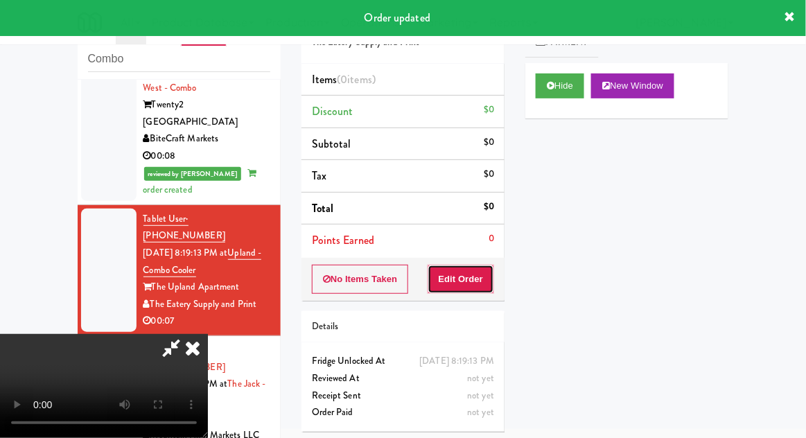
click at [475, 281] on button "Edit Order" at bounding box center [461, 279] width 67 height 29
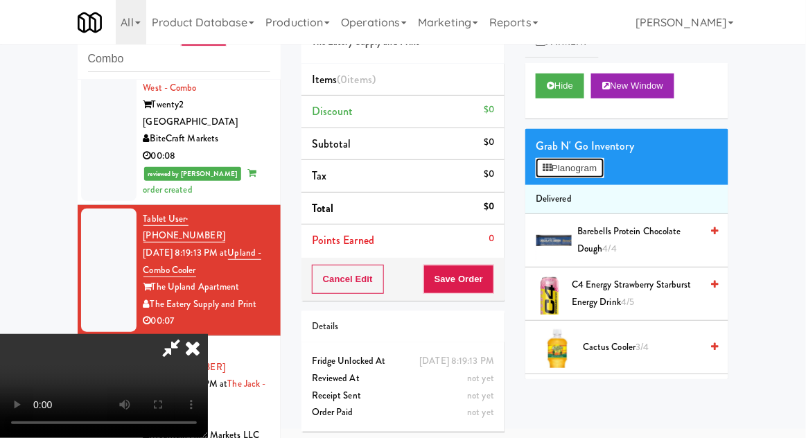
click at [600, 170] on button "Planogram" at bounding box center [570, 168] width 68 height 21
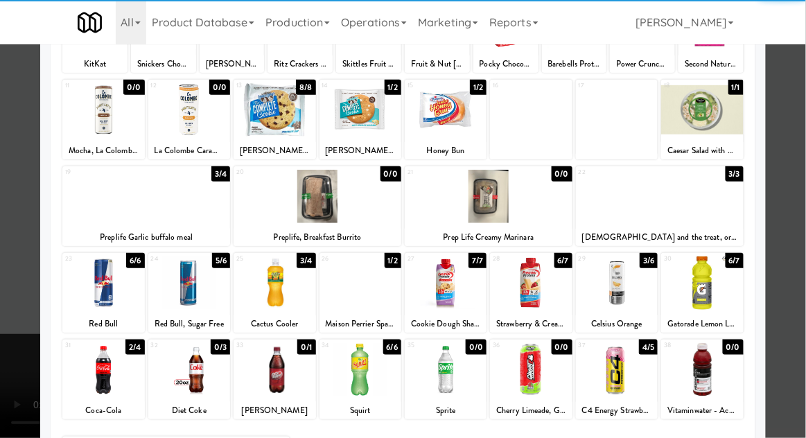
scroll to position [144, 0]
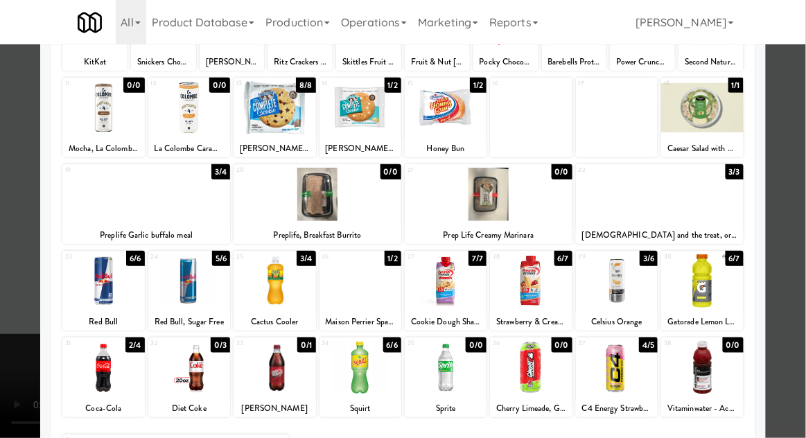
click at [457, 290] on div at bounding box center [446, 280] width 82 height 53
click at [18, 335] on div at bounding box center [403, 219] width 806 height 438
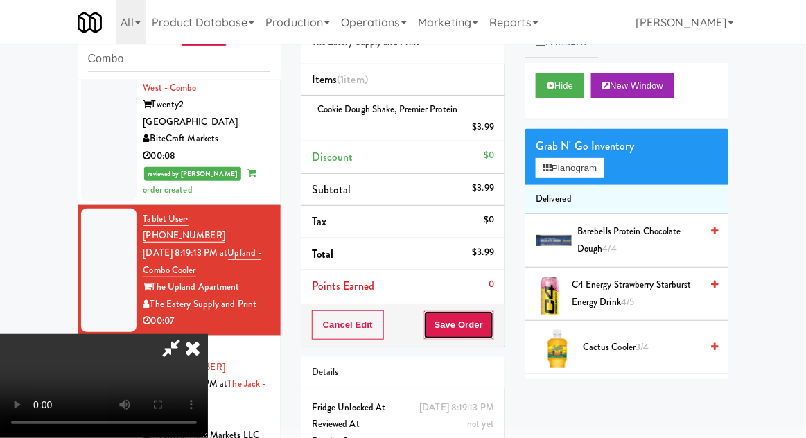
click at [492, 332] on button "Save Order" at bounding box center [458, 324] width 71 height 29
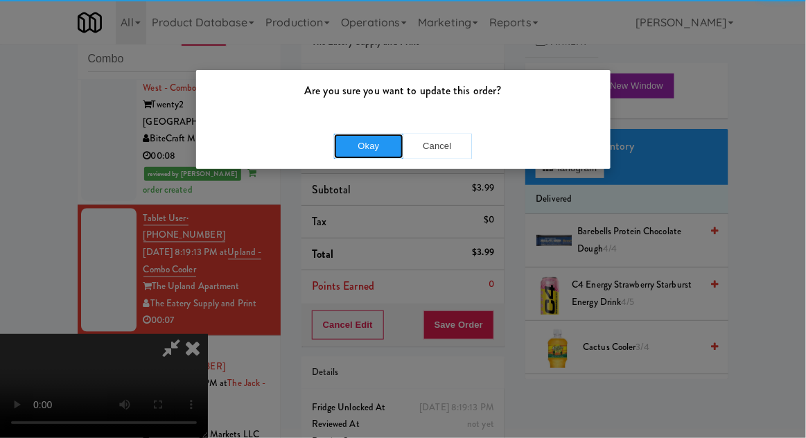
click at [359, 150] on button "Okay" at bounding box center [368, 146] width 69 height 25
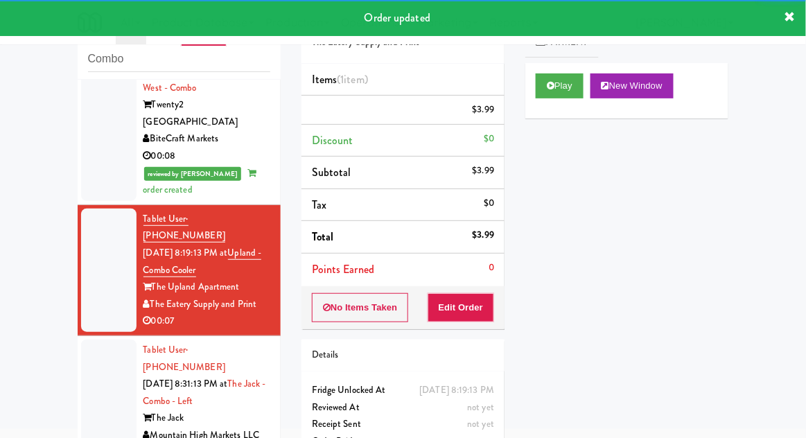
click at [86, 340] on div at bounding box center [108, 401] width 55 height 123
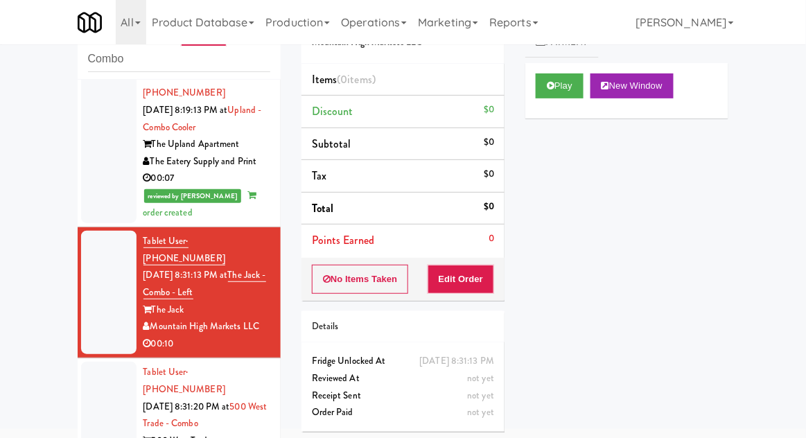
scroll to position [771, 0]
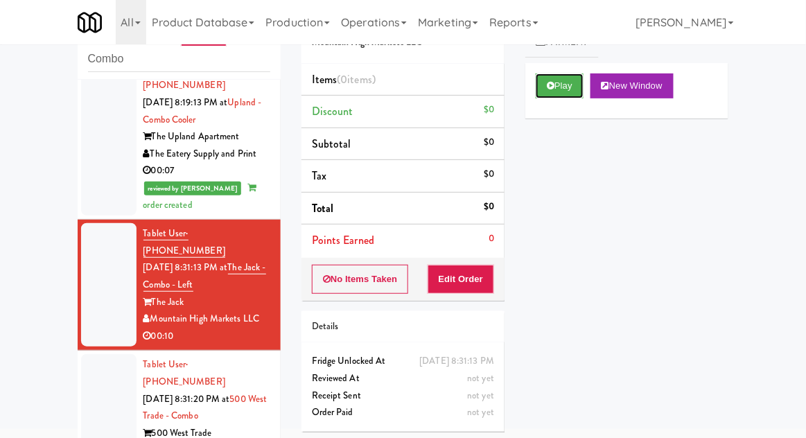
click at [564, 87] on button "Play" at bounding box center [560, 85] width 48 height 25
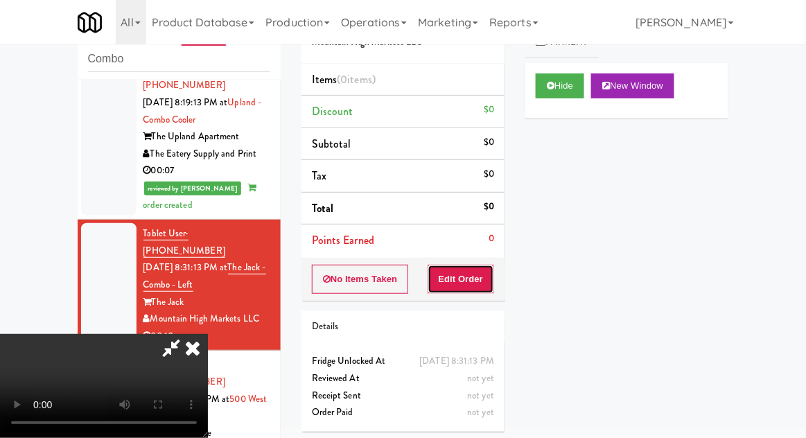
click at [464, 270] on button "Edit Order" at bounding box center [461, 279] width 67 height 29
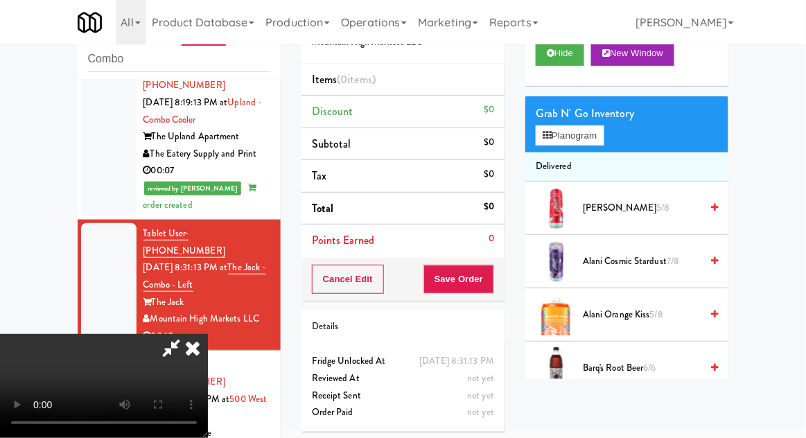
scroll to position [0, 0]
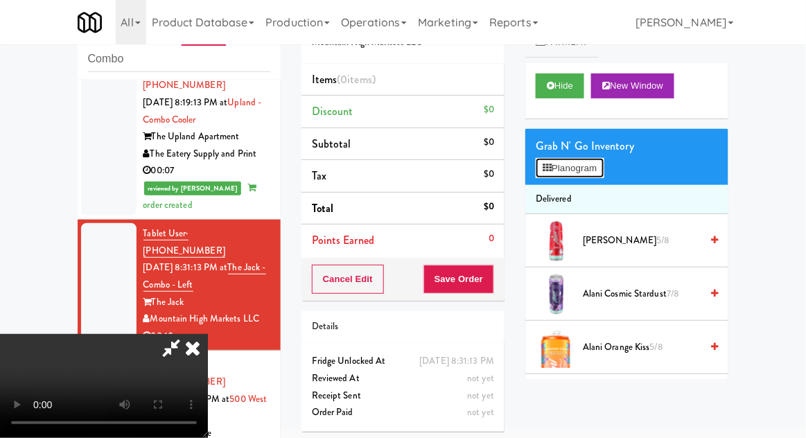
click at [593, 170] on button "Planogram" at bounding box center [570, 168] width 68 height 21
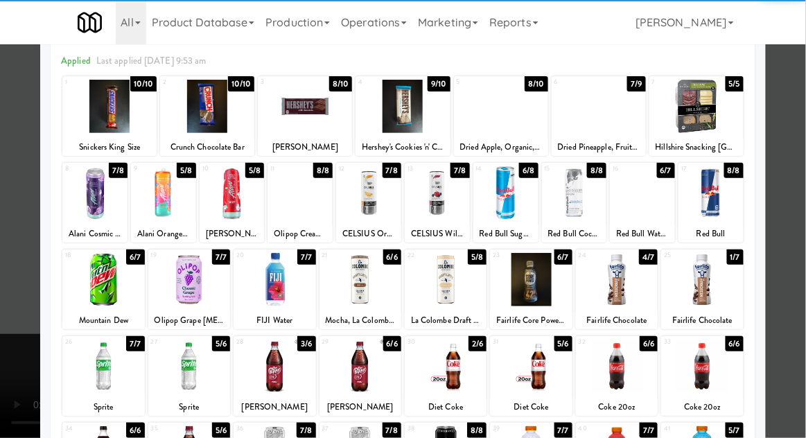
scroll to position [58, 0]
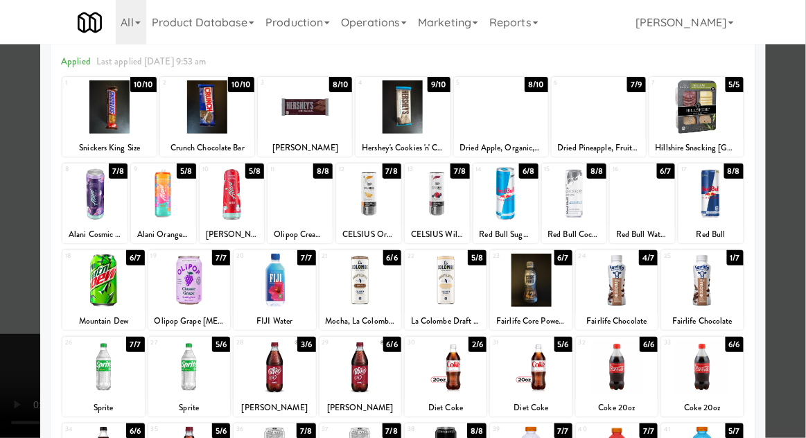
click at [347, 356] on div at bounding box center [360, 366] width 82 height 53
click at [794, 280] on div at bounding box center [403, 219] width 806 height 438
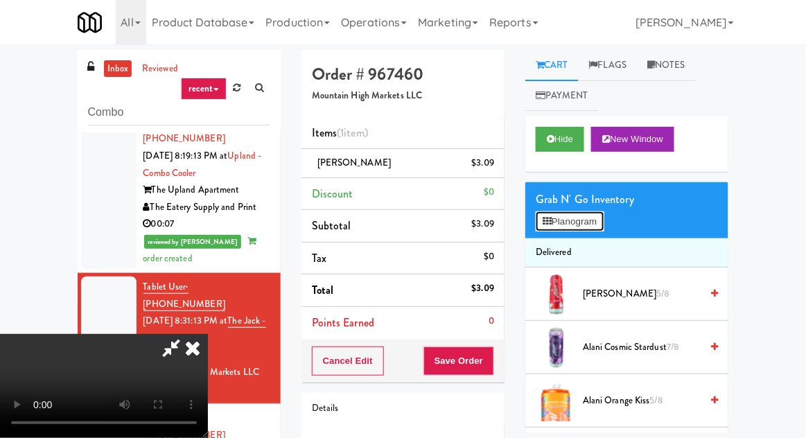
click at [570, 220] on button "Planogram" at bounding box center [570, 221] width 68 height 21
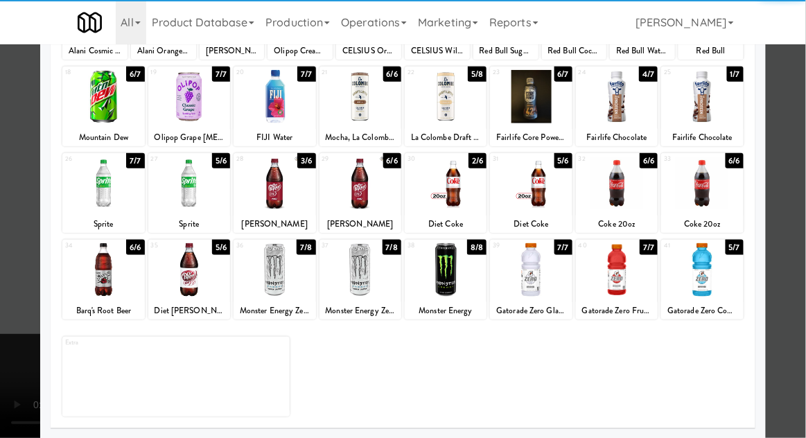
scroll to position [242, 0]
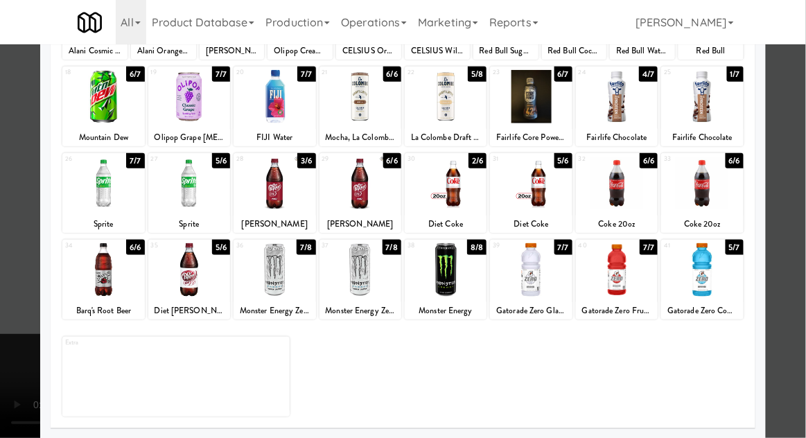
click at [631, 263] on div at bounding box center [617, 269] width 82 height 53
click at [797, 222] on div at bounding box center [403, 219] width 806 height 438
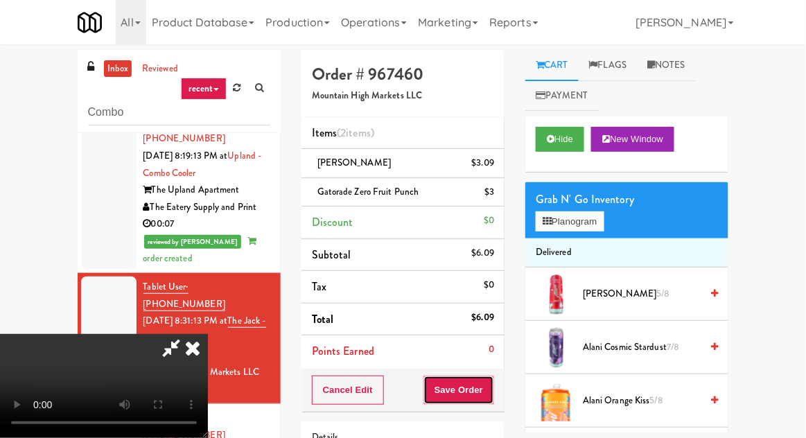
click at [493, 390] on button "Save Order" at bounding box center [458, 390] width 71 height 29
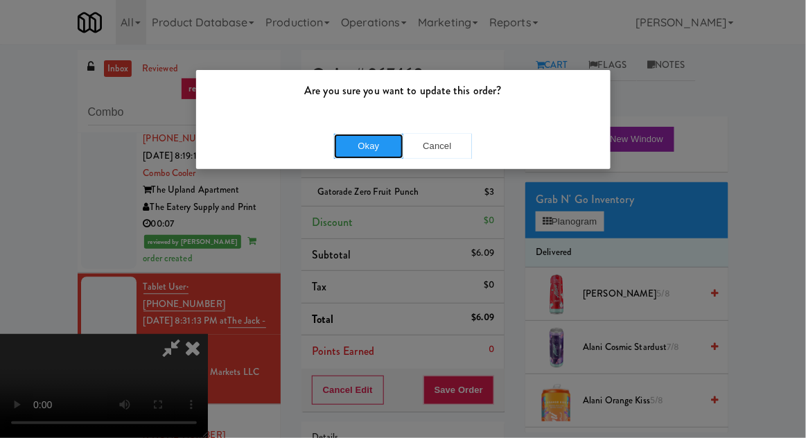
click at [363, 134] on button "Okay" at bounding box center [368, 146] width 69 height 25
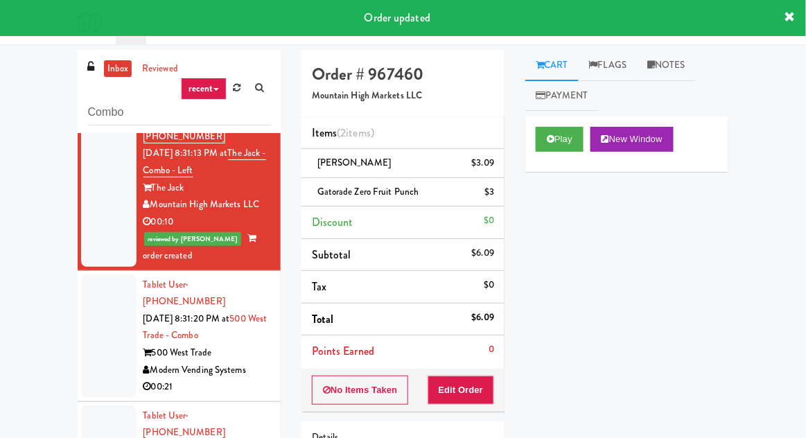
scroll to position [946, 0]
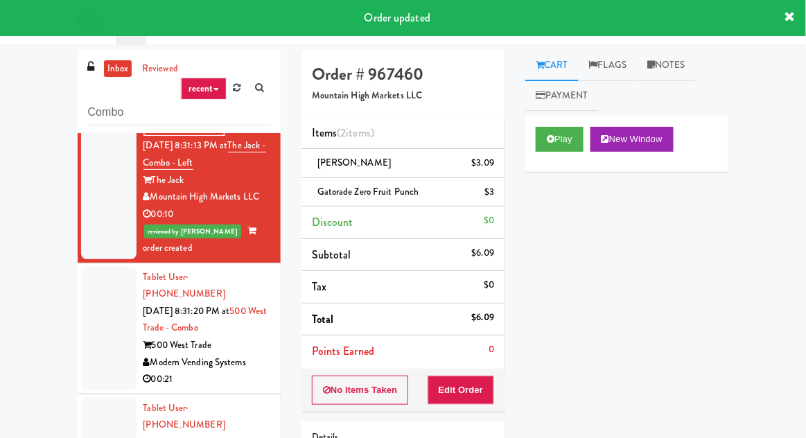
click at [95, 267] on div at bounding box center [108, 328] width 55 height 123
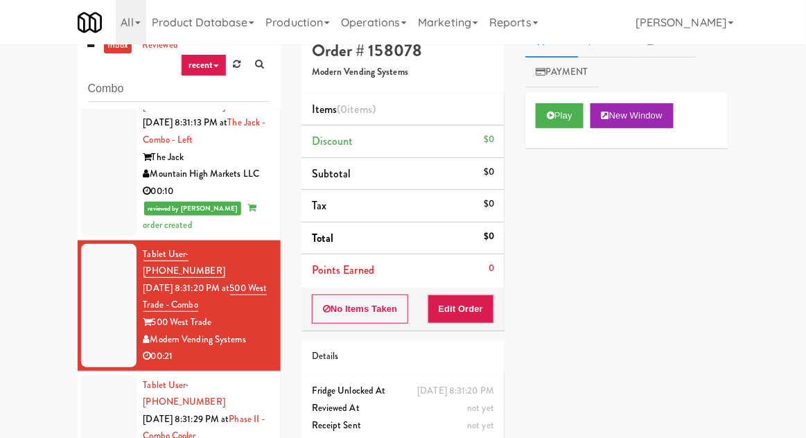
scroll to position [53, 0]
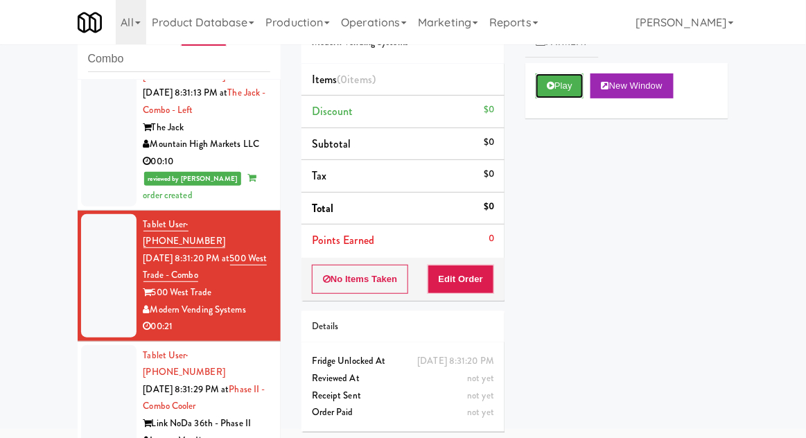
click at [565, 87] on button "Play" at bounding box center [560, 85] width 48 height 25
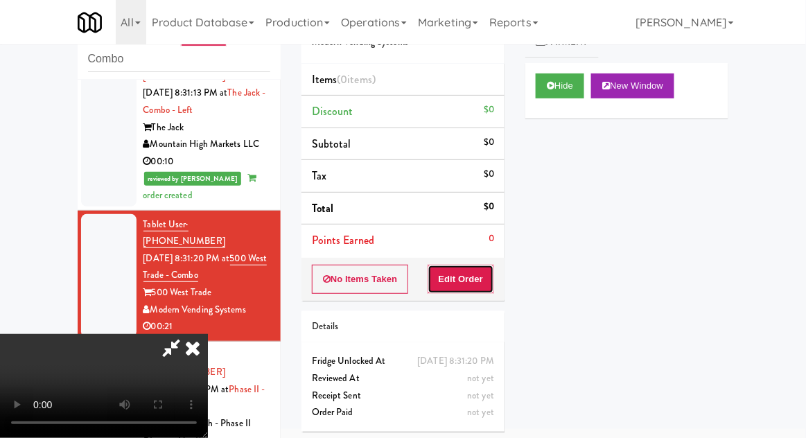
click at [463, 273] on button "Edit Order" at bounding box center [461, 279] width 67 height 29
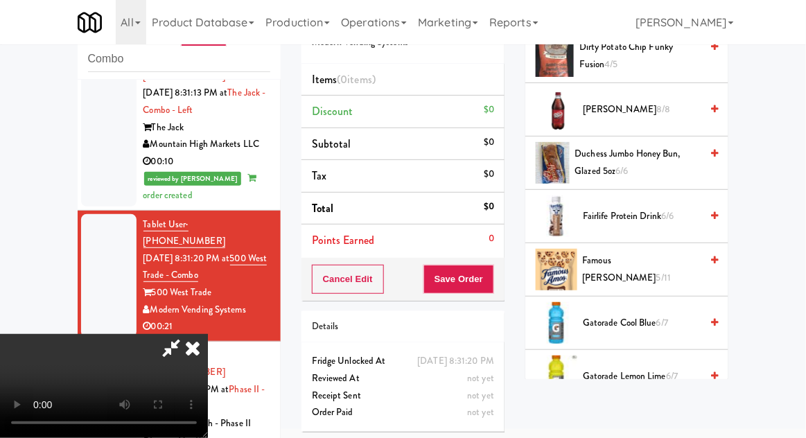
scroll to position [663, 0]
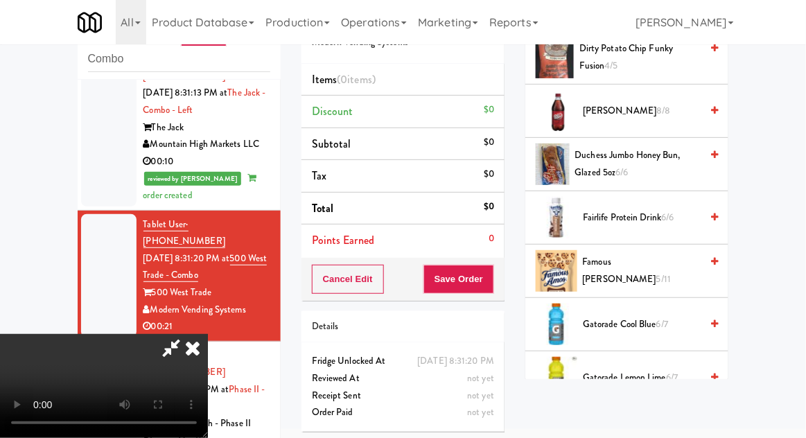
click at [671, 272] on span "5/11" at bounding box center [663, 278] width 15 height 13
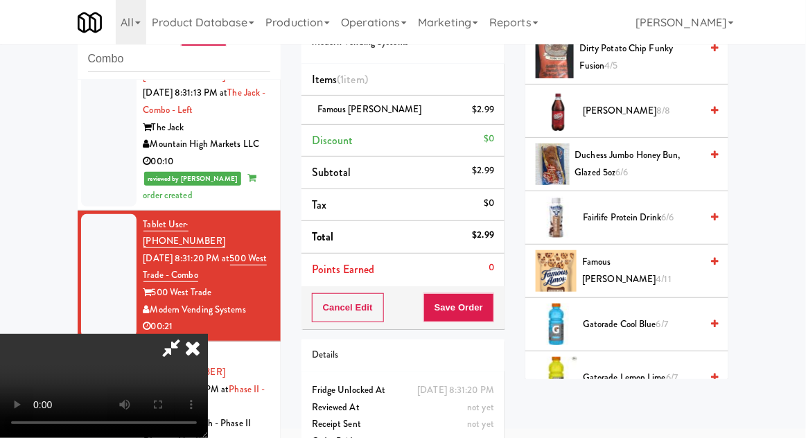
click at [649, 272] on span "Famous [PERSON_NAME] 4/11" at bounding box center [641, 271] width 119 height 34
click at [492, 317] on button "Save Order" at bounding box center [458, 307] width 71 height 29
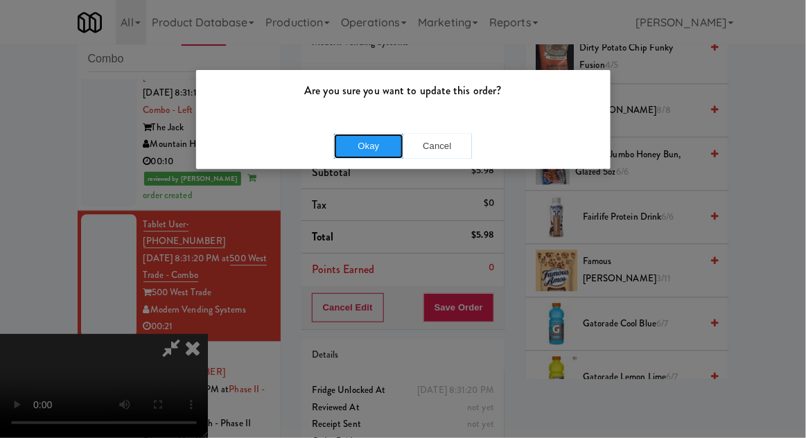
click at [340, 144] on button "Okay" at bounding box center [368, 146] width 69 height 25
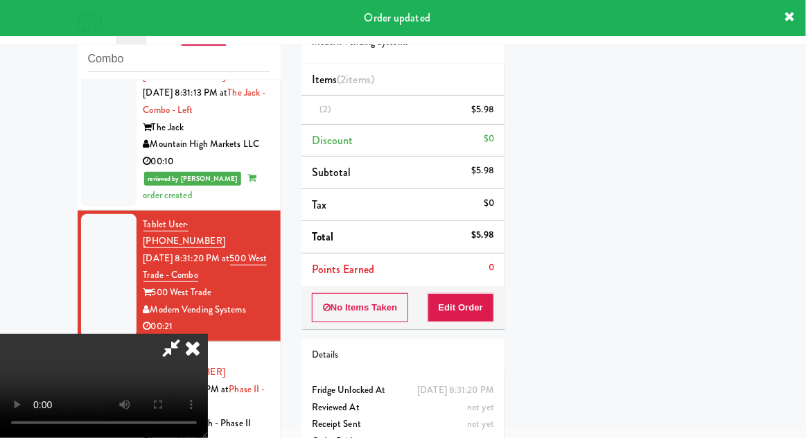
scroll to position [137, 0]
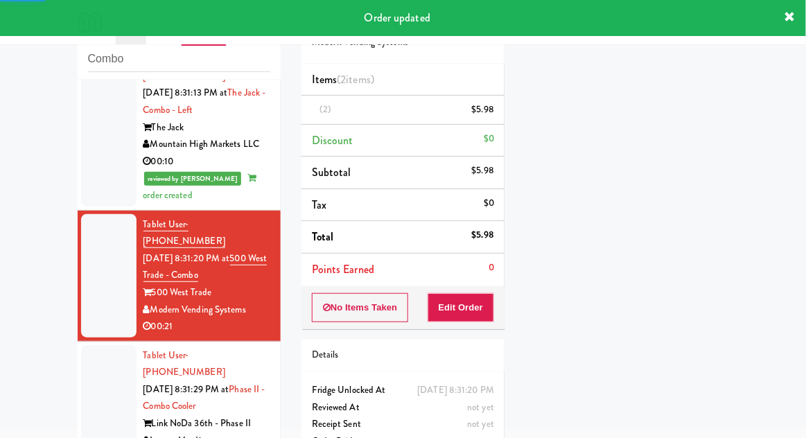
click at [87, 345] on div at bounding box center [108, 406] width 55 height 123
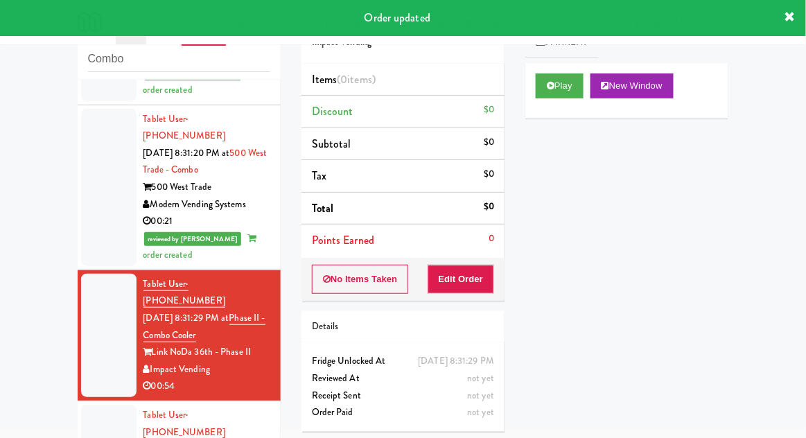
scroll to position [1049, 0]
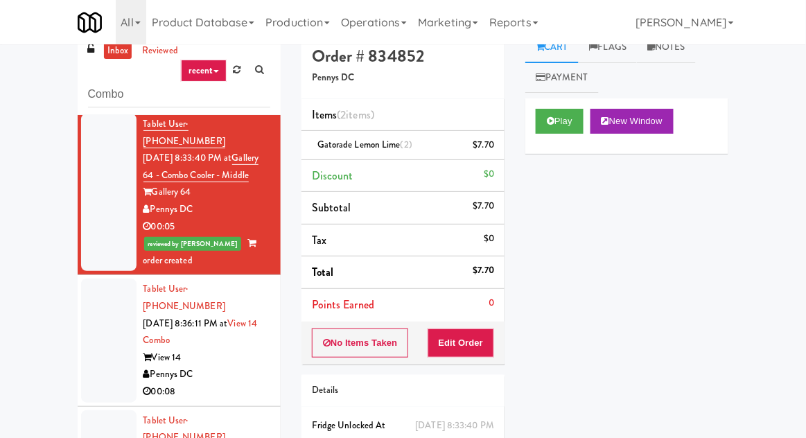
scroll to position [11, 0]
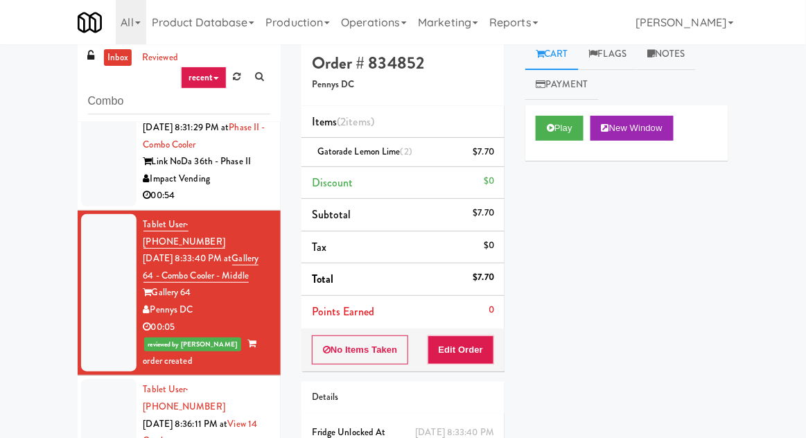
click at [96, 379] on div at bounding box center [108, 440] width 55 height 123
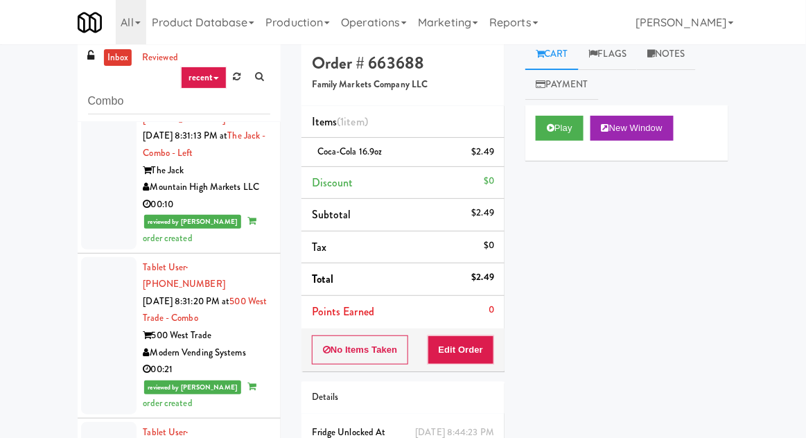
scroll to position [944, 0]
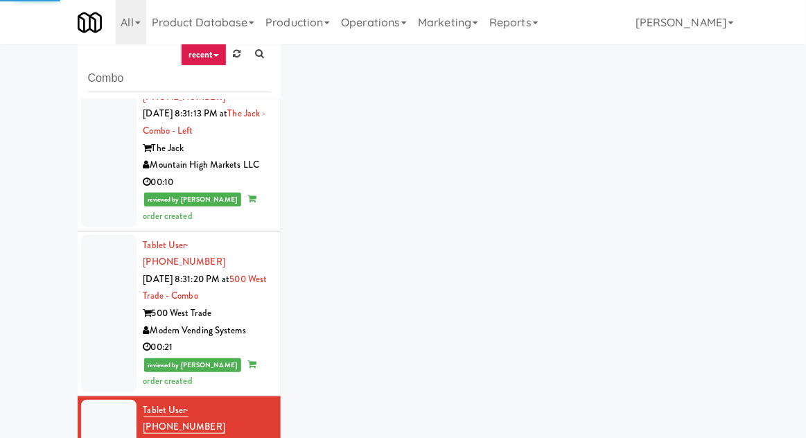
scroll to position [53, 0]
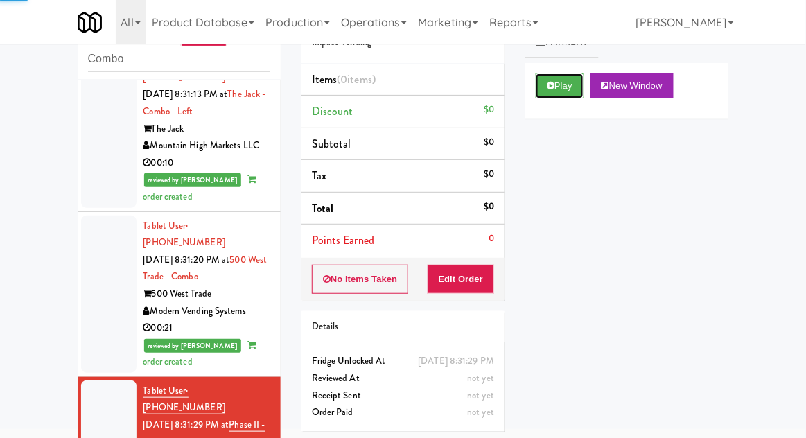
click at [565, 94] on button "Play" at bounding box center [560, 85] width 48 height 25
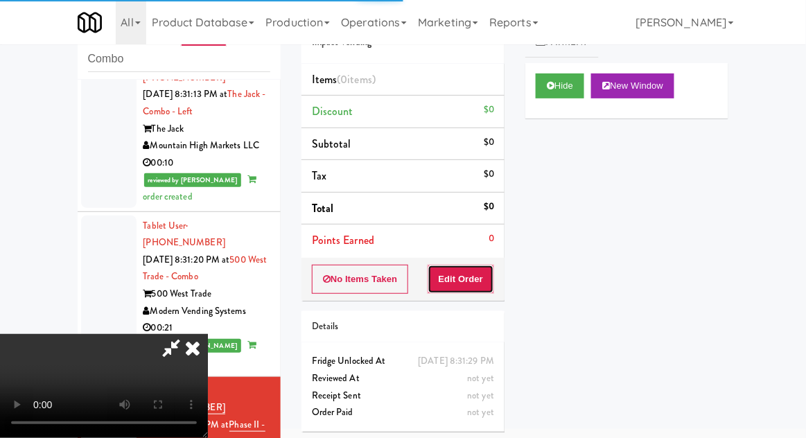
click at [486, 276] on button "Edit Order" at bounding box center [461, 279] width 67 height 29
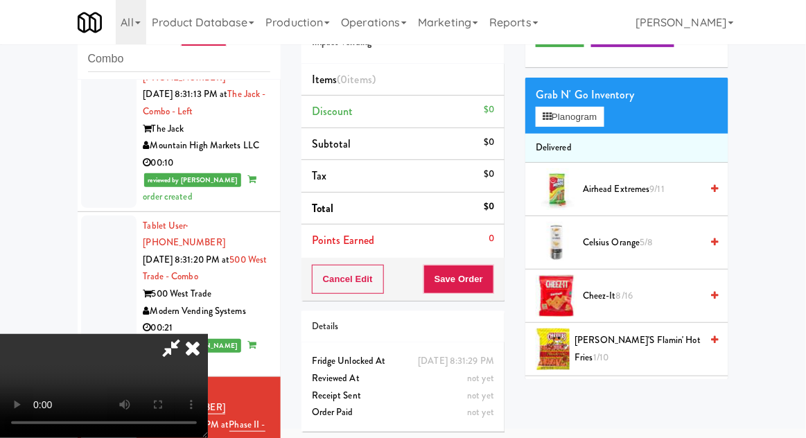
scroll to position [0, 0]
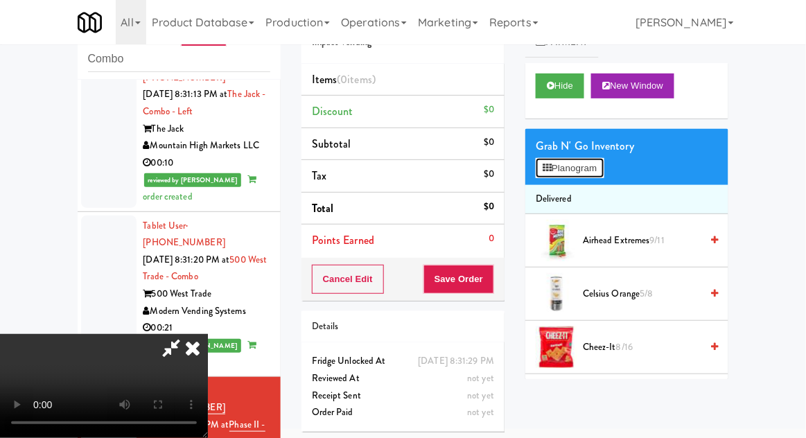
click at [587, 159] on button "Planogram" at bounding box center [570, 168] width 68 height 21
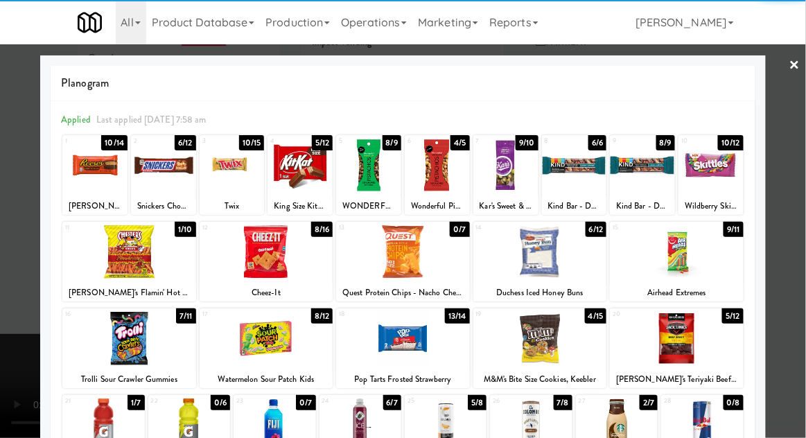
click at [576, 274] on div at bounding box center [540, 251] width 134 height 53
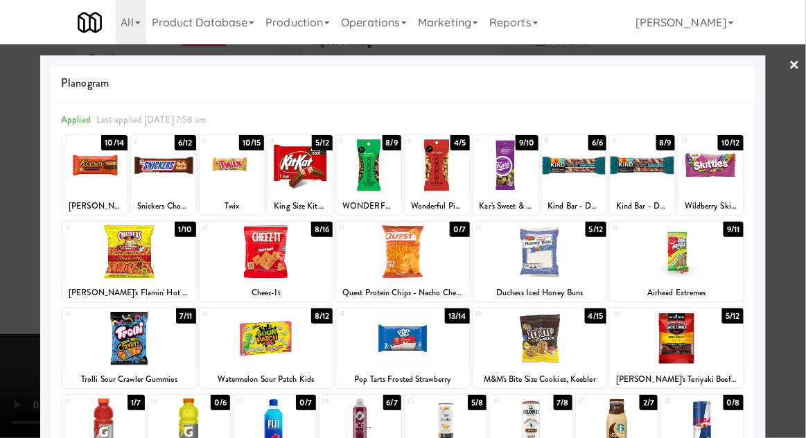
click at [800, 233] on div at bounding box center [403, 219] width 806 height 438
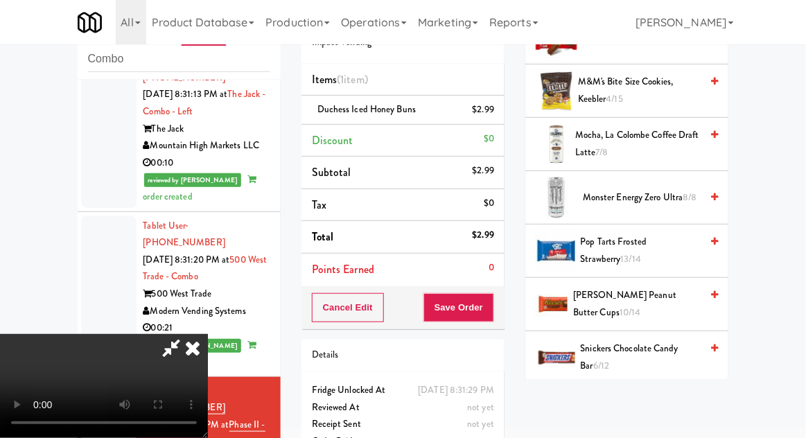
scroll to position [829, 0]
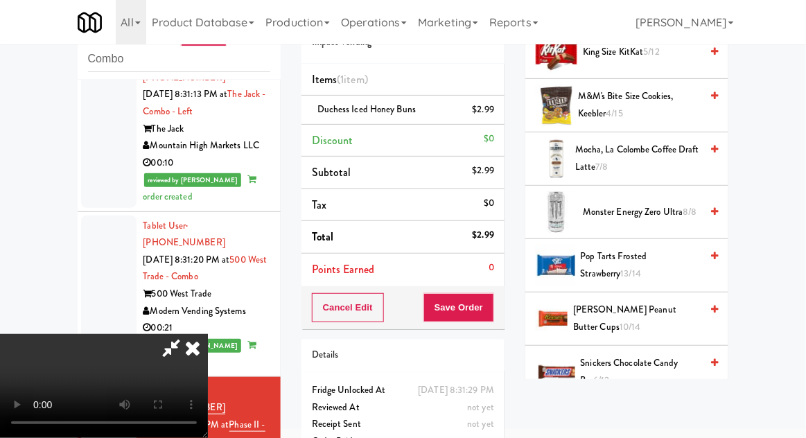
click at [650, 261] on span "Pop Tarts Frosted Strawberry 13/14" at bounding box center [641, 265] width 121 height 34
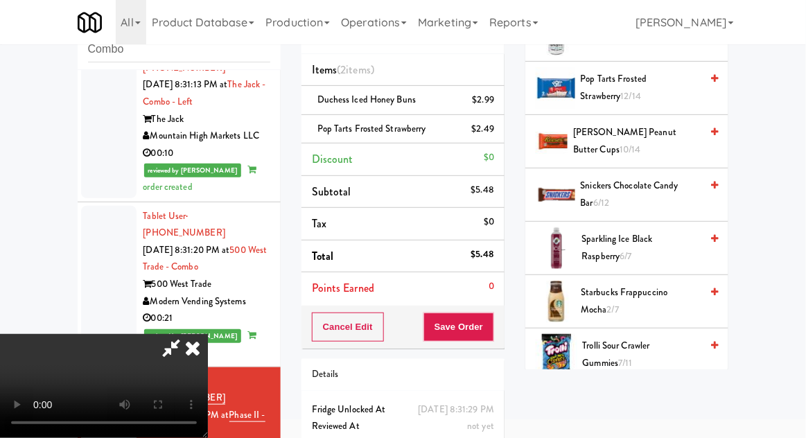
scroll to position [995, 0]
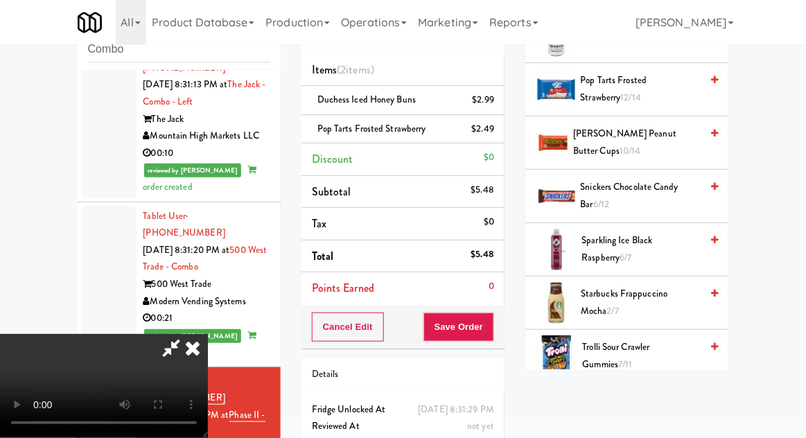
click at [671, 184] on span "Snickers Chocolate Candy Bar 6/12" at bounding box center [641, 196] width 121 height 34
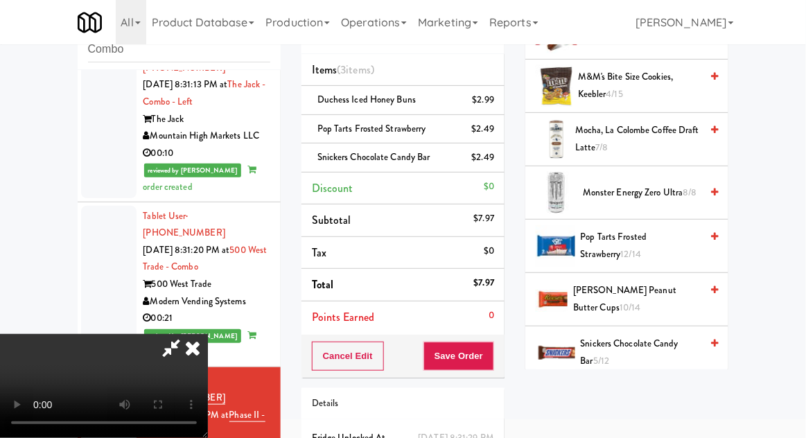
scroll to position [835, 0]
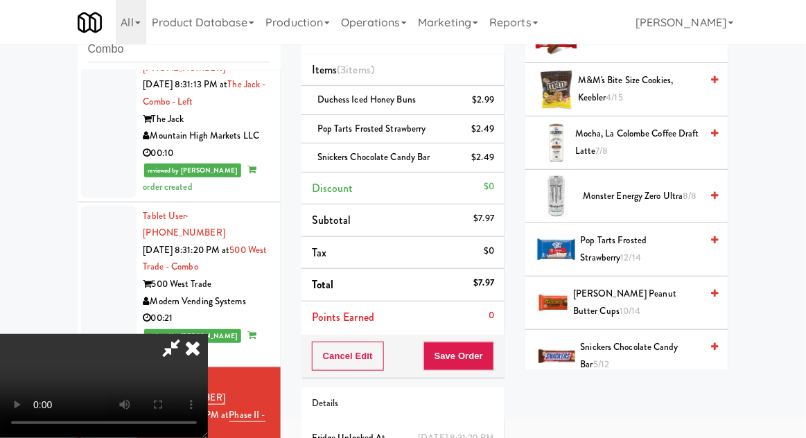
click at [646, 249] on span "Pop Tarts Frosted Strawberry 12/14" at bounding box center [641, 249] width 121 height 34
click at [494, 359] on button "Save Order" at bounding box center [458, 356] width 71 height 29
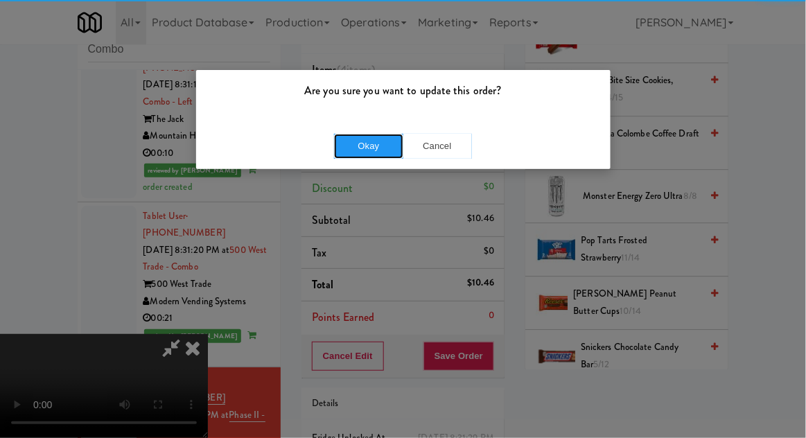
click at [347, 150] on button "Okay" at bounding box center [368, 146] width 69 height 25
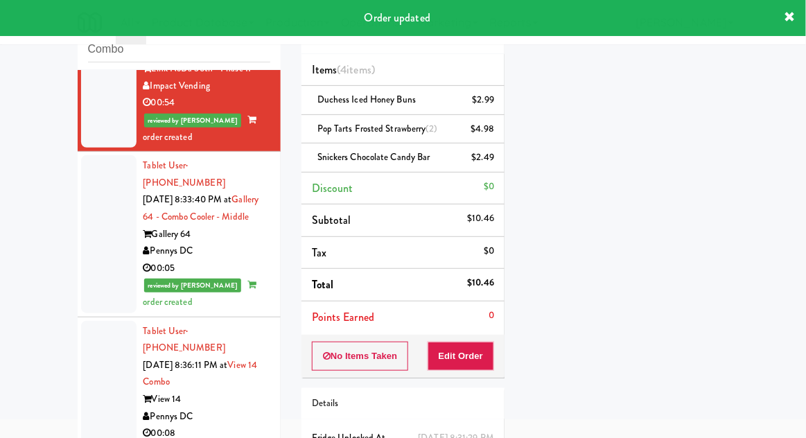
scroll to position [1327, 0]
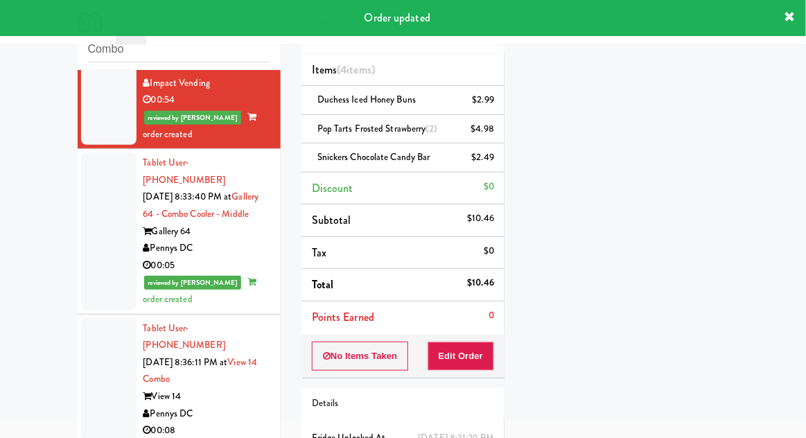
click at [88, 318] on div at bounding box center [108, 379] width 55 height 123
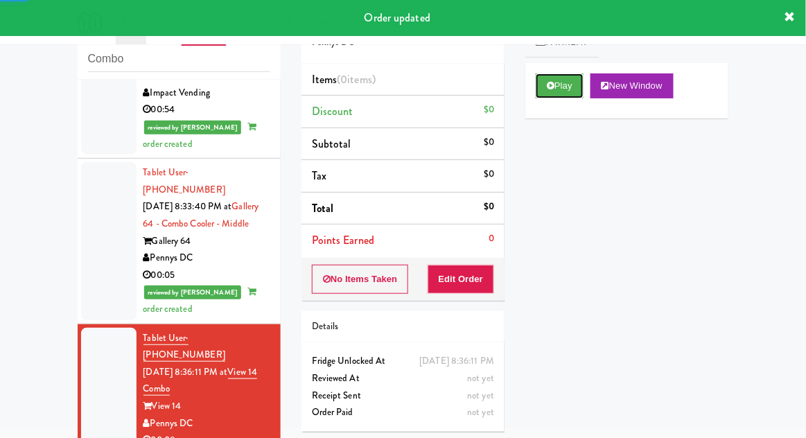
click at [575, 78] on button "Play" at bounding box center [560, 85] width 48 height 25
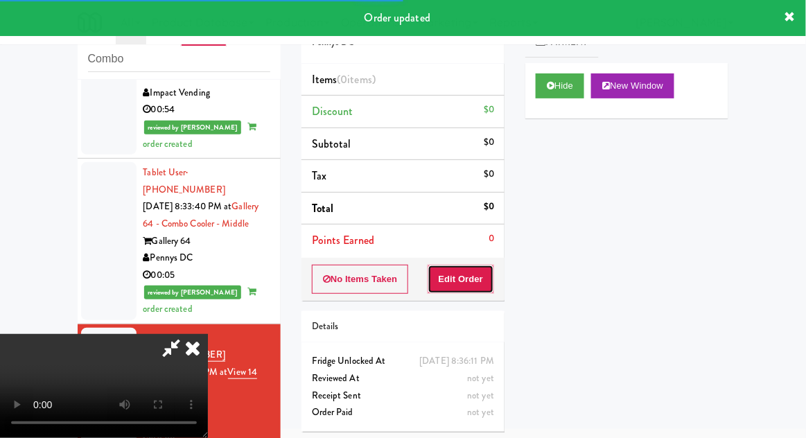
click at [474, 269] on button "Edit Order" at bounding box center [461, 279] width 67 height 29
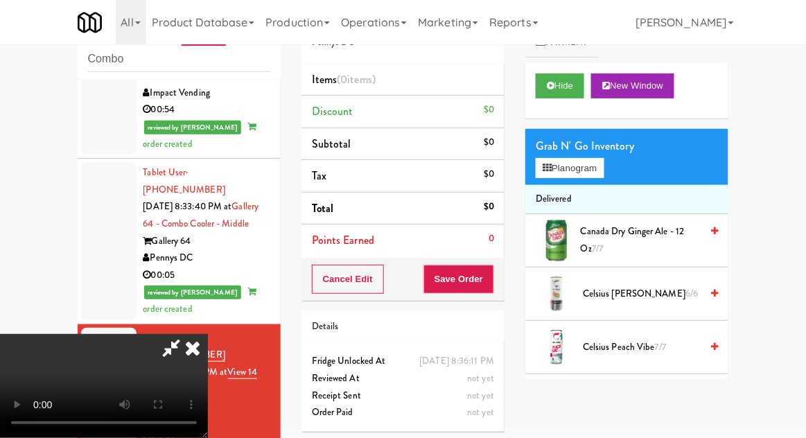
scroll to position [0, 0]
click at [578, 173] on button "Planogram" at bounding box center [570, 168] width 68 height 21
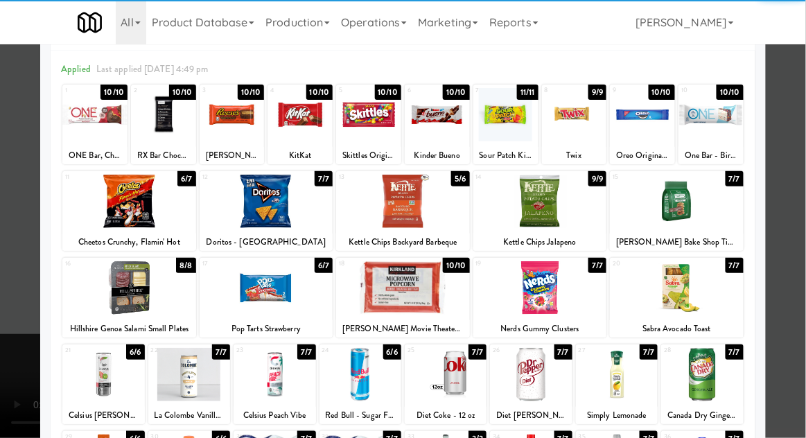
scroll to position [53, 0]
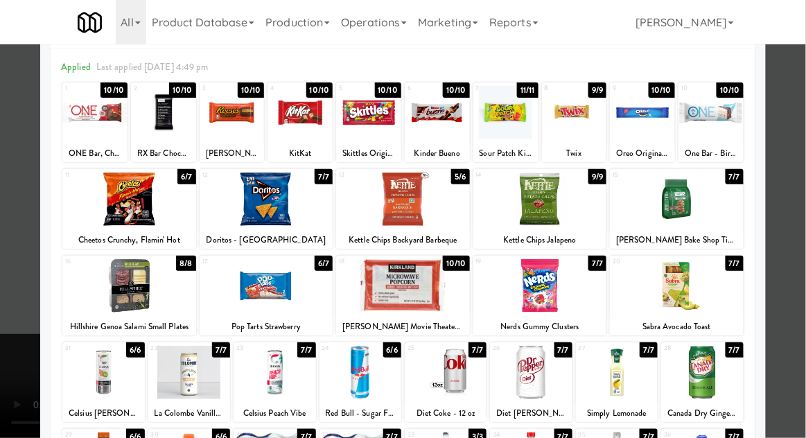
click at [472, 387] on div at bounding box center [446, 372] width 82 height 53
click at [464, 395] on div at bounding box center [446, 372] width 82 height 53
click at [10, 296] on div at bounding box center [403, 219] width 806 height 438
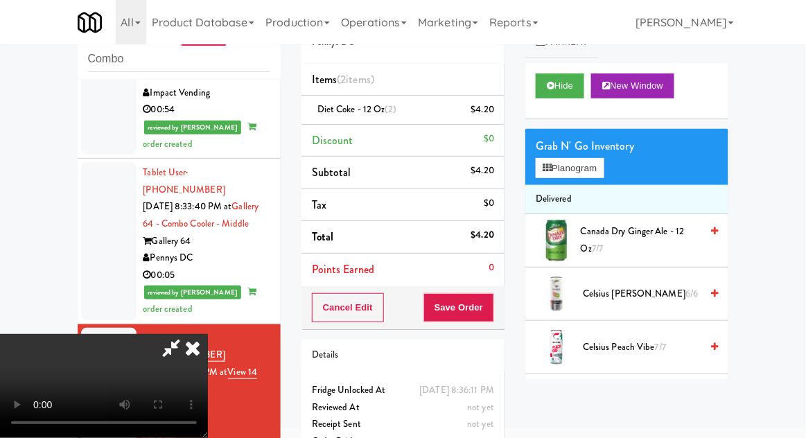
scroll to position [51, 0]
click at [486, 312] on button "Save Order" at bounding box center [458, 307] width 71 height 29
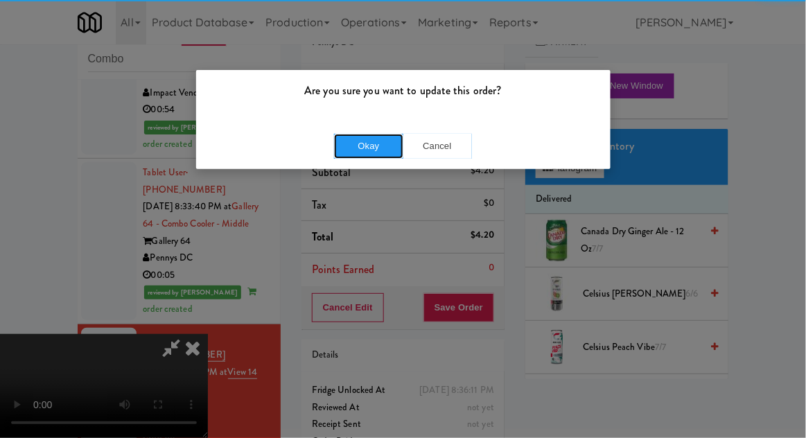
click at [367, 152] on button "Okay" at bounding box center [368, 146] width 69 height 25
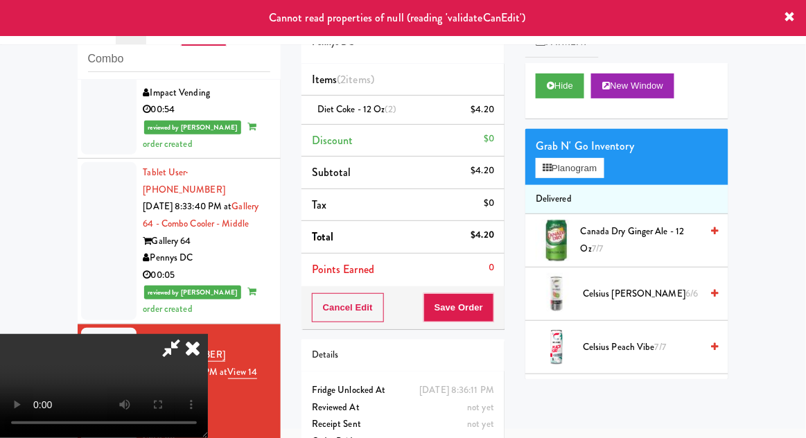
scroll to position [0, 0]
click at [208, 334] on icon at bounding box center [192, 348] width 30 height 28
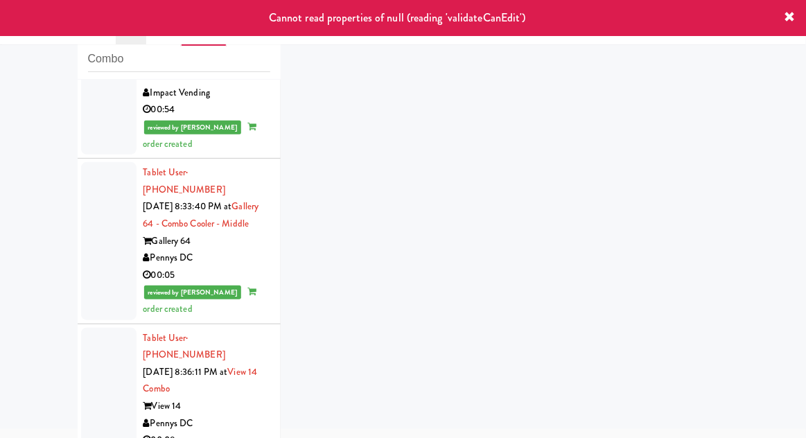
click at [99, 328] on div at bounding box center [108, 389] width 55 height 123
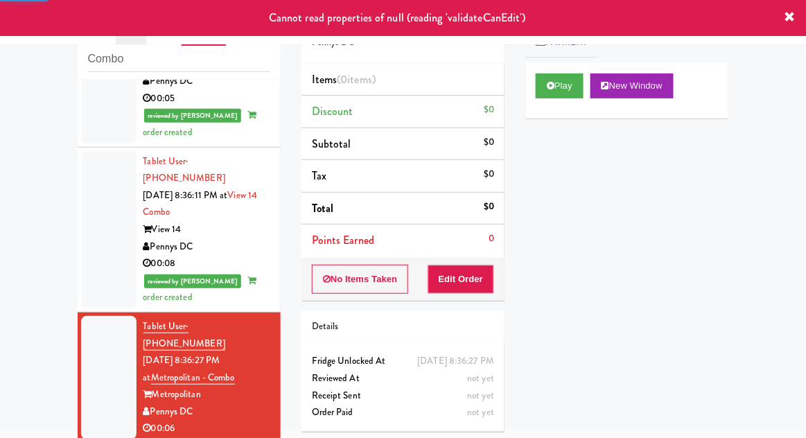
scroll to position [1505, 0]
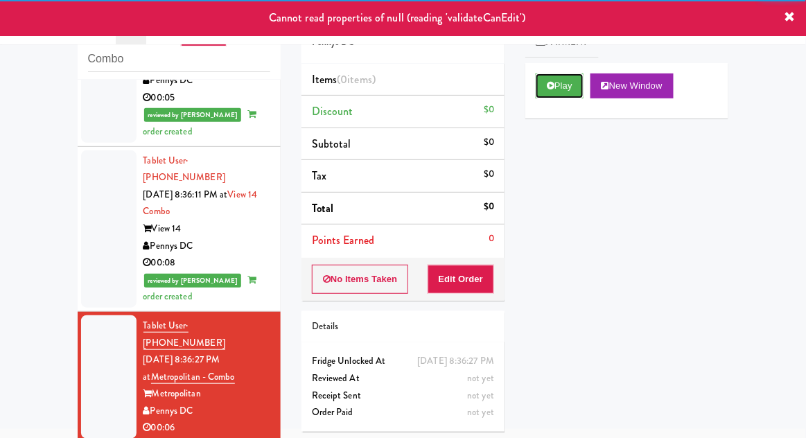
click at [572, 82] on button "Play" at bounding box center [560, 85] width 48 height 25
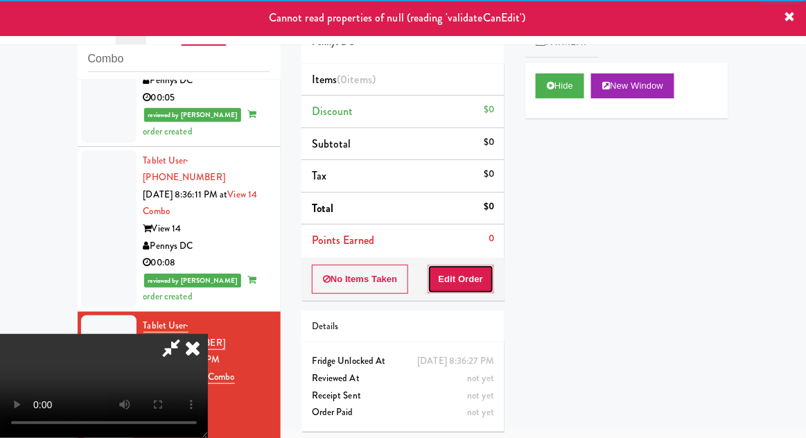
click at [478, 270] on button "Edit Order" at bounding box center [461, 279] width 67 height 29
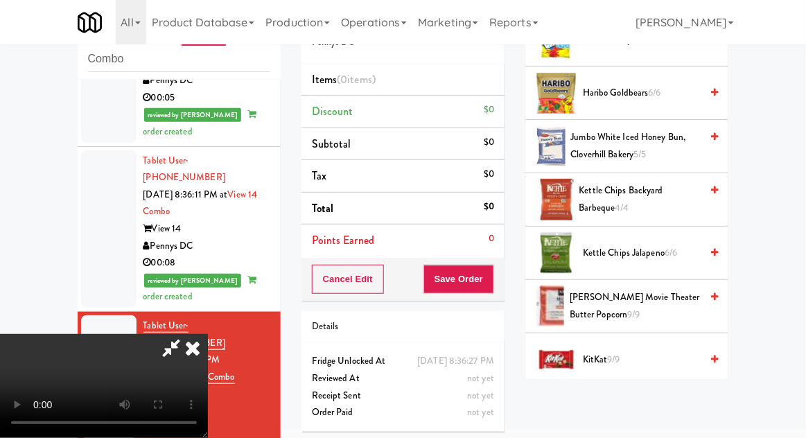
scroll to position [477, 0]
click at [665, 188] on span "Kettle Chips Backyard Barbeque 4/4" at bounding box center [640, 199] width 122 height 34
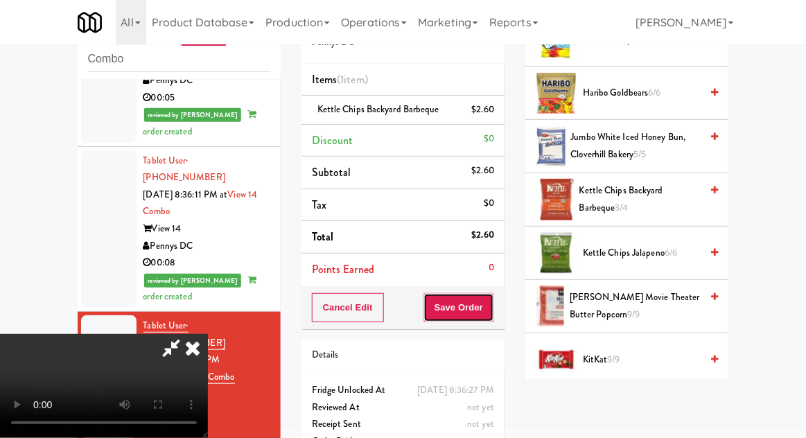
click at [491, 310] on button "Save Order" at bounding box center [458, 307] width 71 height 29
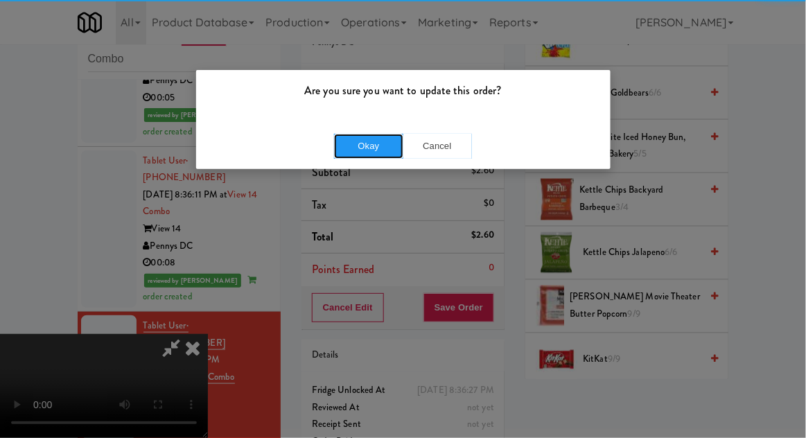
click at [348, 147] on button "Okay" at bounding box center [368, 146] width 69 height 25
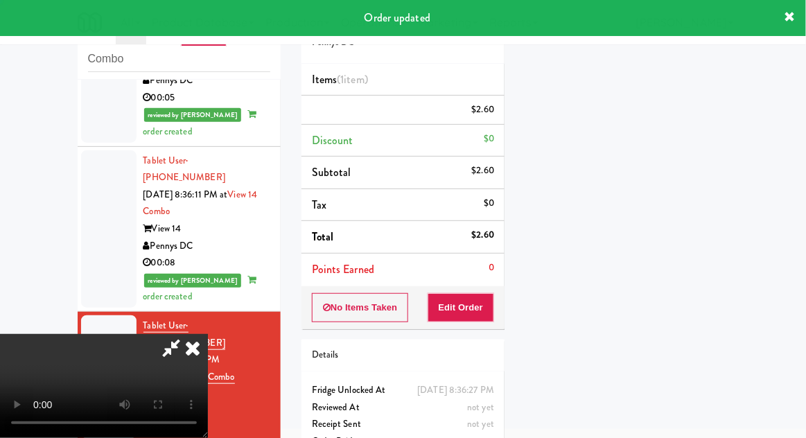
scroll to position [137, 0]
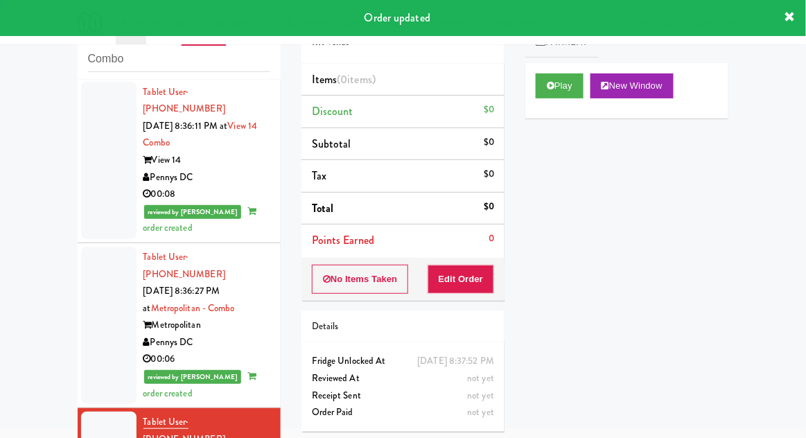
scroll to position [1622, 0]
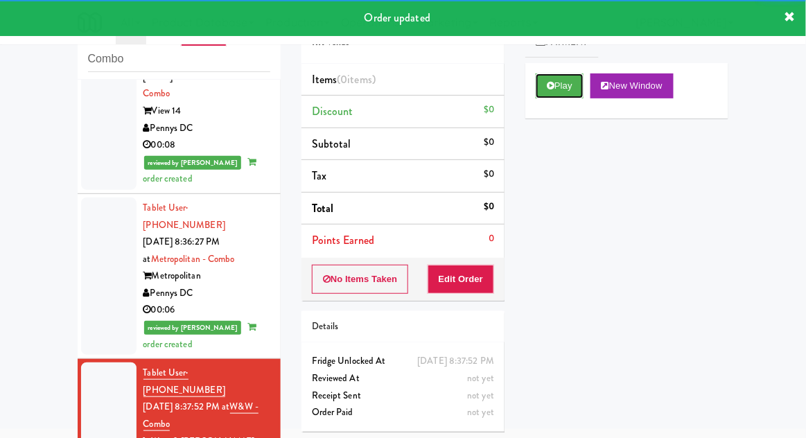
click at [570, 94] on button "Play" at bounding box center [560, 85] width 48 height 25
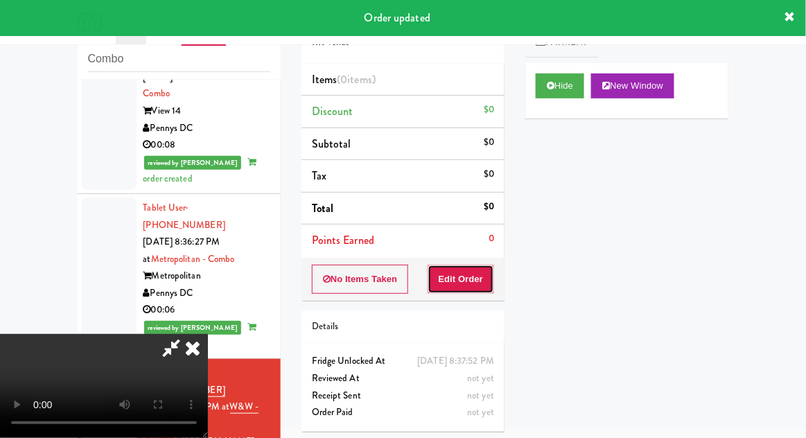
click at [486, 279] on button "Edit Order" at bounding box center [461, 279] width 67 height 29
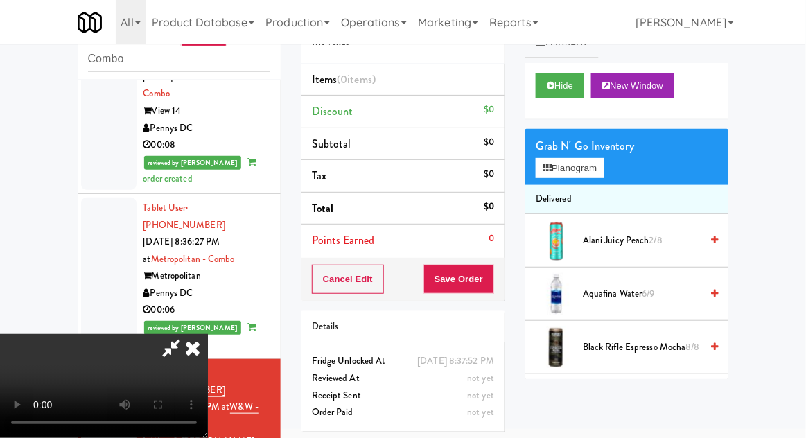
scroll to position [0, 0]
click at [597, 160] on button "Planogram" at bounding box center [570, 168] width 68 height 21
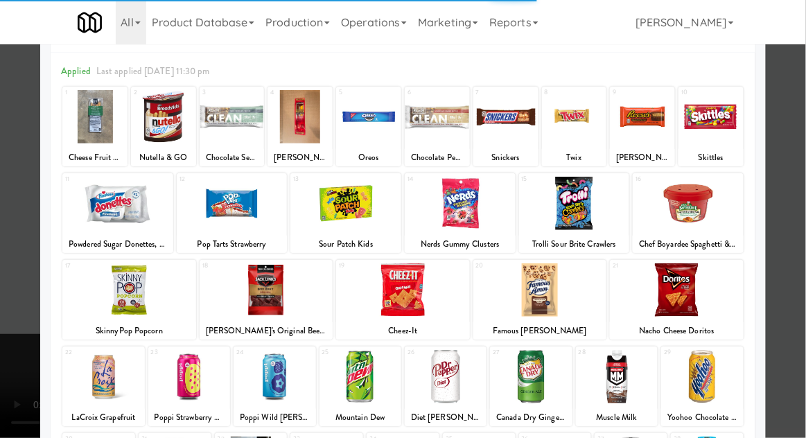
scroll to position [68, 0]
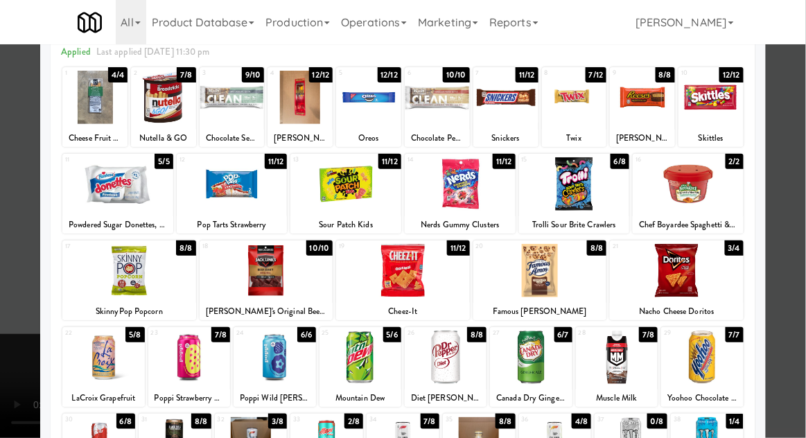
click at [310, 437] on div at bounding box center [326, 443] width 73 height 53
click at [782, 277] on div at bounding box center [403, 219] width 806 height 438
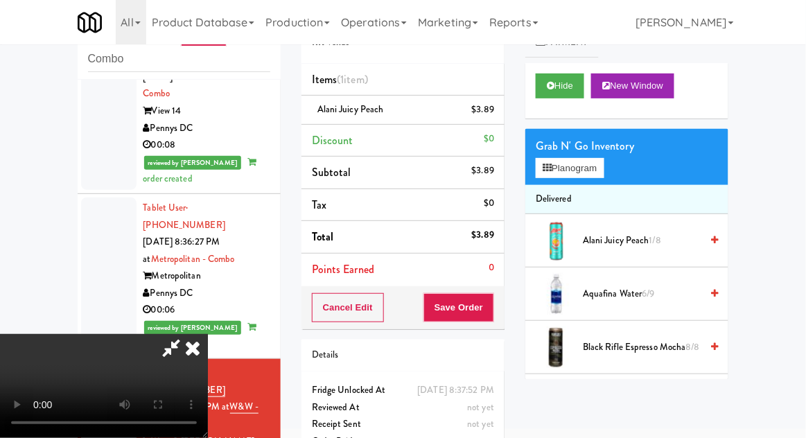
scroll to position [51, 0]
click at [491, 312] on button "Save Order" at bounding box center [458, 307] width 71 height 29
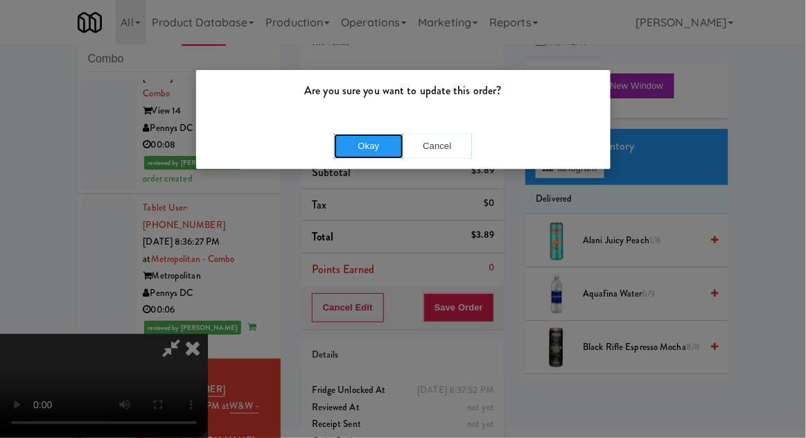
click at [367, 157] on button "Okay" at bounding box center [368, 146] width 69 height 25
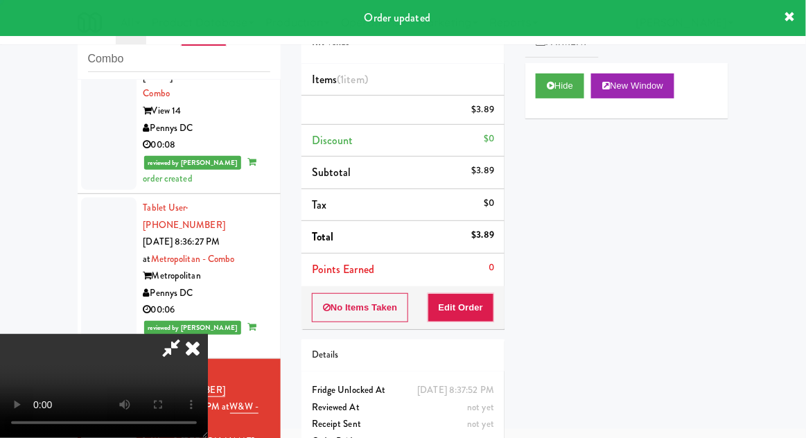
scroll to position [0, 0]
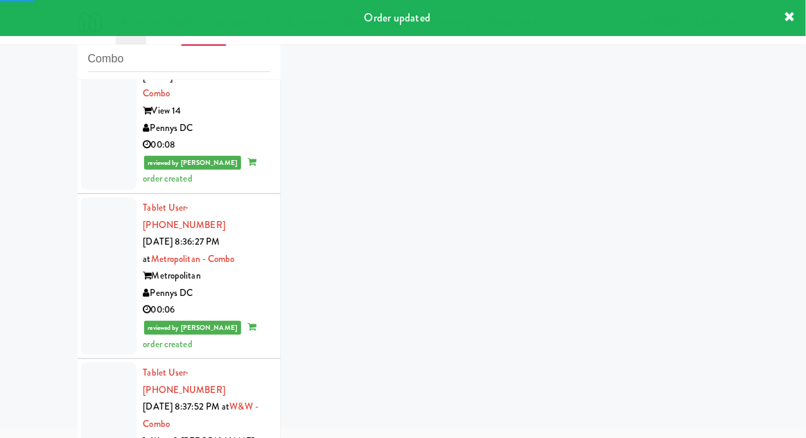
scroll to position [1656, 0]
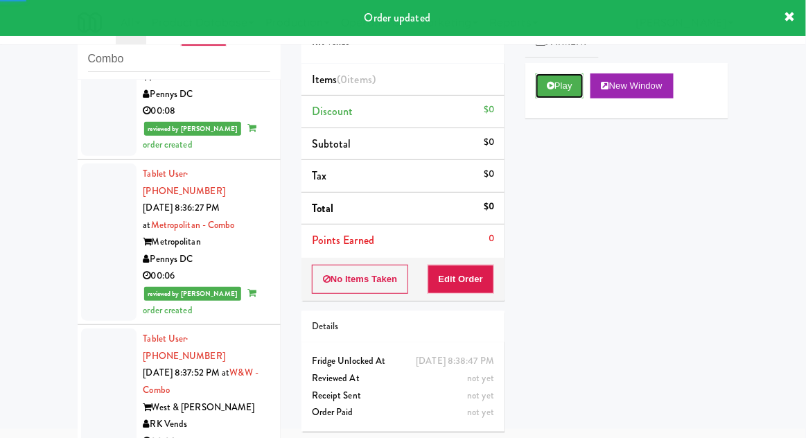
click at [583, 94] on button "Play" at bounding box center [560, 85] width 48 height 25
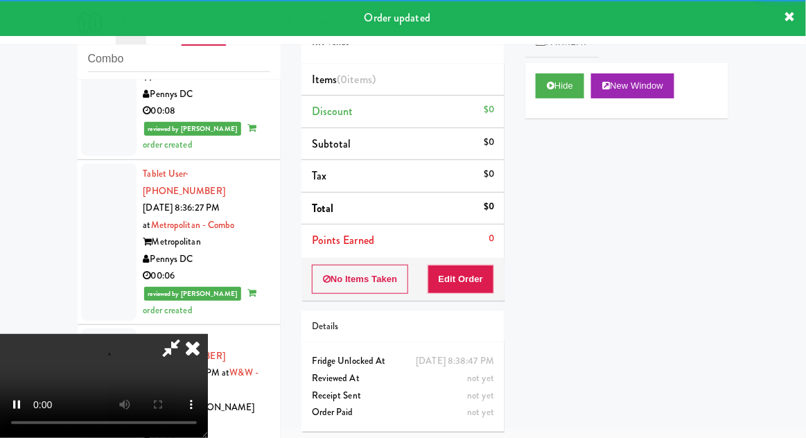
click at [473, 306] on div "Order # 771533 RK Vends Items (0 items ) Discount $0 Subtotal $0 Tax $0 Total $…" at bounding box center [403, 220] width 224 height 446
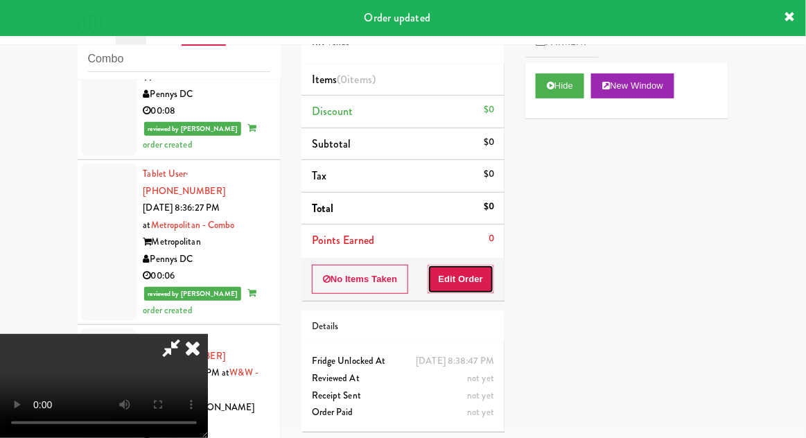
click at [469, 279] on button "Edit Order" at bounding box center [461, 279] width 67 height 29
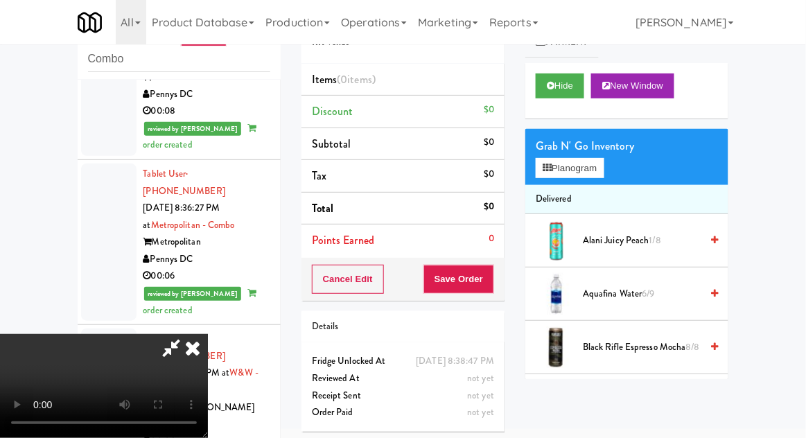
scroll to position [51, 0]
click at [581, 175] on button "Planogram" at bounding box center [570, 168] width 68 height 21
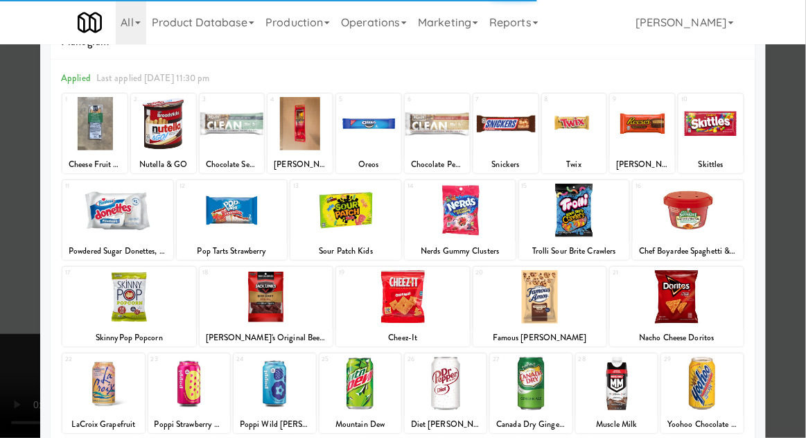
scroll to position [71, 0]
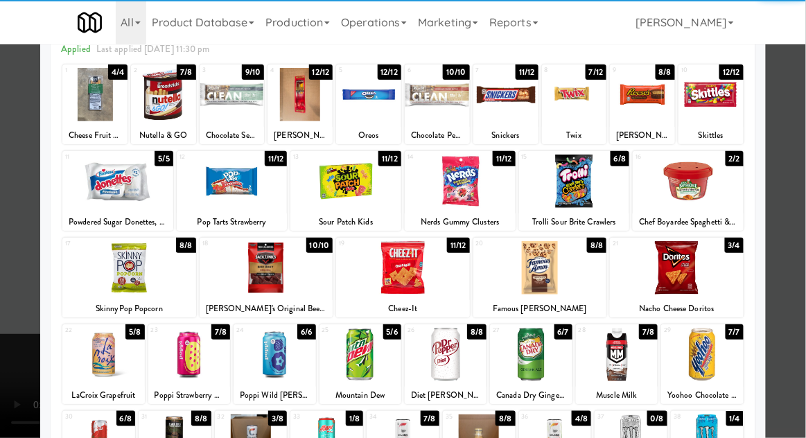
click at [574, 437] on div at bounding box center [555, 440] width 73 height 53
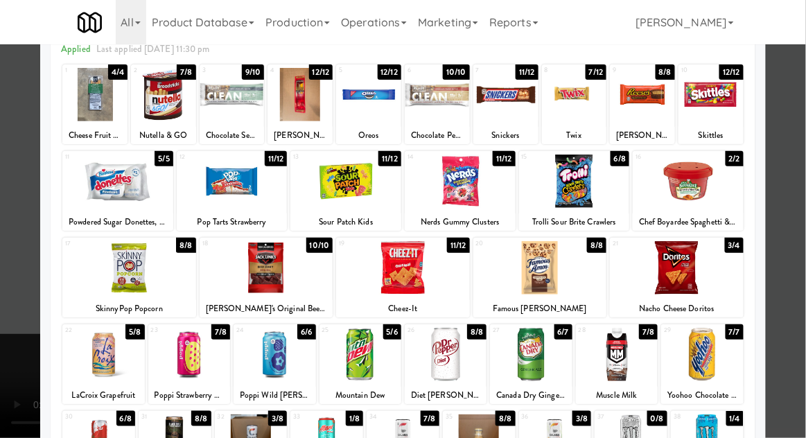
click at [26, 366] on div at bounding box center [403, 219] width 806 height 438
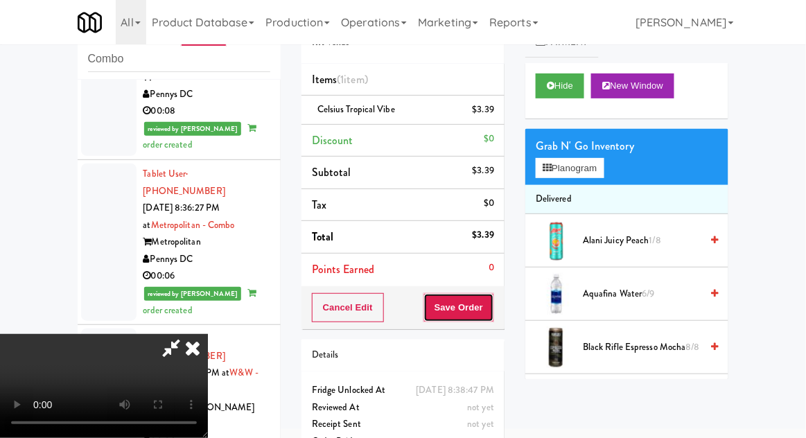
click at [486, 317] on button "Save Order" at bounding box center [458, 307] width 71 height 29
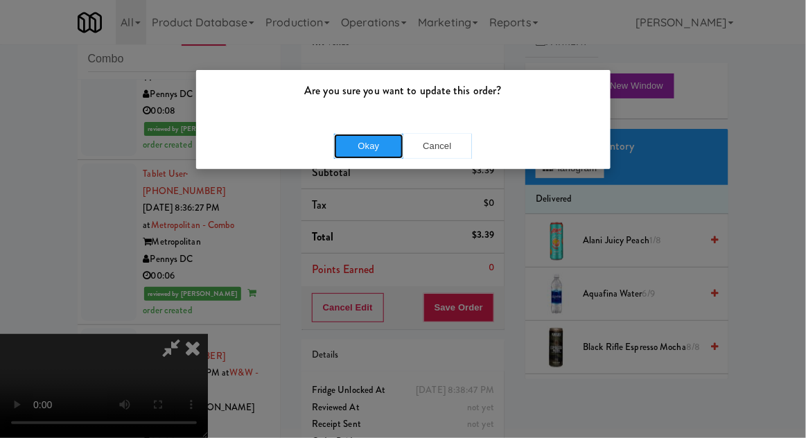
click at [351, 155] on button "Okay" at bounding box center [368, 146] width 69 height 25
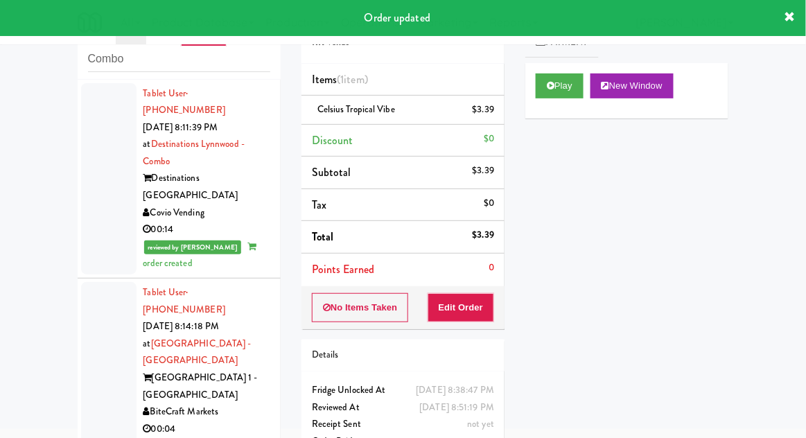
click at [98, 207] on div at bounding box center [108, 179] width 55 height 192
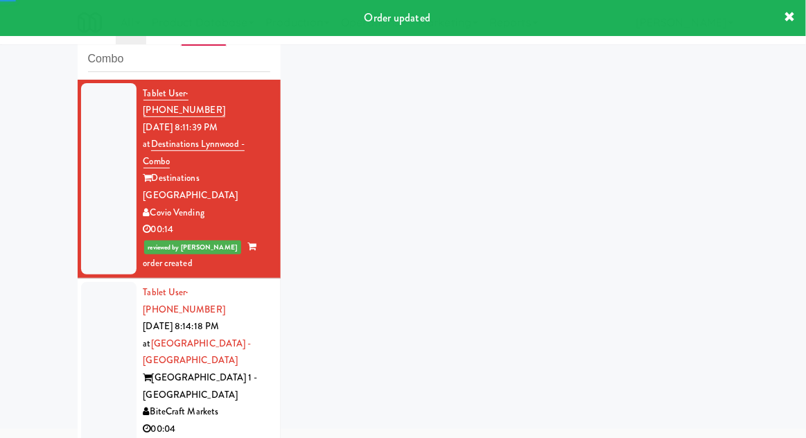
click at [91, 327] on div at bounding box center [108, 378] width 55 height 192
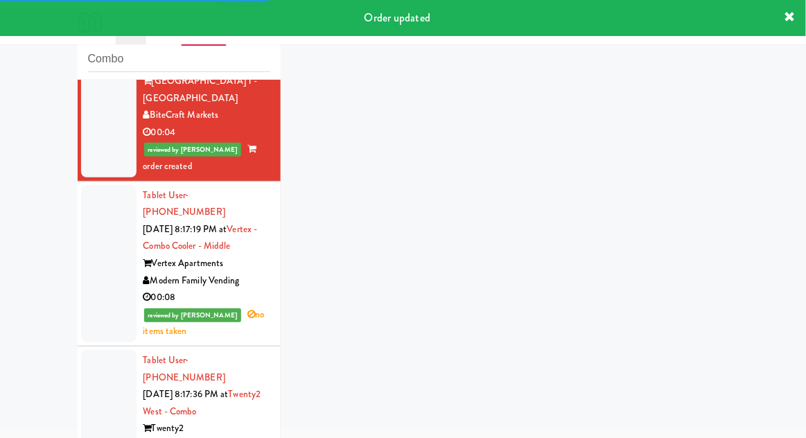
scroll to position [305, 0]
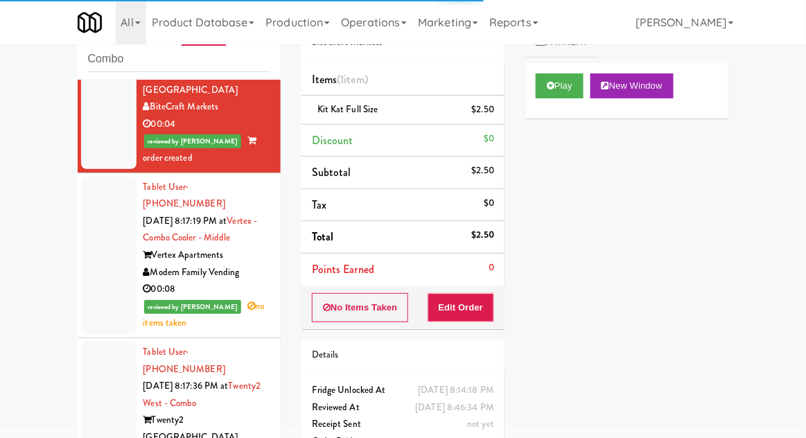
click at [103, 221] on div at bounding box center [108, 255] width 55 height 157
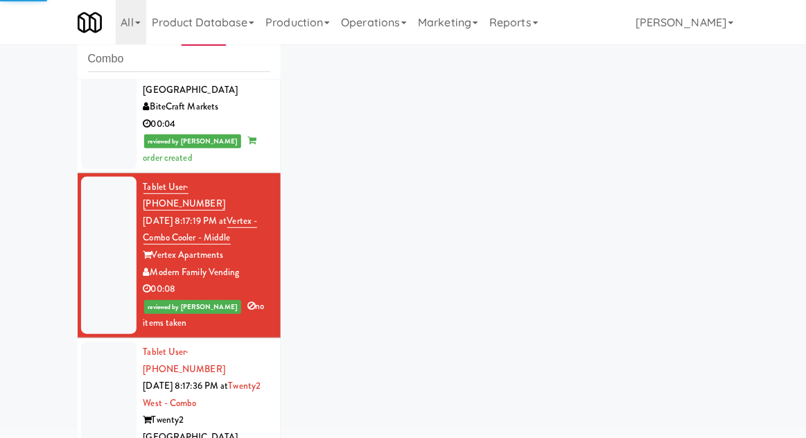
click at [93, 342] on div at bounding box center [108, 429] width 55 height 175
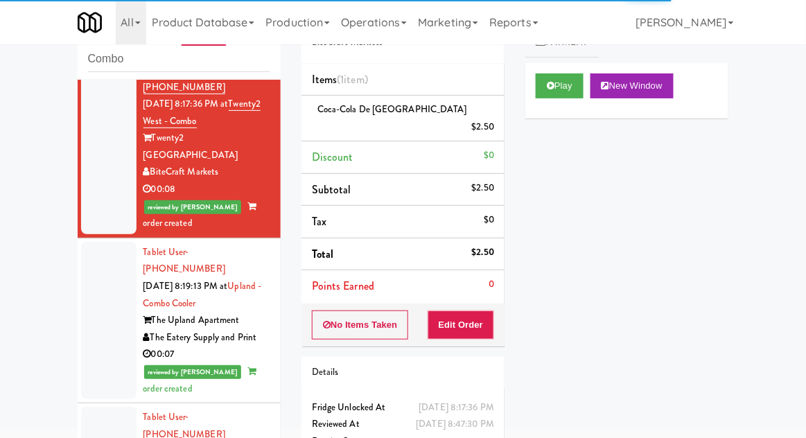
click at [100, 242] on div at bounding box center [108, 320] width 55 height 157
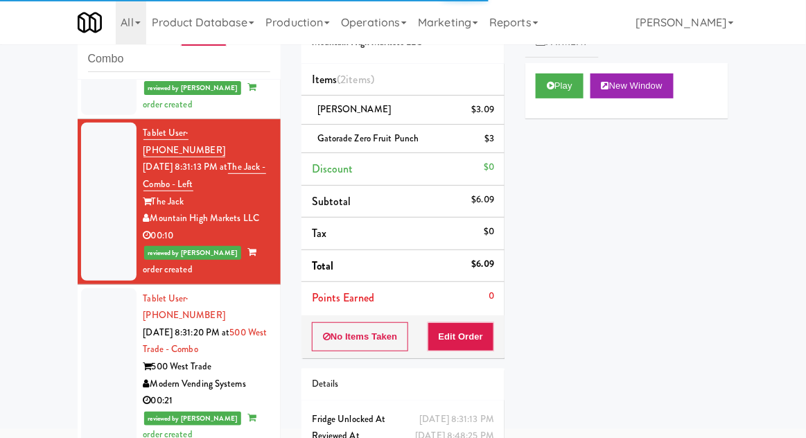
click at [94, 288] on div at bounding box center [108, 366] width 55 height 157
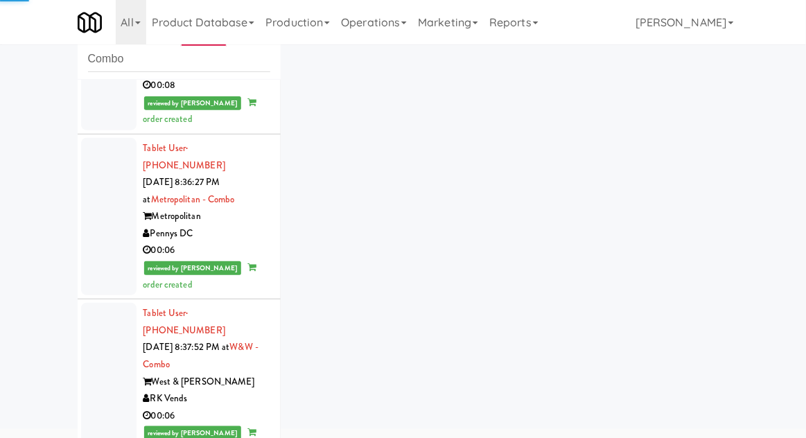
scroll to position [1690, 0]
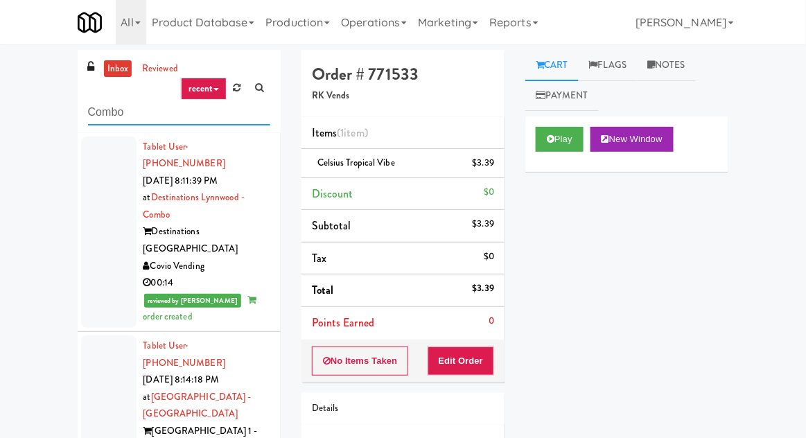
click at [100, 115] on input "Combo" at bounding box center [179, 113] width 182 height 26
click at [100, 119] on input "Combo" at bounding box center [179, 113] width 182 height 26
type input "Left"
click at [30, 127] on div "inbox reviewed recent all unclear take inventory issue suspicious failed recent…" at bounding box center [403, 304] width 806 height 509
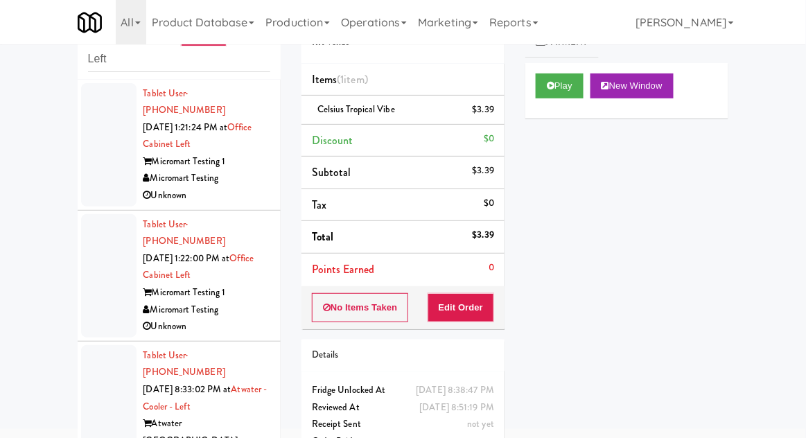
click at [95, 359] on div at bounding box center [108, 415] width 55 height 141
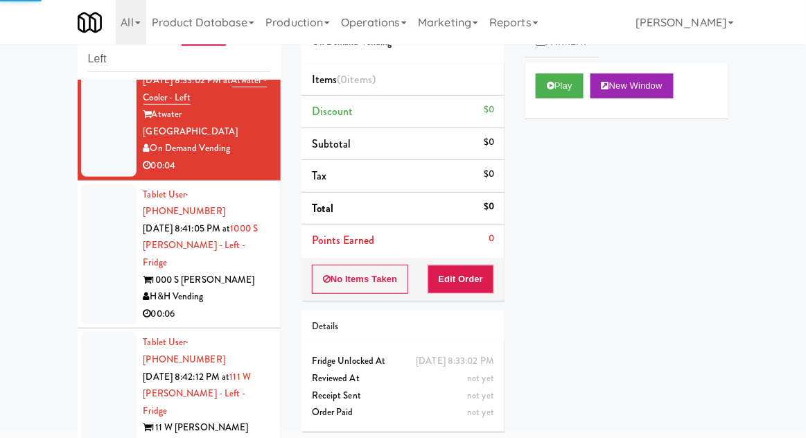
scroll to position [310, 0]
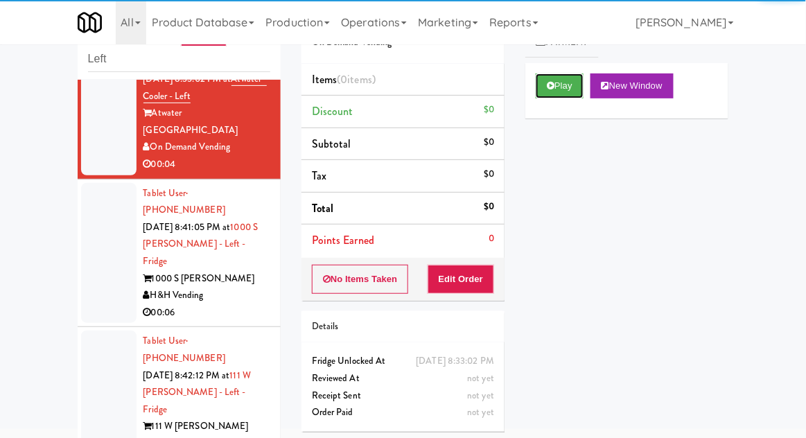
click at [568, 97] on button "Play" at bounding box center [560, 85] width 48 height 25
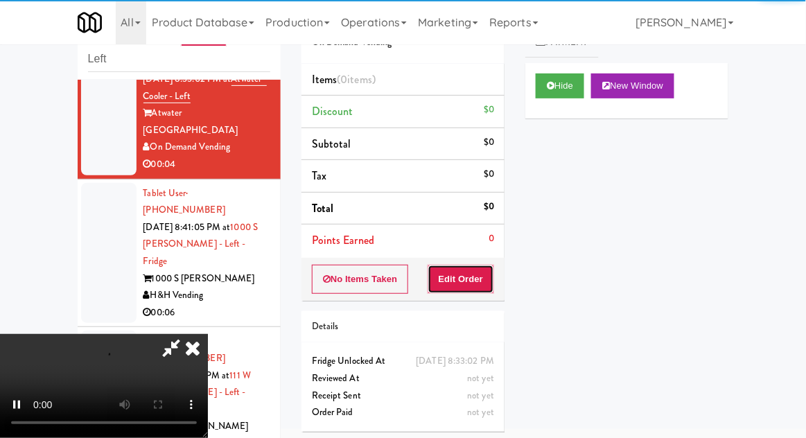
click at [475, 272] on button "Edit Order" at bounding box center [461, 279] width 67 height 29
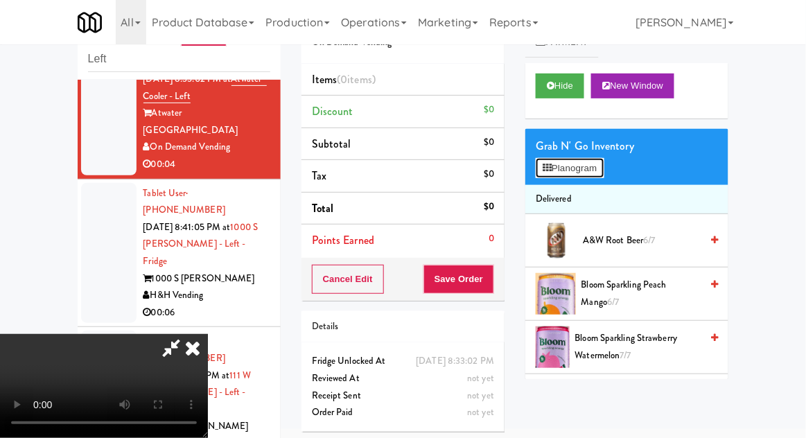
click at [587, 166] on button "Planogram" at bounding box center [570, 168] width 68 height 21
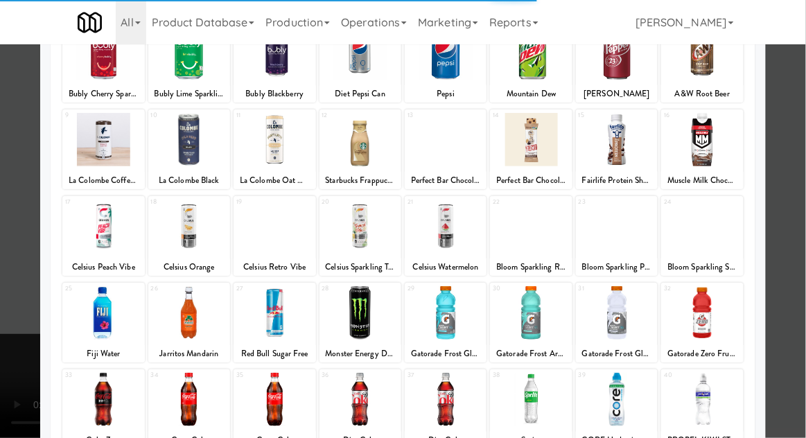
scroll to position [175, 0]
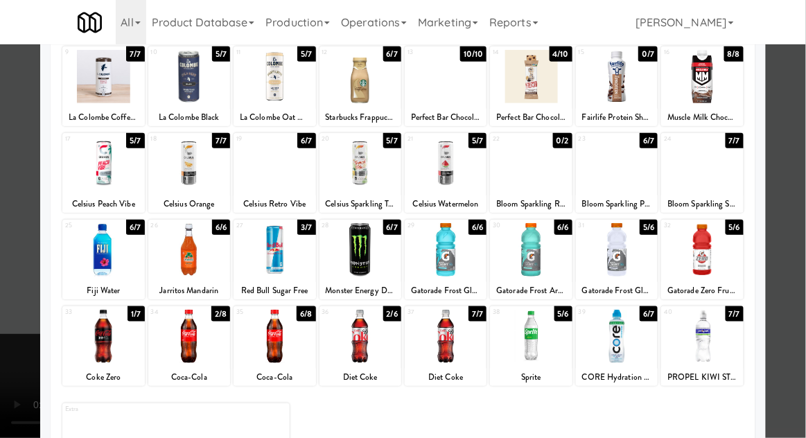
click at [267, 358] on div at bounding box center [275, 336] width 82 height 53
click at [15, 335] on div at bounding box center [403, 219] width 806 height 438
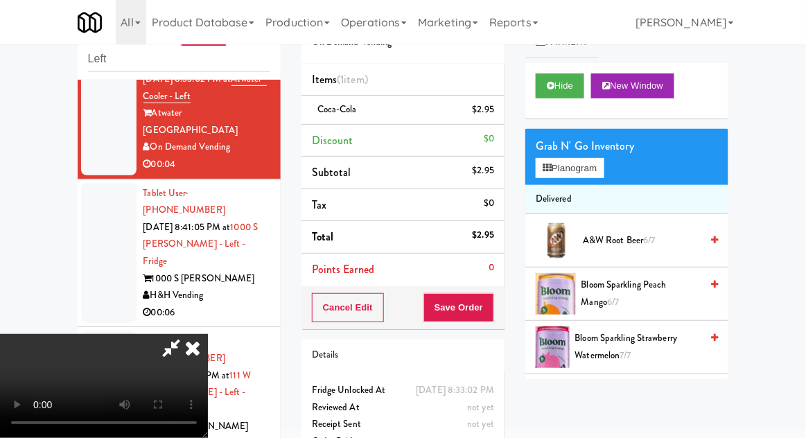
click at [489, 112] on div "$2.95" at bounding box center [484, 109] width 22 height 17
click at [495, 114] on icon at bounding box center [495, 114] width 7 height 9
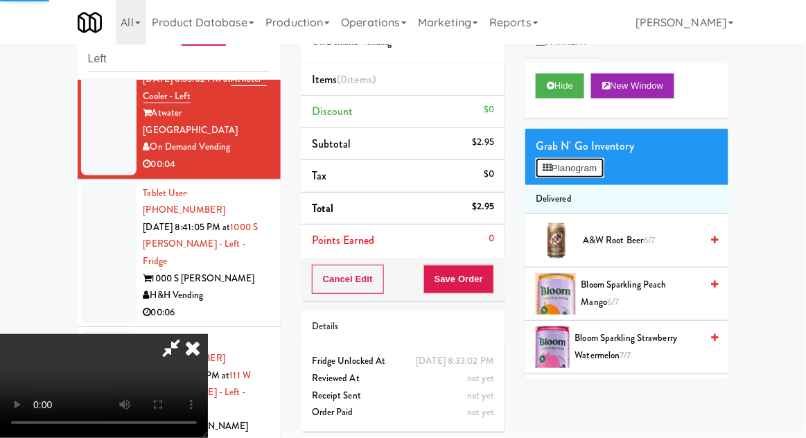
click at [547, 167] on icon at bounding box center [547, 168] width 9 height 9
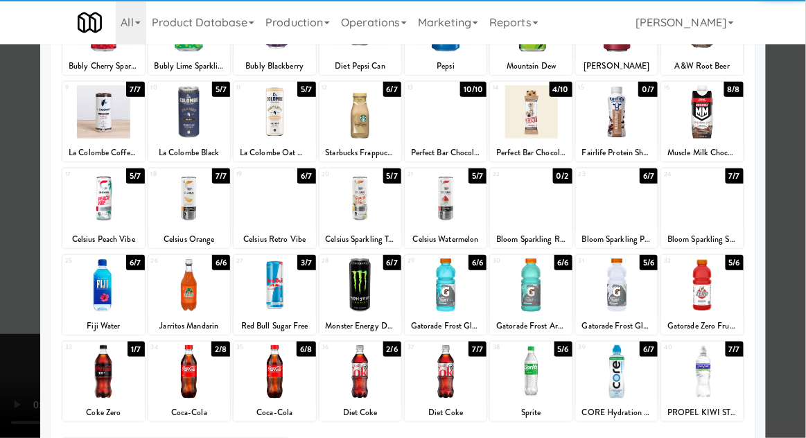
scroll to position [135, 0]
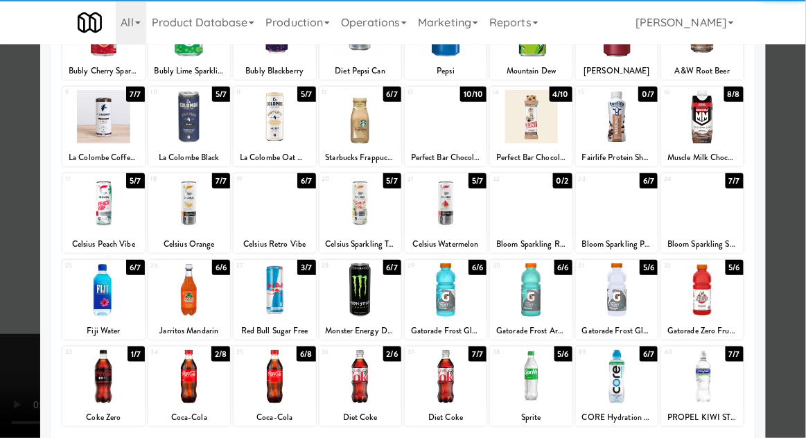
click at [184, 373] on div at bounding box center [189, 376] width 82 height 53
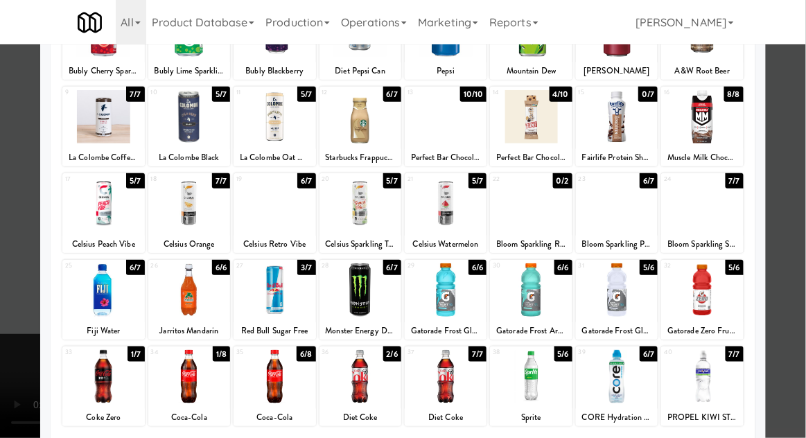
click at [780, 286] on div at bounding box center [403, 219] width 806 height 438
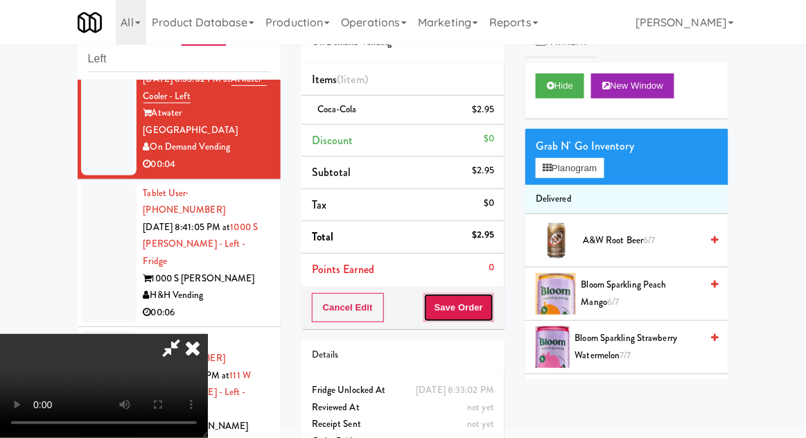
click at [493, 315] on button "Save Order" at bounding box center [458, 307] width 71 height 29
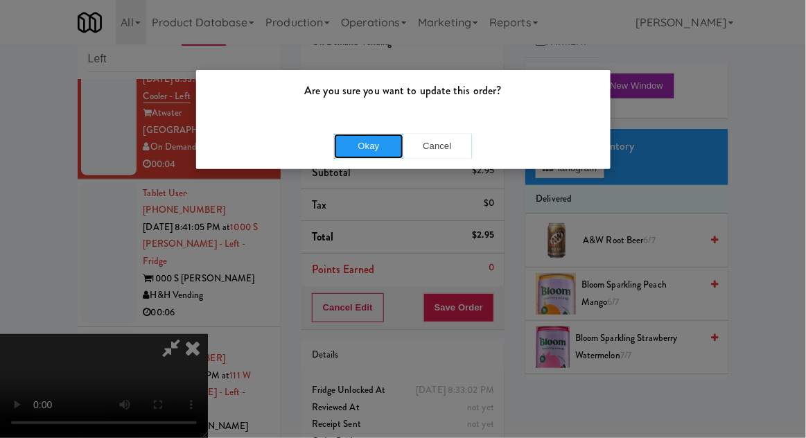
click at [360, 155] on button "Okay" at bounding box center [368, 146] width 69 height 25
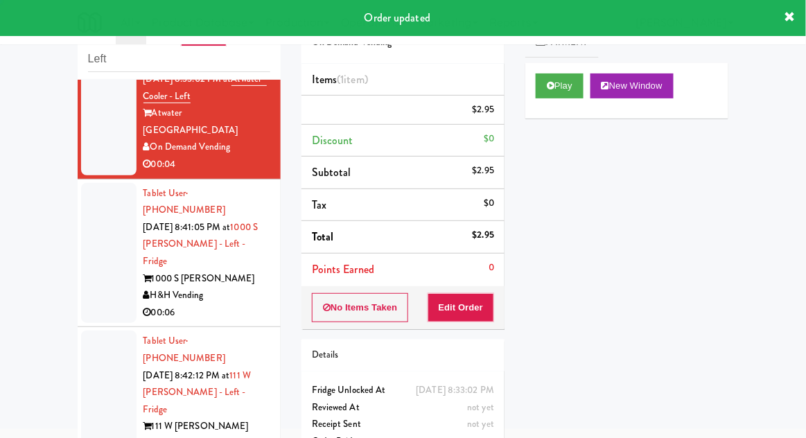
click at [93, 205] on div at bounding box center [108, 253] width 55 height 141
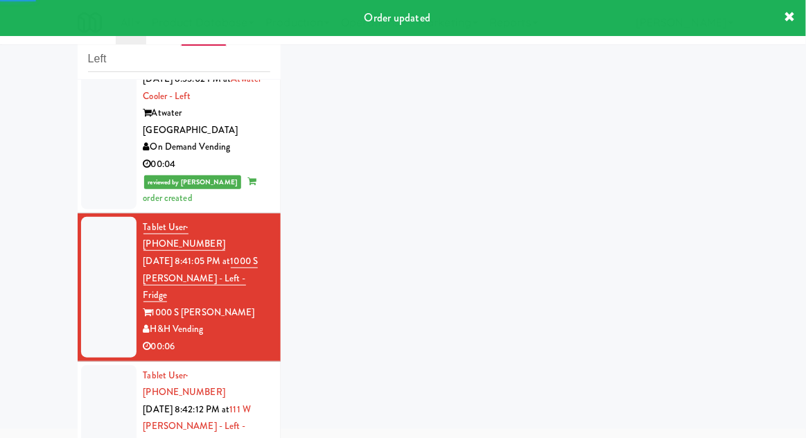
scroll to position [415, 0]
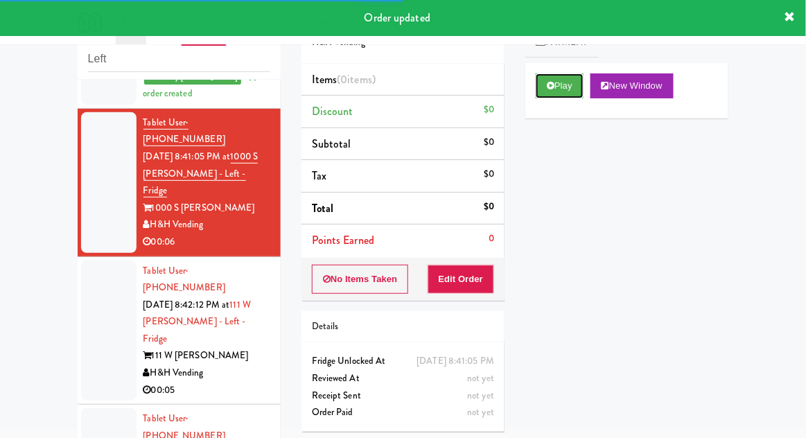
click at [565, 91] on button "Play" at bounding box center [560, 85] width 48 height 25
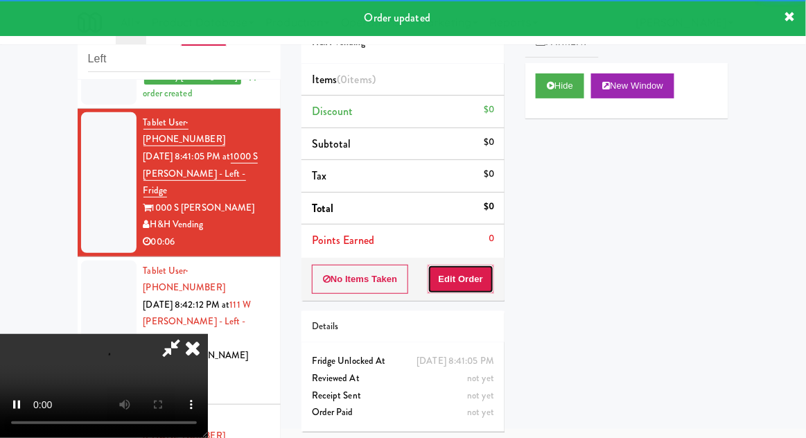
click at [475, 265] on button "Edit Order" at bounding box center [461, 279] width 67 height 29
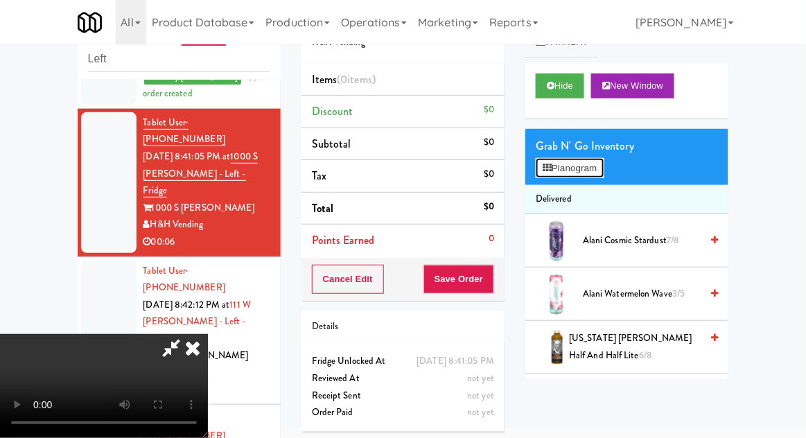
click at [586, 172] on button "Planogram" at bounding box center [570, 168] width 68 height 21
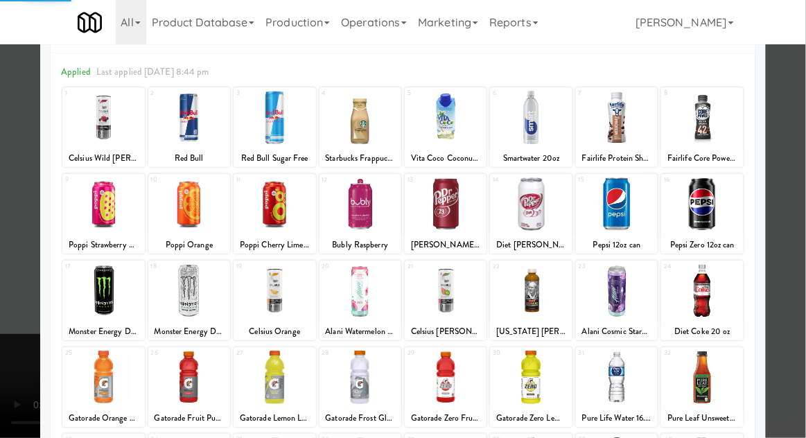
scroll to position [62, 0]
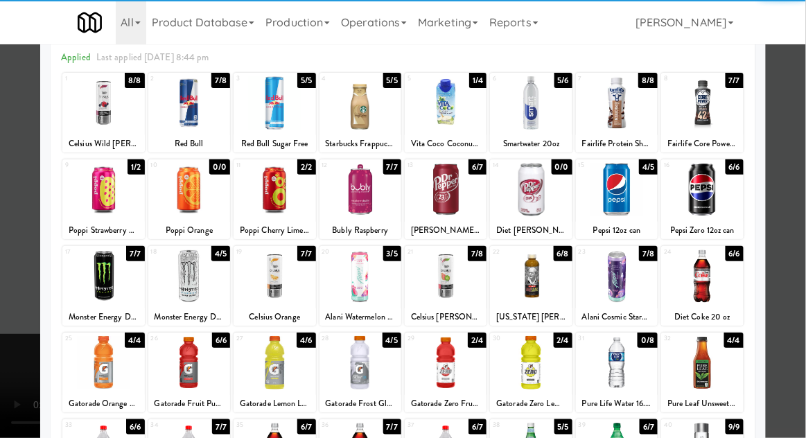
click at [262, 295] on div at bounding box center [275, 275] width 82 height 53
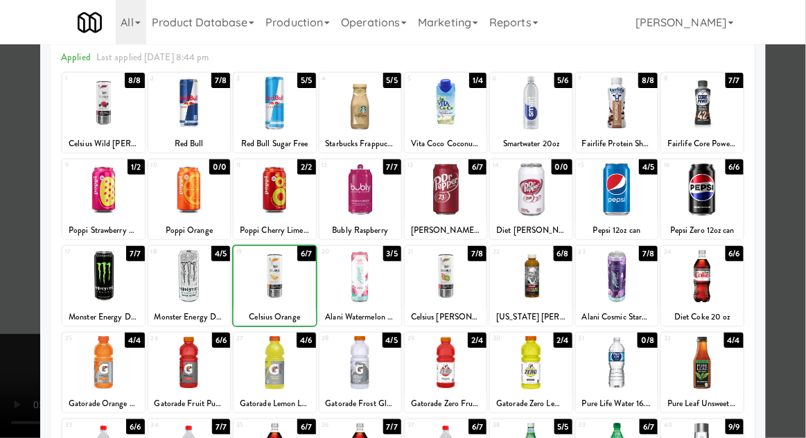
click at [790, 256] on div at bounding box center [403, 219] width 806 height 438
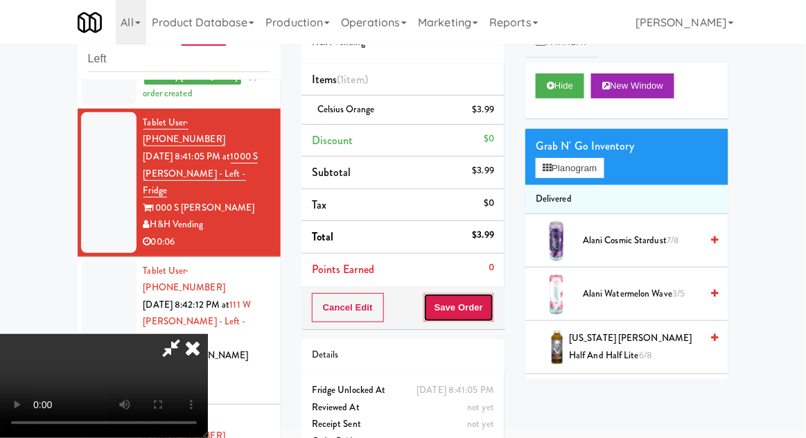
click at [491, 309] on button "Save Order" at bounding box center [458, 307] width 71 height 29
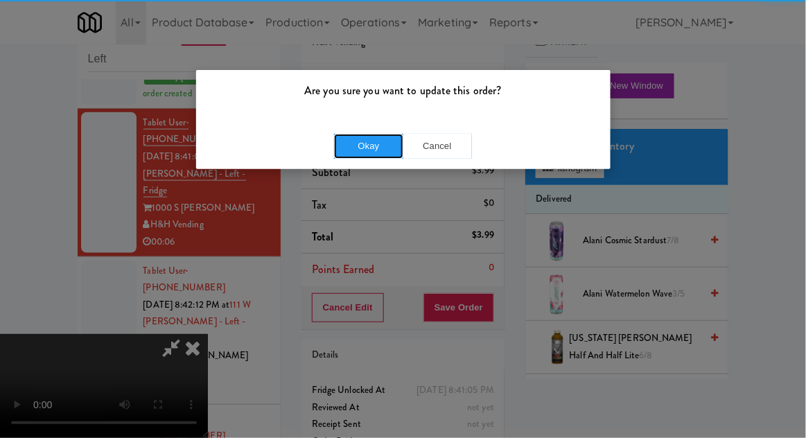
click at [353, 147] on button "Okay" at bounding box center [368, 146] width 69 height 25
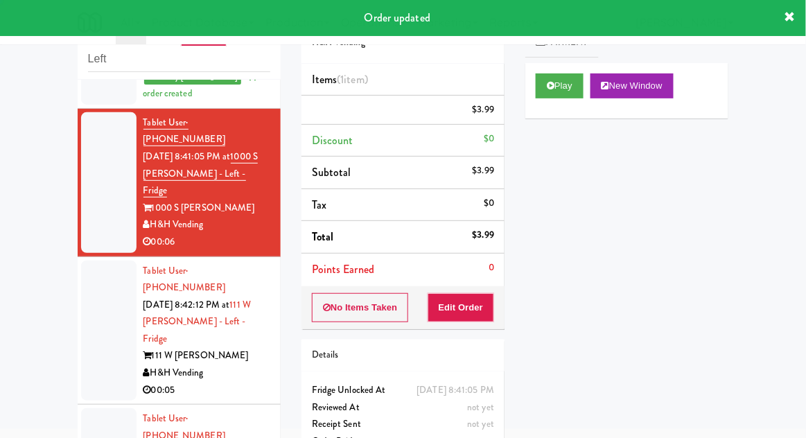
click at [100, 261] on div at bounding box center [108, 331] width 55 height 141
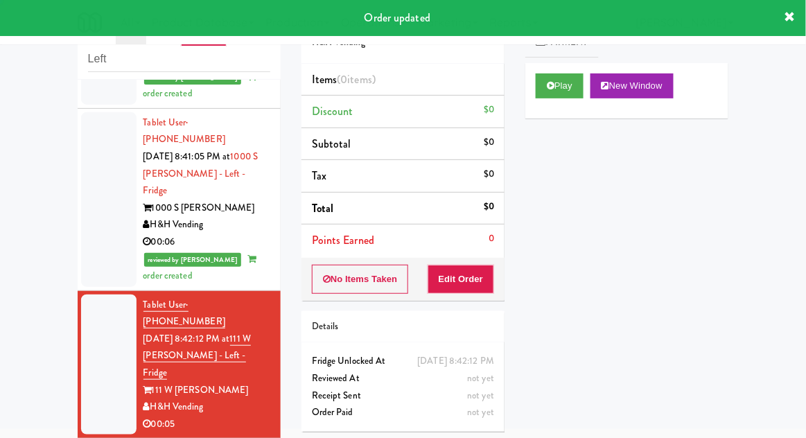
scroll to position [449, 0]
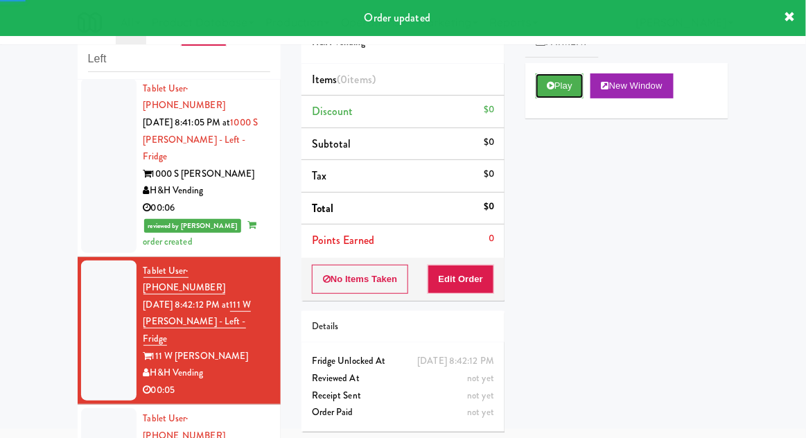
click at [558, 80] on button "Play" at bounding box center [560, 85] width 48 height 25
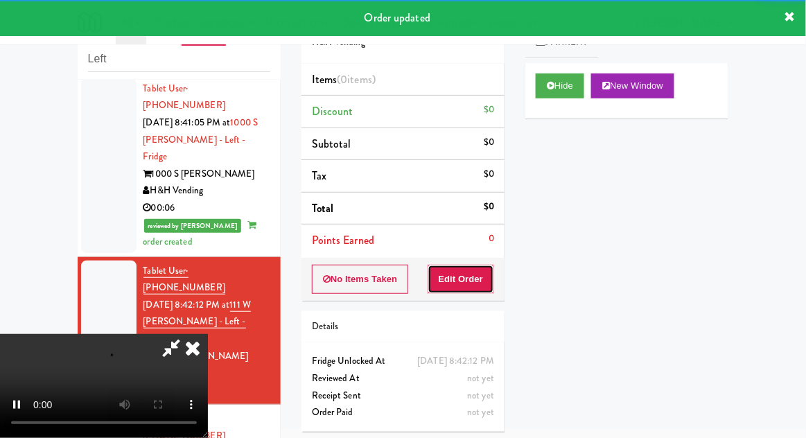
click at [463, 291] on button "Edit Order" at bounding box center [461, 279] width 67 height 29
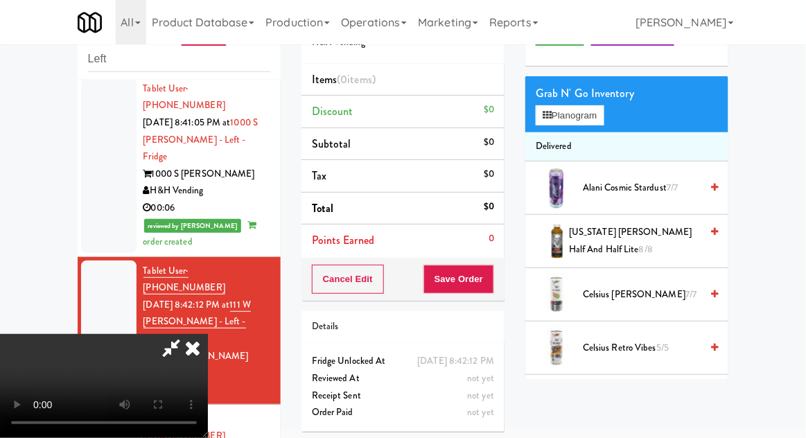
scroll to position [0, 0]
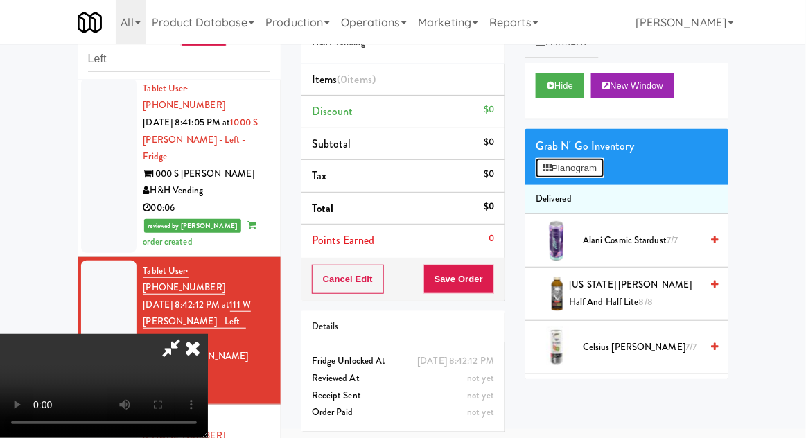
click at [573, 167] on button "Planogram" at bounding box center [570, 168] width 68 height 21
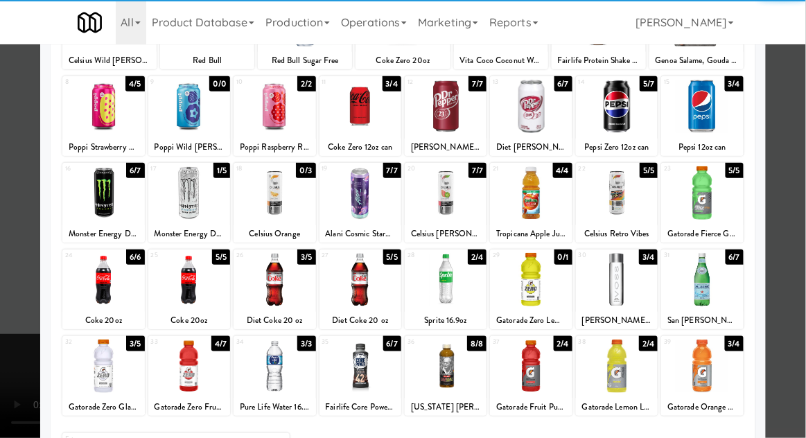
scroll to position [145, 0]
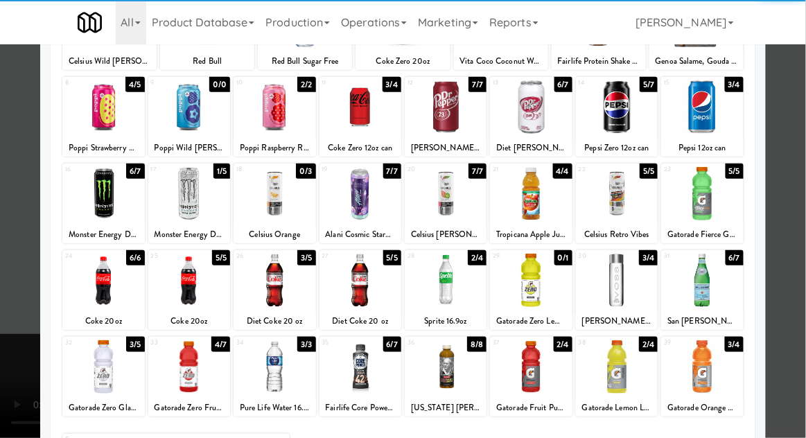
click at [176, 275] on div at bounding box center [189, 280] width 82 height 53
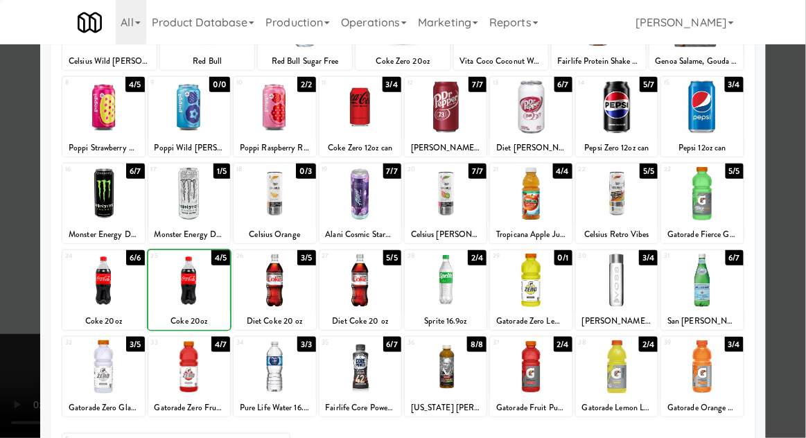
click at [778, 210] on div at bounding box center [403, 219] width 806 height 438
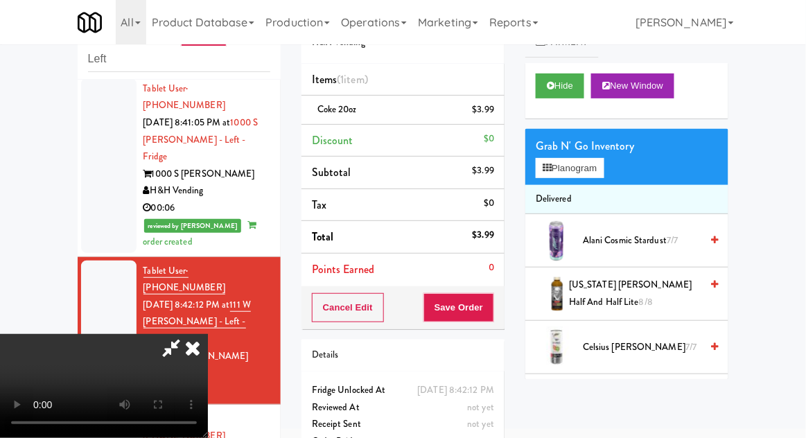
scroll to position [51, 0]
click at [491, 313] on button "Save Order" at bounding box center [458, 307] width 71 height 29
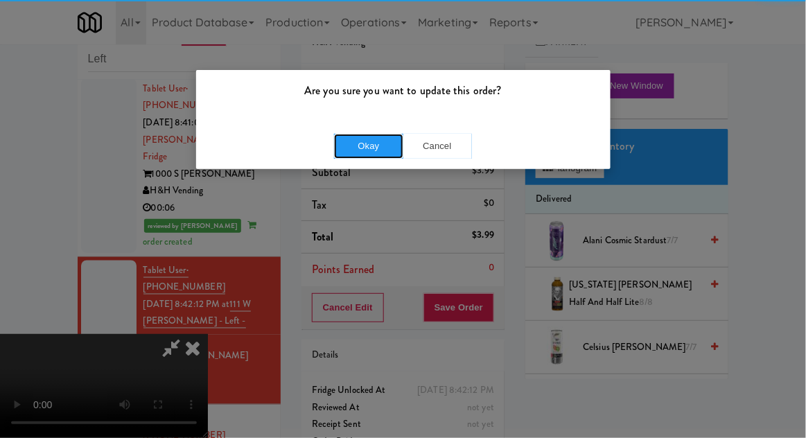
click at [350, 141] on button "Okay" at bounding box center [368, 146] width 69 height 25
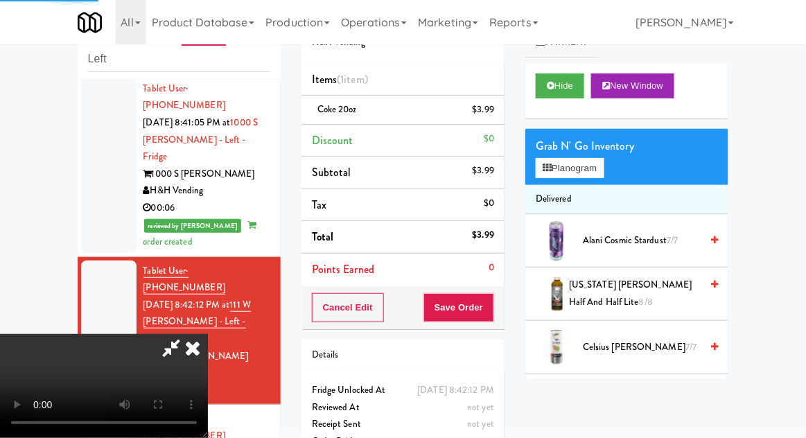
scroll to position [0, 0]
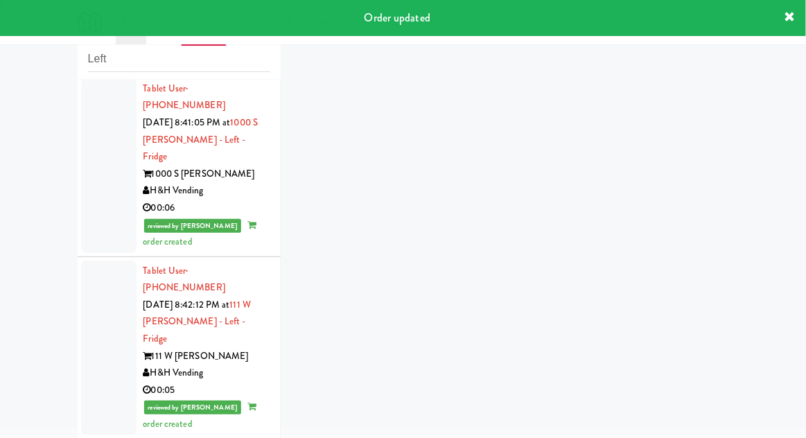
scroll to position [483, 0]
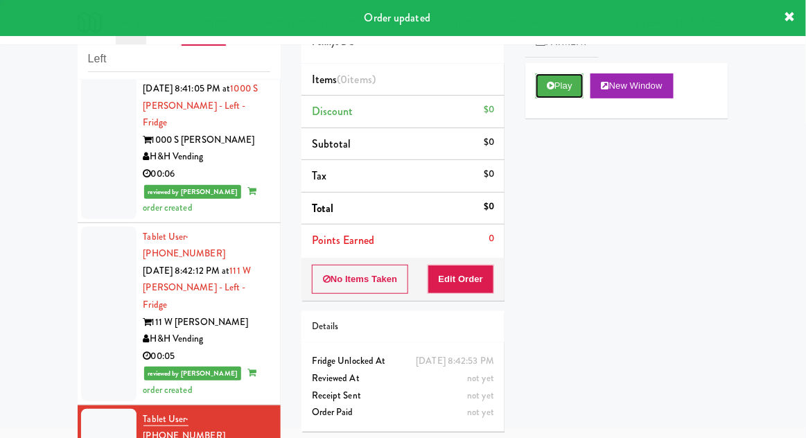
click at [568, 89] on button "Play" at bounding box center [560, 85] width 48 height 25
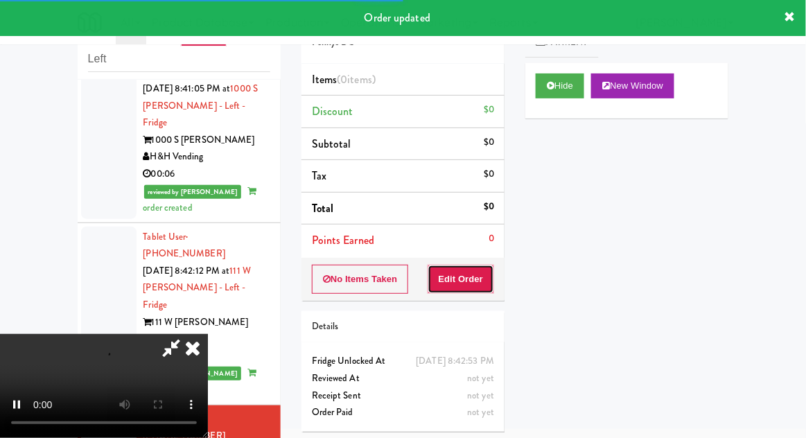
click at [477, 269] on button "Edit Order" at bounding box center [461, 279] width 67 height 29
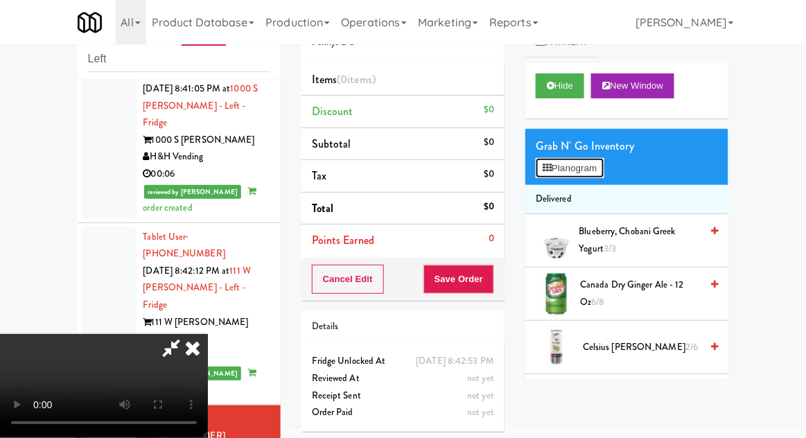
click at [590, 173] on button "Planogram" at bounding box center [570, 168] width 68 height 21
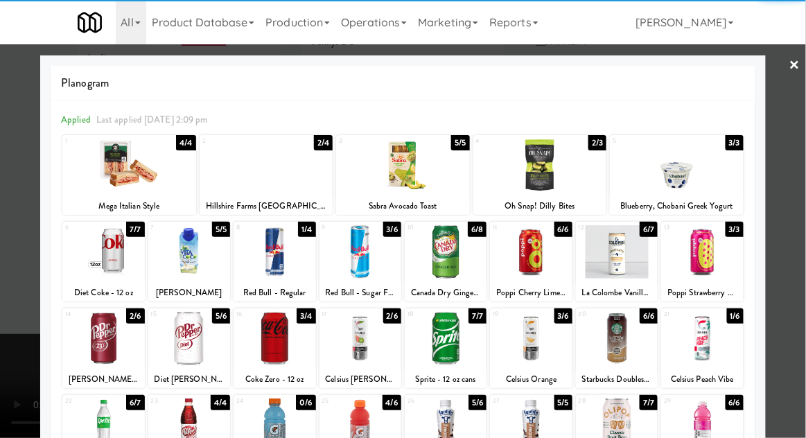
click at [98, 267] on div at bounding box center [103, 251] width 82 height 53
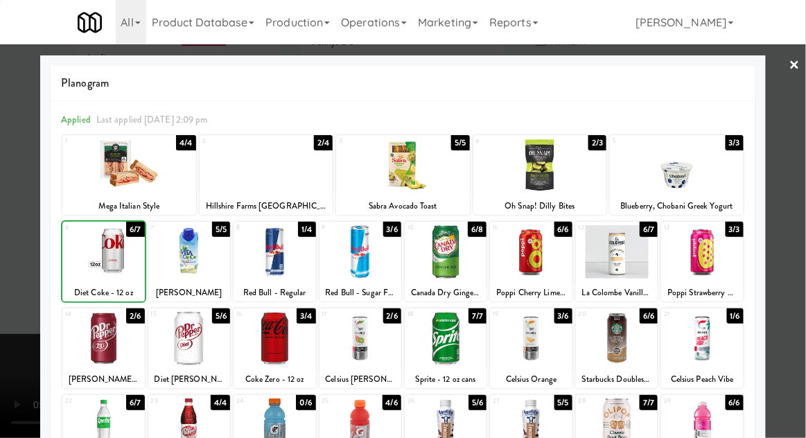
click at [790, 182] on div at bounding box center [403, 219] width 806 height 438
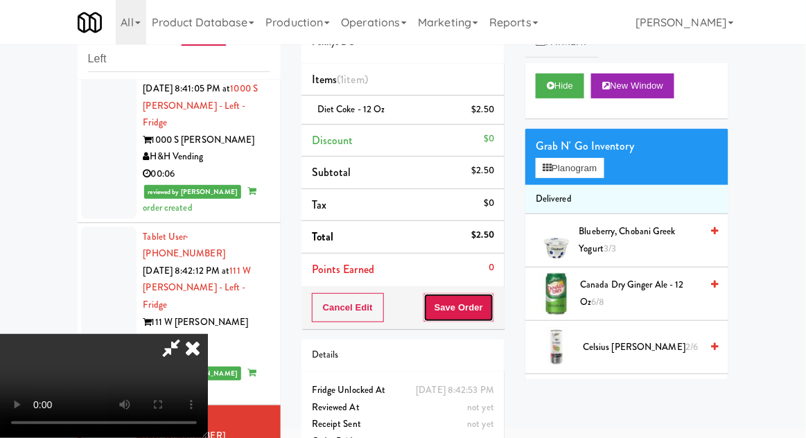
click at [492, 306] on button "Save Order" at bounding box center [458, 307] width 71 height 29
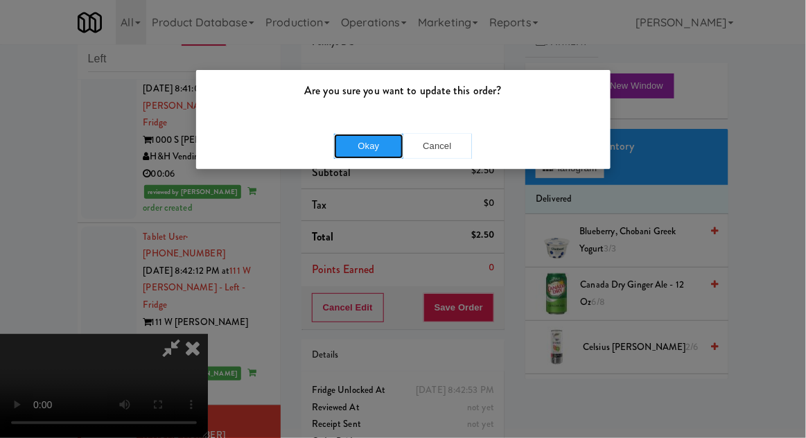
click at [349, 155] on button "Okay" at bounding box center [368, 146] width 69 height 25
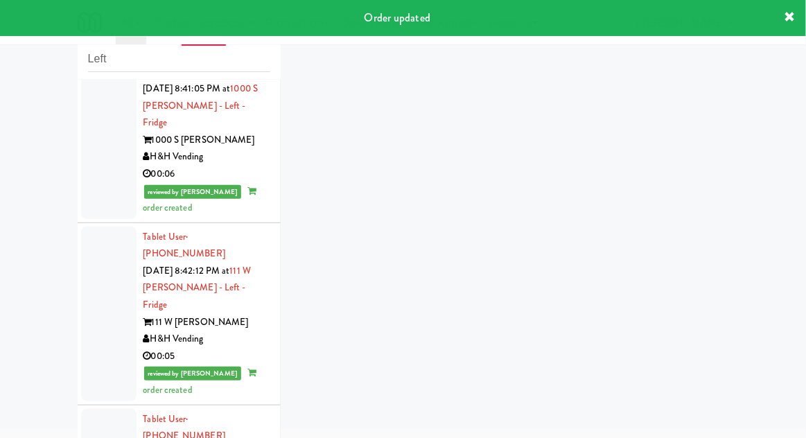
scroll to position [517, 0]
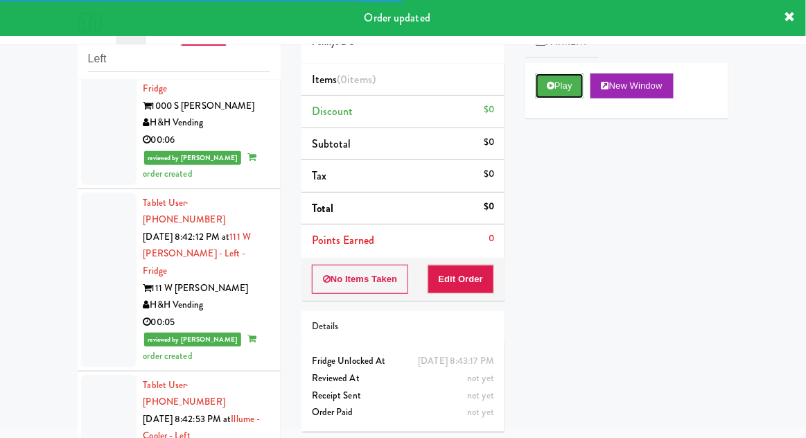
click at [572, 87] on button "Play" at bounding box center [560, 85] width 48 height 25
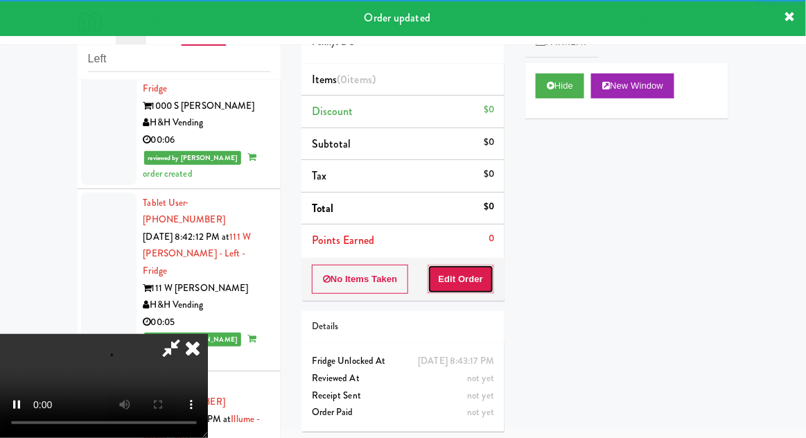
click at [478, 265] on button "Edit Order" at bounding box center [461, 279] width 67 height 29
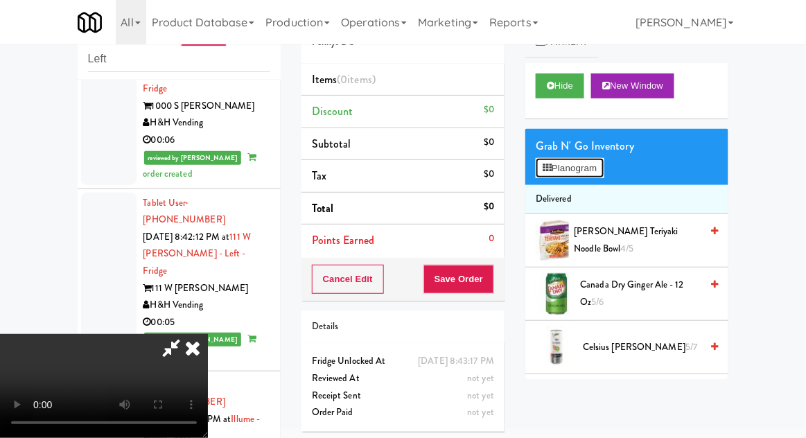
click at [582, 168] on button "Planogram" at bounding box center [570, 168] width 68 height 21
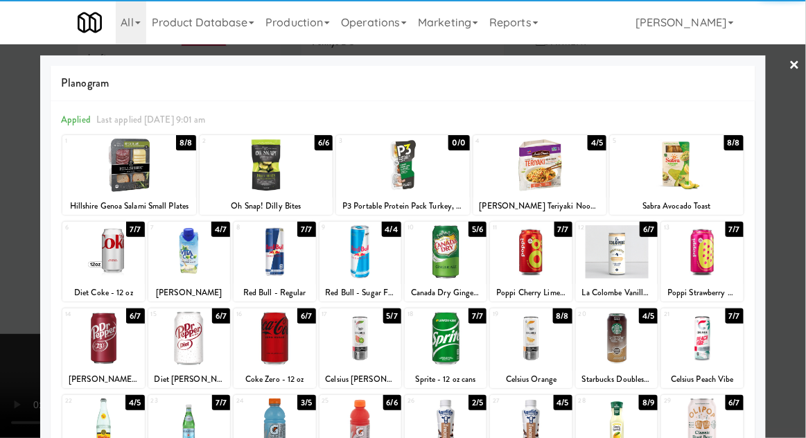
click at [98, 270] on div at bounding box center [103, 251] width 82 height 53
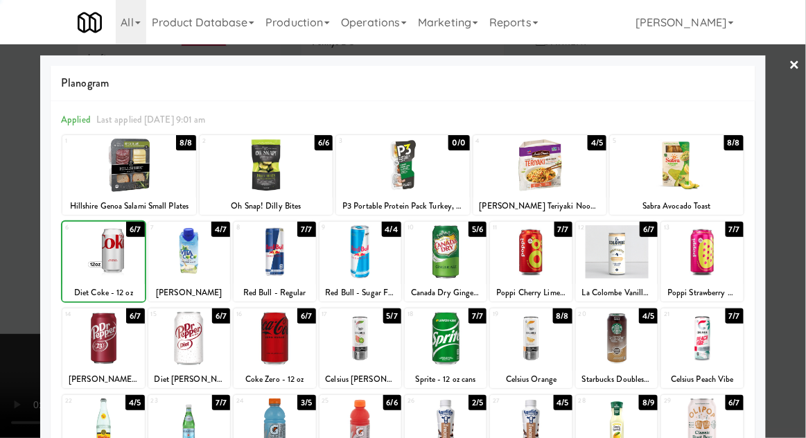
click at [776, 234] on div at bounding box center [403, 219] width 806 height 438
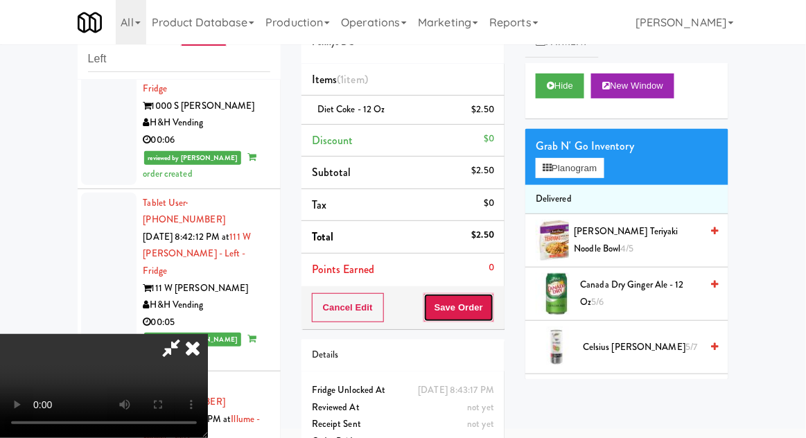
click at [490, 308] on button "Save Order" at bounding box center [458, 307] width 71 height 29
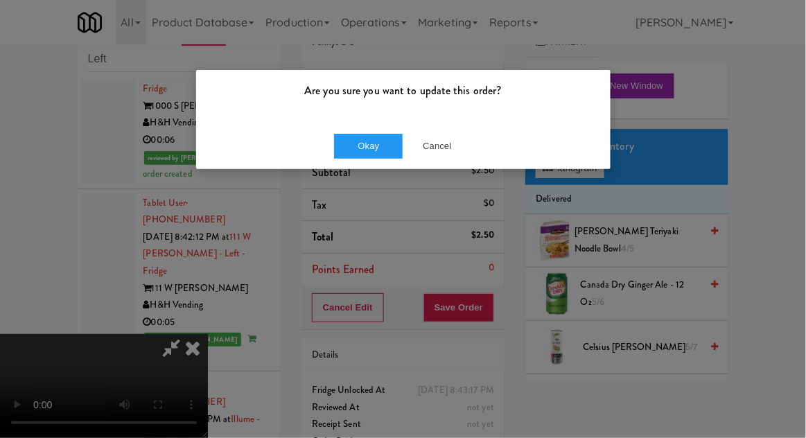
click at [348, 165] on div "Okay Cancel" at bounding box center [403, 146] width 414 height 46
click at [336, 151] on button "Okay" at bounding box center [368, 146] width 69 height 25
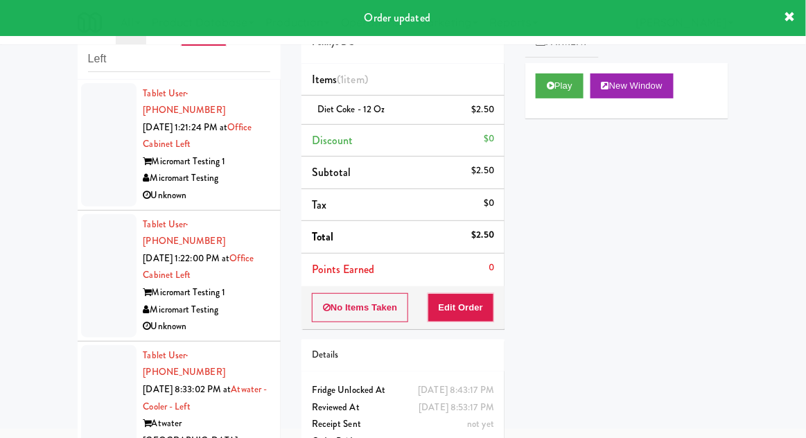
click at [96, 284] on div at bounding box center [108, 275] width 55 height 123
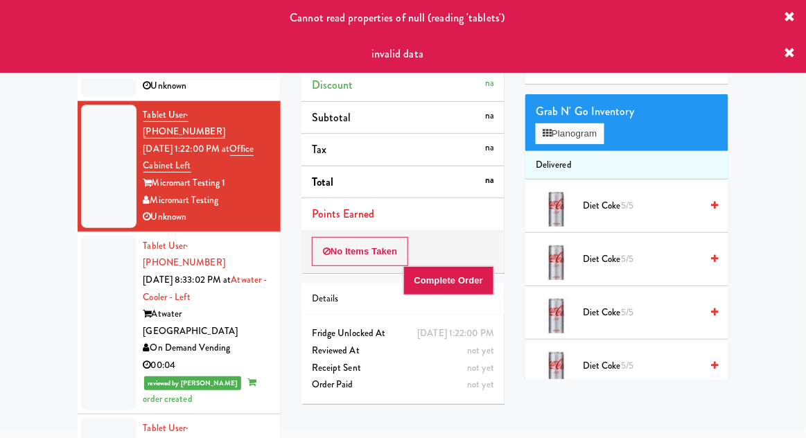
click at [95, 276] on div at bounding box center [108, 323] width 55 height 175
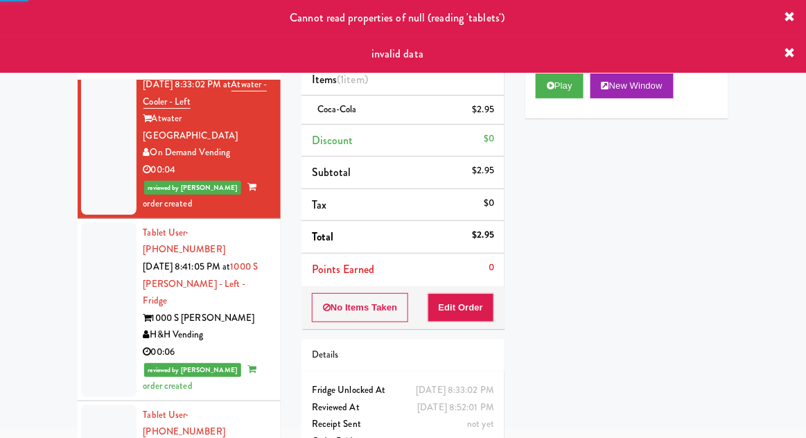
click at [106, 266] on div at bounding box center [108, 309] width 55 height 175
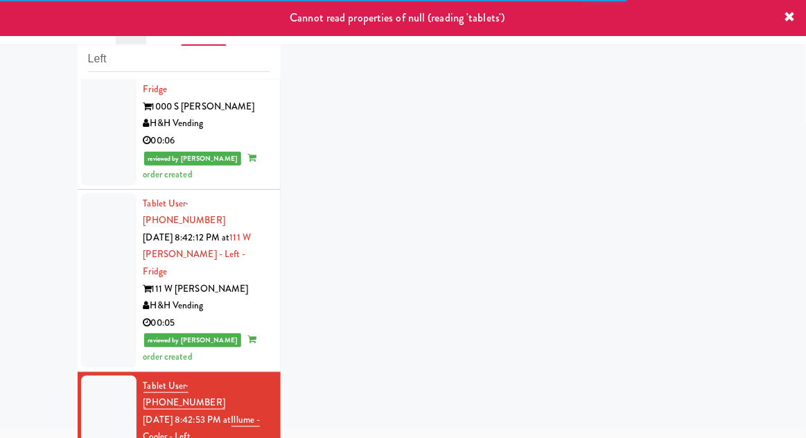
scroll to position [552, 0]
